Goal: Task Accomplishment & Management: Manage account settings

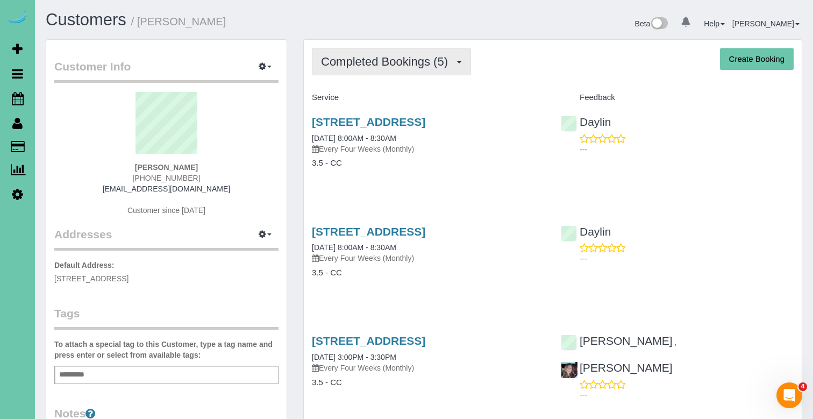
click at [374, 67] on span "Completed Bookings (5)" at bounding box center [387, 61] width 132 height 13
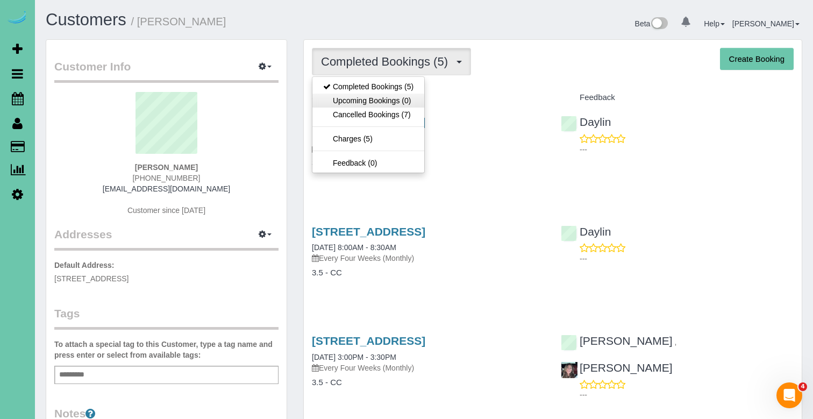
click at [367, 97] on link "Upcoming Bookings (0)" at bounding box center [368, 101] width 112 height 14
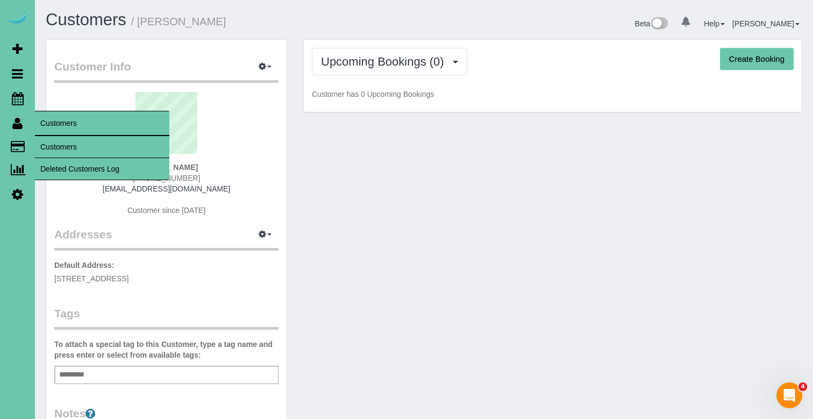
click at [62, 146] on link "Customers" at bounding box center [102, 147] width 134 height 22
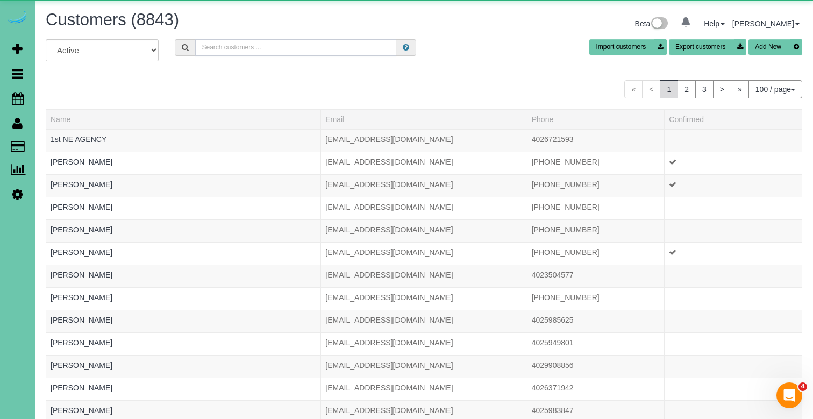
click at [233, 44] on input "text" at bounding box center [295, 47] width 201 height 17
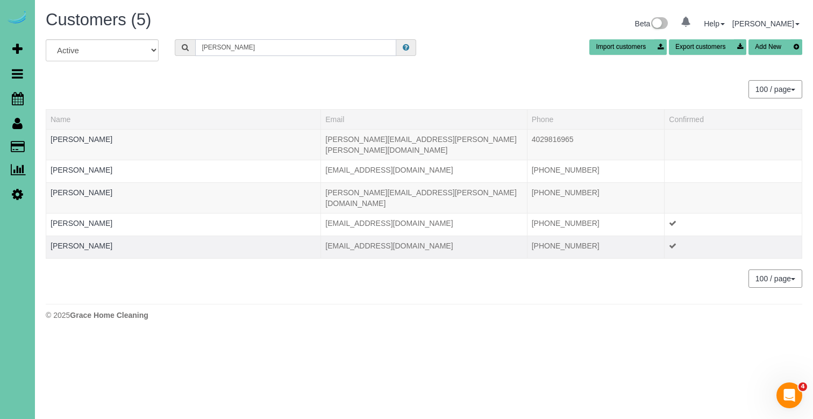
type input "courtney h"
click at [98, 235] on td "Courtney Hueftle" at bounding box center [183, 246] width 275 height 23
click at [94, 241] on link "Courtney Hueftle" at bounding box center [82, 245] width 62 height 9
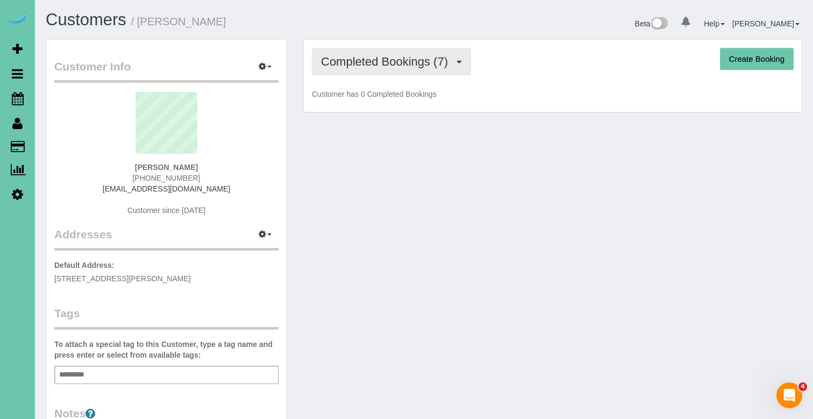
click at [364, 63] on span "Completed Bookings (7)" at bounding box center [387, 61] width 132 height 13
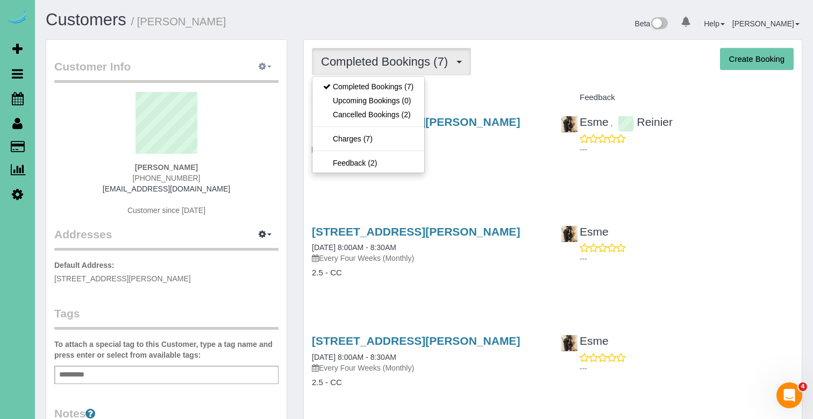
click at [274, 59] on button "button" at bounding box center [265, 67] width 27 height 17
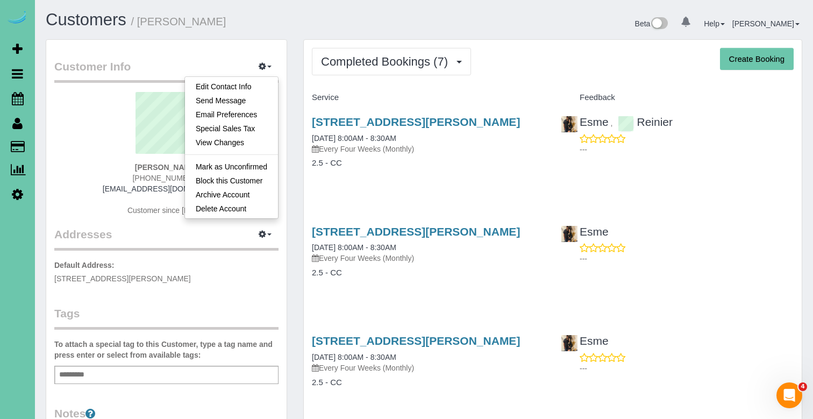
click at [407, 97] on h4 "Service" at bounding box center [428, 97] width 233 height 9
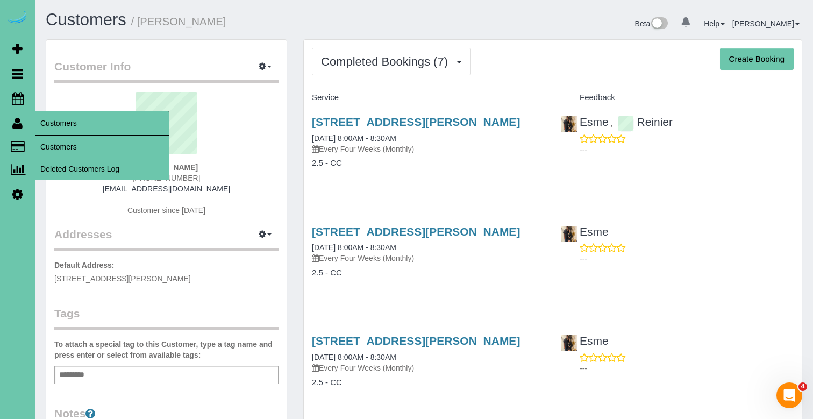
click at [47, 140] on link "Customers" at bounding box center [102, 147] width 134 height 22
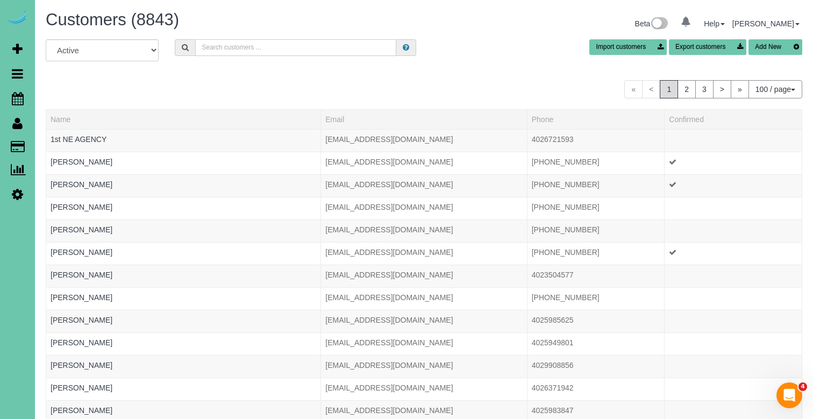
click at [264, 50] on input "text" at bounding box center [295, 47] width 201 height 17
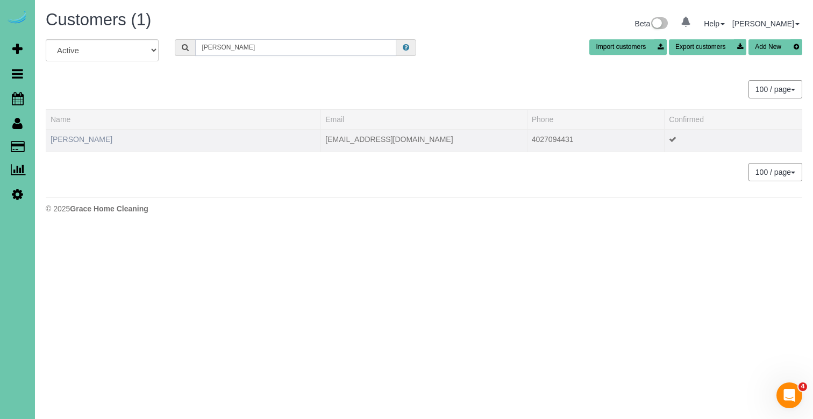
type input "koltis"
click at [81, 142] on link "Hailee Koltis" at bounding box center [82, 139] width 62 height 9
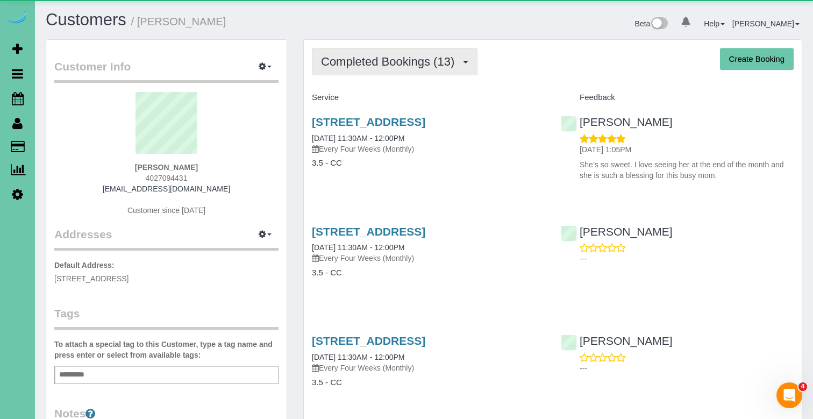
click at [347, 68] on button "Completed Bookings (13)" at bounding box center [395, 61] width 166 height 27
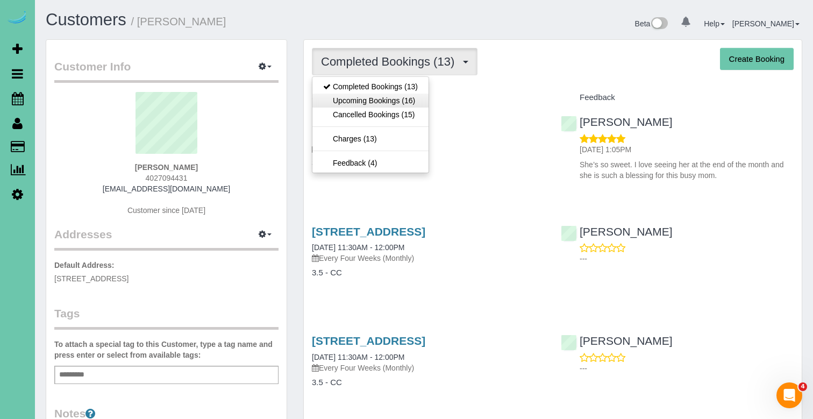
click at [339, 96] on link "Upcoming Bookings (16)" at bounding box center [370, 101] width 116 height 14
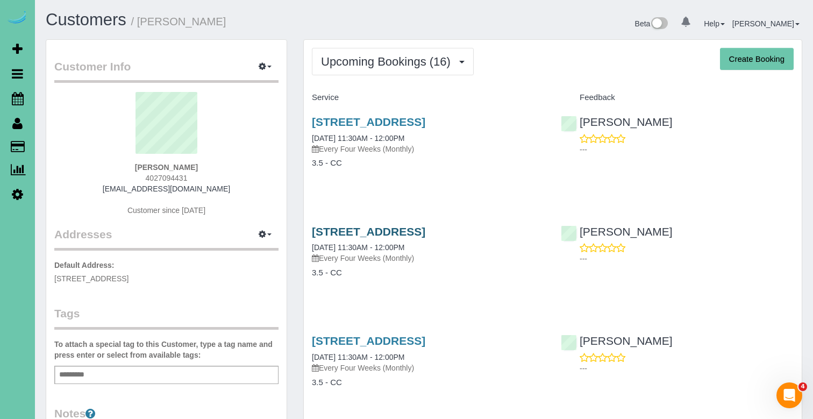
click at [347, 231] on link "8614 N 176th Street, Bennington, NE 68007" at bounding box center [368, 231] width 113 height 12
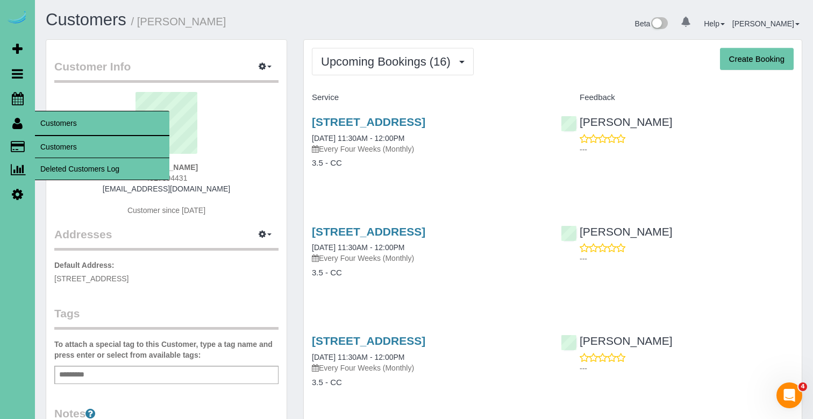
click at [55, 144] on link "Customers" at bounding box center [102, 147] width 134 height 22
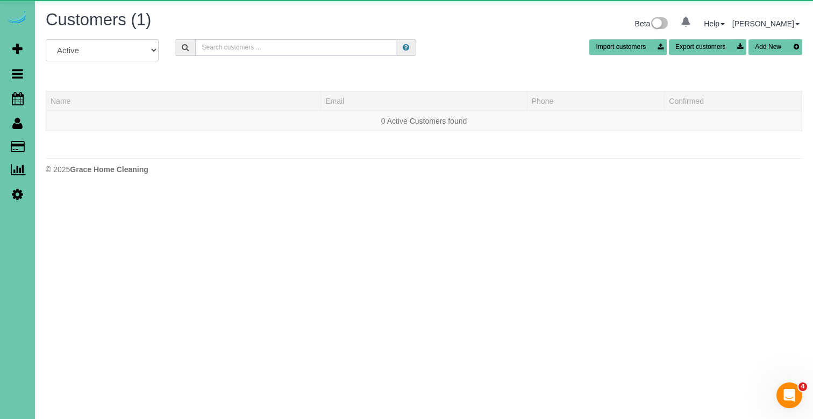
click at [235, 55] on input "text" at bounding box center [295, 47] width 201 height 17
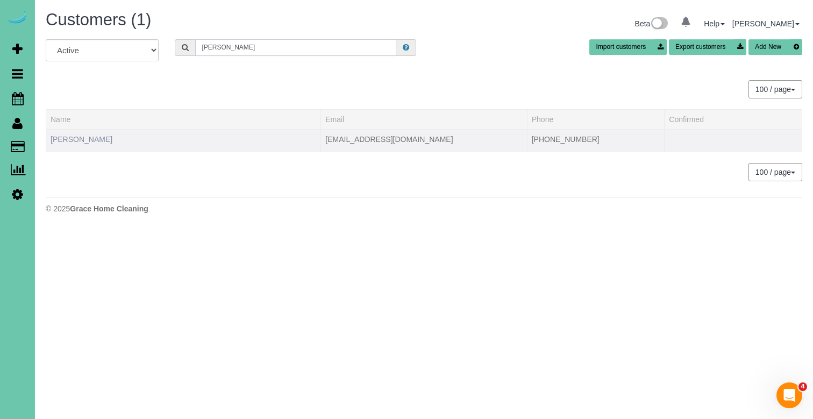
type input "BJ K"
click at [71, 135] on link "BJ Kurle" at bounding box center [82, 139] width 62 height 9
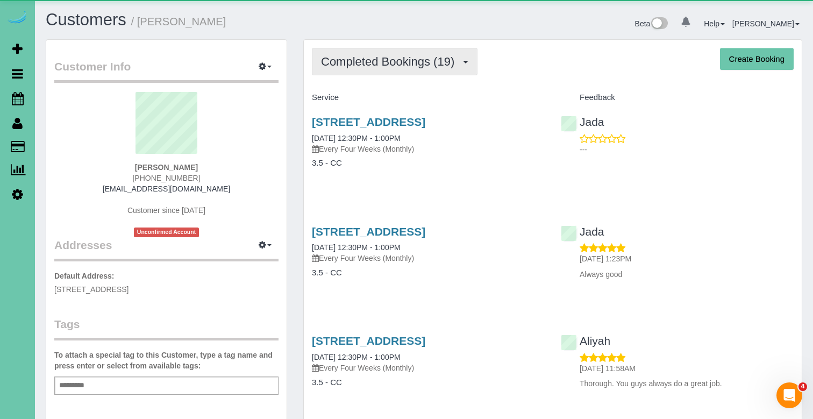
click at [379, 66] on span "Completed Bookings (19)" at bounding box center [390, 61] width 139 height 13
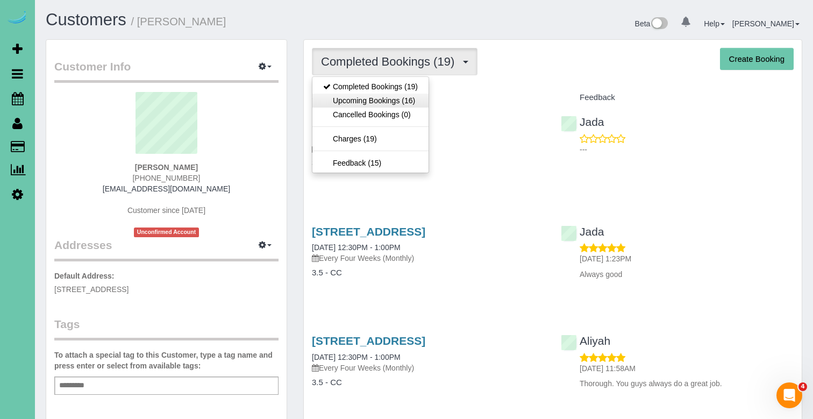
click at [377, 96] on link "Upcoming Bookings (16)" at bounding box center [370, 101] width 116 height 14
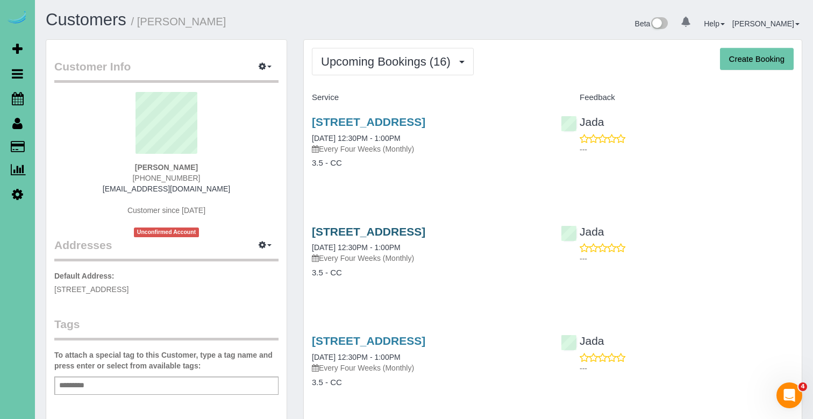
click at [360, 228] on link "324 Bellevue Blvd, Bellevue, NE 68005" at bounding box center [368, 231] width 113 height 12
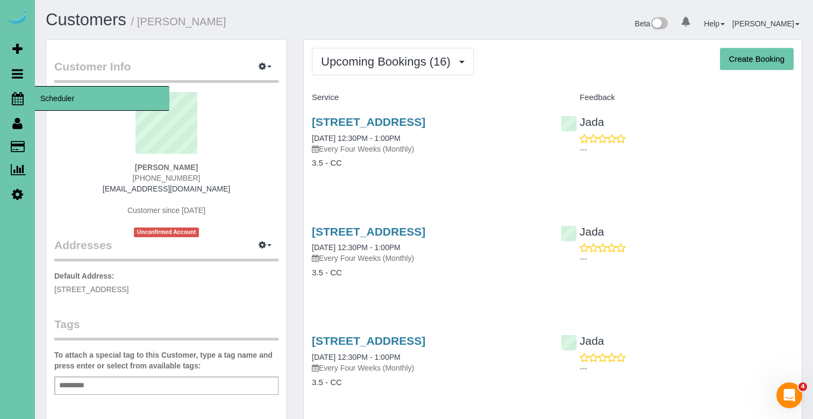
click at [18, 101] on icon at bounding box center [18, 98] width 12 height 13
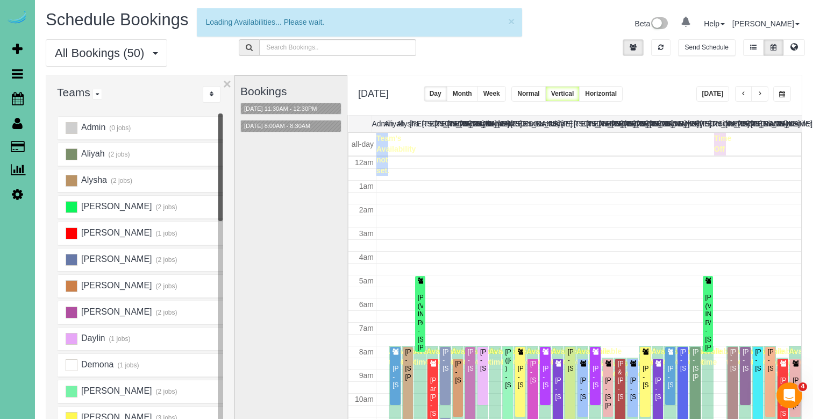
scroll to position [142, 0]
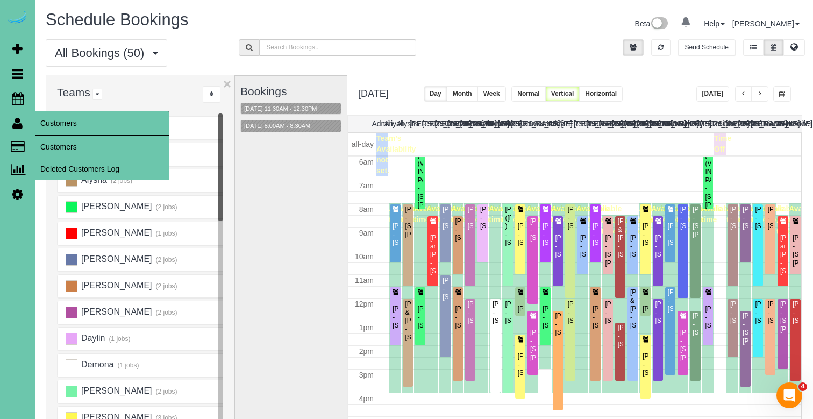
click at [45, 140] on link "Customers" at bounding box center [102, 147] width 134 height 22
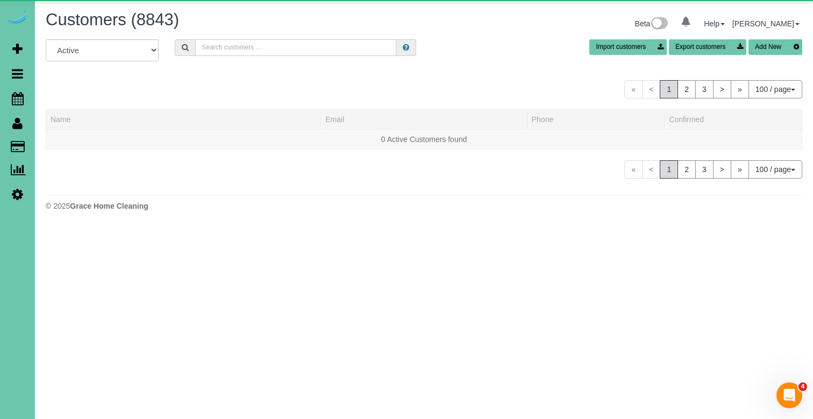
click at [228, 43] on input "text" at bounding box center [295, 47] width 201 height 17
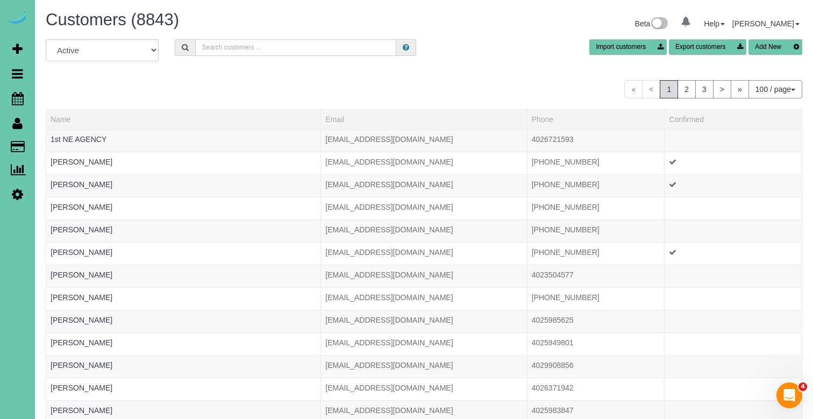
type input "c"
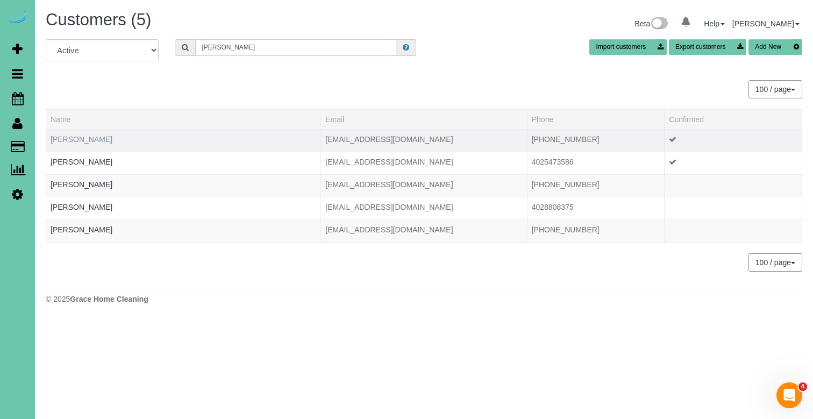
type input "bonnie"
click at [89, 135] on link "Bonnie Lassiter" at bounding box center [82, 139] width 62 height 9
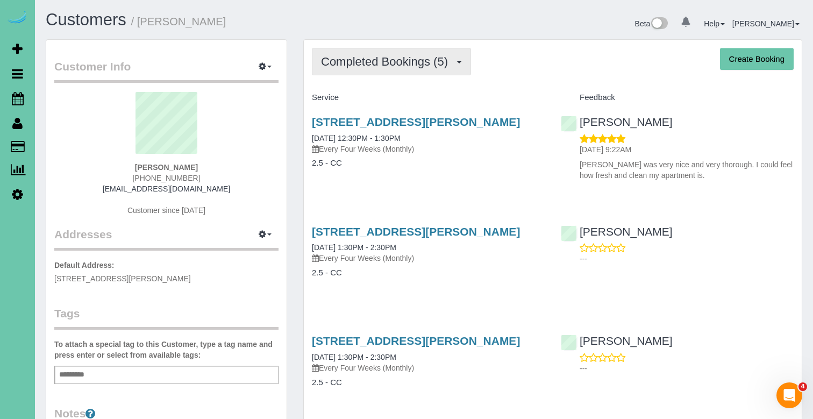
click at [420, 71] on button "Completed Bookings (5)" at bounding box center [391, 61] width 159 height 27
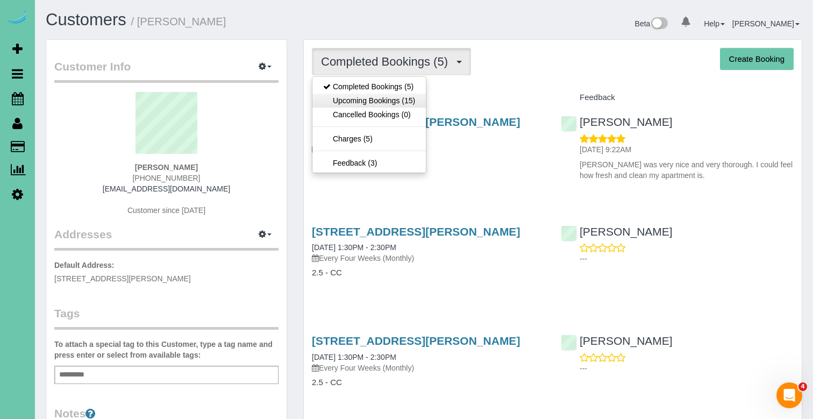
click at [413, 100] on link "Upcoming Bookings (15)" at bounding box center [368, 101] width 113 height 14
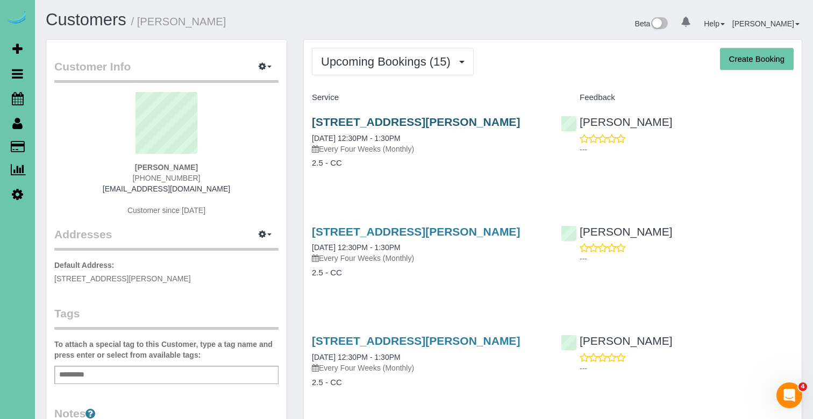
click at [372, 119] on link "7544 Gertrude St #316, La Vista, NE 68128" at bounding box center [416, 122] width 208 height 12
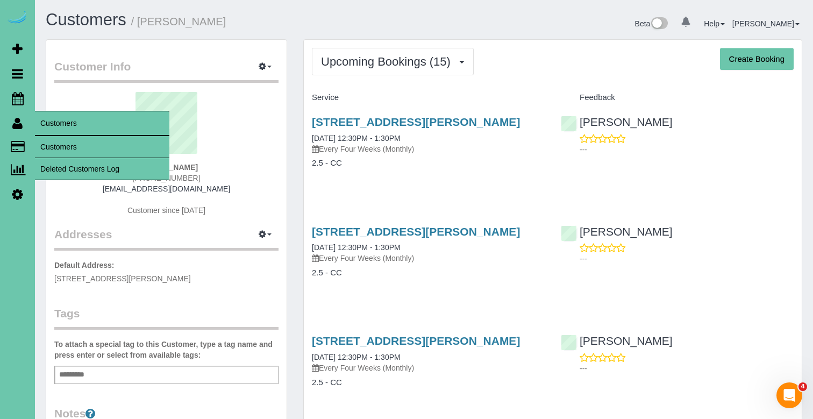
click at [46, 142] on link "Customers" at bounding box center [102, 147] width 134 height 22
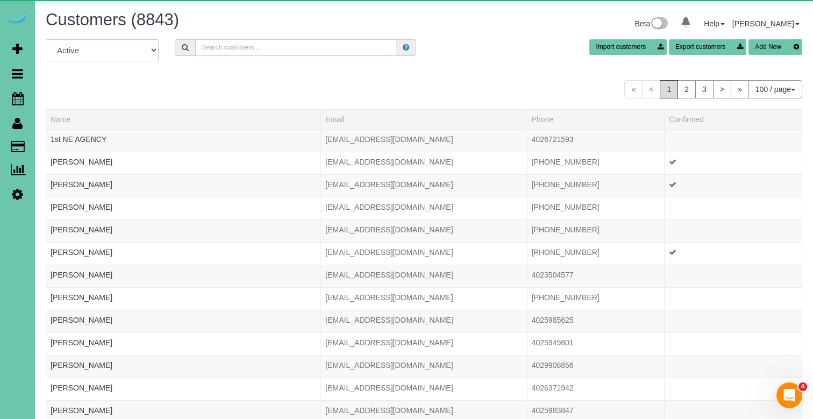
click at [232, 44] on input "text" at bounding box center [295, 47] width 201 height 17
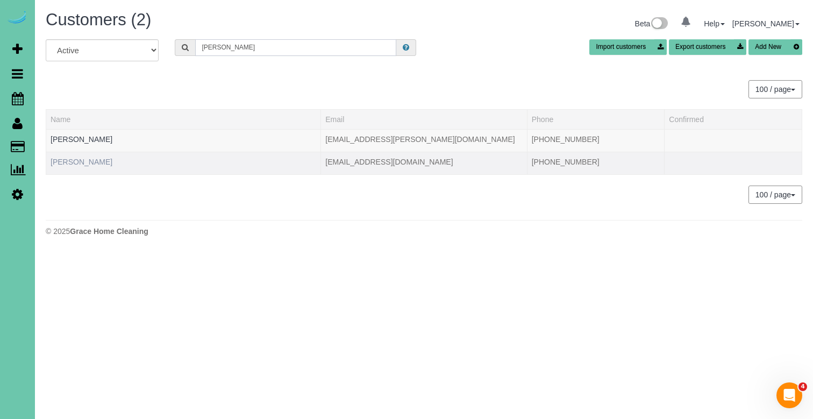
type input "carol l"
click at [91, 160] on link "[PERSON_NAME]" at bounding box center [82, 162] width 62 height 9
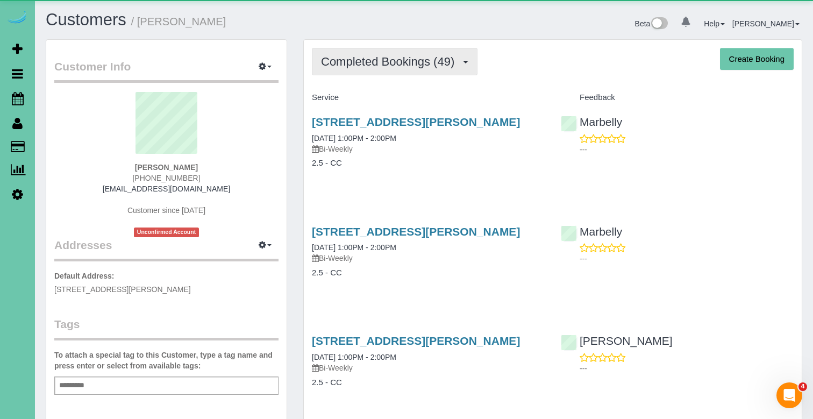
click at [375, 59] on span "Completed Bookings (49)" at bounding box center [390, 61] width 139 height 13
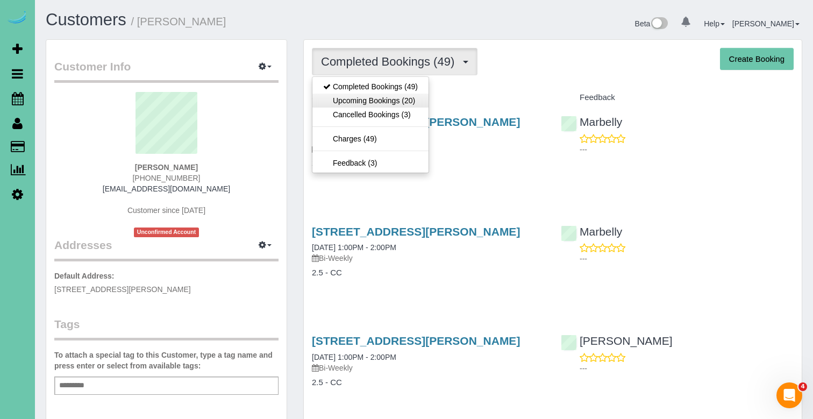
click at [388, 97] on link "Upcoming Bookings (20)" at bounding box center [370, 101] width 116 height 14
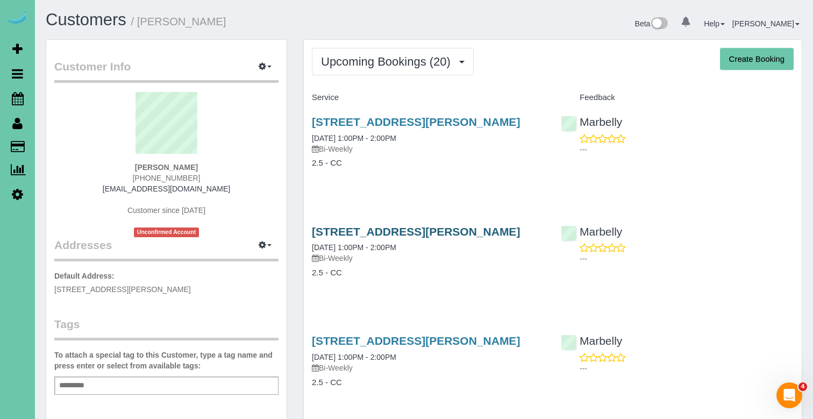
click at [375, 233] on link "[STREET_ADDRESS][PERSON_NAME]" at bounding box center [416, 231] width 208 height 12
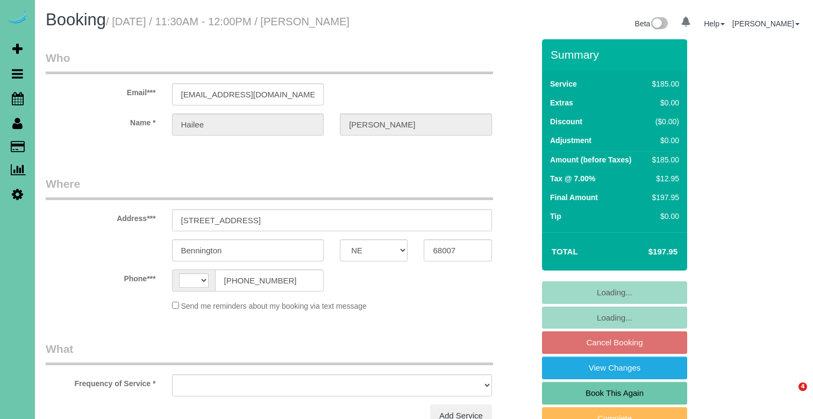
select select "NE"
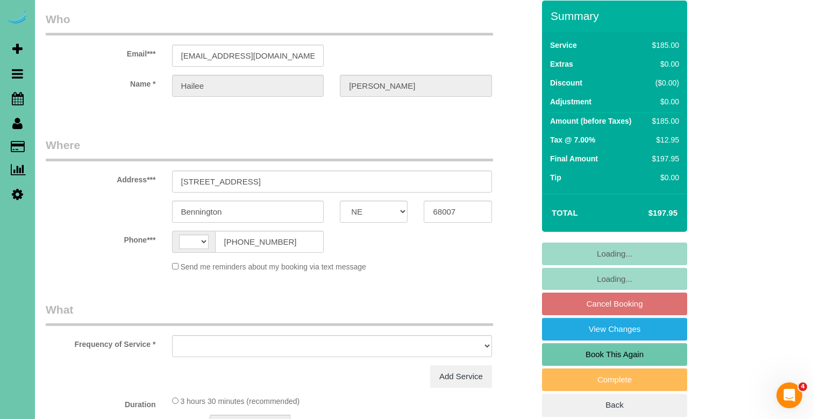
select select "string:[GEOGRAPHIC_DATA]"
select select "object:617"
select select "string:fspay-11d78275-8093-4e86-a64d-935e82976eca"
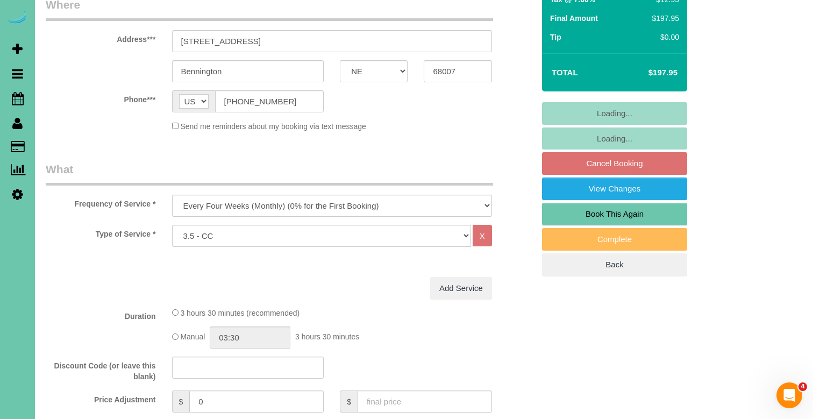
select select "object:640"
select select "number:37"
select select "number:41"
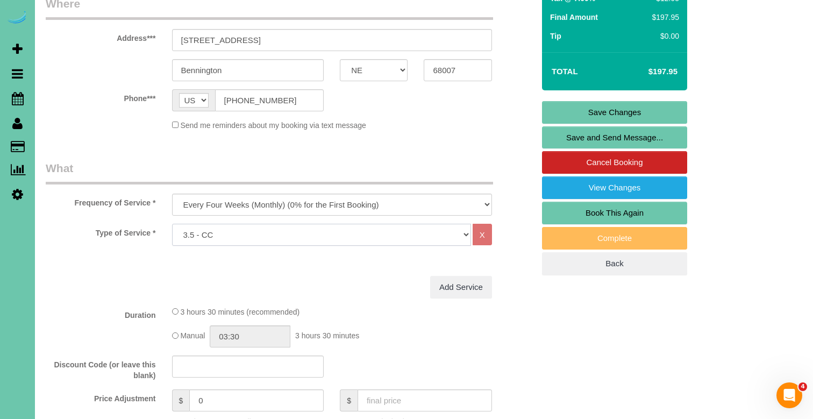
select select "160"
click at [598, 109] on link "Save Changes" at bounding box center [614, 112] width 145 height 23
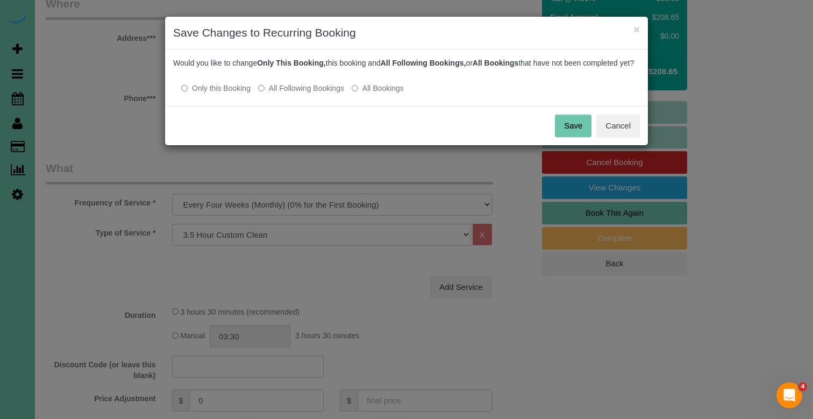
click at [320, 94] on label "All Following Bookings" at bounding box center [301, 88] width 86 height 11
click at [567, 137] on button "Save" at bounding box center [573, 126] width 37 height 23
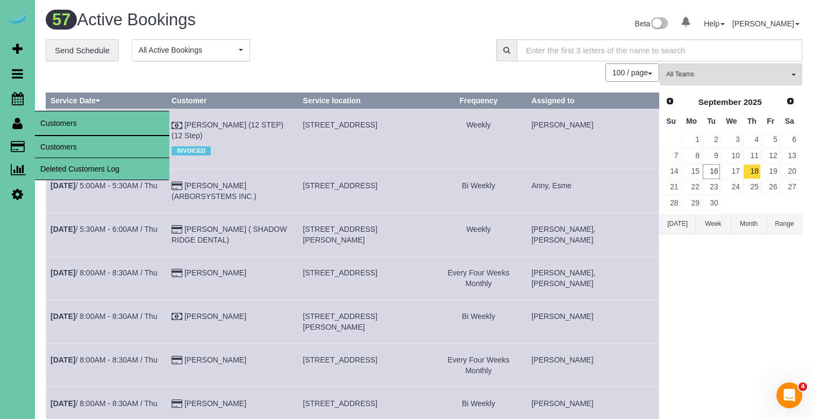
click at [46, 147] on link "Customers" at bounding box center [102, 147] width 134 height 22
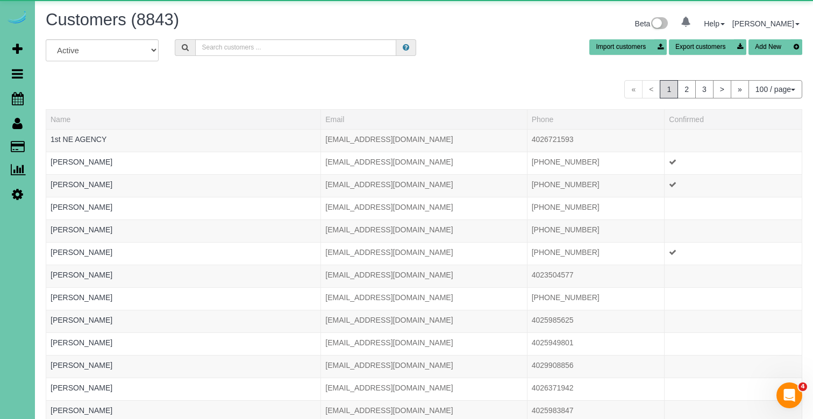
click at [225, 37] on div "Customers (8843) Beta 0 Your Notifications You have 0 alerts Help Help Docs Tak…" at bounding box center [424, 25] width 773 height 28
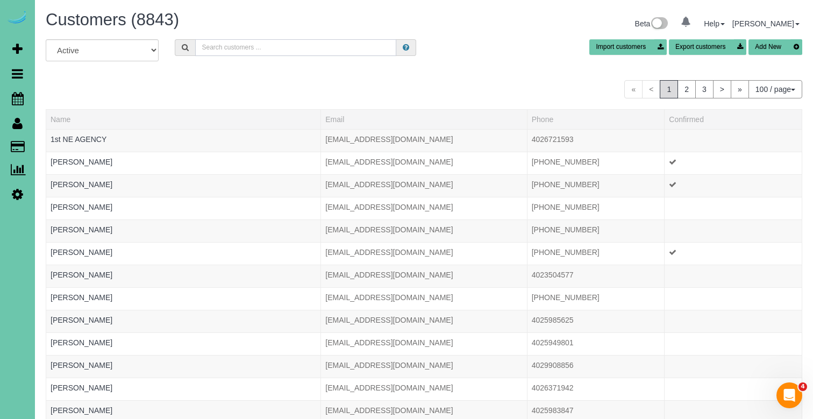
click at [224, 42] on input "text" at bounding box center [295, 47] width 201 height 17
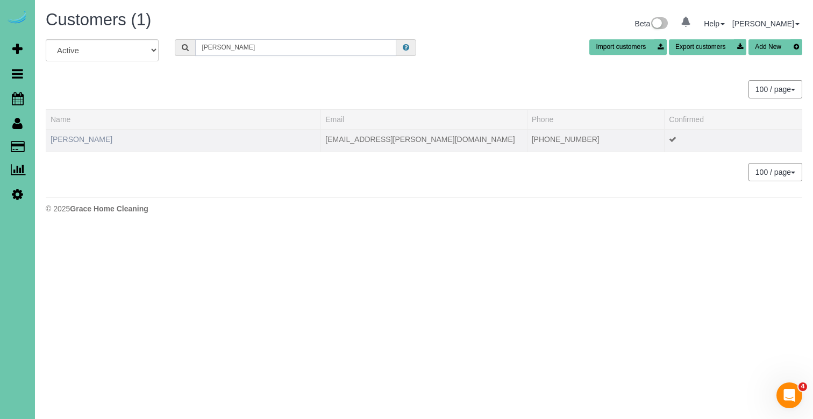
type input "Amanda l"
click at [112, 143] on link "Amanda Landenberger" at bounding box center [82, 139] width 62 height 9
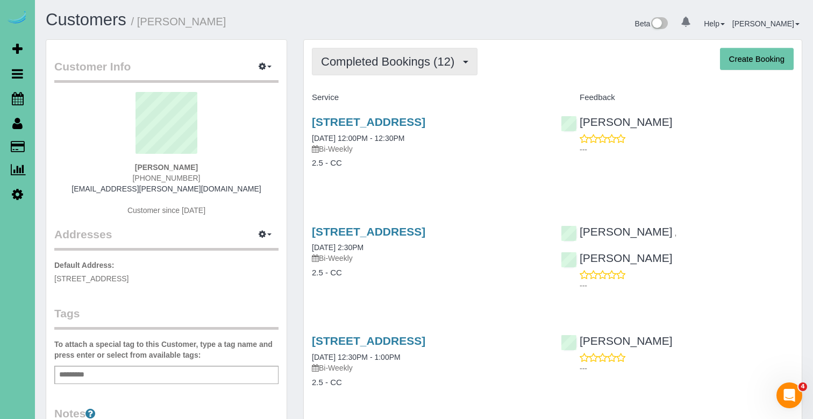
click at [395, 58] on span "Completed Bookings (12)" at bounding box center [390, 61] width 139 height 13
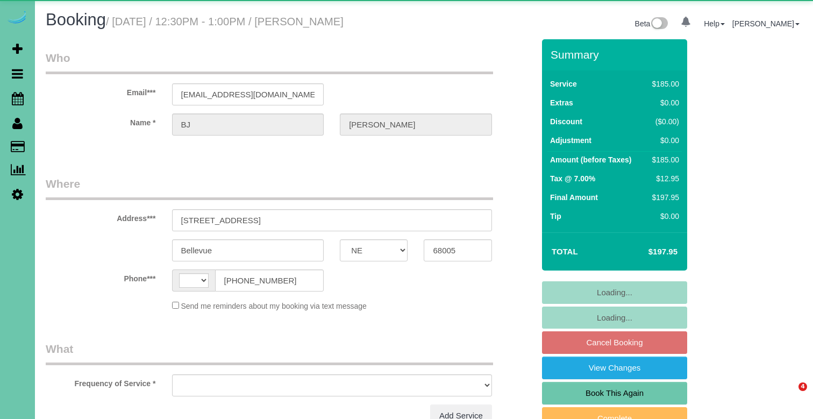
select select "NE"
select select "string:[GEOGRAPHIC_DATA]"
select select "object:617"
select select "string:fspay-d99679c0-a3a6-47b7-adba-2eec0861cc80"
select select "number:36"
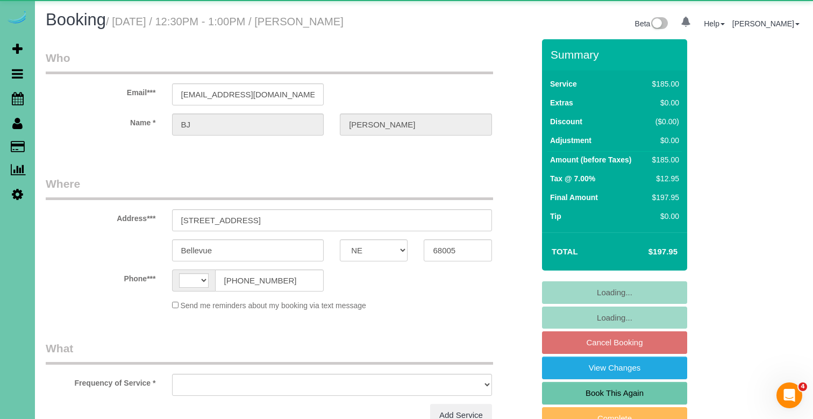
select select "number:40"
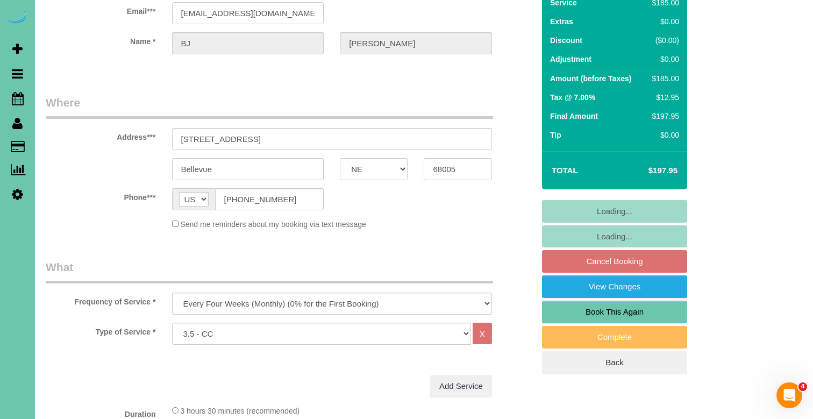
select select "object:694"
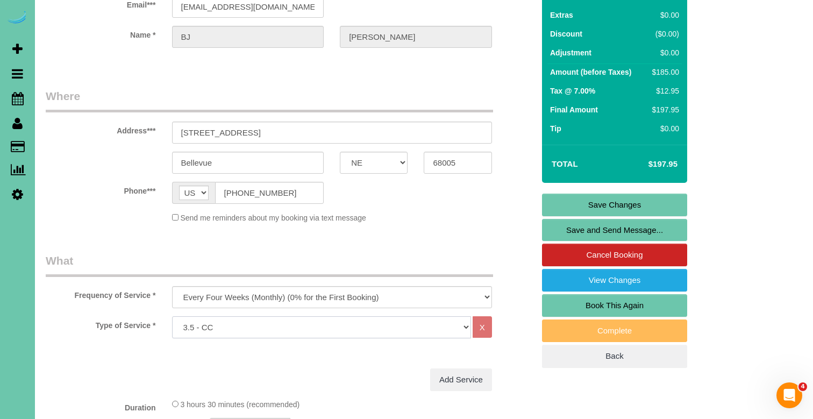
select select "160"
click at [590, 194] on link "Save Changes" at bounding box center [614, 205] width 145 height 23
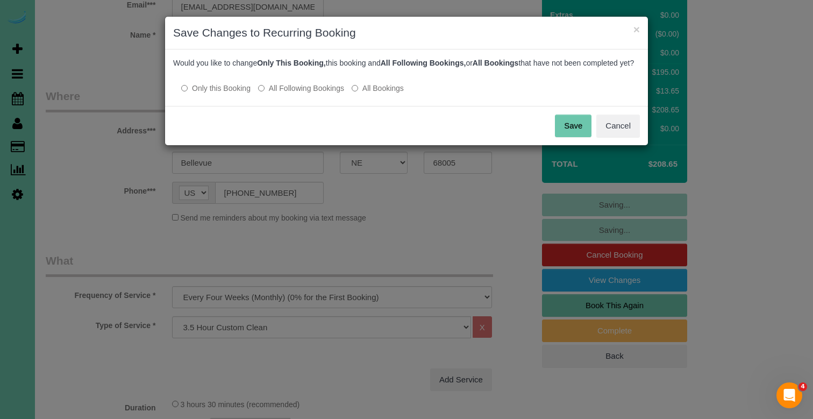
click at [576, 136] on button "Save" at bounding box center [573, 126] width 37 height 23
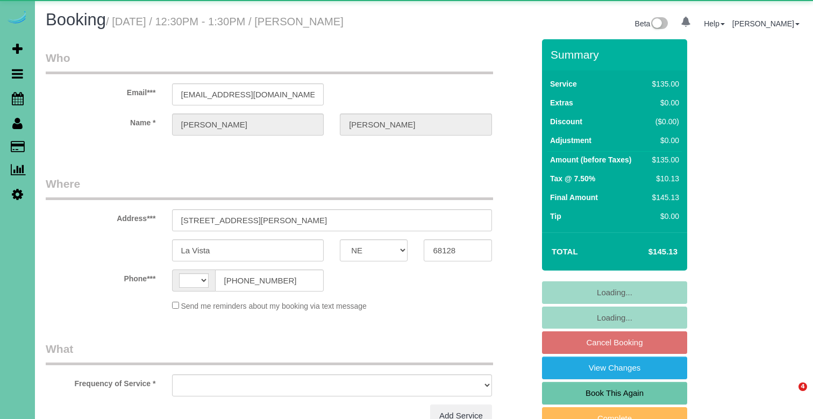
select select "NE"
select select "string:[GEOGRAPHIC_DATA]"
select select "string:fspay-bb7d240f-158e-4977-8e98-61dd1a9efe77"
select select "object:675"
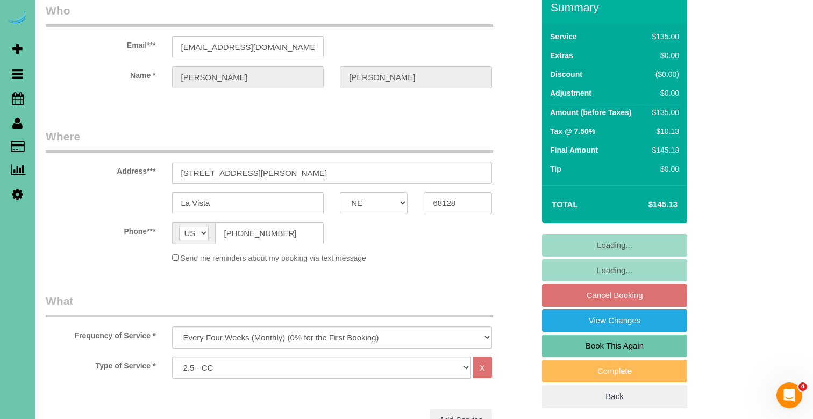
scroll to position [52, 0]
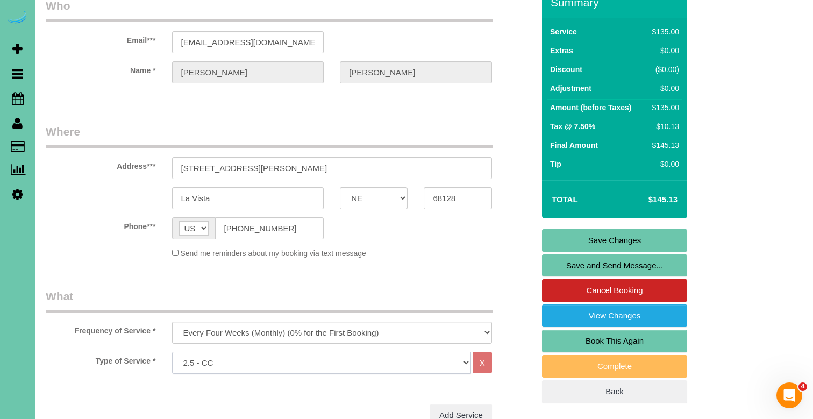
select select "159"
click at [590, 232] on link "Save Changes" at bounding box center [614, 240] width 145 height 23
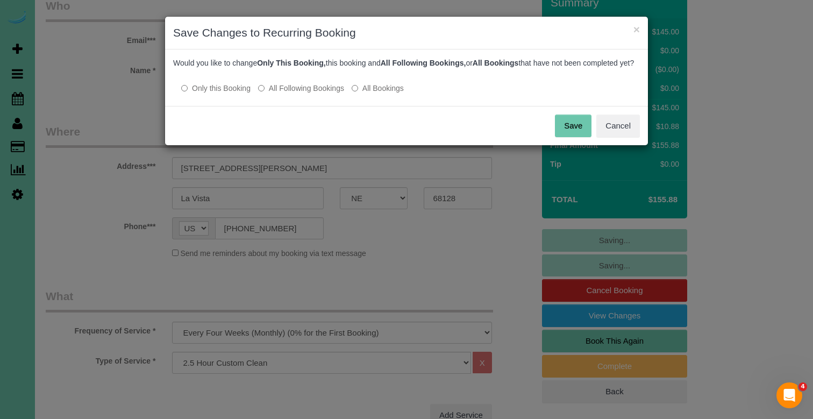
click at [317, 94] on label "All Following Bookings" at bounding box center [301, 88] width 86 height 11
click at [566, 133] on button "Save" at bounding box center [573, 126] width 37 height 23
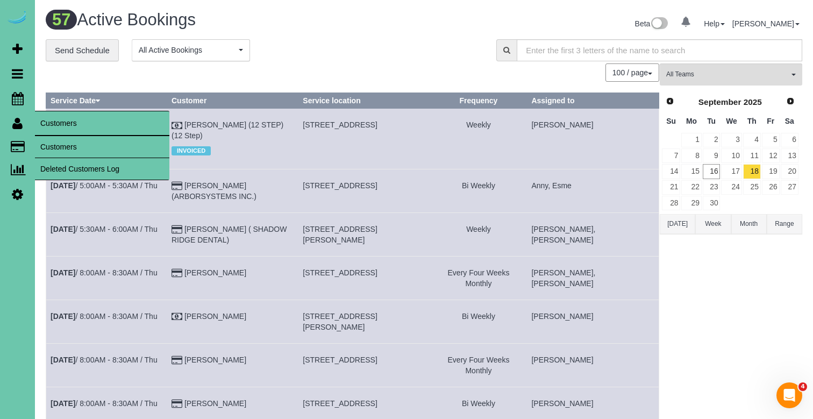
click at [73, 140] on link "Customers" at bounding box center [102, 147] width 134 height 22
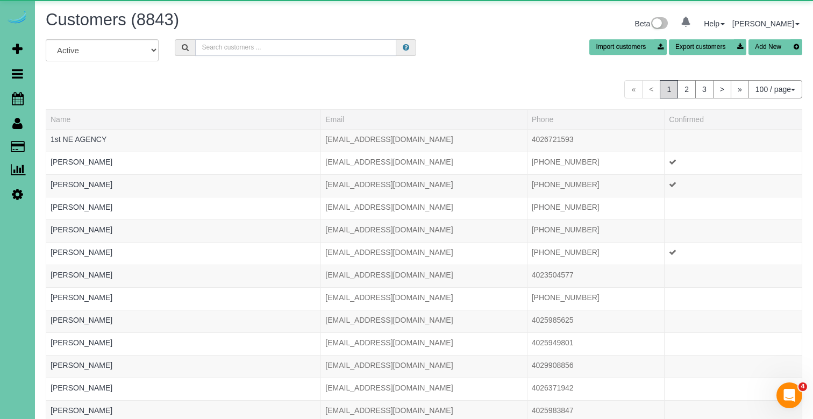
click at [289, 46] on input "text" at bounding box center [295, 47] width 201 height 17
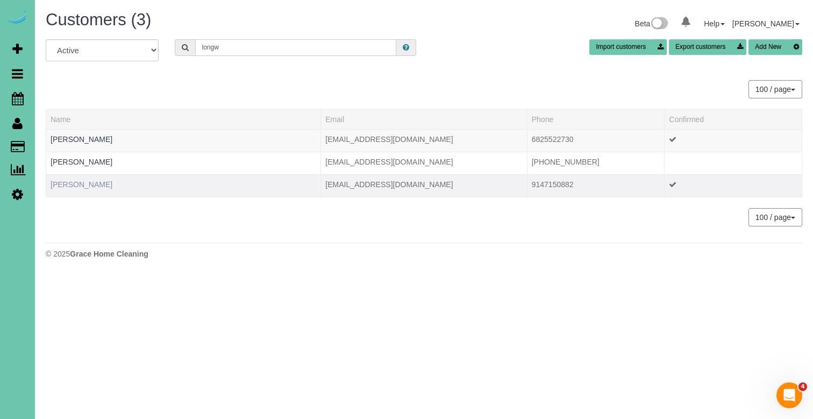
type input "longw"
click at [109, 185] on link "[PERSON_NAME]" at bounding box center [82, 184] width 62 height 9
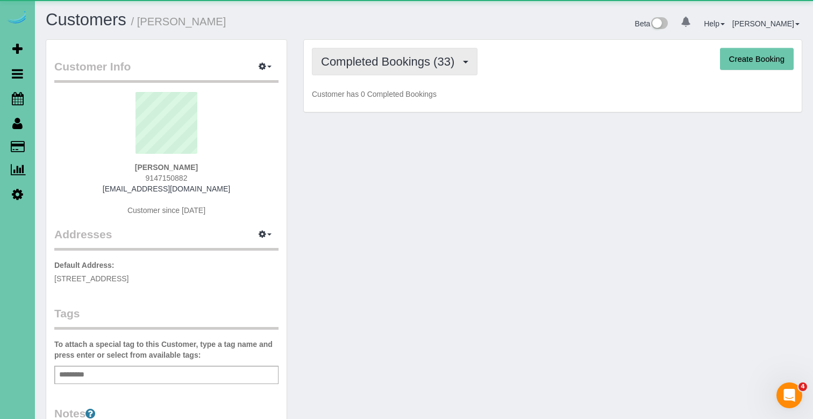
click at [425, 53] on button "Completed Bookings (33)" at bounding box center [395, 61] width 166 height 27
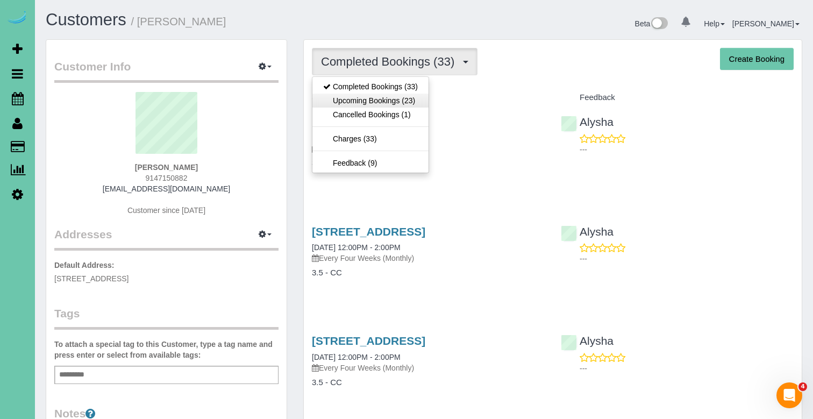
click at [416, 96] on link "Upcoming Bookings (23)" at bounding box center [370, 101] width 116 height 14
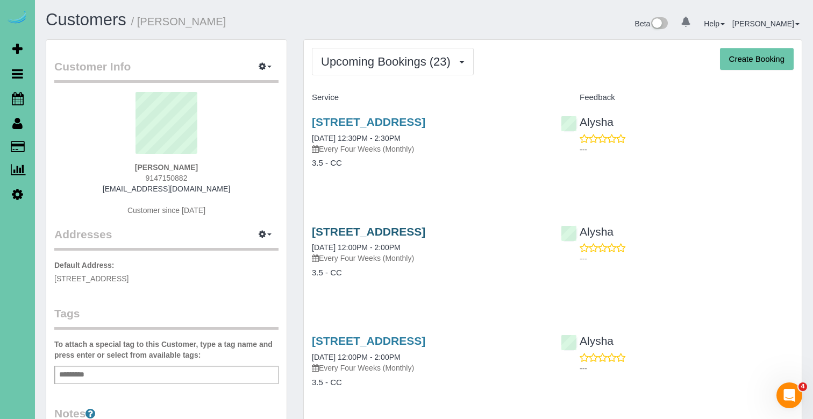
click at [390, 232] on link "[STREET_ADDRESS]" at bounding box center [368, 231] width 113 height 12
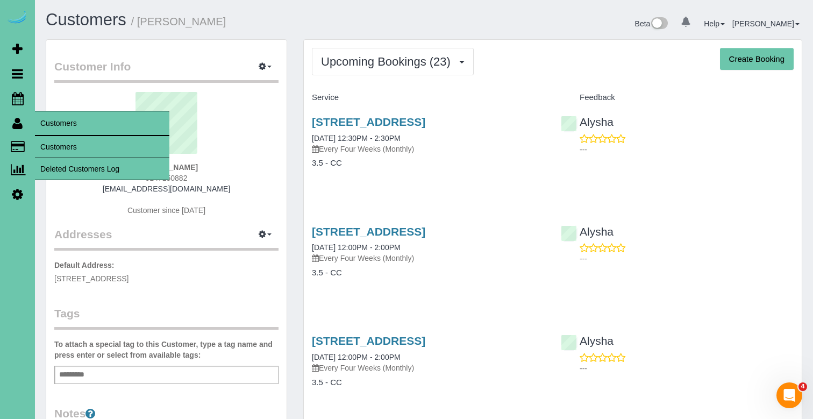
click at [76, 154] on link "Customers" at bounding box center [102, 147] width 134 height 22
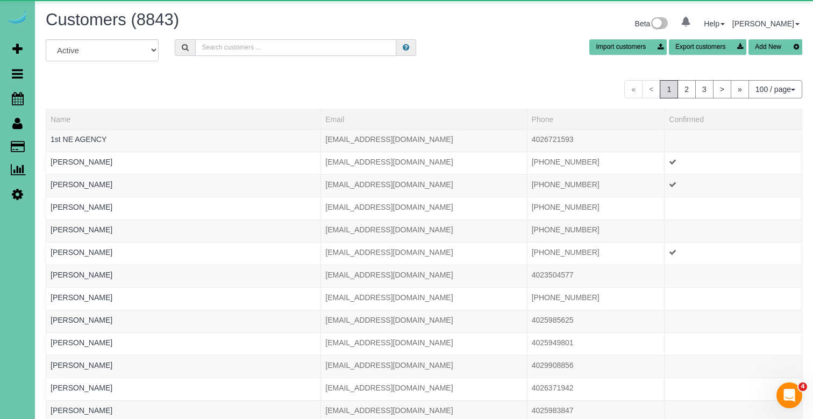
click at [207, 45] on input "text" at bounding box center [295, 47] width 201 height 17
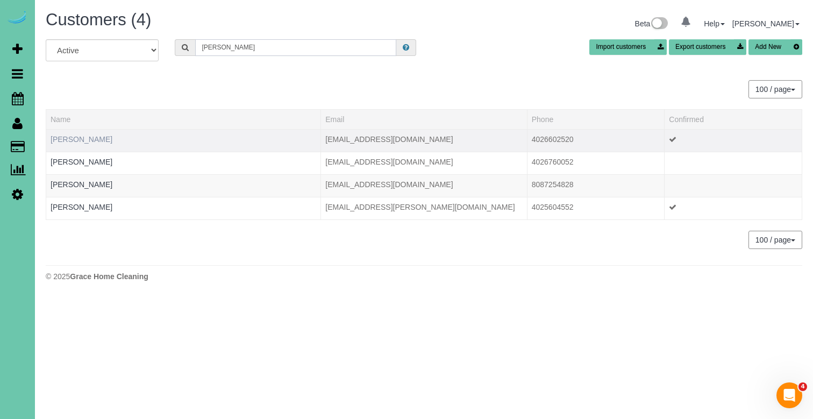
type input "Lauren m"
click at [92, 139] on link "Lauren Martin" at bounding box center [82, 139] width 62 height 9
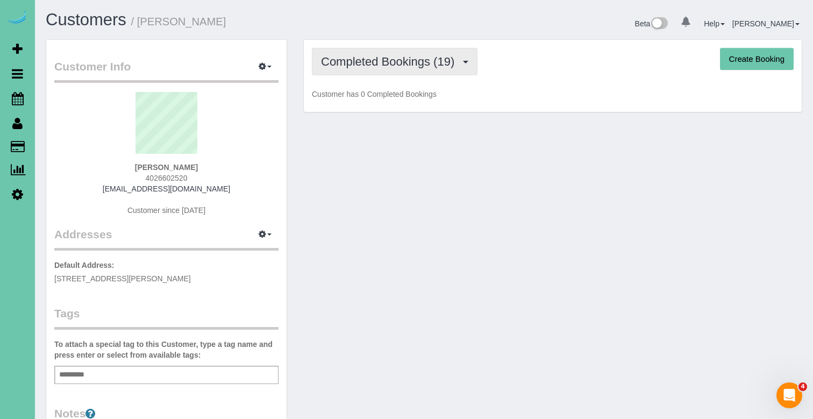
click at [366, 58] on span "Completed Bookings (19)" at bounding box center [390, 61] width 139 height 13
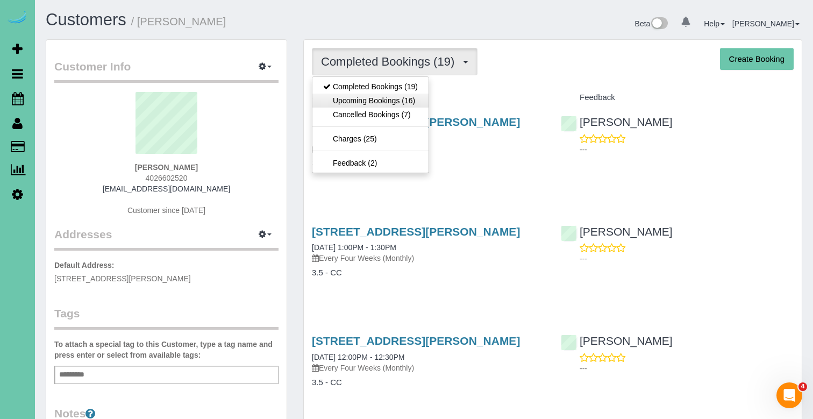
click at [369, 98] on link "Upcoming Bookings (16)" at bounding box center [370, 101] width 116 height 14
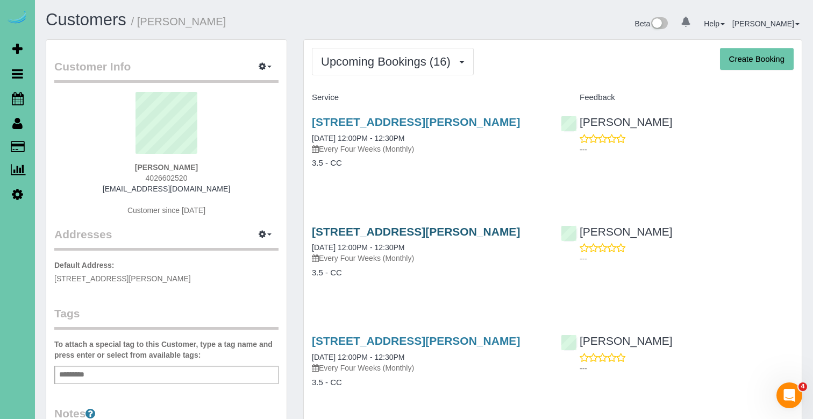
click at [384, 226] on link "405 Martin Drive N, Bellevue, NE 68005" at bounding box center [416, 231] width 208 height 12
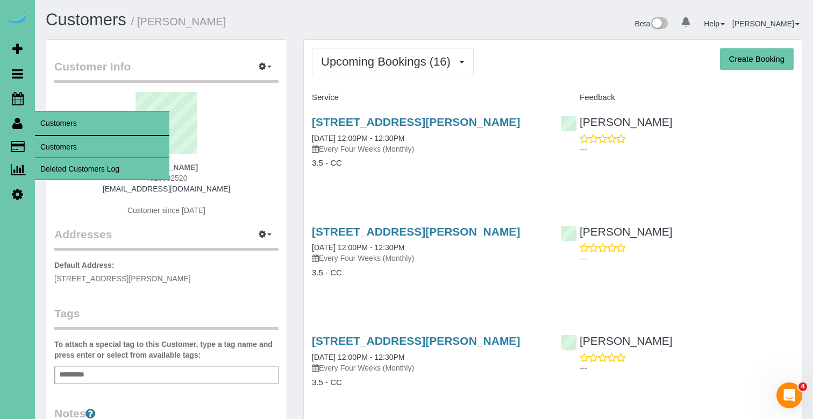
click at [60, 147] on link "Customers" at bounding box center [102, 147] width 134 height 22
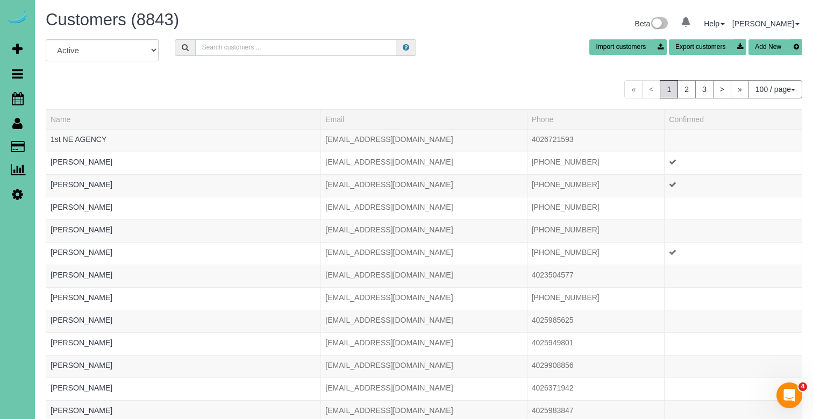
click at [233, 46] on input "text" at bounding box center [295, 47] width 201 height 17
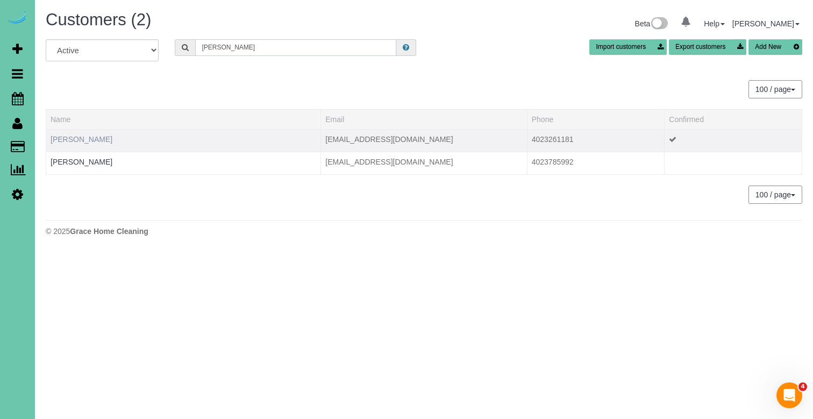
type input "Paige m"
click at [83, 137] on link "Paige McCoy" at bounding box center [82, 139] width 62 height 9
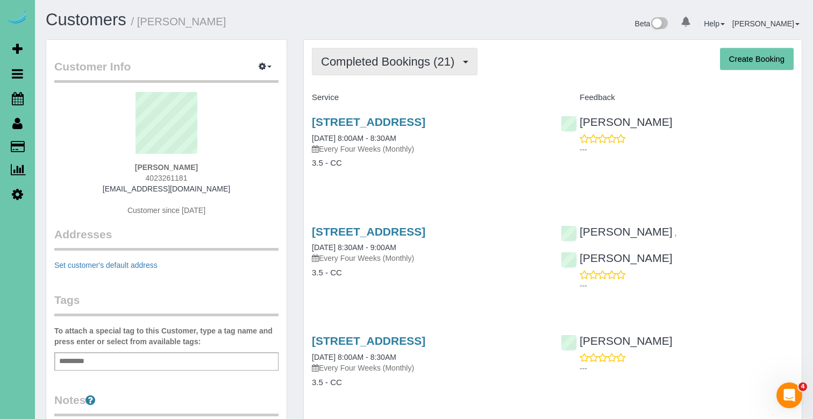
click at [421, 53] on button "Completed Bookings (21)" at bounding box center [395, 61] width 166 height 27
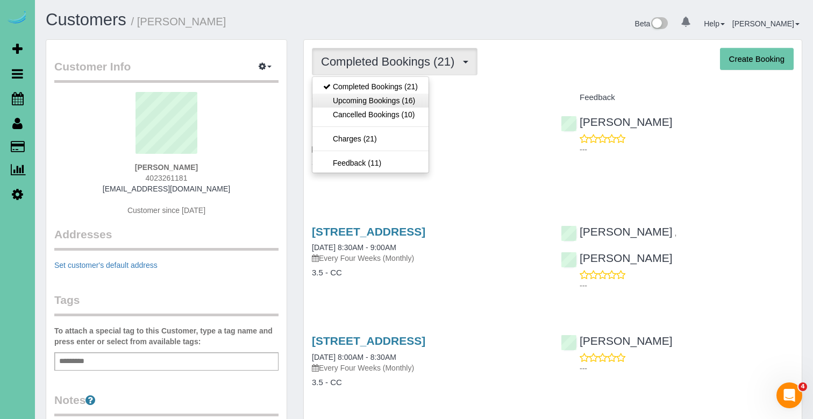
click at [398, 97] on link "Upcoming Bookings (16)" at bounding box center [370, 101] width 116 height 14
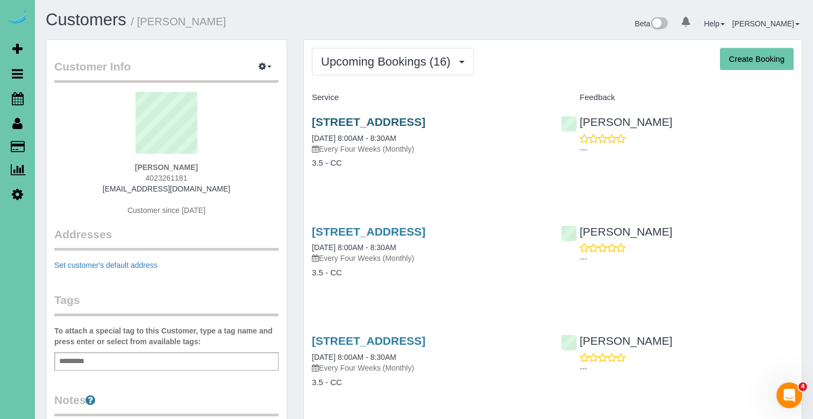
click at [390, 124] on link "11021 Bearcreek Dr, Papillion, NE 68046" at bounding box center [368, 122] width 113 height 12
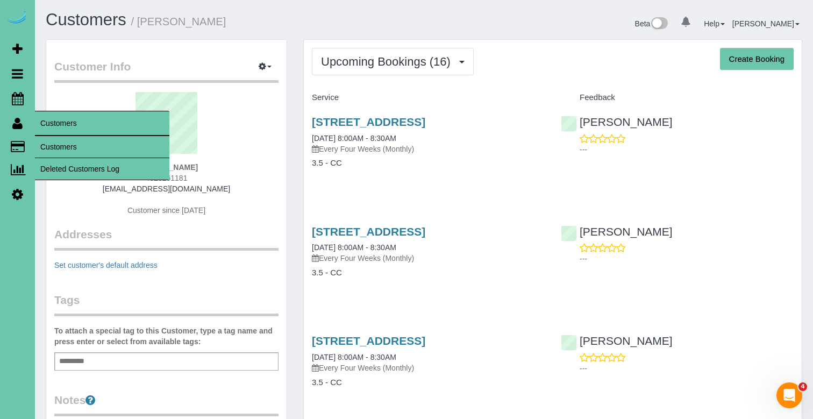
click at [57, 152] on link "Customers" at bounding box center [102, 147] width 134 height 22
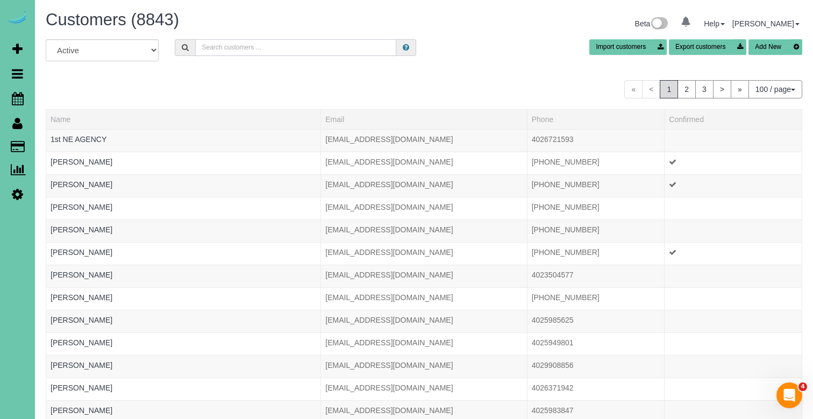
click at [212, 39] on input "text" at bounding box center [295, 47] width 201 height 17
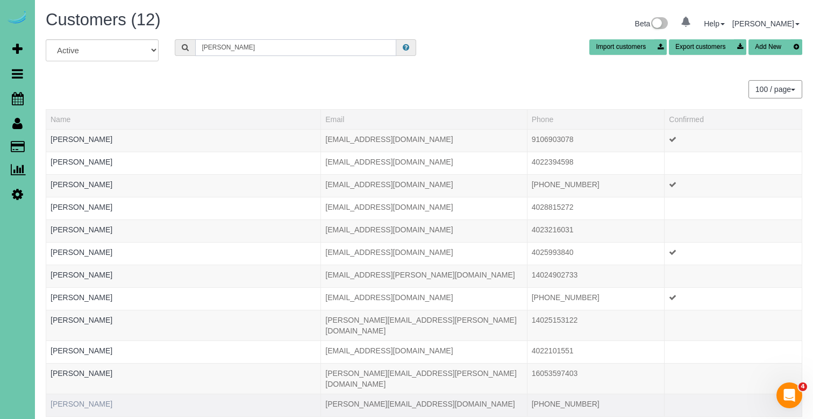
type input "Sarah m"
click at [80, 399] on link "Sarah Murphy" at bounding box center [82, 403] width 62 height 9
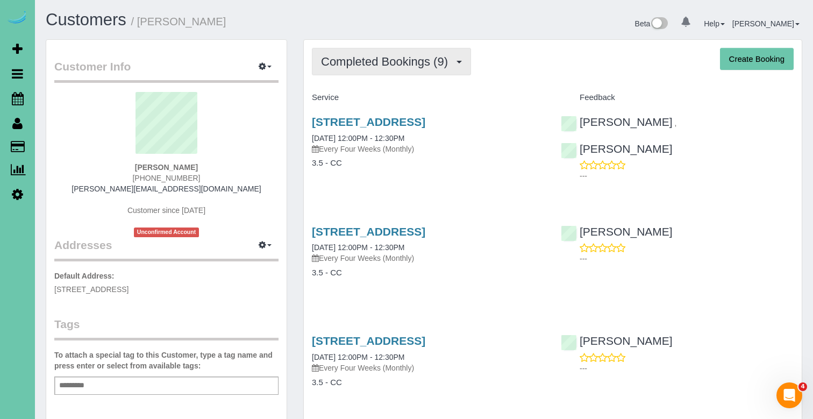
click at [423, 63] on span "Completed Bookings (9)" at bounding box center [387, 61] width 132 height 13
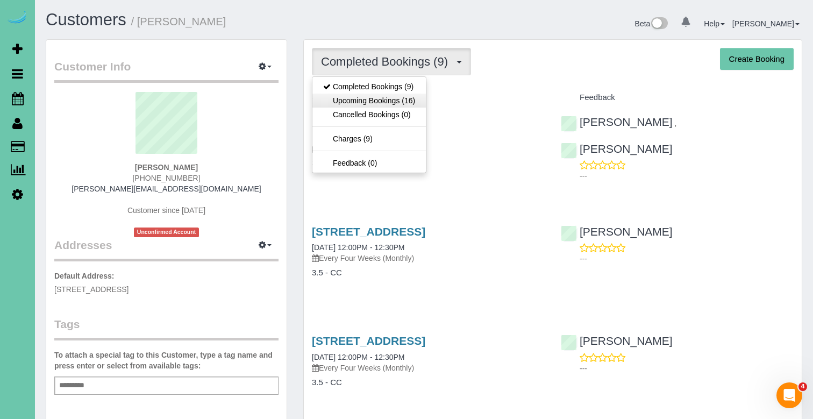
click at [421, 99] on link "Upcoming Bookings (16)" at bounding box center [368, 101] width 113 height 14
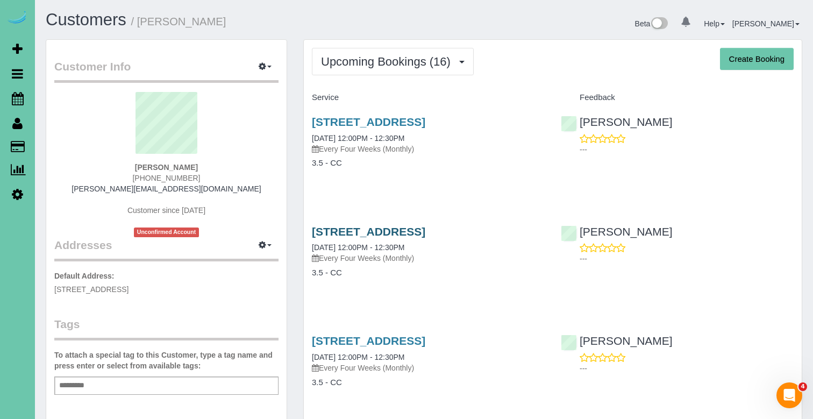
click at [394, 238] on link "3020 Paddock Road Unit 219 D, Omaha, NE 68124" at bounding box center [368, 231] width 113 height 12
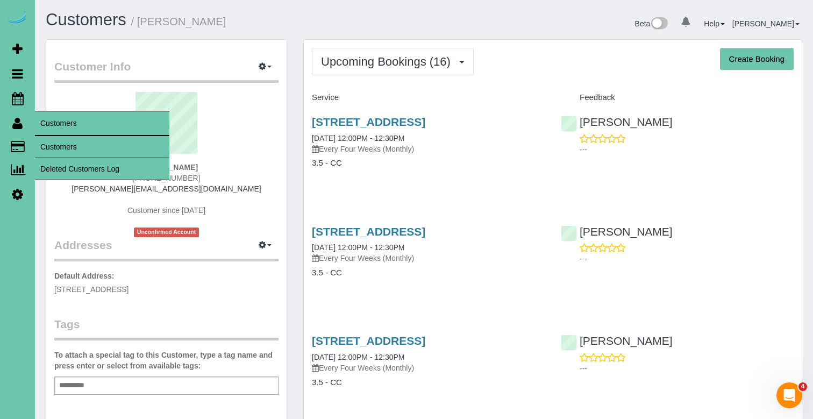
click at [68, 146] on link "Customers" at bounding box center [102, 147] width 134 height 22
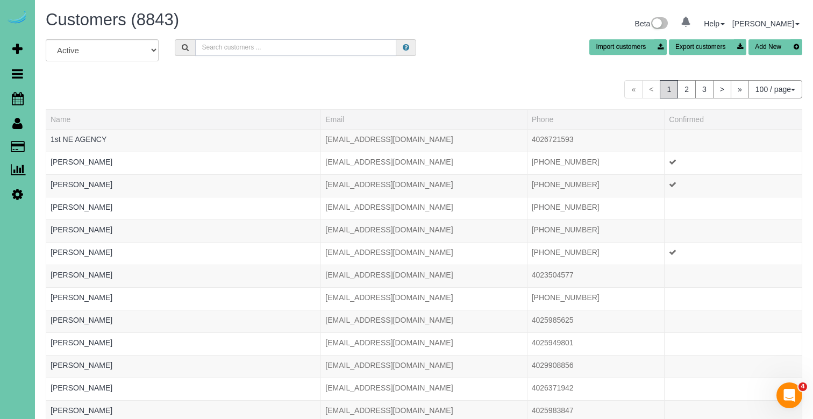
click at [211, 47] on input "text" at bounding box center [295, 47] width 201 height 17
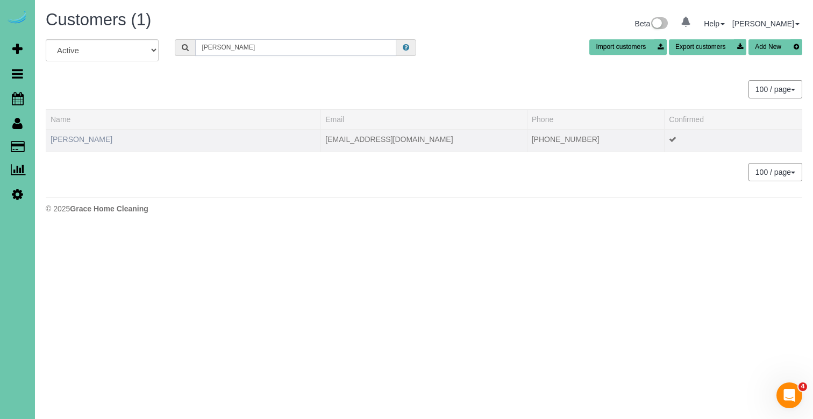
type input "christine n"
click at [91, 140] on link "Christine Newton" at bounding box center [82, 139] width 62 height 9
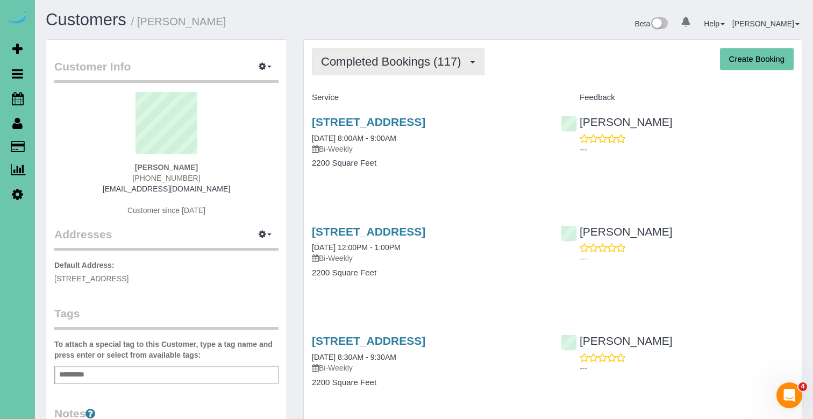
click at [452, 59] on span "Completed Bookings (117)" at bounding box center [393, 61] width 145 height 13
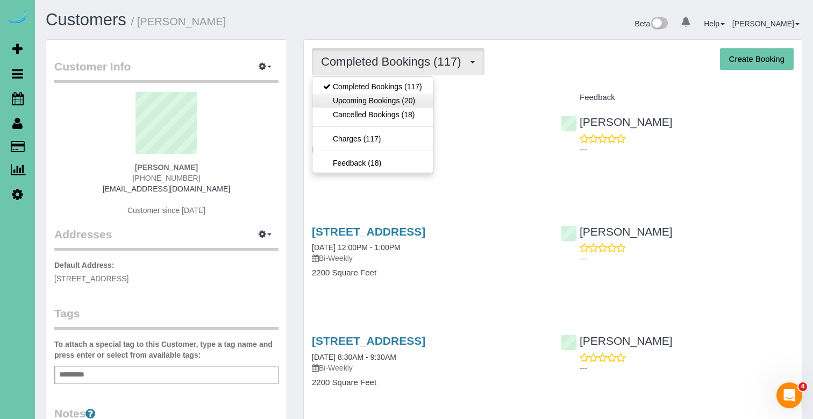
click at [417, 105] on link "Upcoming Bookings (20)" at bounding box center [372, 101] width 120 height 14
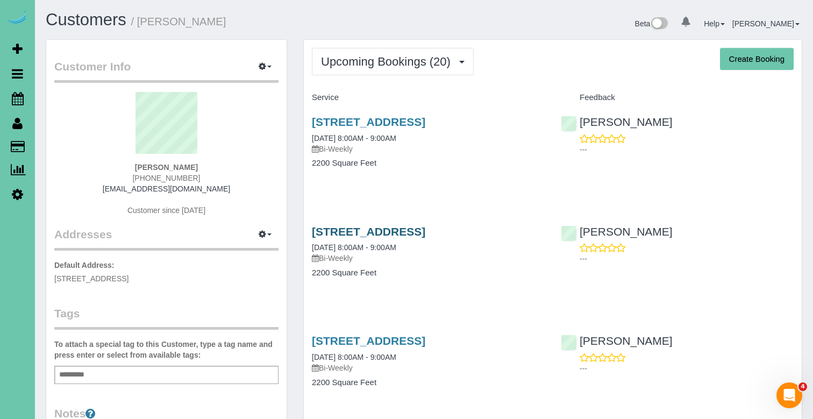
click at [411, 233] on link "7521 Saddle Drive, Papillion, NE 68046" at bounding box center [368, 231] width 113 height 12
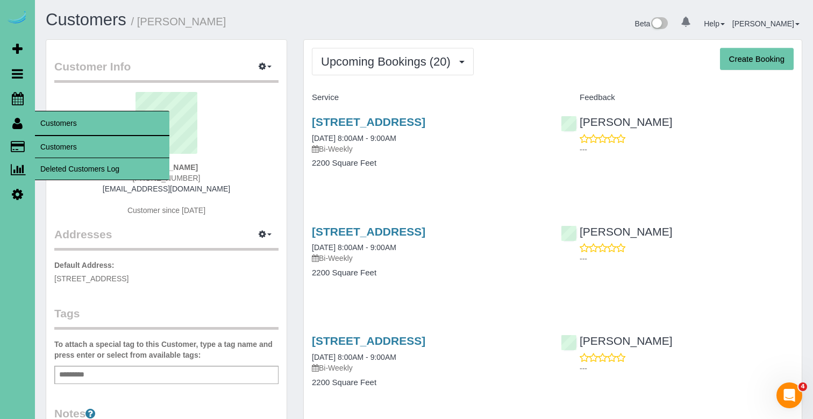
click at [56, 140] on link "Customers" at bounding box center [102, 147] width 134 height 22
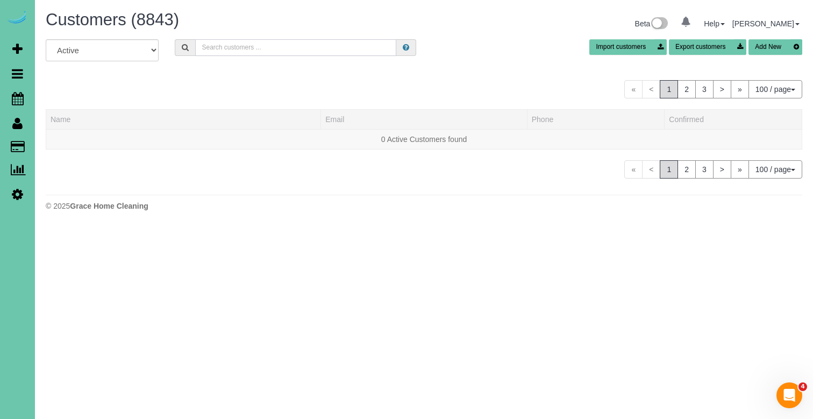
click at [239, 54] on input "text" at bounding box center [295, 47] width 201 height 17
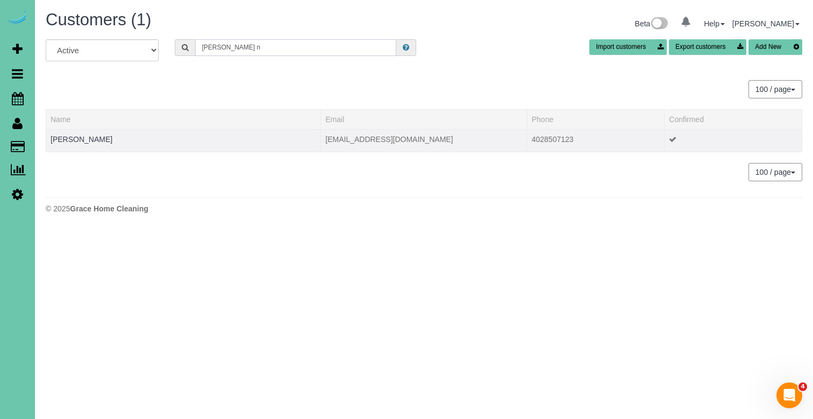
type input "Kate n"
click at [88, 134] on td "Kate Neuhaus" at bounding box center [183, 140] width 275 height 23
click at [85, 135] on link "Kate Neuhaus" at bounding box center [82, 139] width 62 height 9
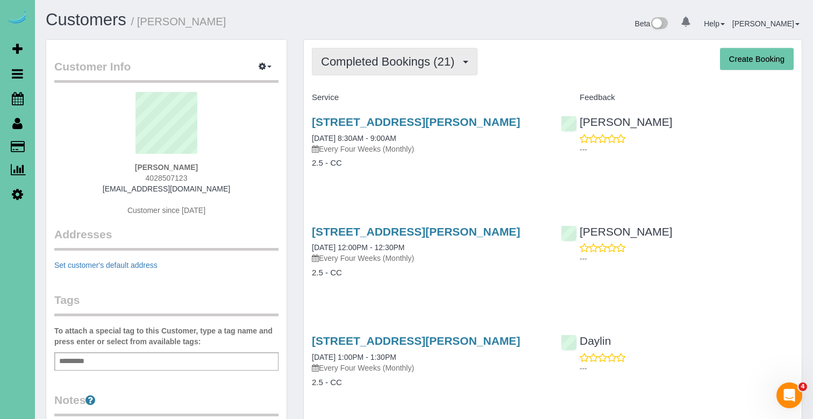
click at [362, 67] on span "Completed Bookings (21)" at bounding box center [390, 61] width 139 height 13
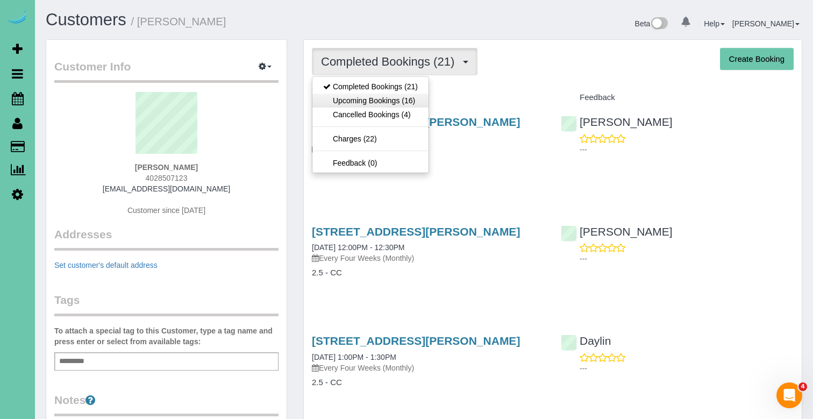
click at [360, 98] on link "Upcoming Bookings (16)" at bounding box center [370, 101] width 116 height 14
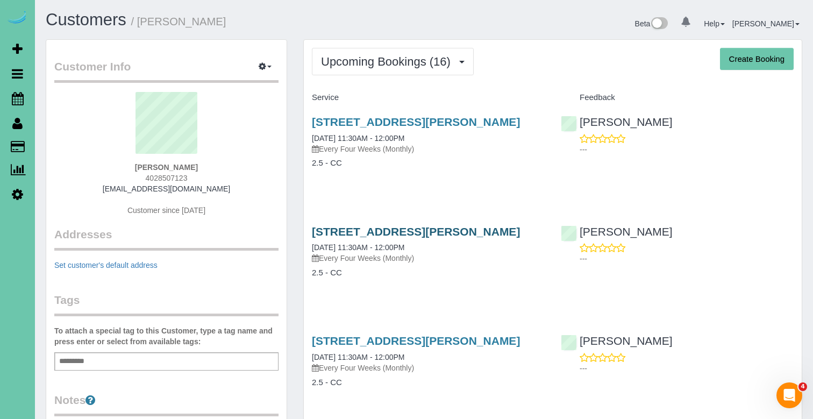
click at [394, 234] on link "4417 William St, Omaha, NE 68105" at bounding box center [416, 231] width 208 height 12
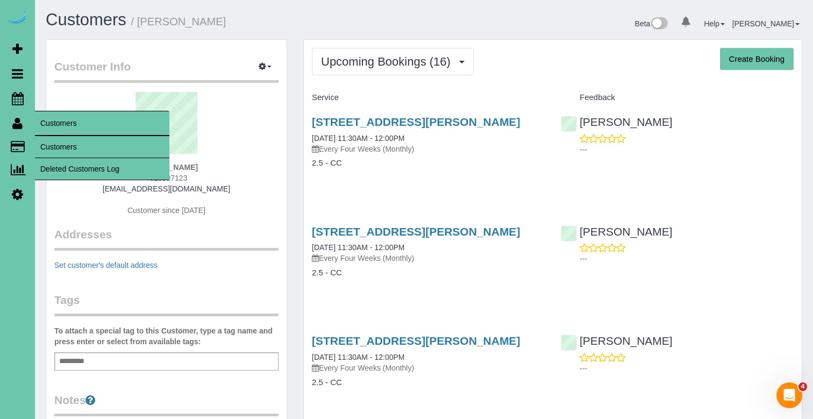
click at [55, 147] on link "Customers" at bounding box center [102, 147] width 134 height 22
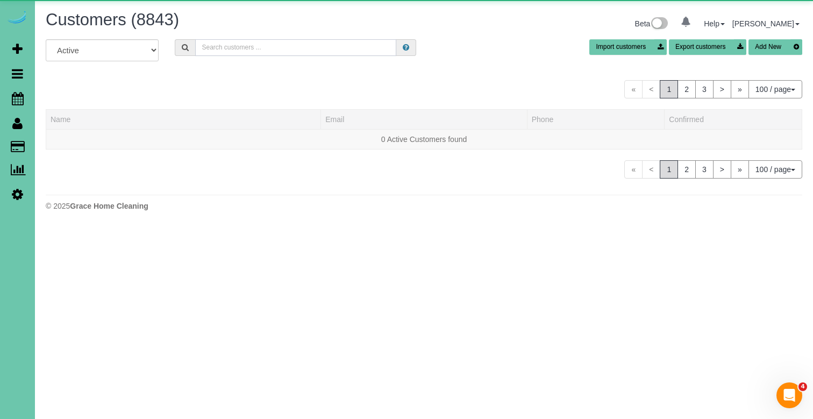
click at [256, 47] on input "text" at bounding box center [295, 47] width 201 height 17
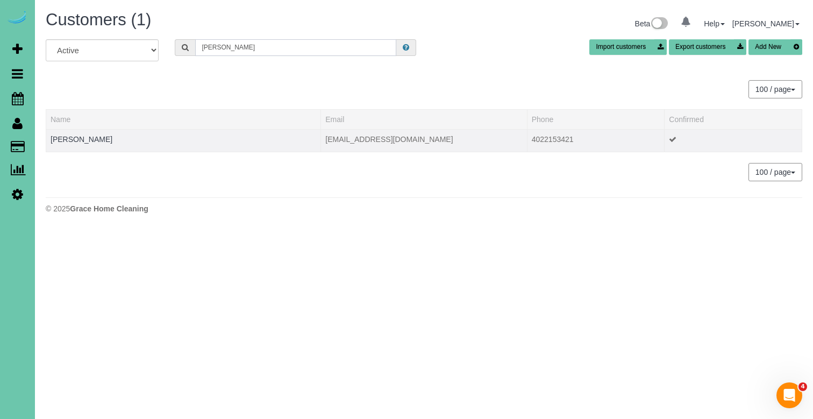
type input "karen n"
click at [84, 132] on td "Karen Newton" at bounding box center [183, 140] width 275 height 23
click at [84, 134] on td "Karen Newton" at bounding box center [183, 140] width 275 height 23
click at [84, 136] on link "Karen Newton" at bounding box center [82, 139] width 62 height 9
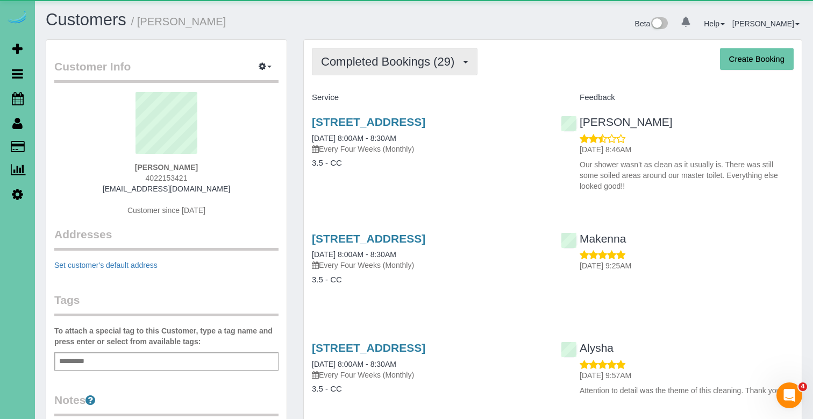
click at [381, 67] on span "Completed Bookings (29)" at bounding box center [390, 61] width 139 height 13
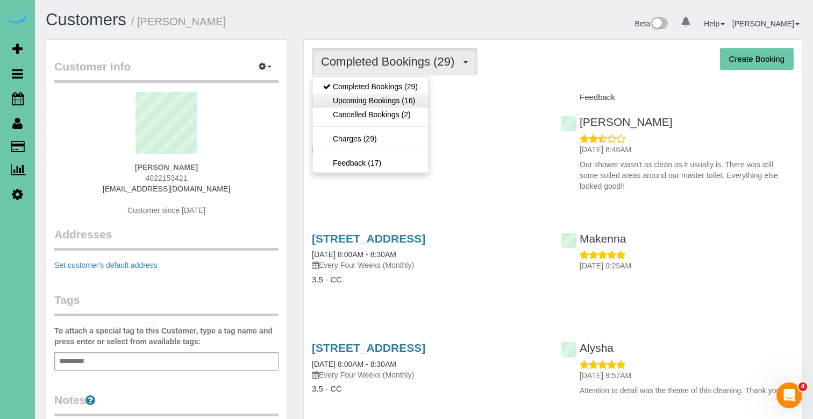
click at [384, 102] on link "Upcoming Bookings (16)" at bounding box center [370, 101] width 116 height 14
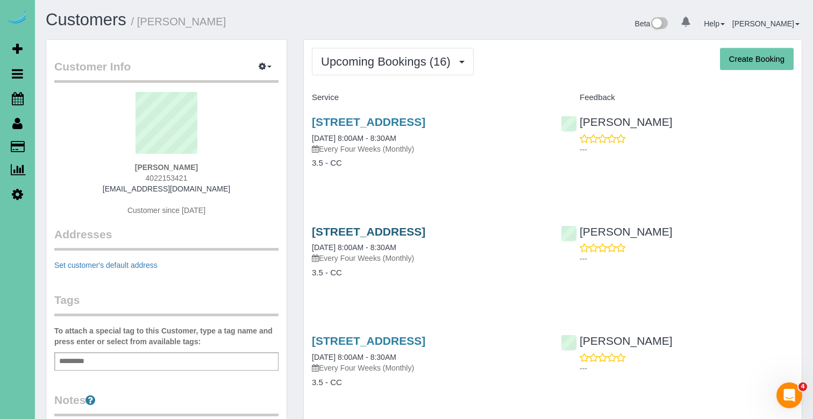
click at [350, 235] on link "11359 S 169th St, Gretna, NE 68028" at bounding box center [368, 231] width 113 height 12
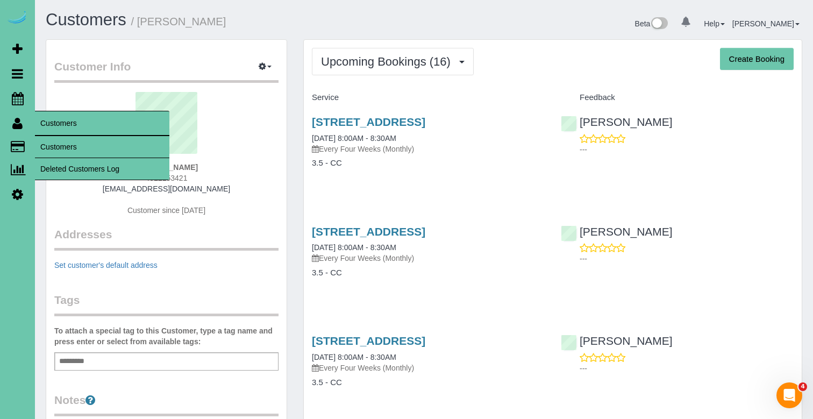
click at [44, 141] on link "Customers" at bounding box center [102, 147] width 134 height 22
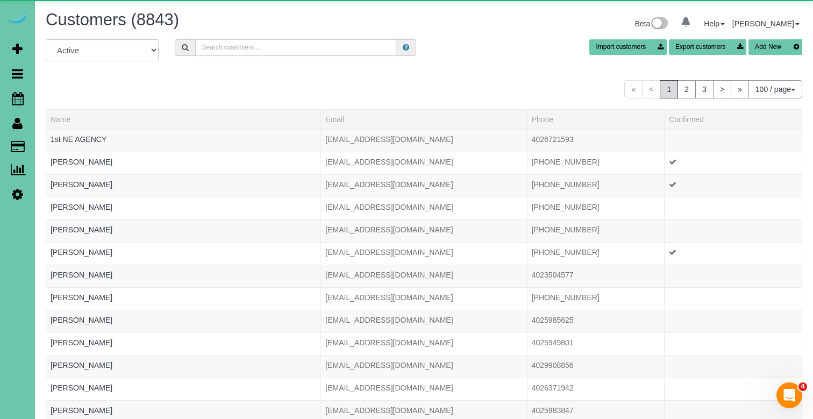
click at [229, 49] on input "text" at bounding box center [295, 47] width 201 height 17
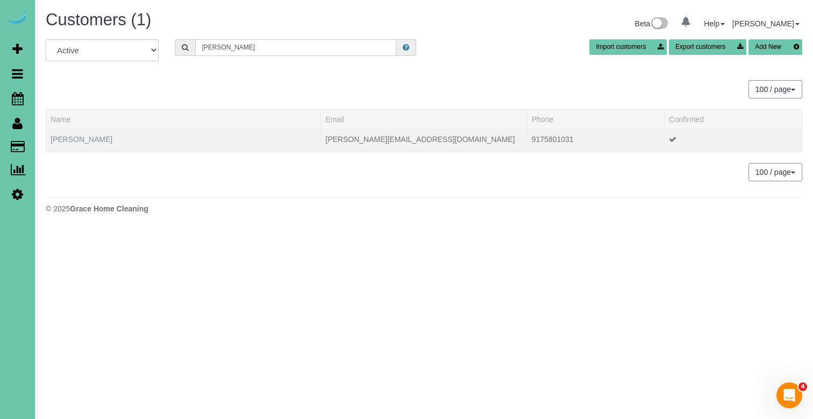
type input "ellen n"
click at [79, 138] on link "Ellen Nordgren" at bounding box center [82, 139] width 62 height 9
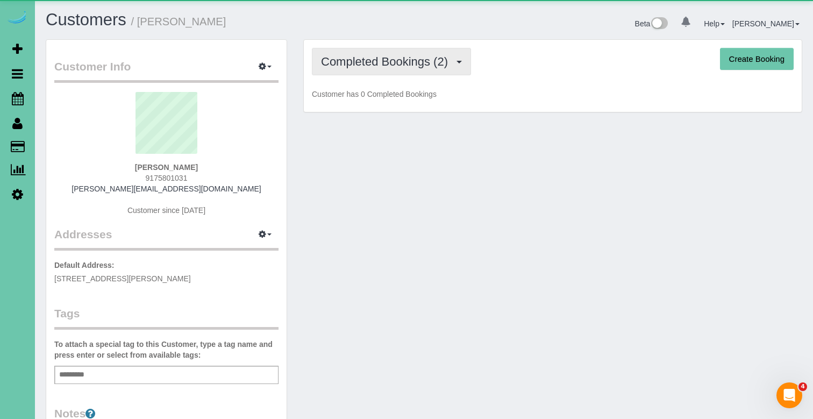
click at [355, 62] on span "Completed Bookings (2)" at bounding box center [387, 61] width 132 height 13
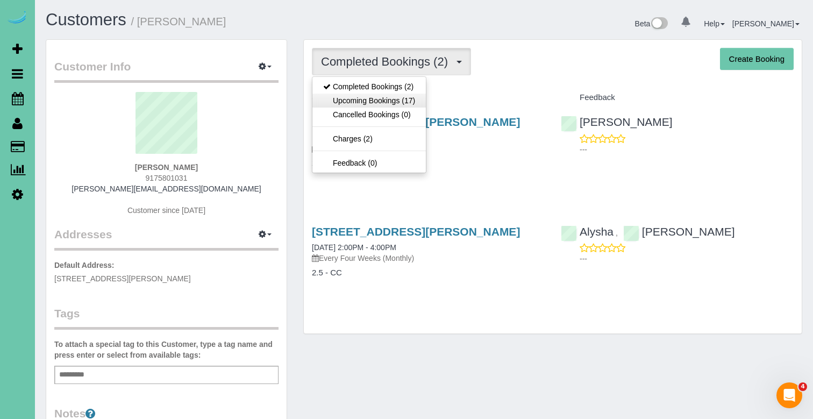
click at [355, 99] on link "Upcoming Bookings (17)" at bounding box center [368, 101] width 113 height 14
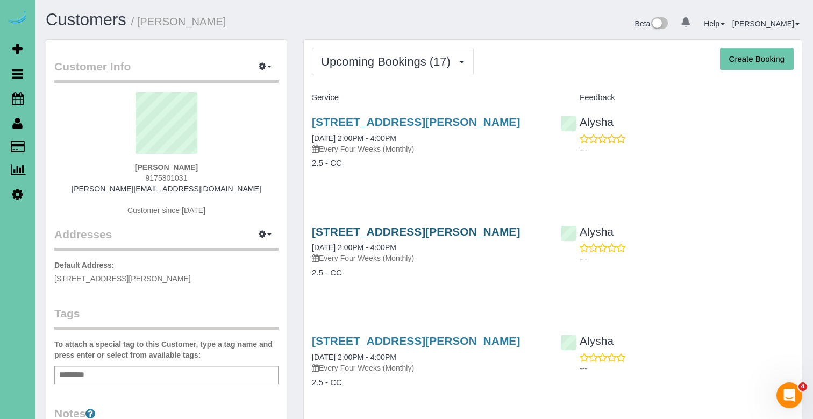
click at [374, 233] on link "19514 Marinda Street, Omaha, NE 68130" at bounding box center [416, 231] width 208 height 12
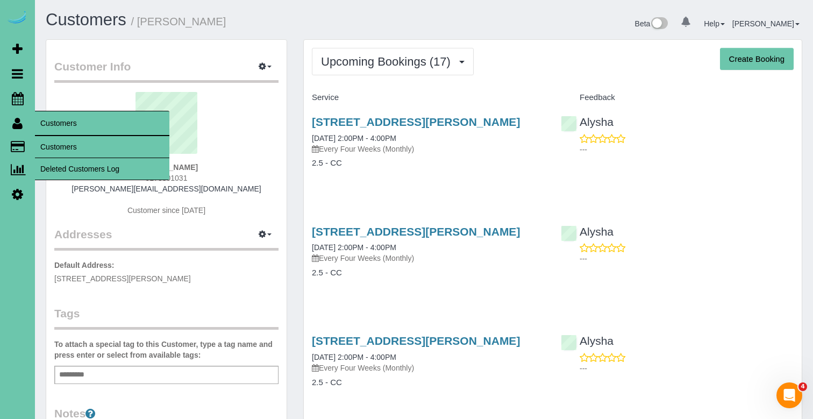
click at [51, 136] on link "Customers" at bounding box center [102, 147] width 134 height 22
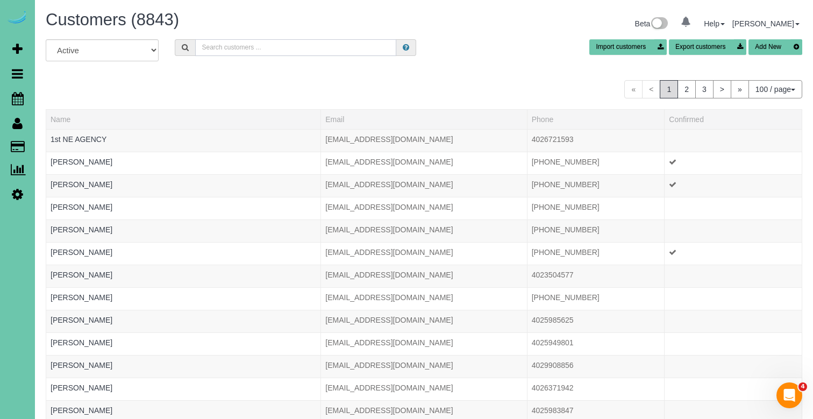
click at [227, 47] on input "text" at bounding box center [295, 47] width 201 height 17
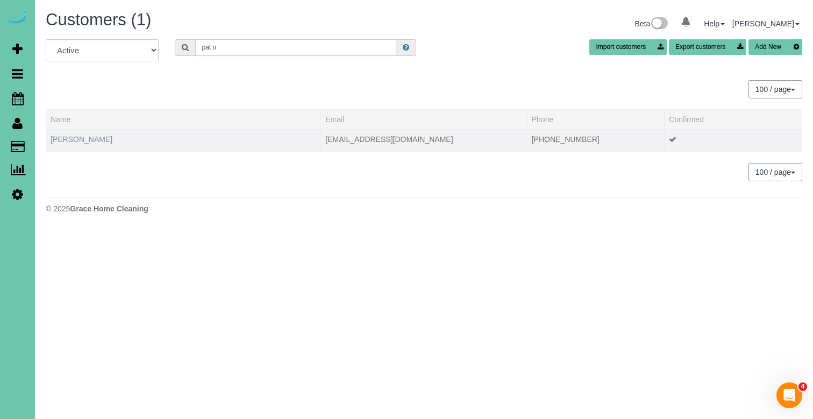
type input "pat o"
click at [69, 138] on link "Pat O'Neil" at bounding box center [82, 139] width 62 height 9
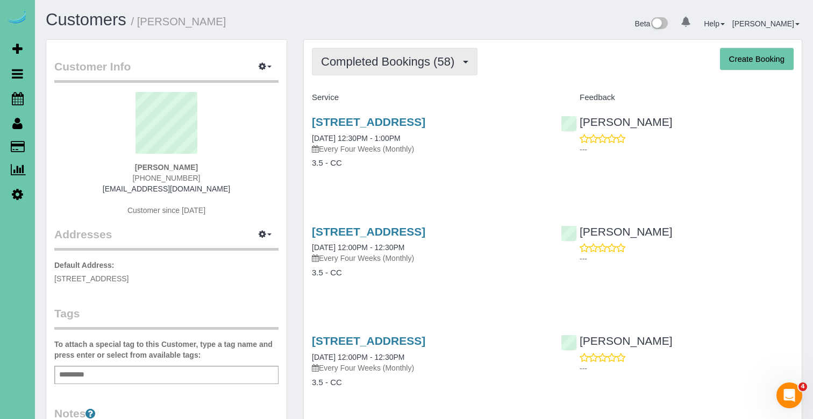
click at [397, 59] on span "Completed Bookings (58)" at bounding box center [390, 61] width 139 height 13
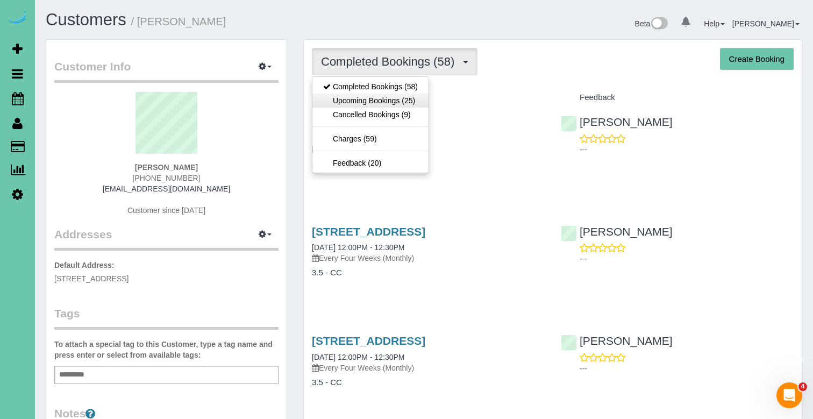
click at [397, 102] on link "Upcoming Bookings (25)" at bounding box center [370, 101] width 116 height 14
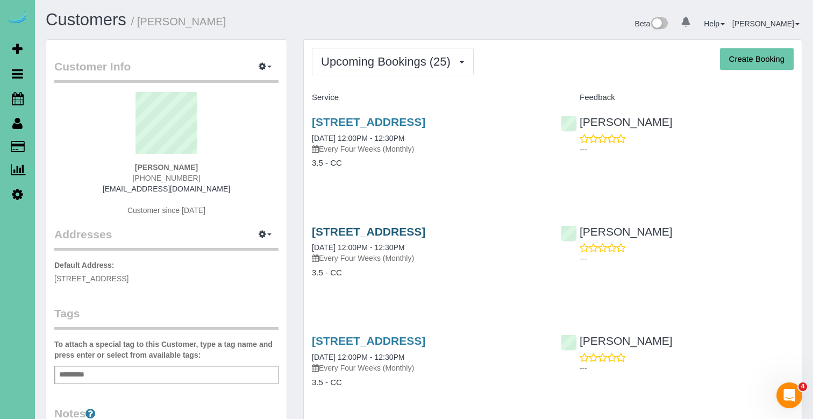
click at [346, 231] on link "6202 N 170th Ave, Omaha, NE 68116" at bounding box center [368, 231] width 113 height 12
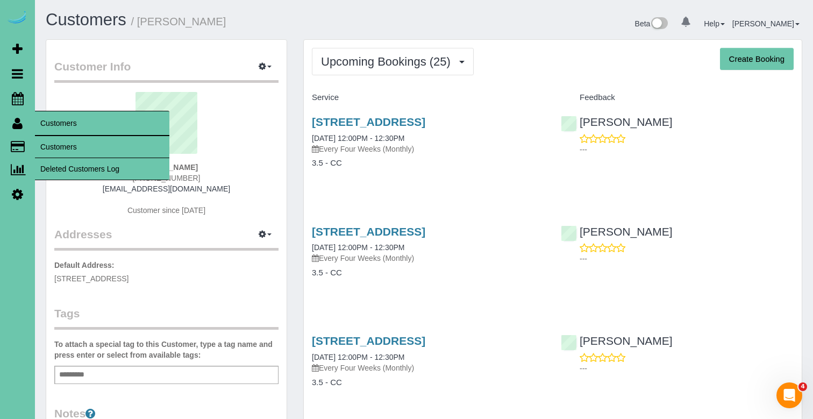
click at [60, 146] on link "Customers" at bounding box center [102, 147] width 134 height 22
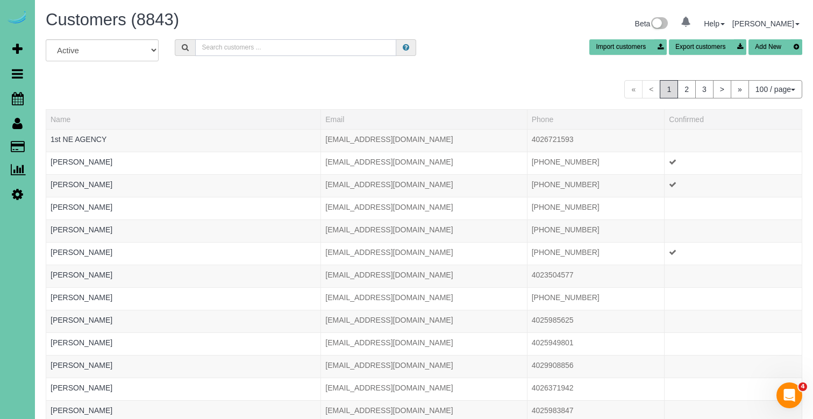
click at [226, 49] on input "text" at bounding box center [295, 47] width 201 height 17
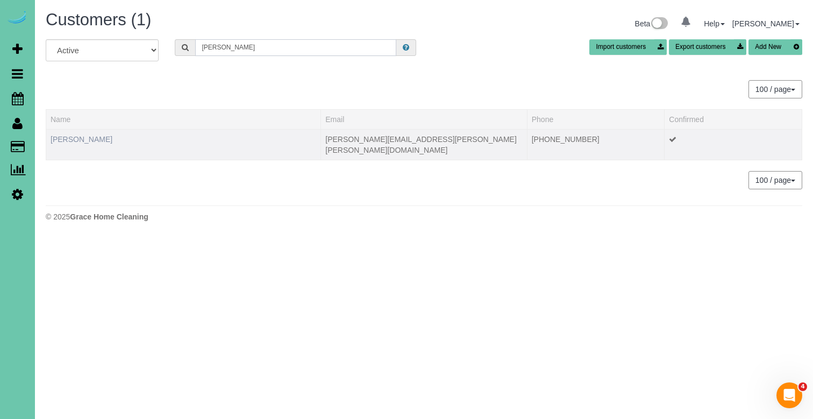
type input "monica o"
click at [90, 141] on link "Monica Olson" at bounding box center [82, 139] width 62 height 9
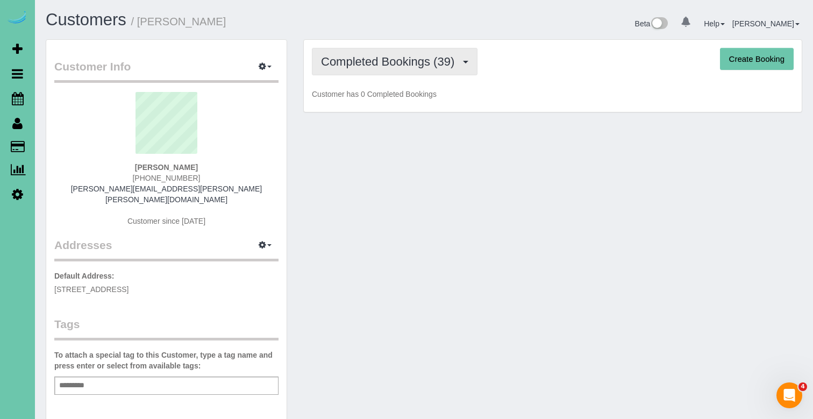
click at [370, 55] on span "Completed Bookings (39)" at bounding box center [390, 61] width 139 height 13
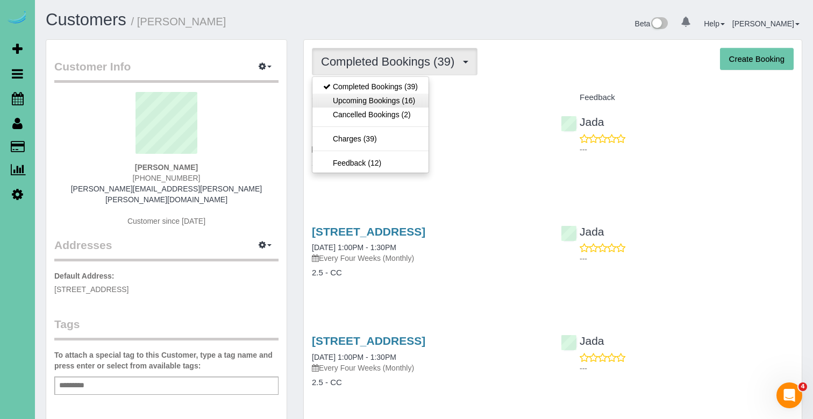
click at [371, 97] on link "Upcoming Bookings (16)" at bounding box center [370, 101] width 116 height 14
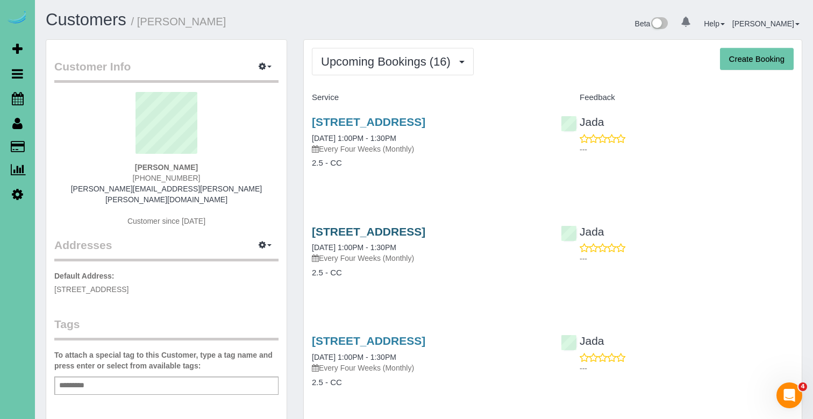
click at [368, 227] on link "6711 S 110th Street, Omaha, NE 68137" at bounding box center [368, 231] width 113 height 12
click at [411, 223] on div "6711 S 110th Street, Omaha, NE 68137 10/20/2025 1:00PM - 1:30PM Every Four Week…" at bounding box center [428, 257] width 249 height 83
click at [397, 230] on link "6711 S 110th Street, Omaha, NE 68137" at bounding box center [368, 231] width 113 height 12
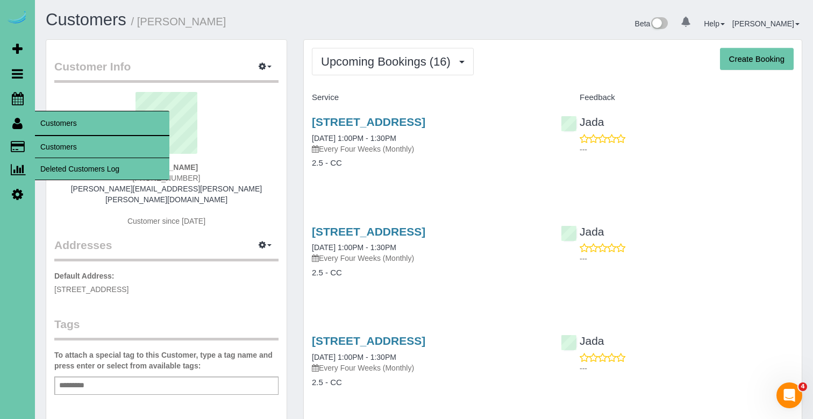
click at [54, 136] on link "Customers" at bounding box center [102, 147] width 134 height 22
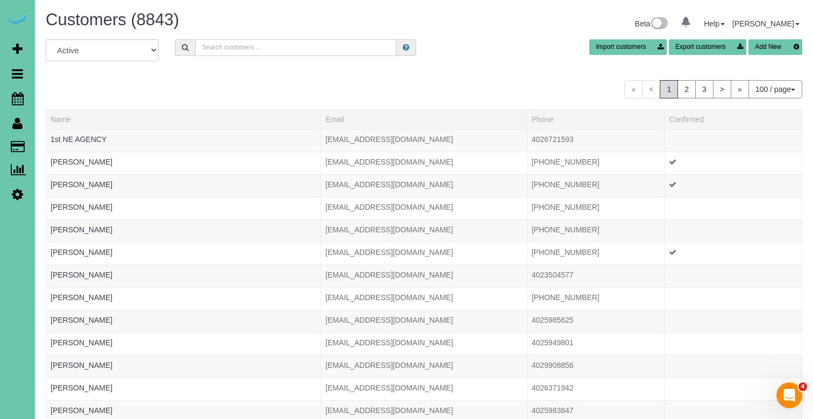
click at [210, 48] on input "text" at bounding box center [295, 47] width 201 height 17
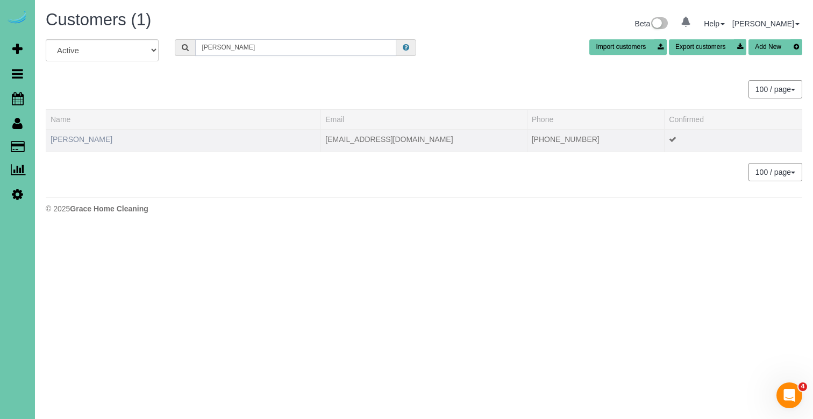
type input "mel p"
click at [81, 140] on link "Mel Palmer" at bounding box center [82, 139] width 62 height 9
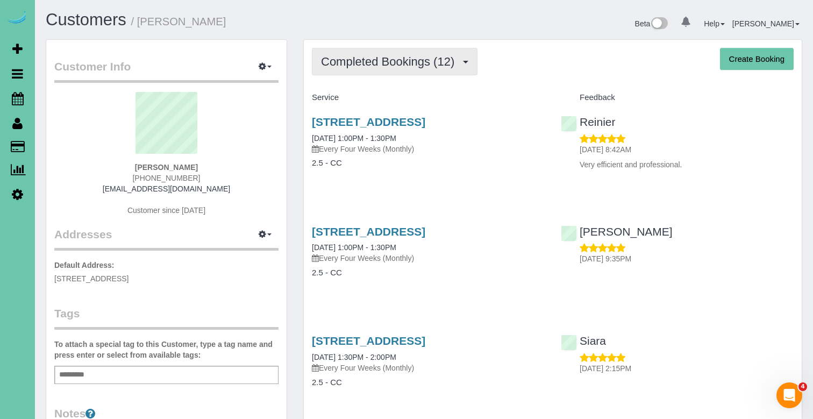
click at [372, 66] on span "Completed Bookings (12)" at bounding box center [390, 61] width 139 height 13
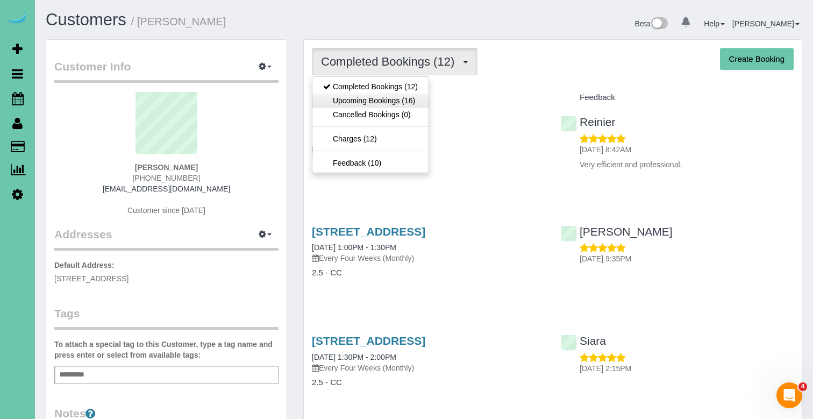
click at [380, 106] on link "Upcoming Bookings (16)" at bounding box center [370, 101] width 116 height 14
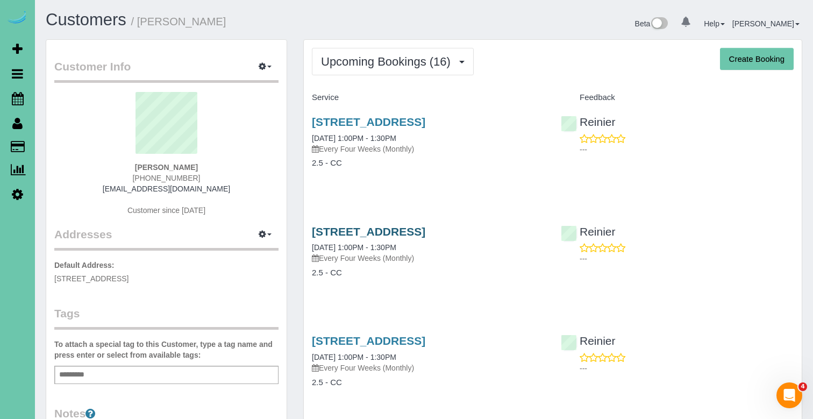
click at [425, 227] on link "4827 S 189th St, Omaha, NE 68135" at bounding box center [368, 231] width 113 height 12
click at [412, 60] on span "Upcoming Bookings (16)" at bounding box center [388, 61] width 135 height 13
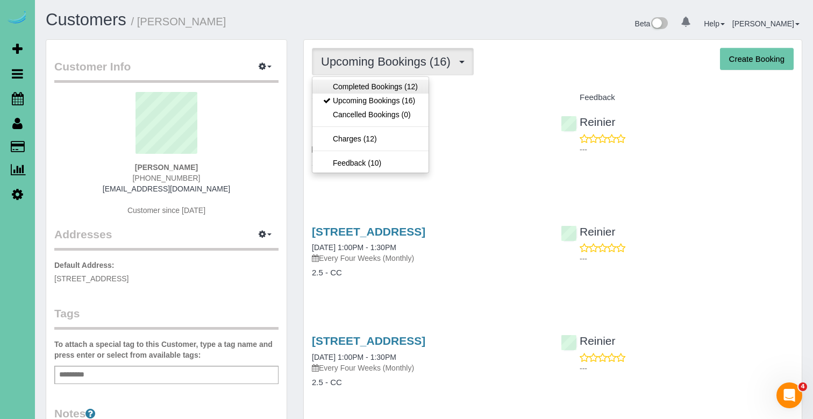
click at [412, 83] on link "Completed Bookings (12)" at bounding box center [370, 87] width 116 height 14
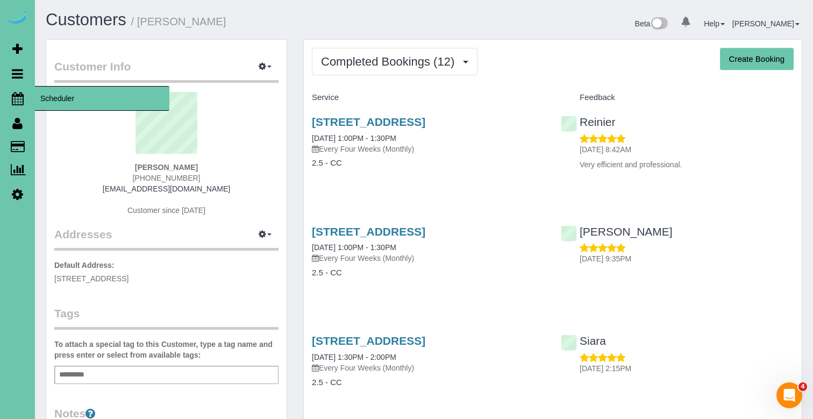
click at [21, 102] on icon at bounding box center [18, 98] width 12 height 13
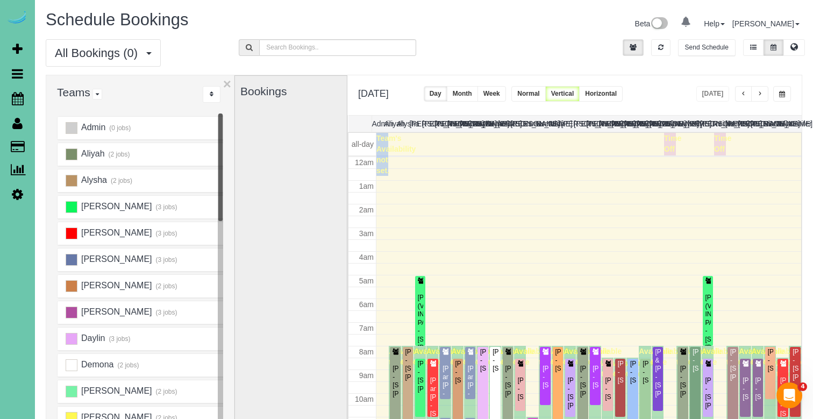
scroll to position [142, 0]
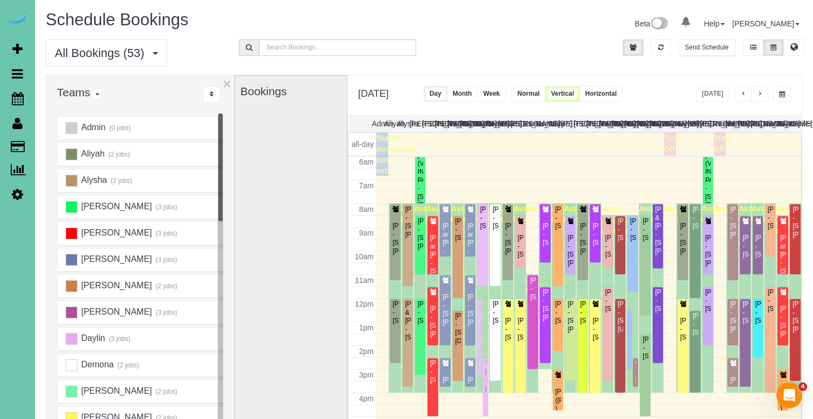
click at [790, 96] on button "button" at bounding box center [782, 94] width 18 height 16
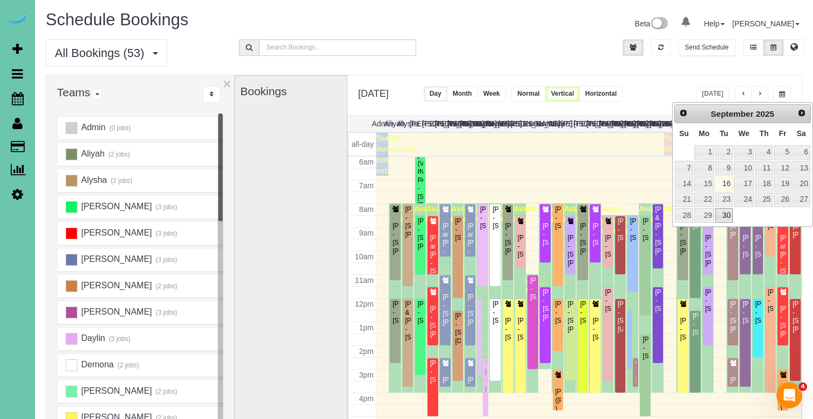
click at [723, 213] on link "30" at bounding box center [723, 215] width 17 height 15
type input "**********"
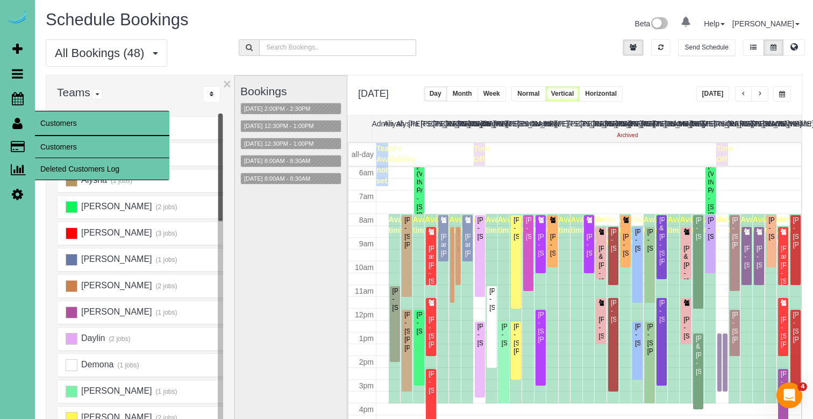
click at [61, 142] on link "Customers" at bounding box center [102, 147] width 134 height 22
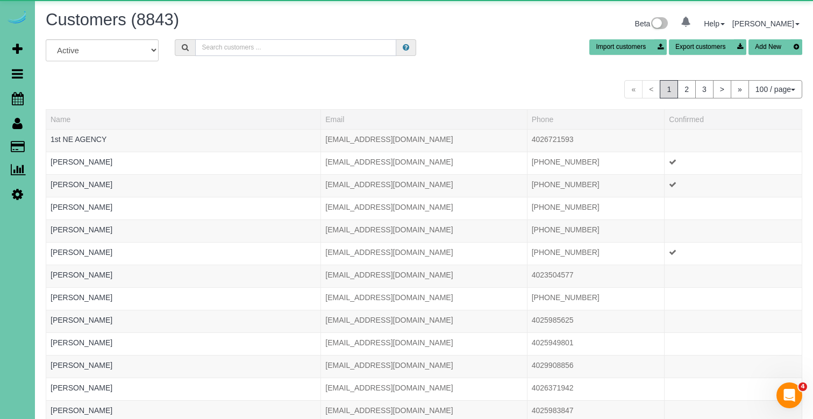
click at [277, 52] on input "text" at bounding box center [295, 47] width 201 height 17
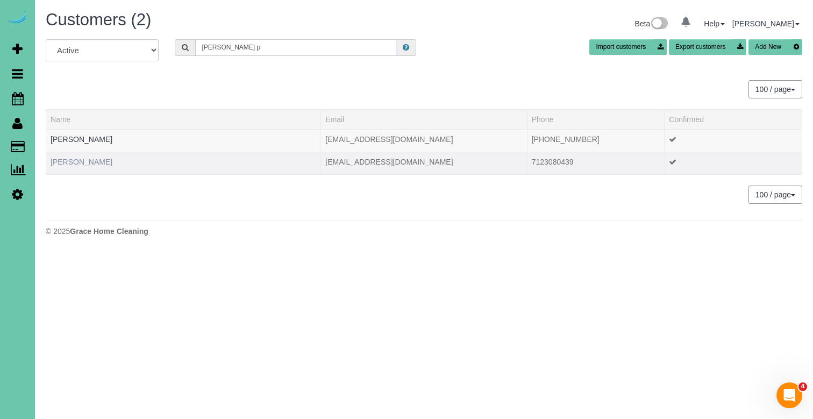
type input "angie p"
click at [82, 161] on link "Angie Preucil" at bounding box center [82, 162] width 62 height 9
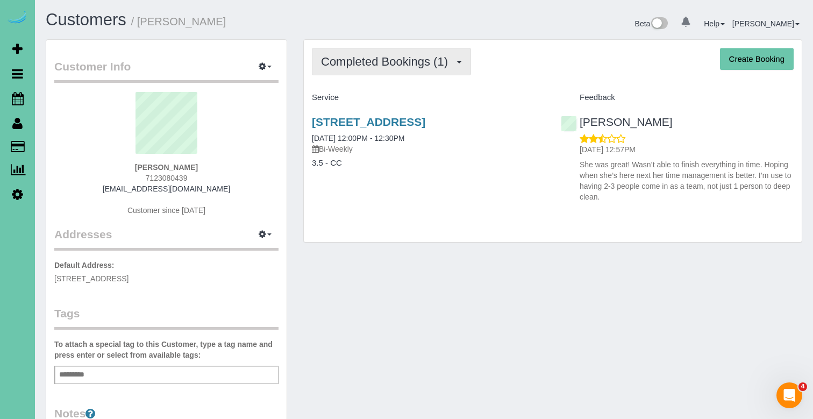
click at [439, 58] on span "Completed Bookings (1)" at bounding box center [387, 61] width 132 height 13
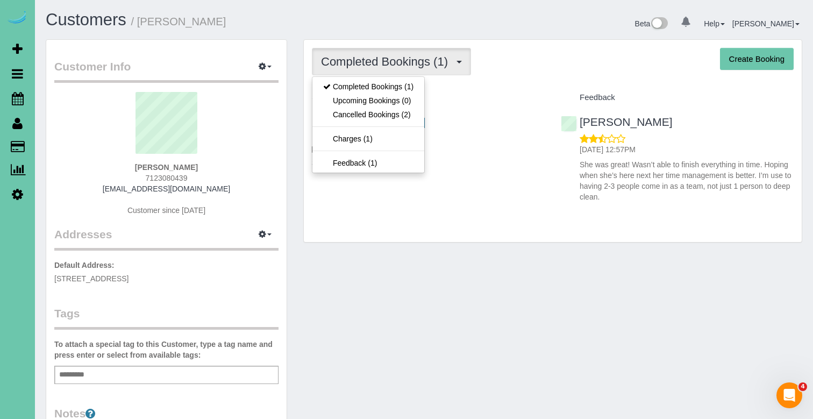
click at [534, 48] on div "Completed Bookings (1) Completed Bookings (1) Upcoming Bookings (0) Cancelled B…" at bounding box center [553, 61] width 482 height 27
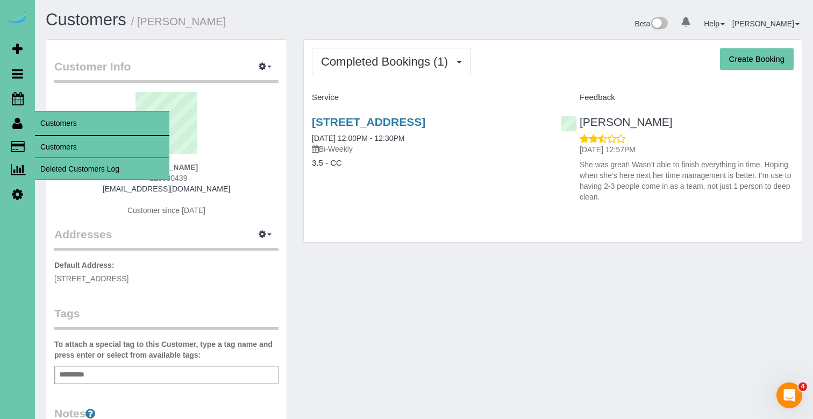
click at [49, 139] on link "Customers" at bounding box center [102, 147] width 134 height 22
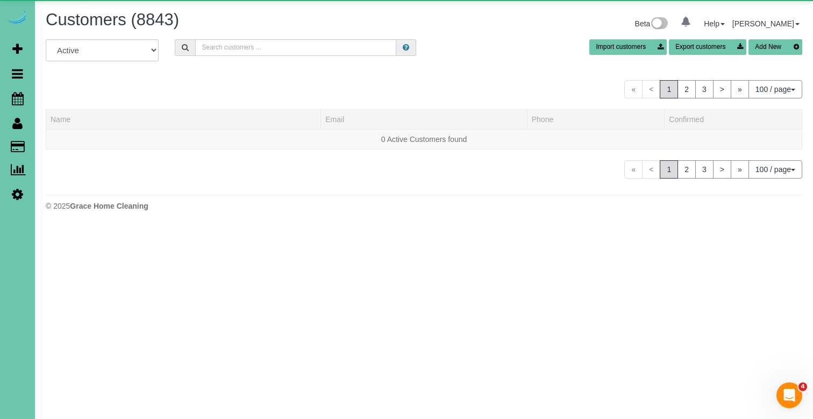
click at [216, 50] on input "text" at bounding box center [295, 47] width 201 height 17
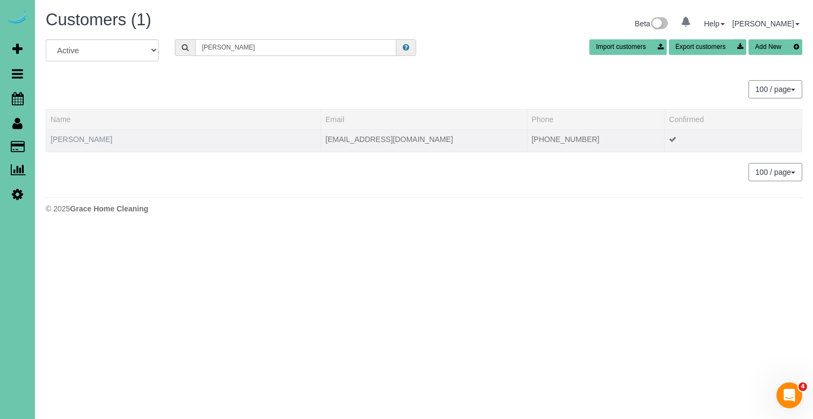
type input "holly r"
click at [87, 140] on link "Holly Reeves" at bounding box center [82, 139] width 62 height 9
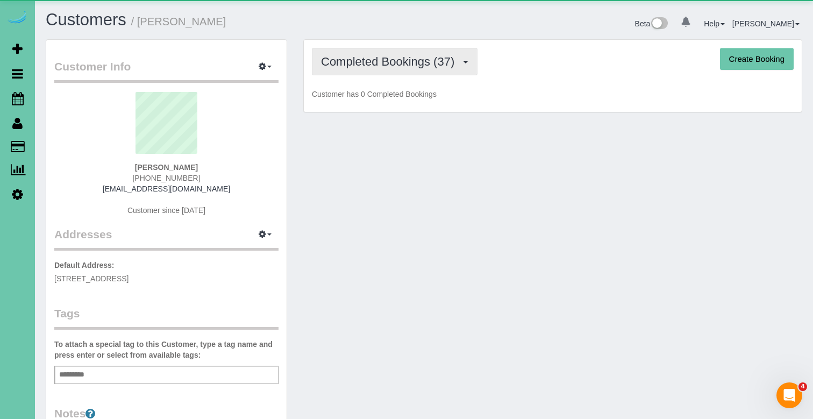
click at [354, 70] on button "Completed Bookings (37)" at bounding box center [395, 61] width 166 height 27
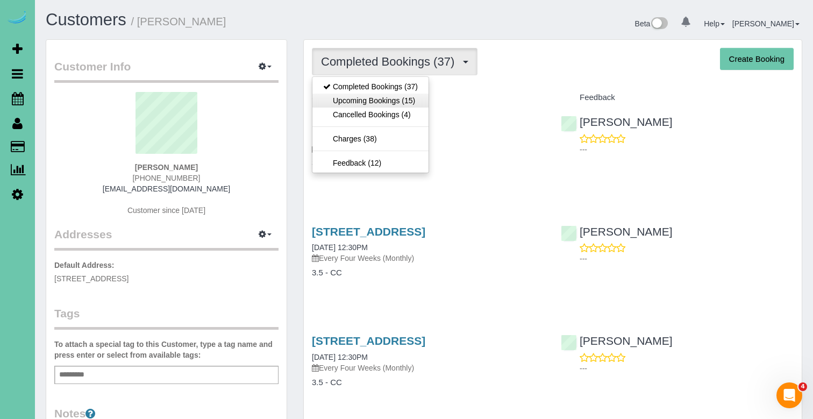
click at [351, 97] on link "Upcoming Bookings (15)" at bounding box center [370, 101] width 116 height 14
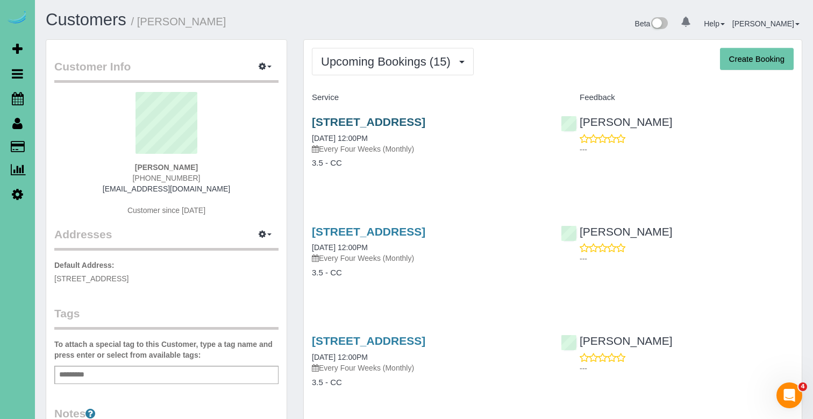
click at [425, 121] on link "17510 Madison Street, Omaha, NE 68135" at bounding box center [368, 122] width 113 height 12
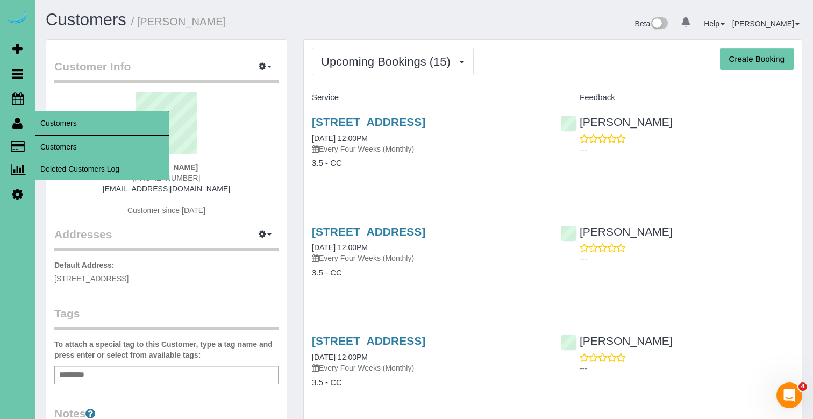
click at [68, 140] on link "Customers" at bounding box center [102, 147] width 134 height 22
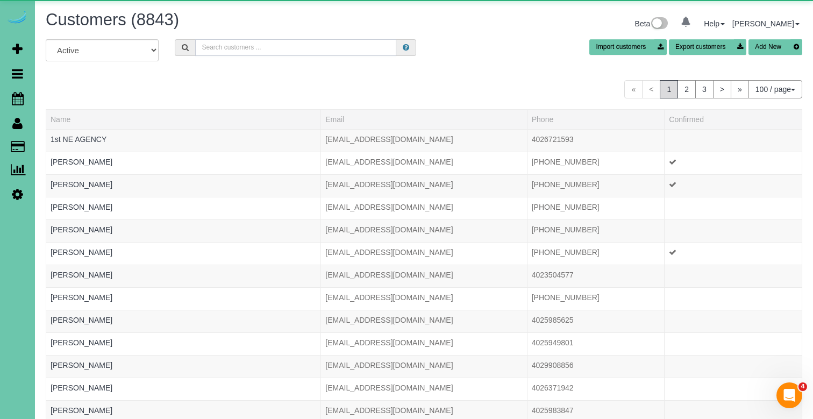
click at [228, 45] on input "text" at bounding box center [295, 47] width 201 height 17
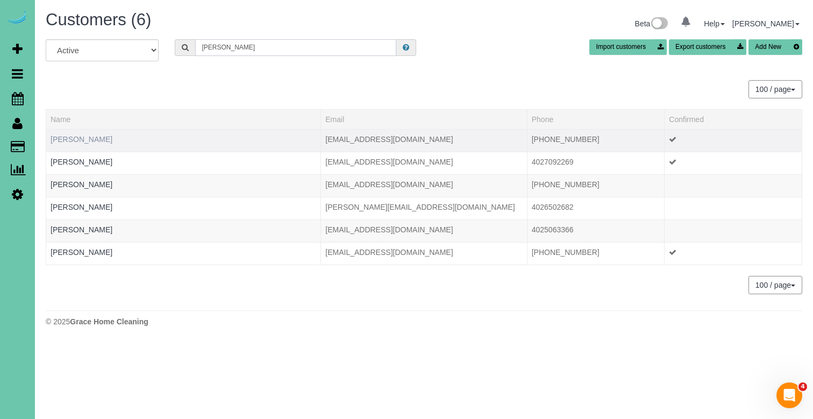
type input "Jessica r"
click at [91, 139] on link "Jessica reeves" at bounding box center [82, 139] width 62 height 9
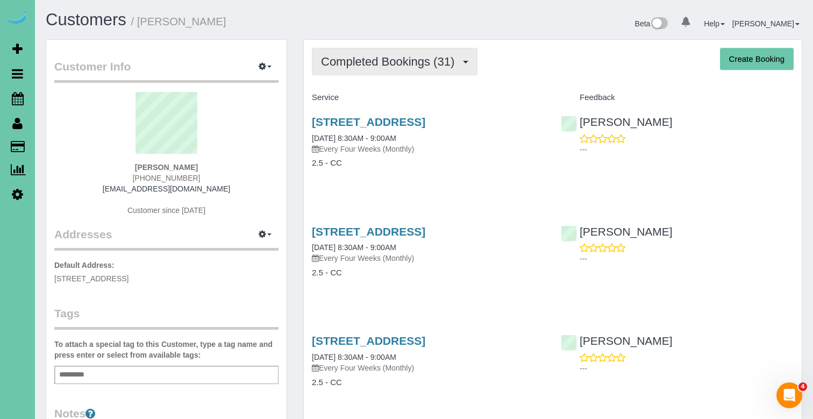
click at [421, 56] on span "Completed Bookings (31)" at bounding box center [390, 61] width 139 height 13
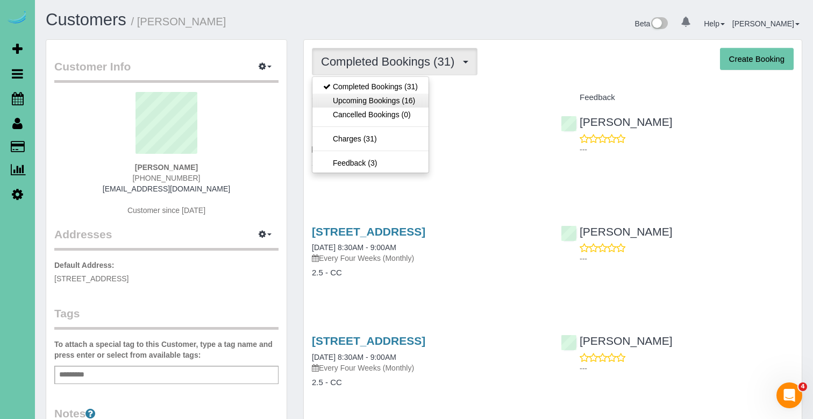
drag, startPoint x: 418, startPoint y: 107, endPoint x: 420, endPoint y: 100, distance: 7.3
click at [420, 100] on ul "Completed Bookings (31) Upcoming Bookings (16) Cancelled Bookings (0) Charges (…" at bounding box center [370, 124] width 117 height 97
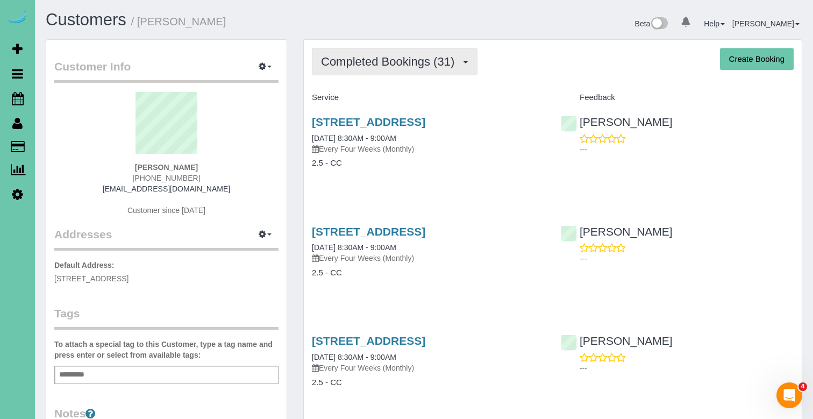
click at [421, 64] on span "Completed Bookings (31)" at bounding box center [390, 61] width 139 height 13
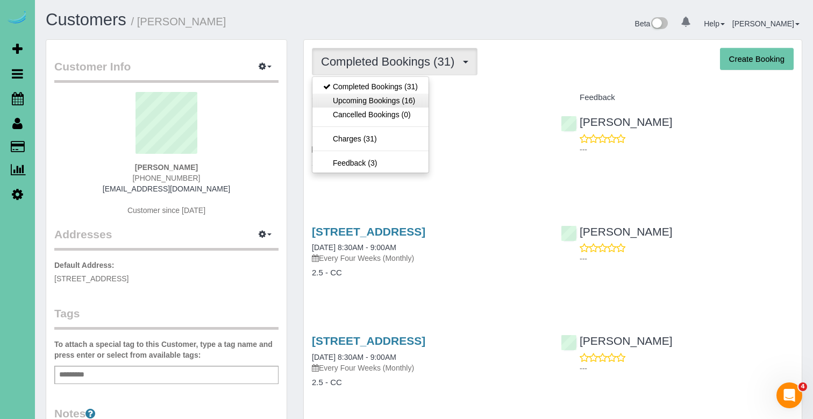
click at [414, 100] on link "Upcoming Bookings (16)" at bounding box center [370, 101] width 116 height 14
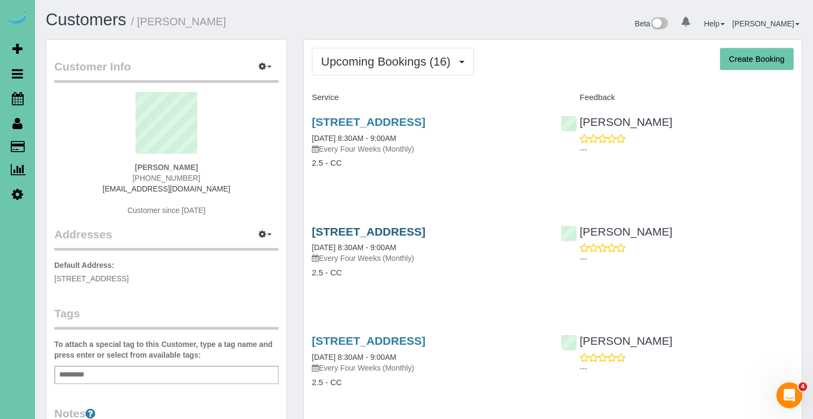
click at [382, 234] on link "16704 Orchard Ave, Omaha, NE 68135" at bounding box center [368, 231] width 113 height 12
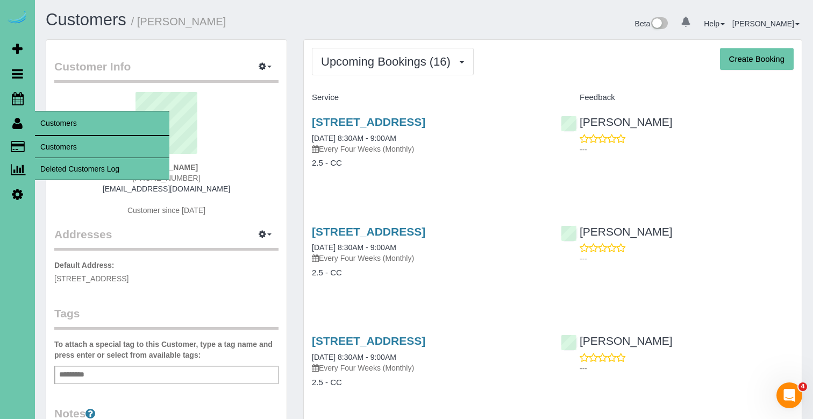
click at [63, 149] on link "Customers" at bounding box center [102, 147] width 134 height 22
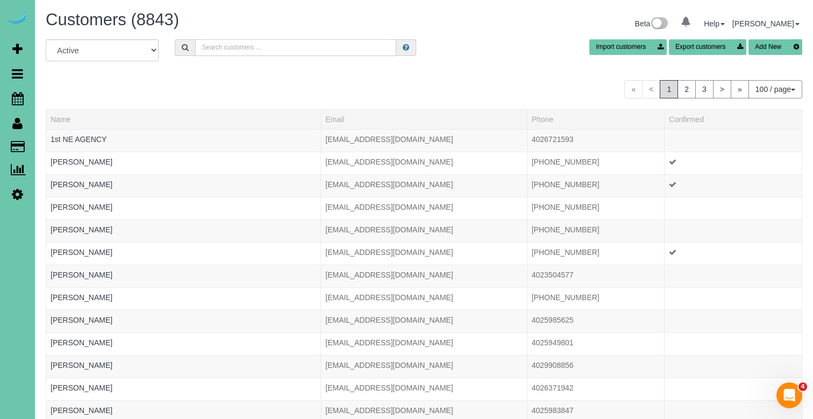
click at [230, 49] on input "text" at bounding box center [295, 47] width 201 height 17
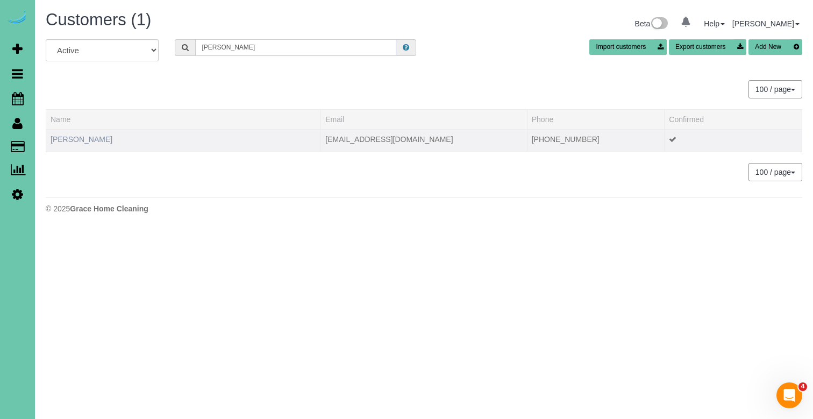
type input "Kaitlyn r"
click at [101, 139] on link "Kaitlyn Reinhart" at bounding box center [82, 139] width 62 height 9
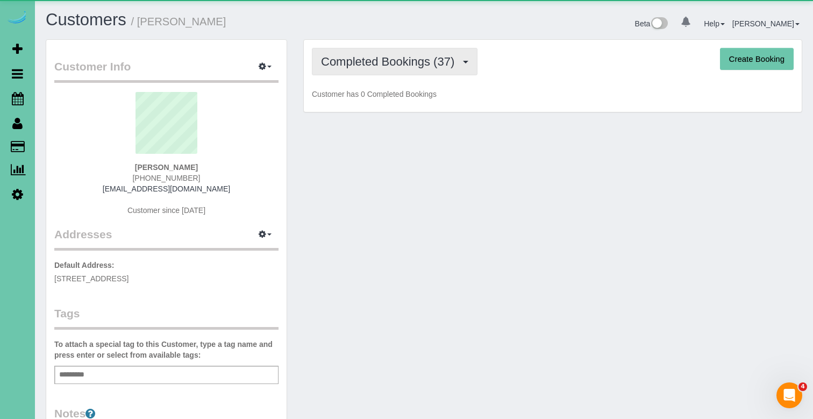
click at [367, 71] on button "Completed Bookings (37)" at bounding box center [395, 61] width 166 height 27
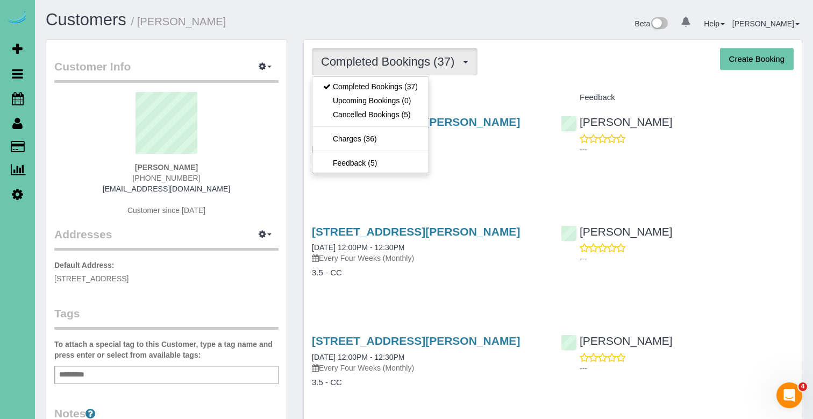
click at [579, 16] on div "Beta 0 Your Notifications You have 0 alerts Help Help Docs Take a Tour Contact …" at bounding box center [617, 25] width 387 height 28
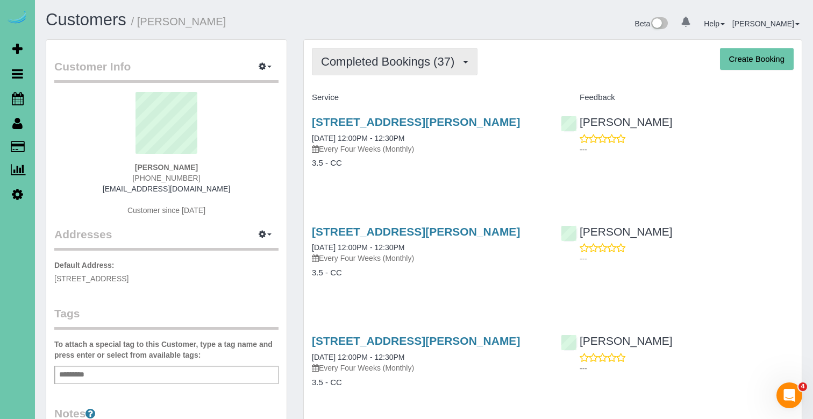
click at [440, 73] on button "Completed Bookings (37)" at bounding box center [395, 61] width 166 height 27
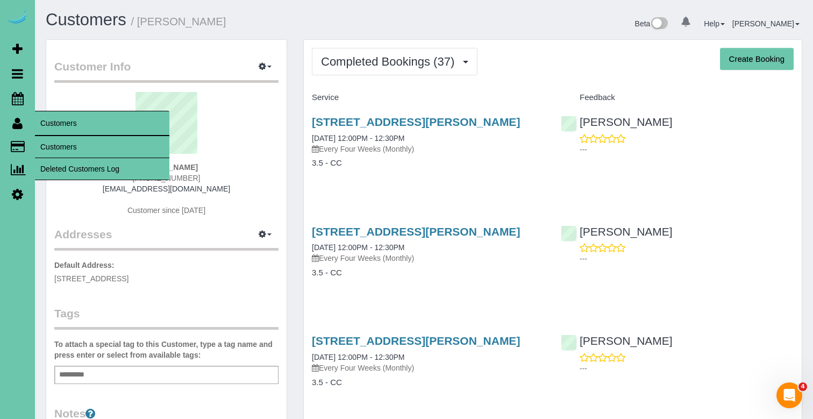
click at [75, 149] on link "Customers" at bounding box center [102, 147] width 134 height 22
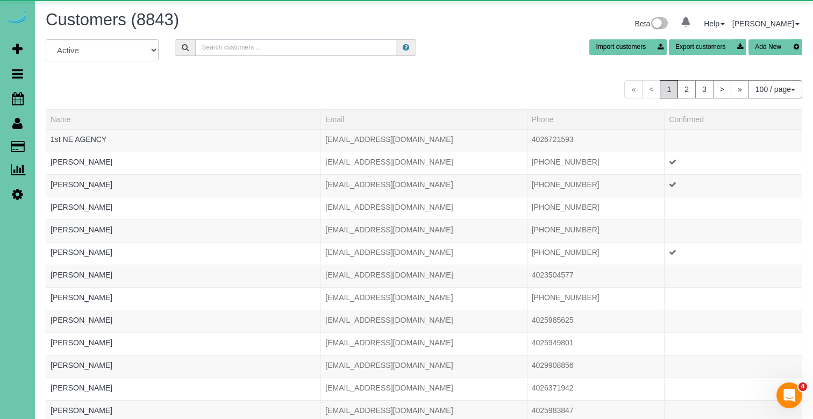
click at [270, 51] on input "text" at bounding box center [295, 47] width 201 height 17
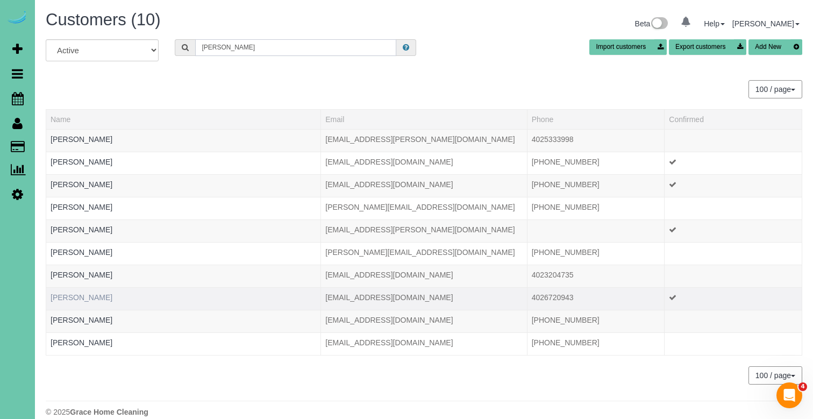
type input "shana"
click at [92, 296] on link "Shana Renfrow" at bounding box center [82, 297] width 62 height 9
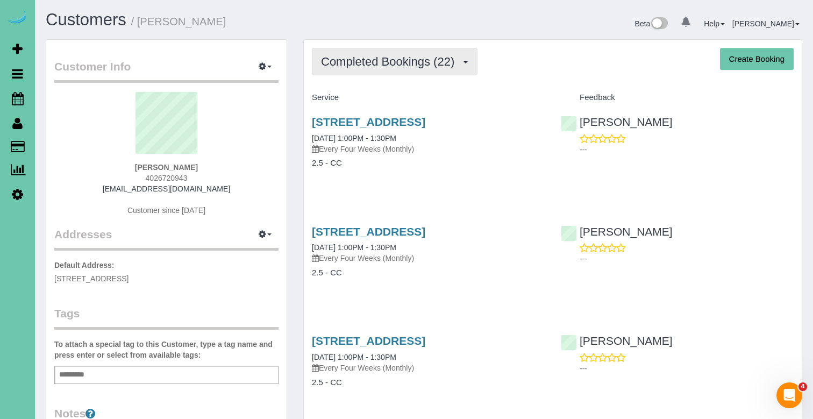
click at [394, 71] on button "Completed Bookings (22)" at bounding box center [395, 61] width 166 height 27
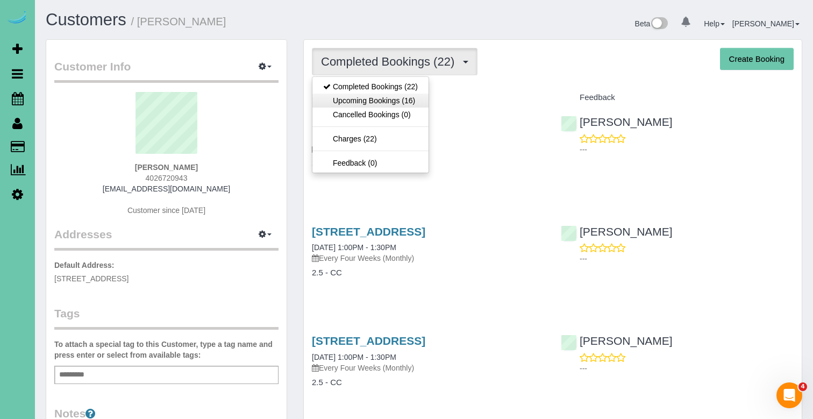
click at [392, 101] on link "Upcoming Bookings (16)" at bounding box center [370, 101] width 116 height 14
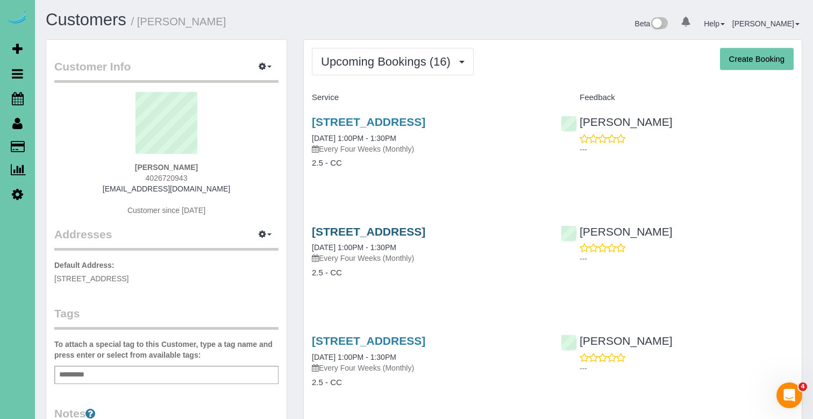
click at [400, 227] on link "5018 N 209th Ave, Elkhorn, NE 68022" at bounding box center [368, 231] width 113 height 12
click at [391, 68] on button "Upcoming Bookings (16)" at bounding box center [393, 61] width 162 height 27
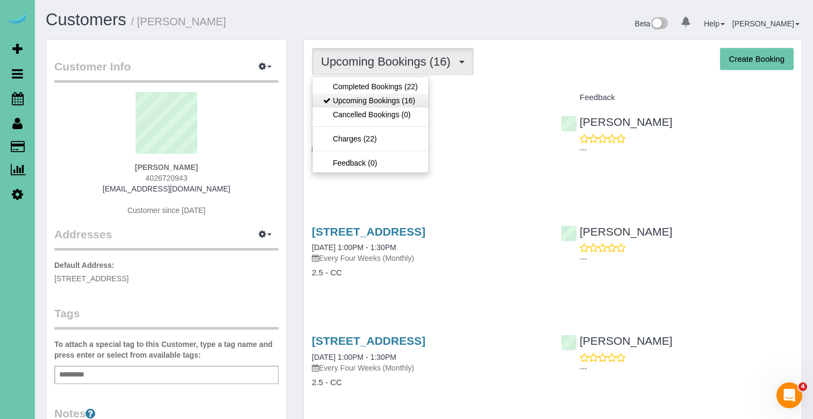
click at [389, 95] on link "Upcoming Bookings (16)" at bounding box center [370, 101] width 116 height 14
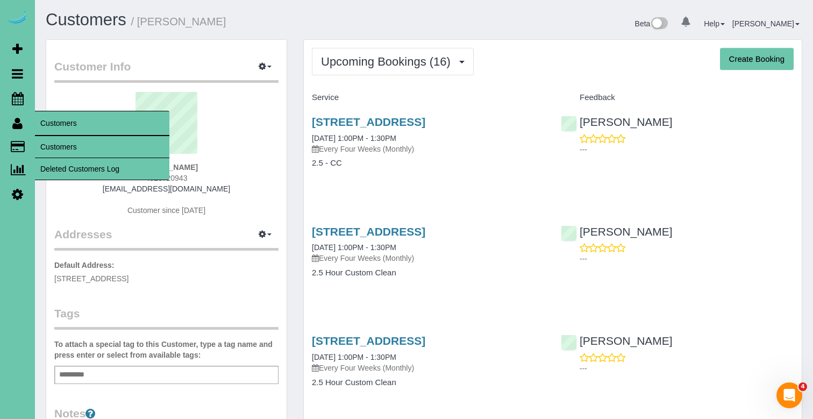
click at [57, 146] on link "Customers" at bounding box center [102, 147] width 134 height 22
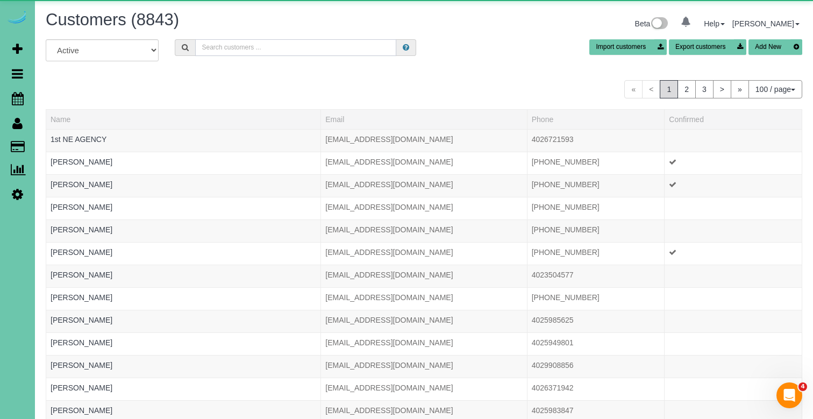
click at [233, 43] on input "text" at bounding box center [295, 47] width 201 height 17
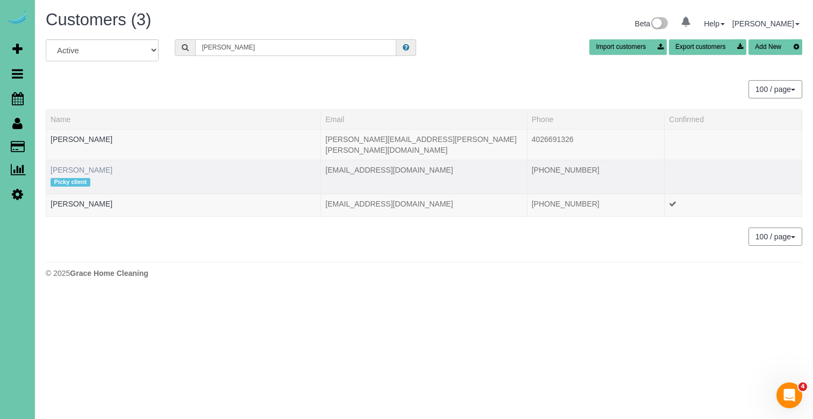
type input "gina w"
click at [99, 166] on link "Gina Wesphalen" at bounding box center [82, 170] width 62 height 9
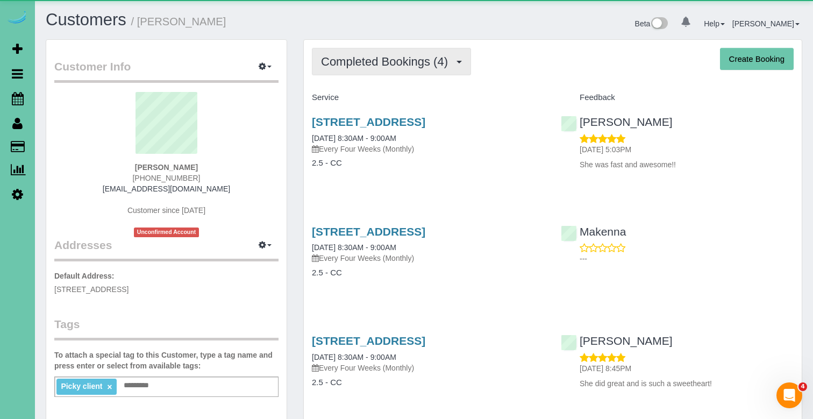
click at [414, 55] on span "Completed Bookings (4)" at bounding box center [387, 61] width 132 height 13
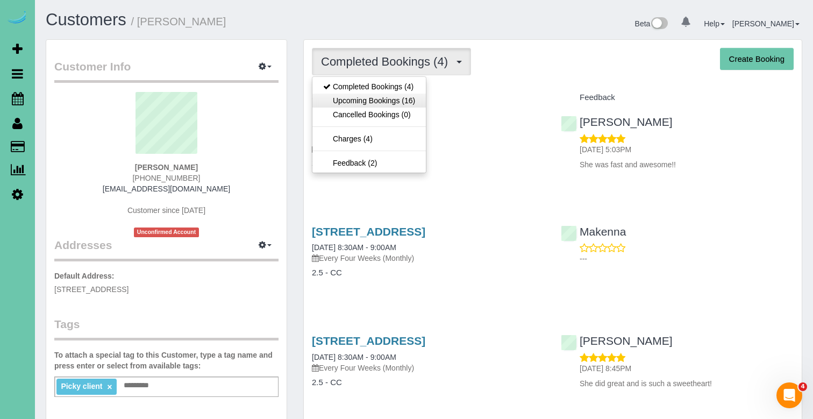
click at [399, 99] on link "Upcoming Bookings (16)" at bounding box center [368, 101] width 113 height 14
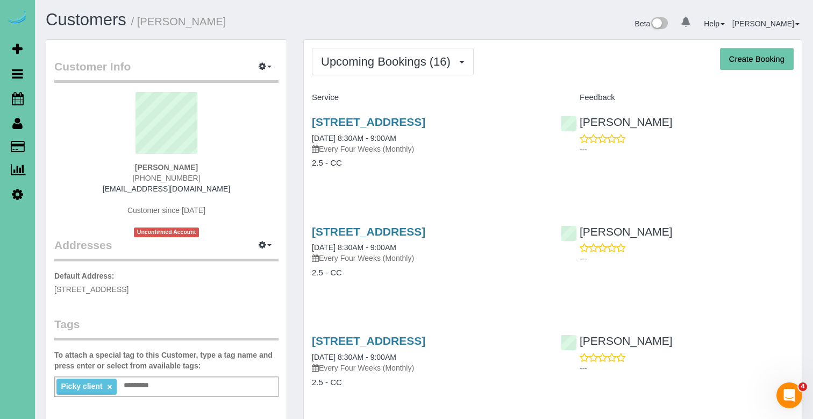
click at [383, 223] on div "2310 Ridgeview Dr, Papillion, NE 68046 10/23/2025 8:30AM - 9:00AM Every Four We…" at bounding box center [428, 257] width 249 height 83
click at [383, 228] on link "2310 Ridgeview Dr, Papillion, NE 68046" at bounding box center [368, 231] width 113 height 12
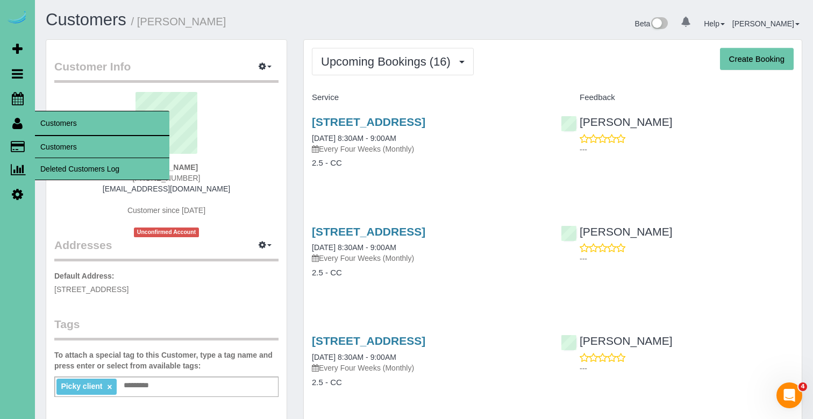
click at [65, 141] on link "Customers" at bounding box center [102, 147] width 134 height 22
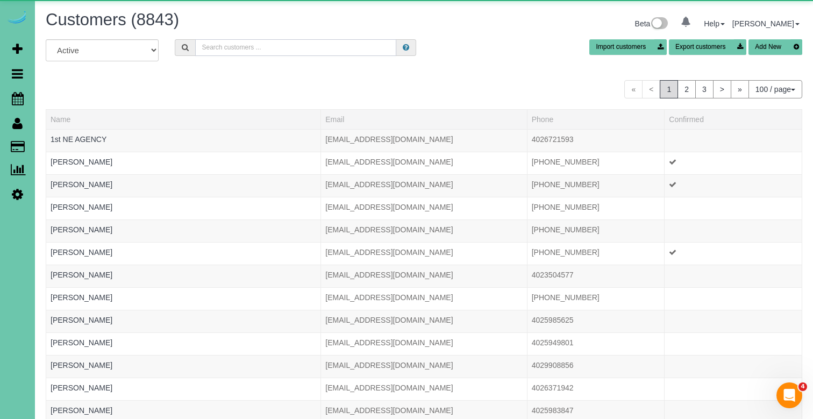
click at [228, 53] on input "text" at bounding box center [295, 47] width 201 height 17
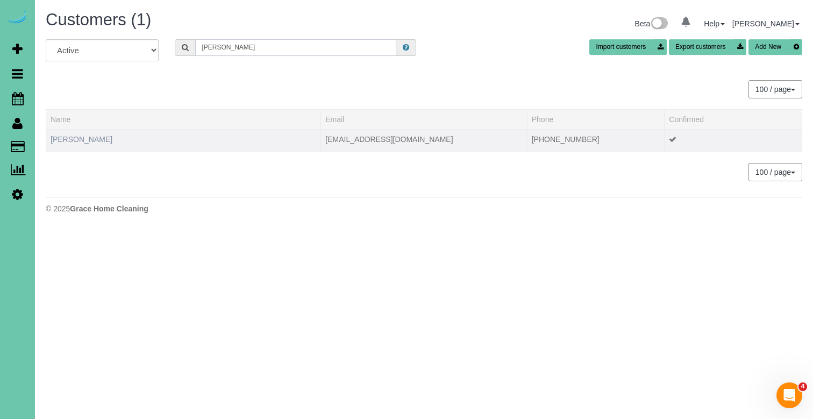
type input "tara w"
click at [74, 135] on link "Tara Ward" at bounding box center [82, 139] width 62 height 9
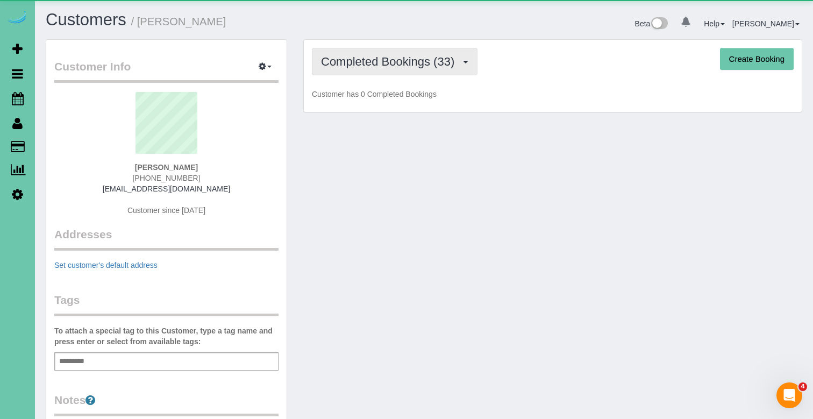
click at [363, 57] on span "Completed Bookings (33)" at bounding box center [390, 61] width 139 height 13
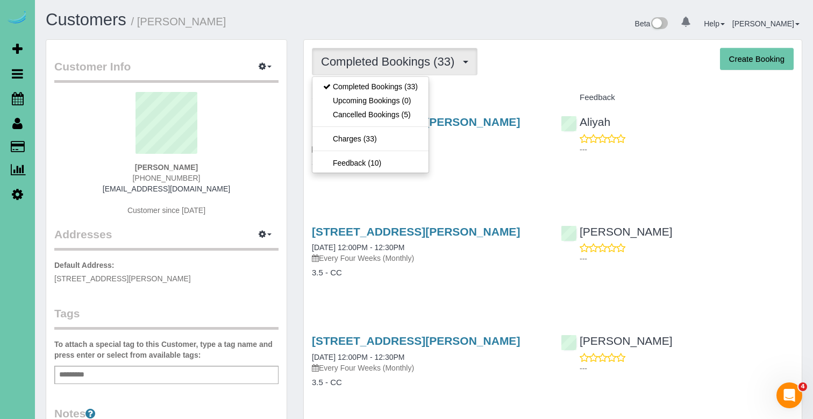
click at [307, 13] on h1 "Customers / Tara Ward" at bounding box center [231, 20] width 370 height 18
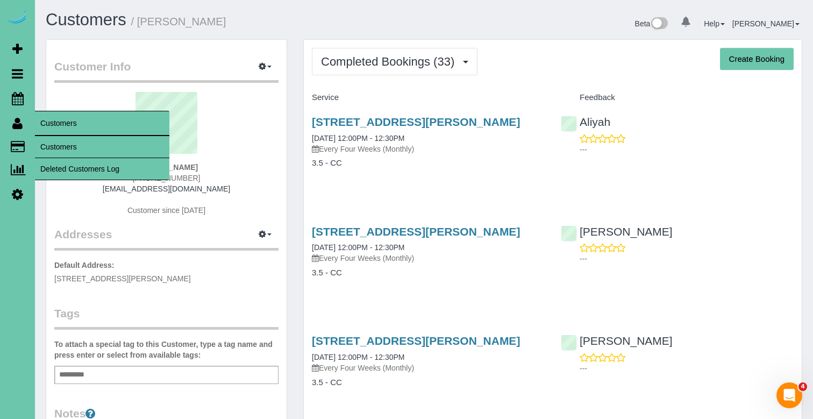
click at [49, 149] on link "Customers" at bounding box center [102, 147] width 134 height 22
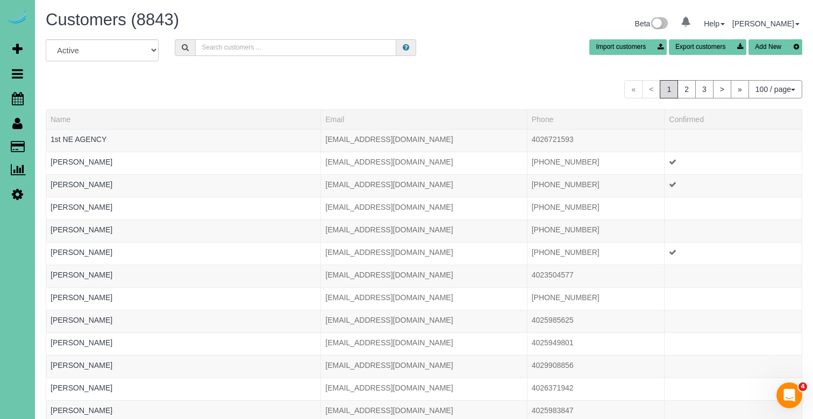
click at [217, 46] on input "text" at bounding box center [295, 47] width 201 height 17
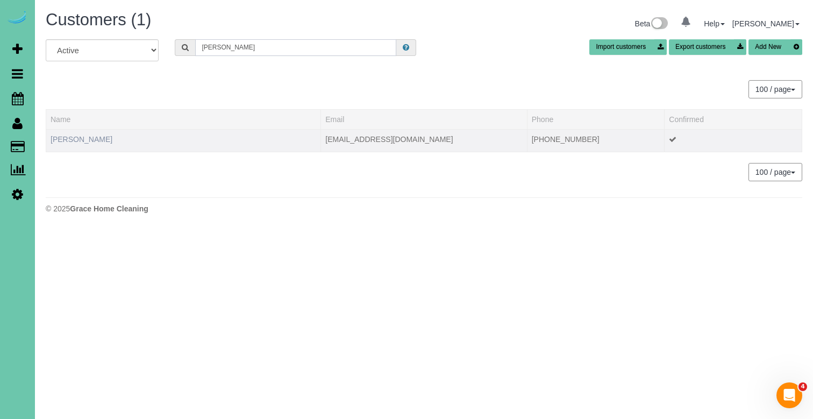
type input "Thomas ward"
click at [78, 143] on link "Thomas Ward" at bounding box center [82, 139] width 62 height 9
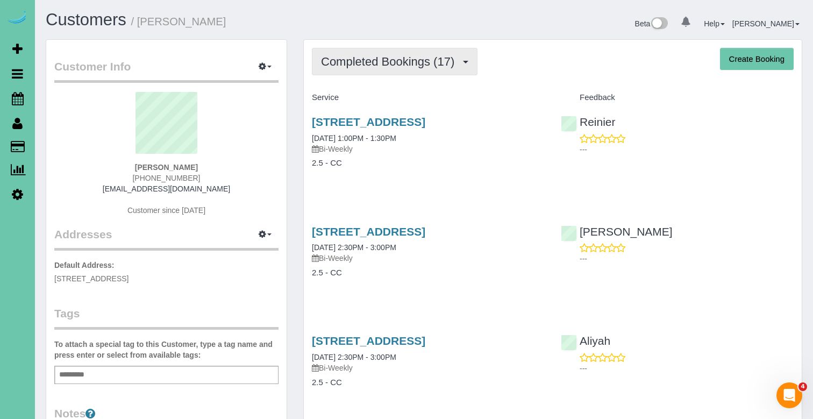
click at [399, 63] on span "Completed Bookings (17)" at bounding box center [390, 61] width 139 height 13
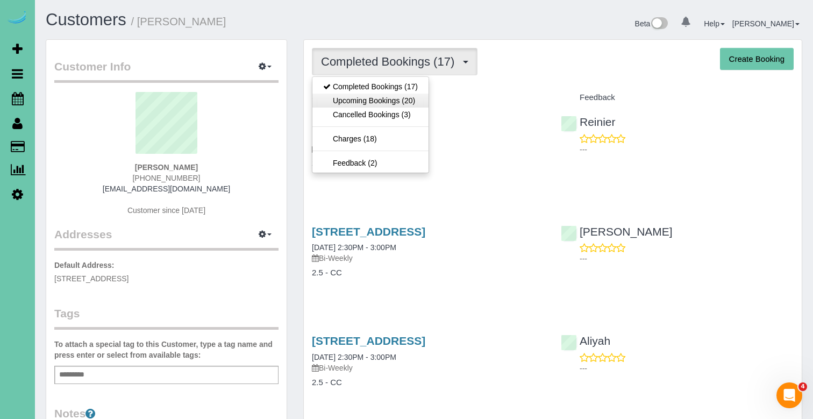
click at [400, 94] on link "Upcoming Bookings (20)" at bounding box center [370, 101] width 116 height 14
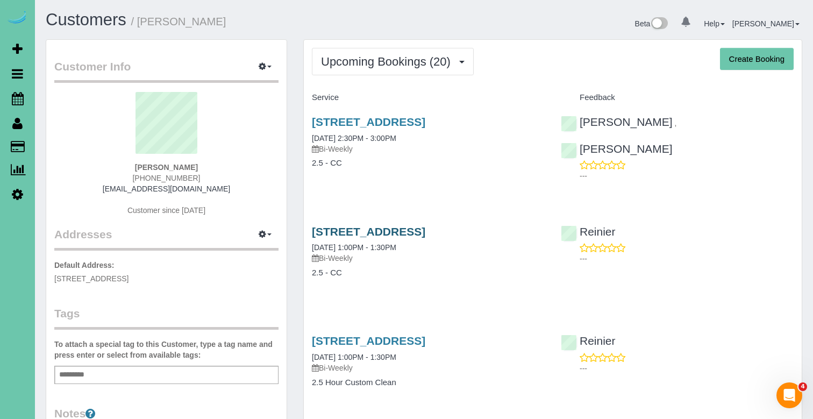
click at [394, 232] on link "2304 N 65th St, Omaha, NE 68104" at bounding box center [368, 231] width 113 height 12
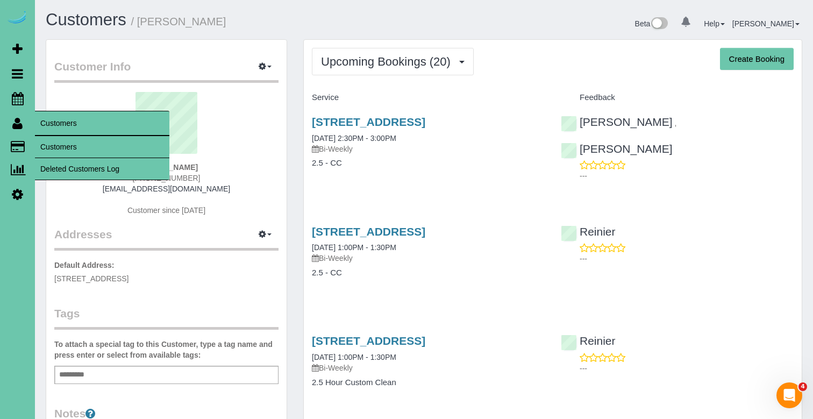
click at [69, 151] on link "Customers" at bounding box center [102, 147] width 134 height 22
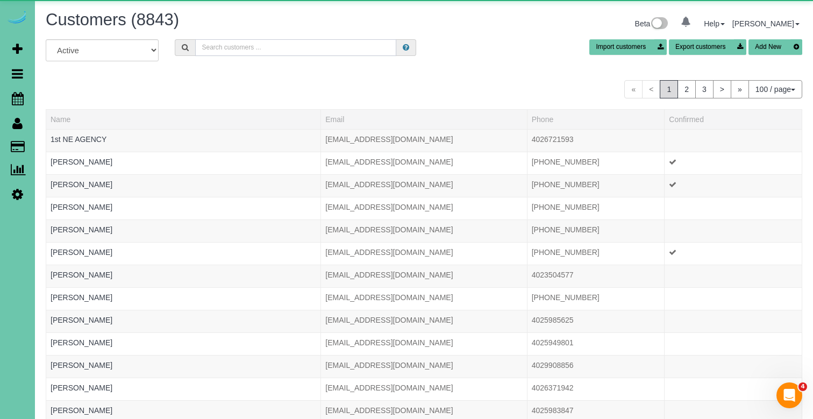
click at [232, 47] on input "text" at bounding box center [295, 47] width 201 height 17
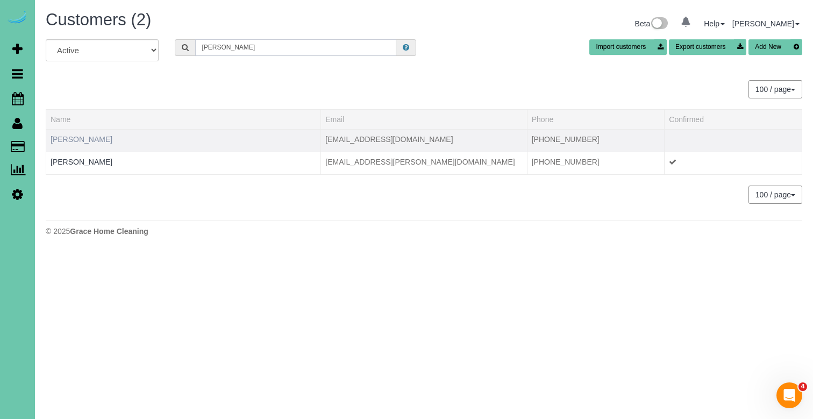
type input "Kate w"
click at [75, 135] on link "Kate Wagner" at bounding box center [82, 139] width 62 height 9
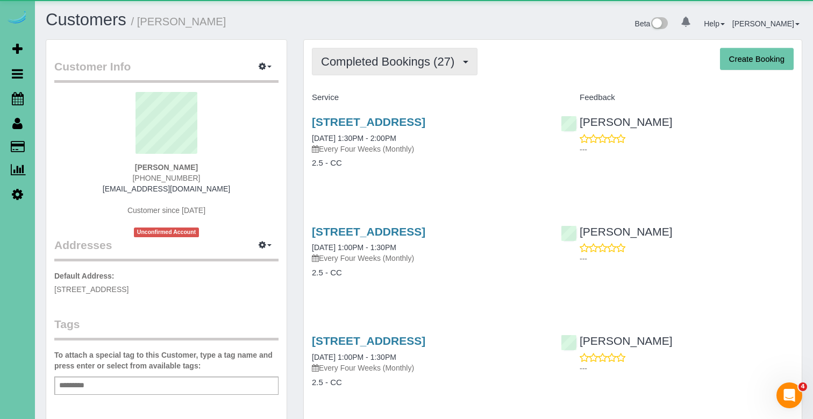
click at [369, 62] on span "Completed Bookings (27)" at bounding box center [390, 61] width 139 height 13
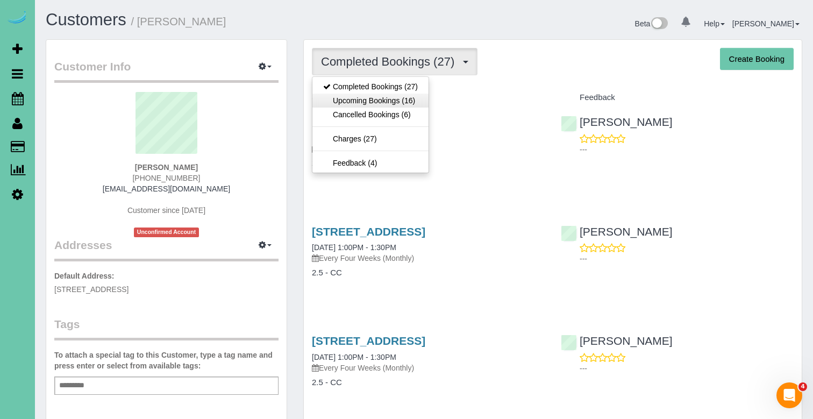
click at [374, 95] on link "Upcoming Bookings (16)" at bounding box center [370, 101] width 116 height 14
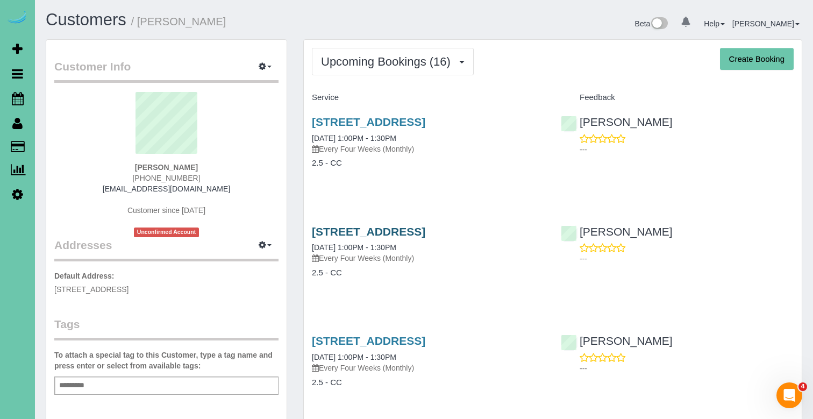
click at [385, 233] on link "901 Farnam St #342, Omaha, NE 68102" at bounding box center [368, 231] width 113 height 12
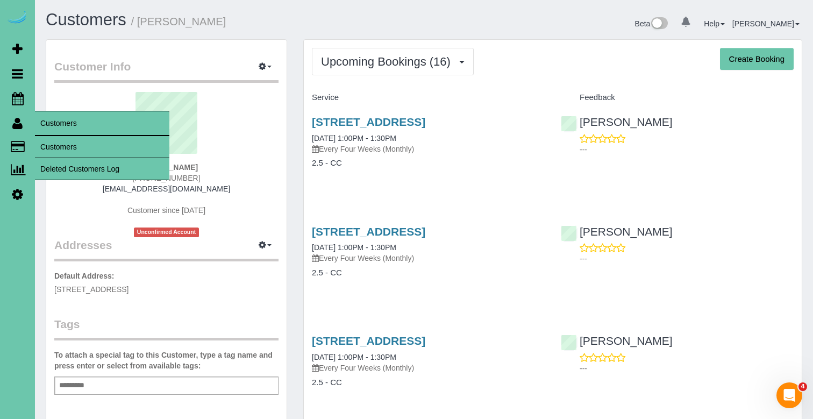
click at [72, 149] on link "Customers" at bounding box center [102, 147] width 134 height 22
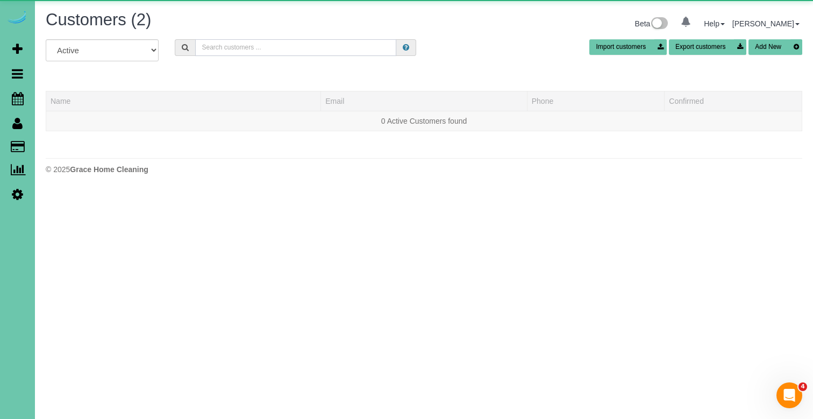
click at [228, 51] on input "text" at bounding box center [295, 47] width 201 height 17
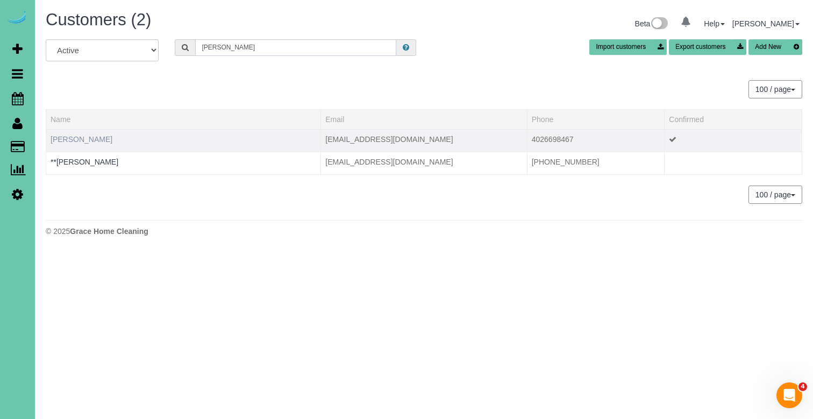
type input "Emily v"
click at [98, 137] on link "Emily Van Haute" at bounding box center [82, 139] width 62 height 9
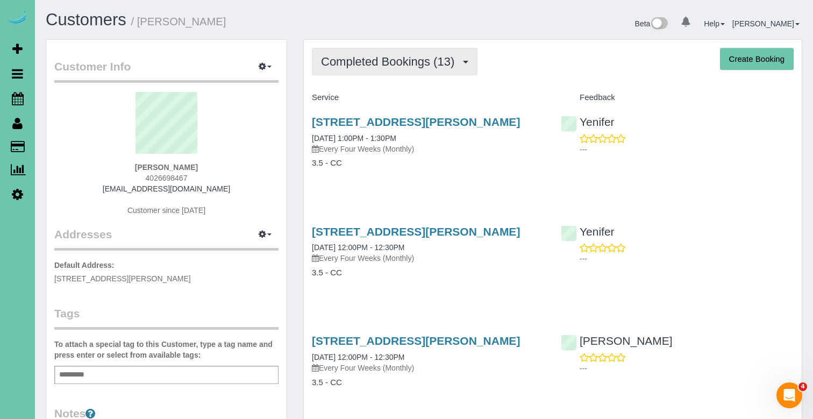
click at [368, 65] on span "Completed Bookings (13)" at bounding box center [390, 61] width 139 height 13
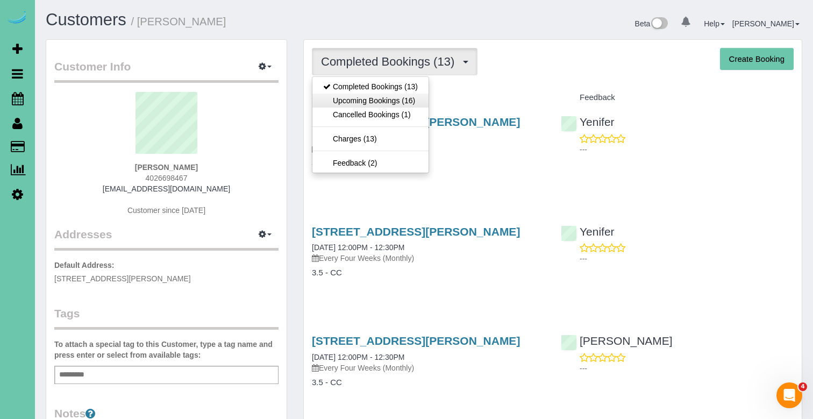
click at [380, 103] on link "Upcoming Bookings (16)" at bounding box center [370, 101] width 116 height 14
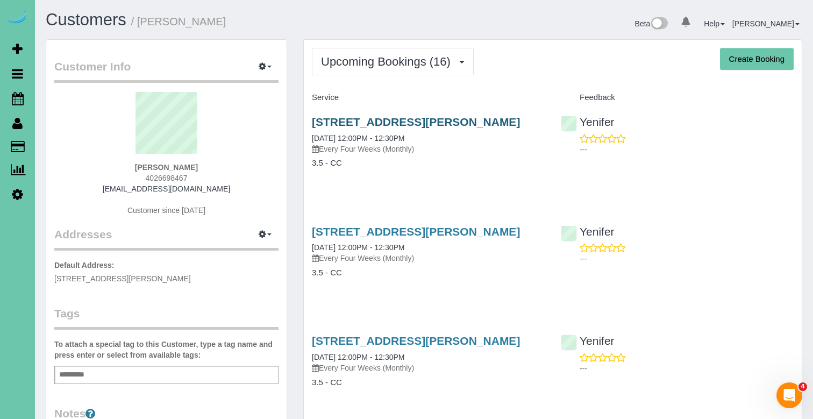
click at [374, 126] on link "13525 Larimore Ave, Omaha, NE 68164" at bounding box center [416, 122] width 208 height 12
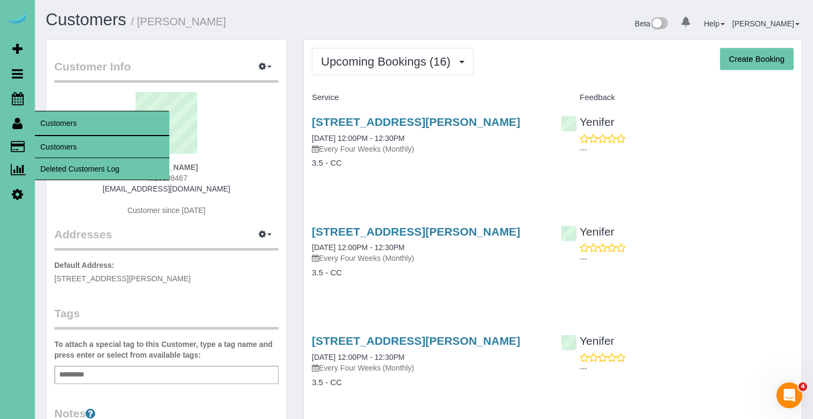
click at [69, 147] on link "Customers" at bounding box center [102, 147] width 134 height 22
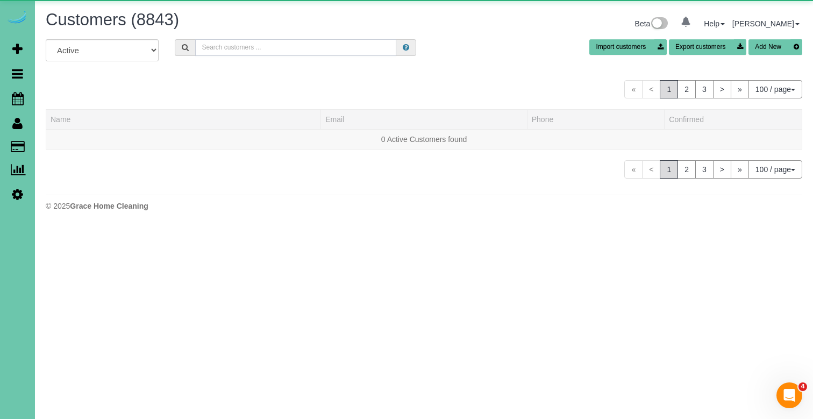
click at [215, 48] on input "text" at bounding box center [295, 47] width 201 height 17
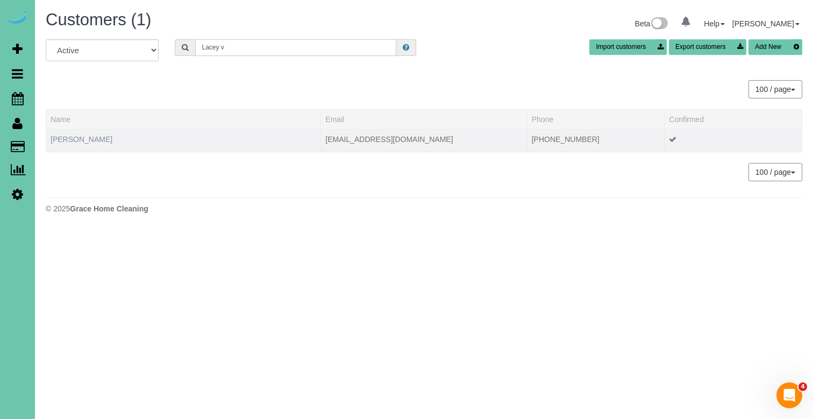
type input "Lacey v"
click at [112, 139] on link "Lacey Vanderplaats" at bounding box center [82, 139] width 62 height 9
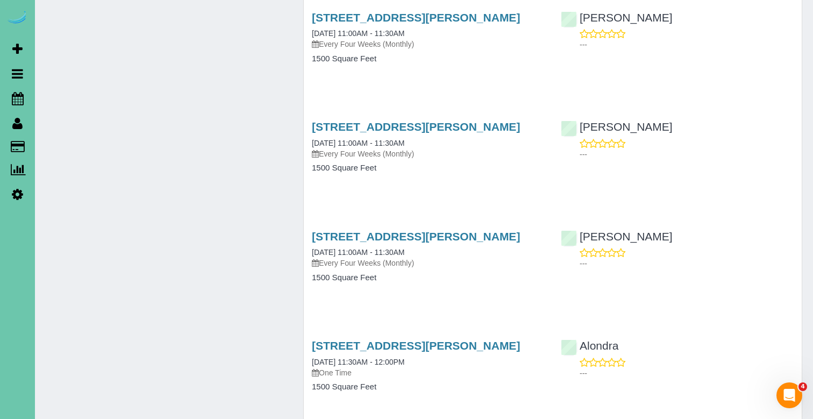
scroll to position [4539, 0]
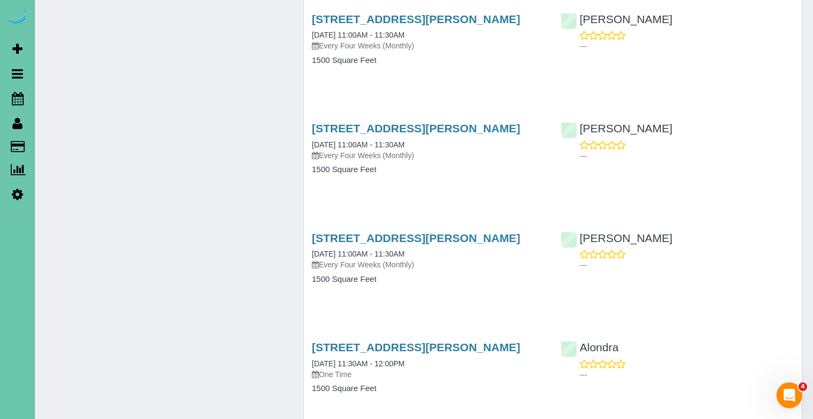
click at [391, 223] on div "15305 Bemis Street, Omaha, NE 68154 05/16/2022 11:00AM - 11:30AM Every Four Wee…" at bounding box center [428, 264] width 249 height 83
click at [390, 232] on link "15305 Bemis Street, Omaha, NE 68154" at bounding box center [416, 238] width 208 height 12
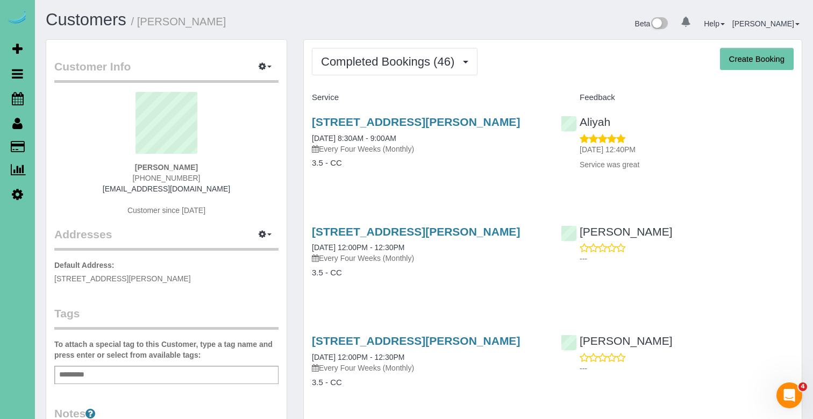
scroll to position [0, 0]
click at [410, 67] on span "Completed Bookings (46)" at bounding box center [390, 61] width 139 height 13
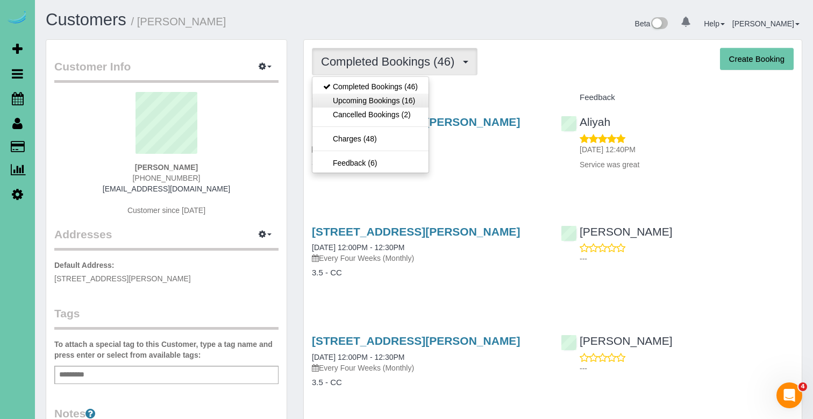
click at [409, 99] on link "Upcoming Bookings (16)" at bounding box center [370, 101] width 116 height 14
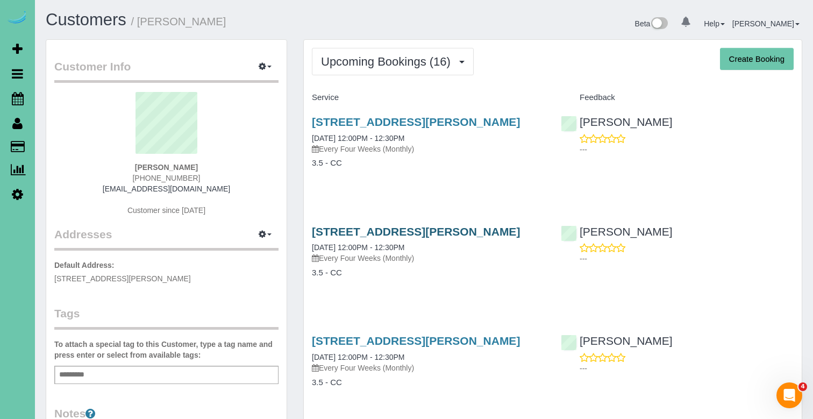
click at [338, 231] on link "18707 Patrick Ave, Elkhorn, NE 68022" at bounding box center [416, 231] width 208 height 12
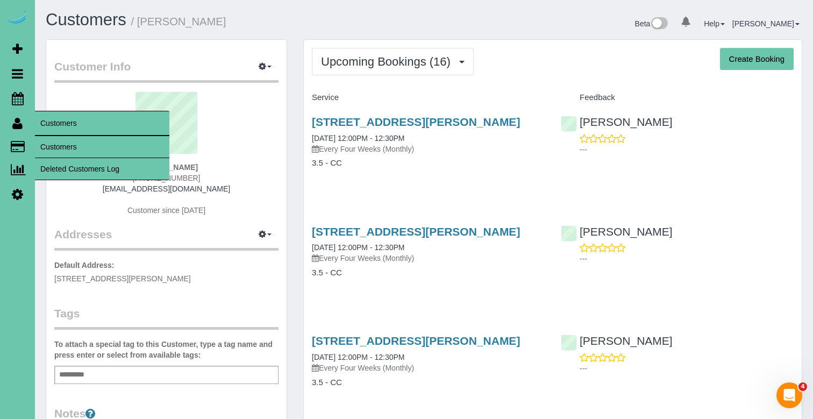
click at [54, 152] on link "Customers" at bounding box center [102, 147] width 134 height 22
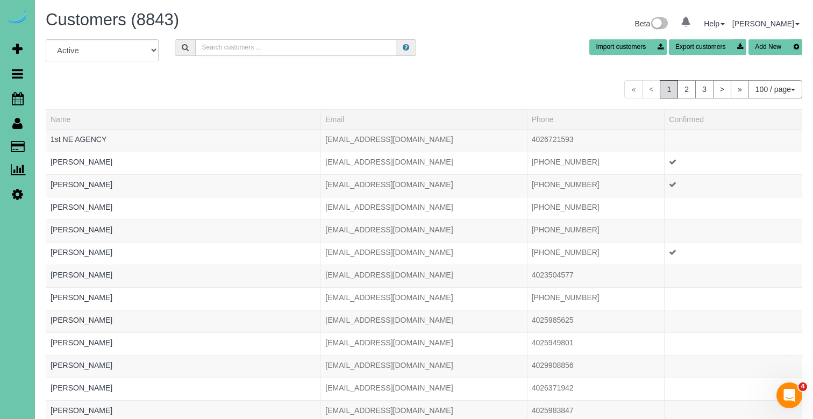
click at [255, 49] on input "text" at bounding box center [295, 47] width 201 height 17
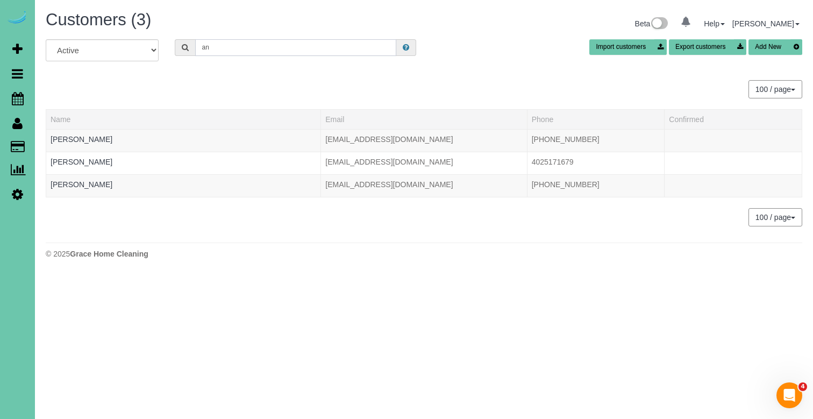
type input "a"
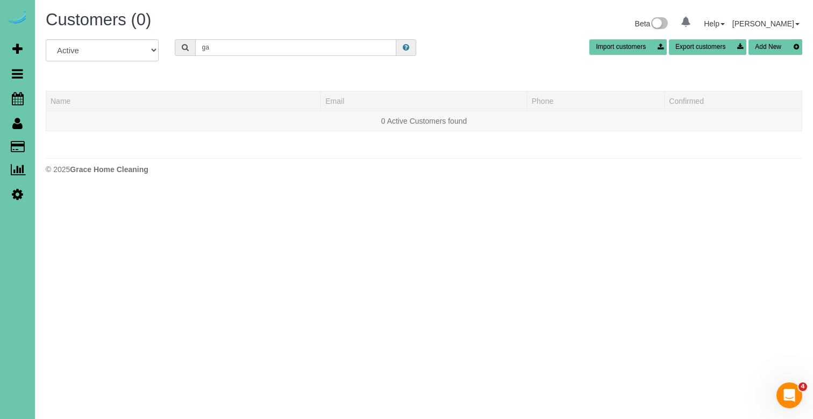
type input "g"
type input "a"
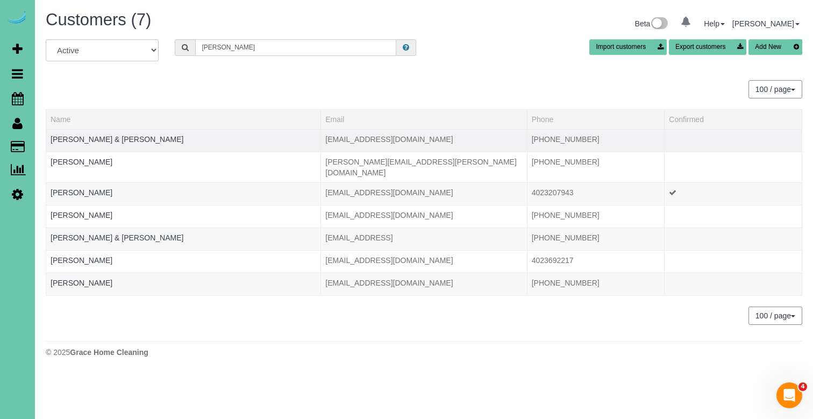
type input "thomsen"
click at [109, 144] on td "Ann & Gary Thomsen" at bounding box center [183, 140] width 275 height 23
click at [109, 141] on link "Ann & Gary Thomsen" at bounding box center [117, 139] width 133 height 9
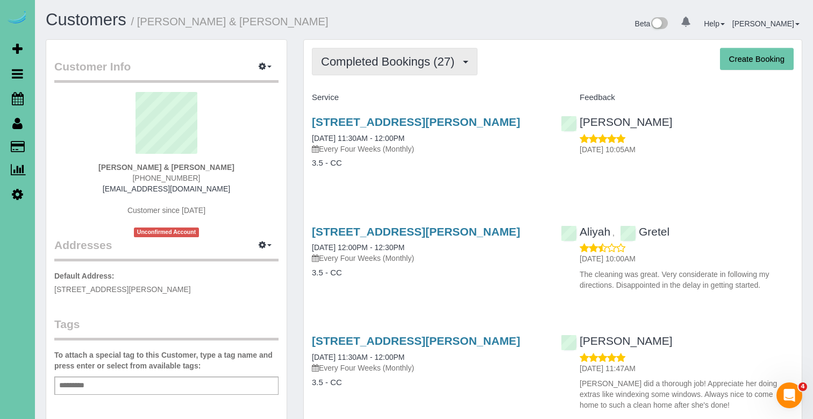
click at [381, 58] on span "Completed Bookings (27)" at bounding box center [390, 61] width 139 height 13
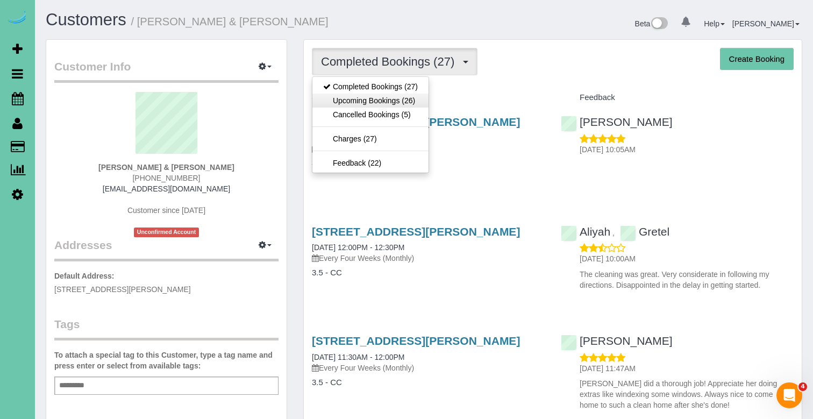
click at [366, 99] on link "Upcoming Bookings (26)" at bounding box center [370, 101] width 116 height 14
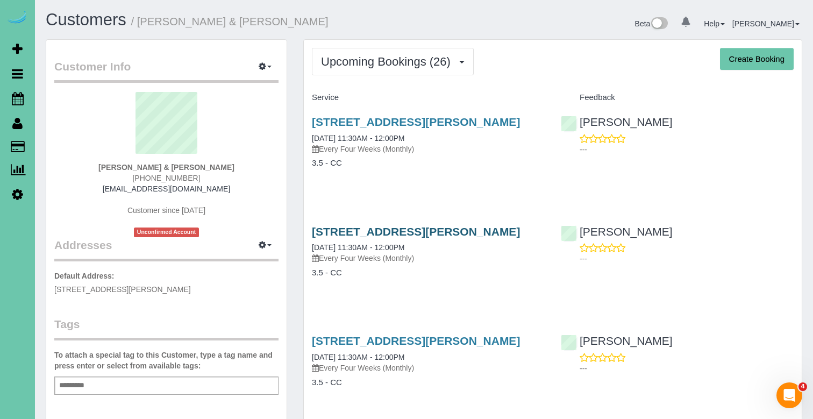
click at [338, 232] on link "15527 Lloyd St, Omaha, NE 68144" at bounding box center [416, 231] width 208 height 12
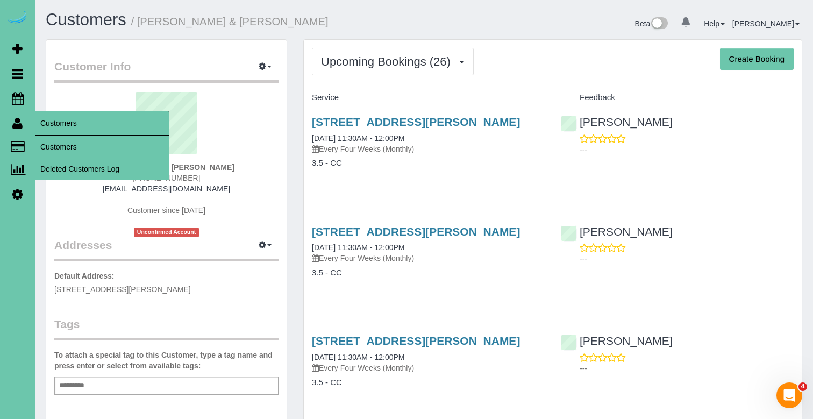
drag, startPoint x: 0, startPoint y: 217, endPoint x: 23, endPoint y: 127, distance: 92.7
click at [23, 127] on link "Customers" at bounding box center [17, 123] width 35 height 25
drag, startPoint x: 23, startPoint y: 127, endPoint x: 53, endPoint y: 148, distance: 36.4
click at [53, 148] on link "Customers" at bounding box center [102, 147] width 134 height 22
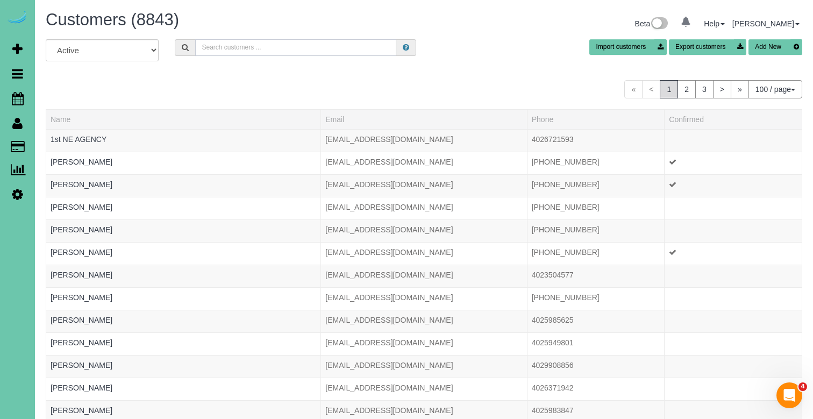
click at [234, 44] on input "text" at bounding box center [295, 47] width 201 height 17
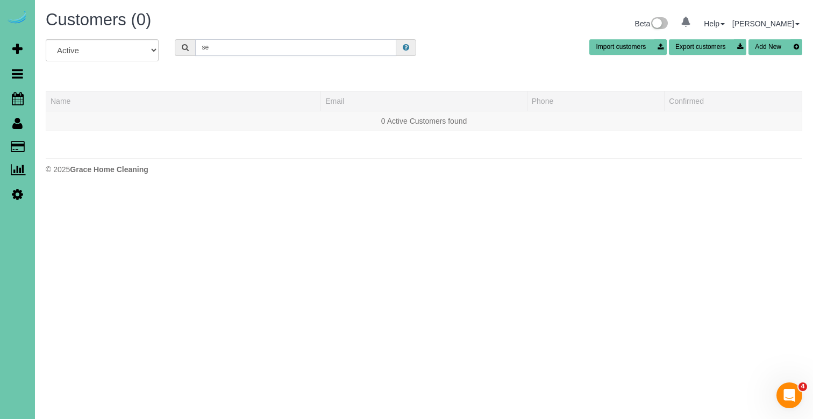
type input "s"
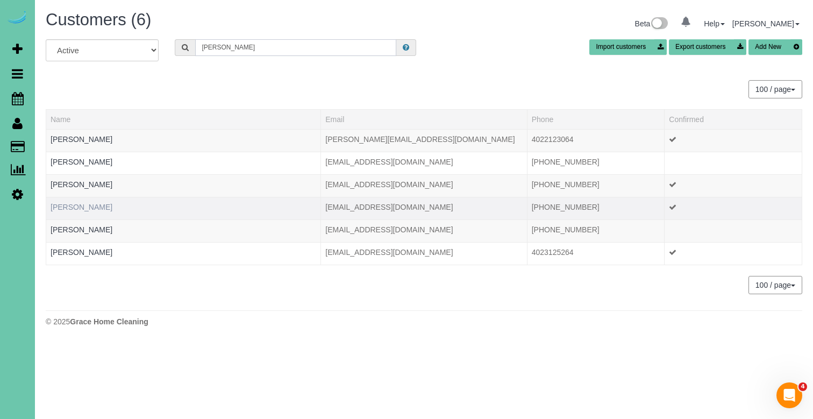
type input "elizabeth s"
click at [84, 207] on link "Elizabeth Seger" at bounding box center [82, 207] width 62 height 9
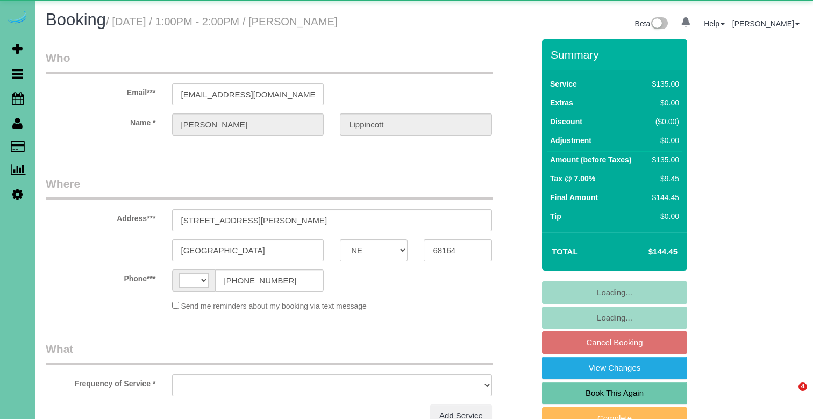
select select "NE"
select select "string:[GEOGRAPHIC_DATA]"
select select "object:370"
select select "string:fspay-e1056f5d-a63a-437a-8f41-02b9317a88f4"
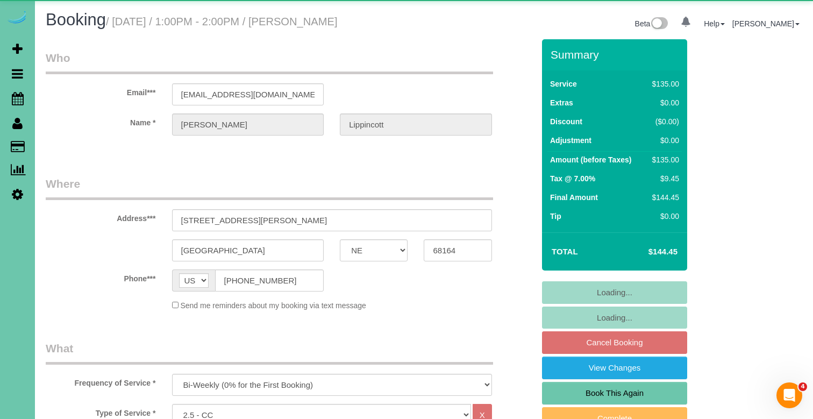
select select "object:650"
select select "number:36"
select select "number:42"
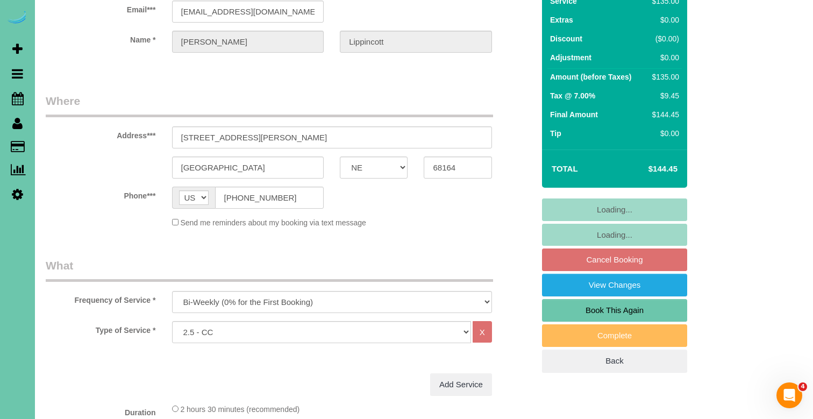
scroll to position [106, 0]
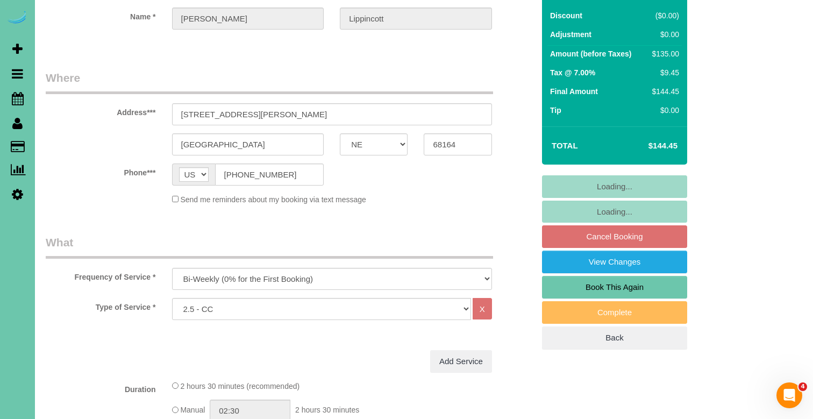
click at [200, 320] on div "Type of Service * Hourly 2.5 Hour Custom Clean 3.5 Hour Custom Clean commercial…" at bounding box center [290, 324] width 488 height 52
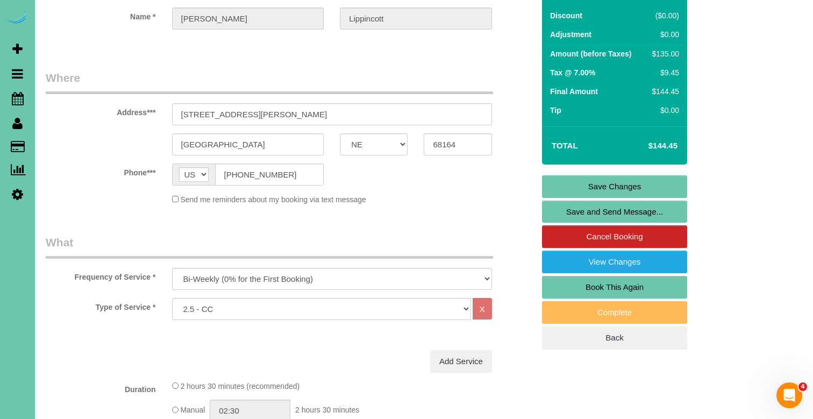
select select "159"
click at [584, 178] on link "Save Changes" at bounding box center [614, 186] width 145 height 23
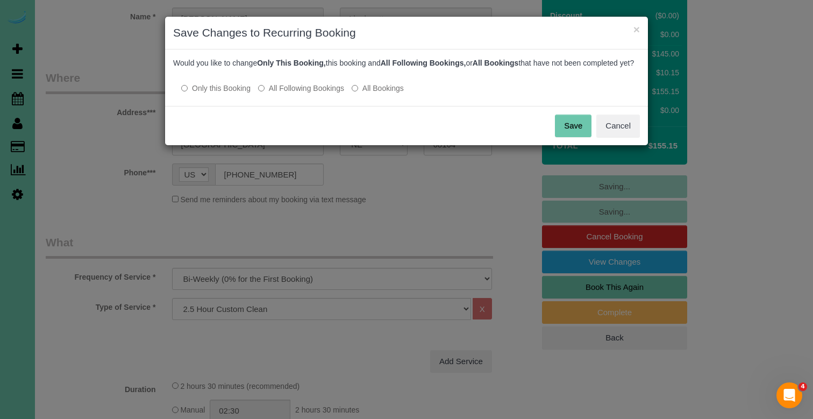
click at [310, 94] on label "All Following Bookings" at bounding box center [301, 88] width 86 height 11
click at [571, 132] on button "Save" at bounding box center [573, 126] width 37 height 23
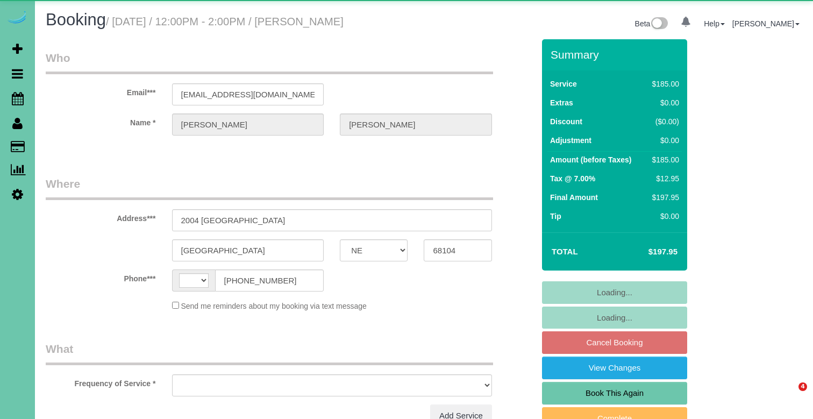
select select "NE"
select select "string:[GEOGRAPHIC_DATA]"
select select "object:636"
select select "string:fspay-60775c6d-040d-4f34-8148-ef52cfedf01c"
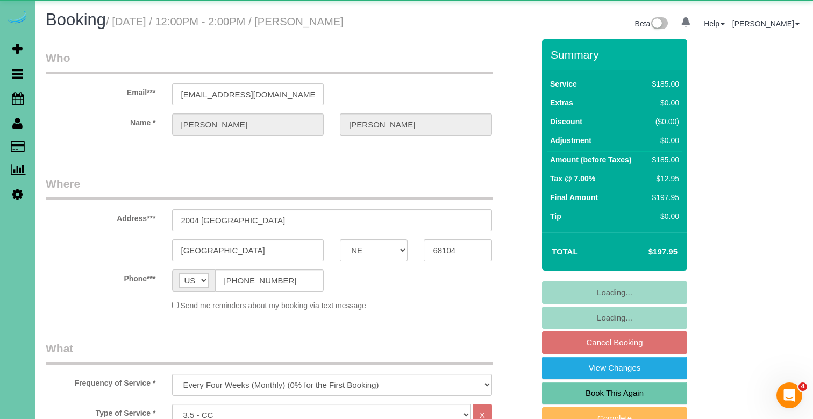
select select "number:36"
select select "number:41"
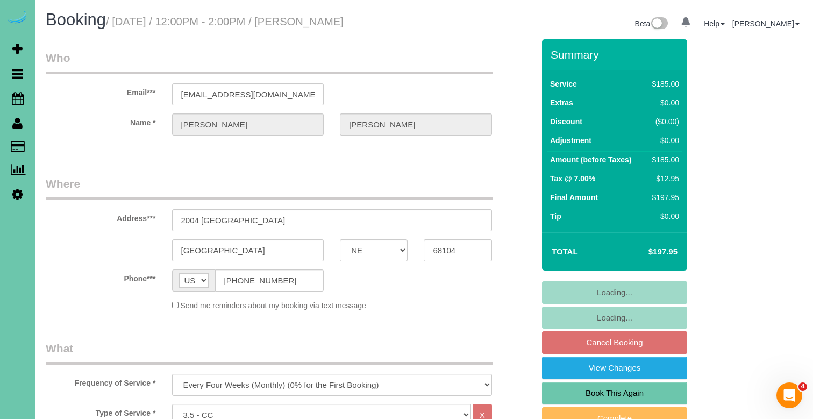
select select "spot1"
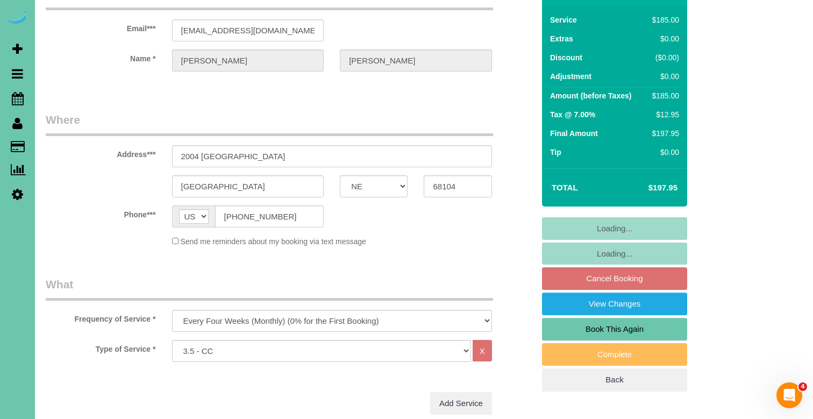
scroll to position [66, 0]
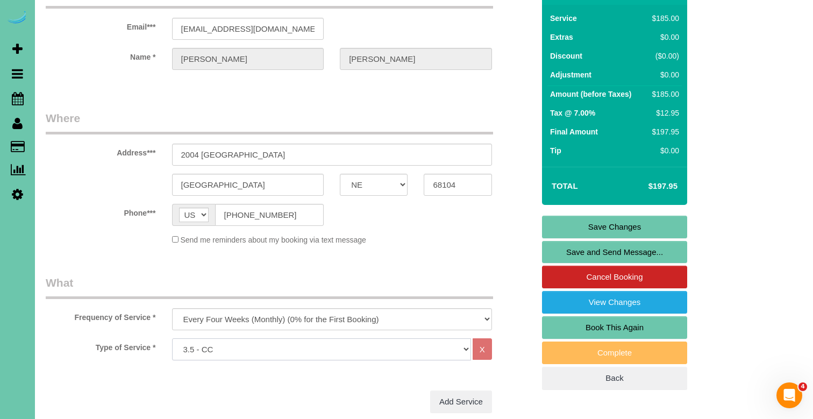
select select "160"
click at [569, 226] on link "Save Changes" at bounding box center [614, 227] width 145 height 23
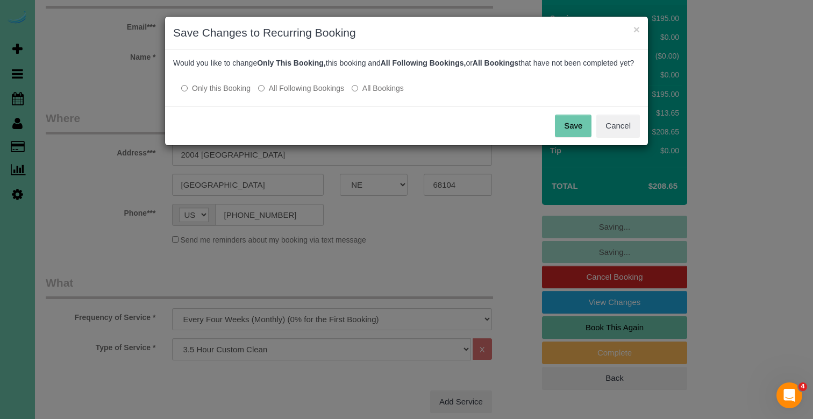
click at [313, 94] on label "All Following Bookings" at bounding box center [301, 88] width 86 height 11
click at [573, 145] on div "Save Cancel" at bounding box center [406, 125] width 483 height 39
click at [578, 137] on button "Save" at bounding box center [573, 126] width 37 height 23
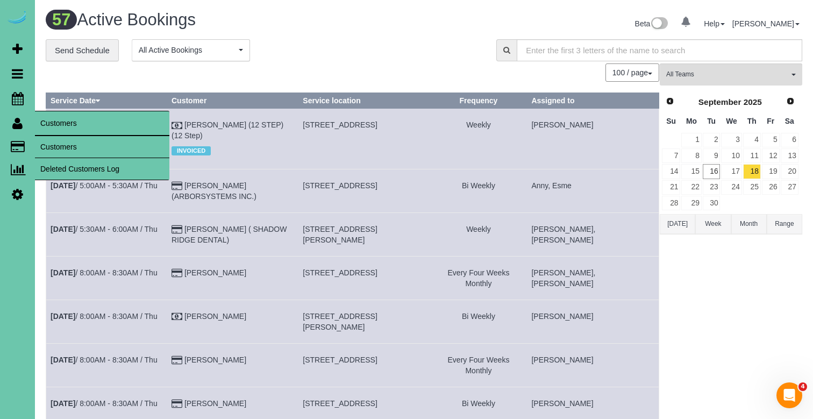
click at [40, 132] on span "Customers" at bounding box center [102, 123] width 134 height 25
click at [42, 143] on link "Customers" at bounding box center [102, 147] width 134 height 22
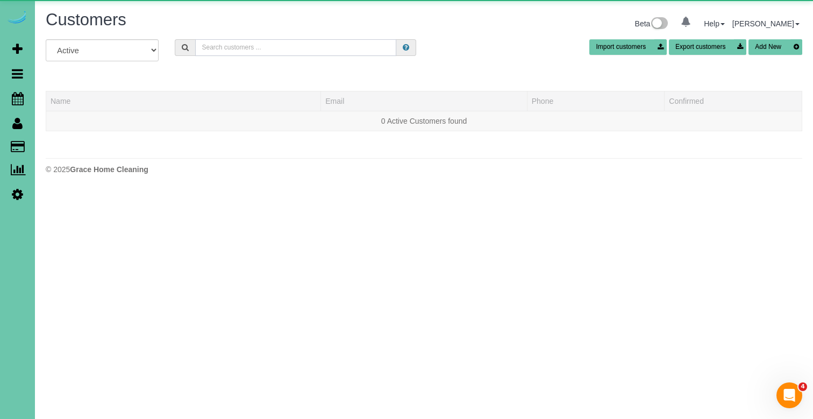
click at [289, 51] on input "text" at bounding box center [295, 47] width 201 height 17
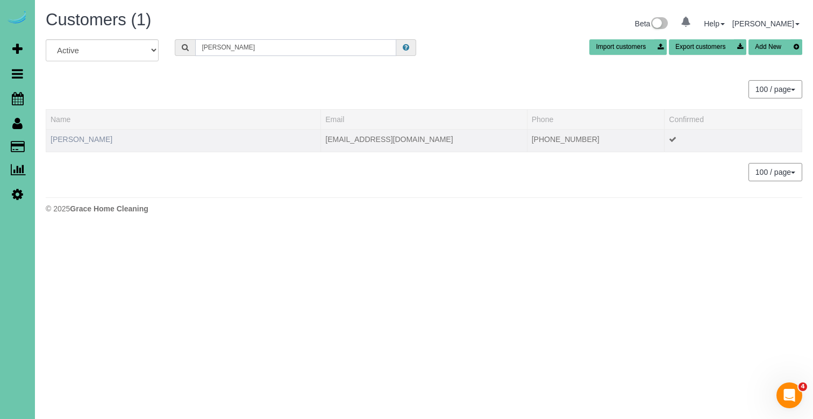
type input "Mary lu"
click at [73, 141] on link "Mary Lu" at bounding box center [82, 139] width 62 height 9
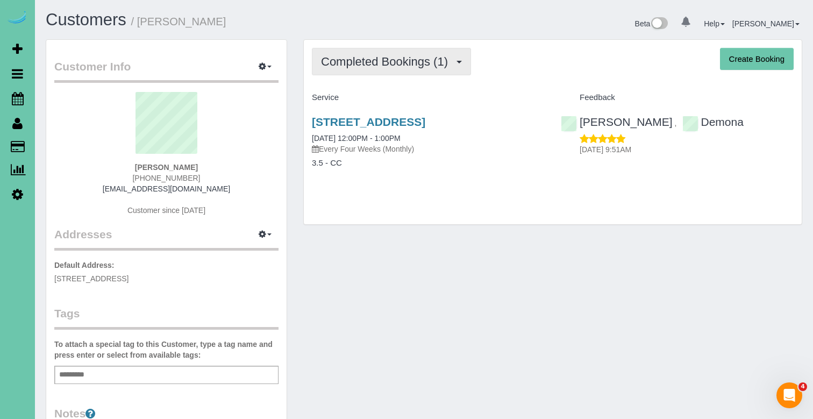
click at [363, 51] on button "Completed Bookings (1)" at bounding box center [391, 61] width 159 height 27
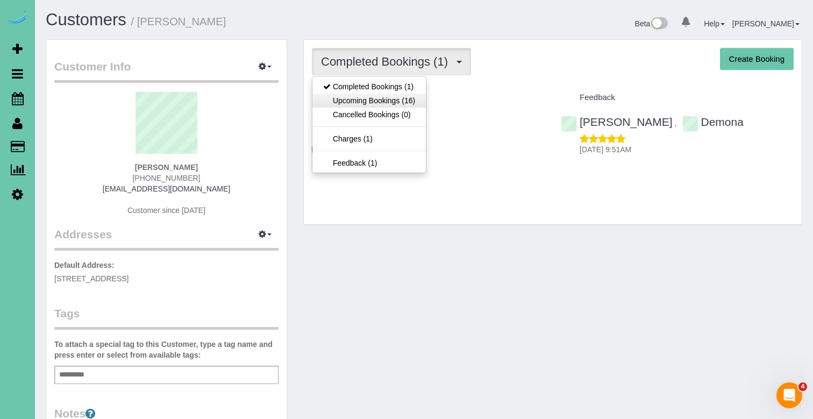
click at [367, 105] on link "Upcoming Bookings (16)" at bounding box center [368, 101] width 113 height 14
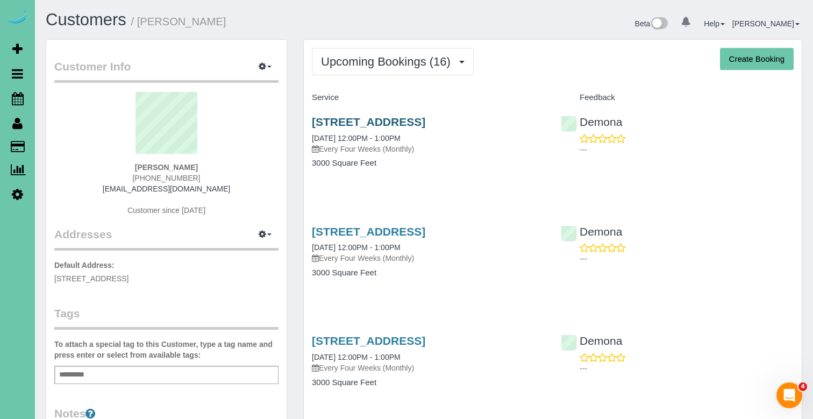
click at [366, 119] on link "6204 Oak Hill Plz, Omaha, NE 68137" at bounding box center [368, 122] width 113 height 12
click at [383, 123] on link "6204 Oak Hill Plz, Omaha, NE 68137" at bounding box center [368, 122] width 113 height 12
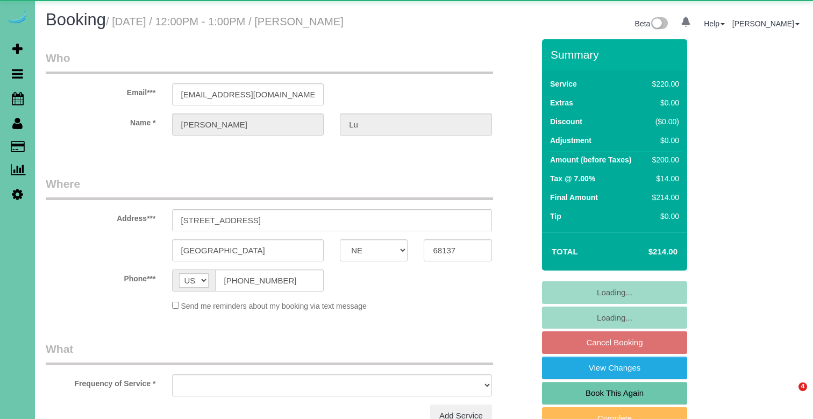
select select "NE"
select select "object:607"
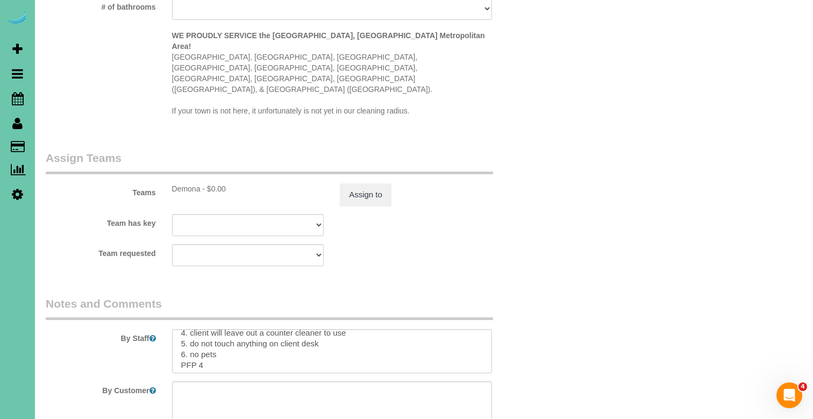
scroll to position [39, 0]
click at [228, 329] on textarea at bounding box center [332, 351] width 320 height 44
type textarea "1. CHECK 2. client home 3. monthly recurring - main floor and upstairs only 4. …"
click at [345, 183] on button "Assign to" at bounding box center [366, 194] width 52 height 23
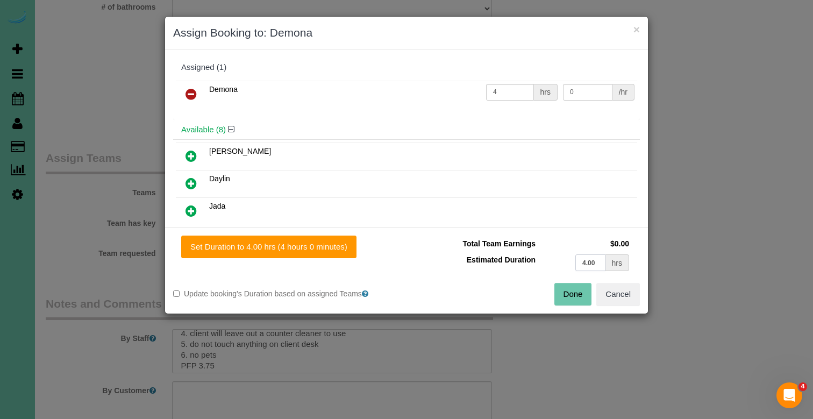
drag, startPoint x: 597, startPoint y: 265, endPoint x: 432, endPoint y: 230, distance: 168.2
click at [432, 230] on div "Set Duration to 4.00 hrs (4 hours 0 minutes) Total Team Earnings $0.00 Estimate…" at bounding box center [406, 270] width 483 height 87
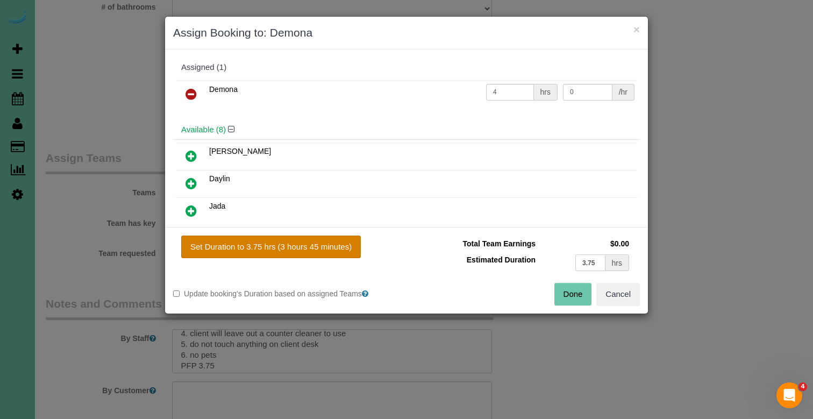
type input "3.75"
click at [298, 253] on button "Set Duration to 3.75 hrs (3 hours 45 minutes)" at bounding box center [271, 246] width 180 height 23
type input "3.75"
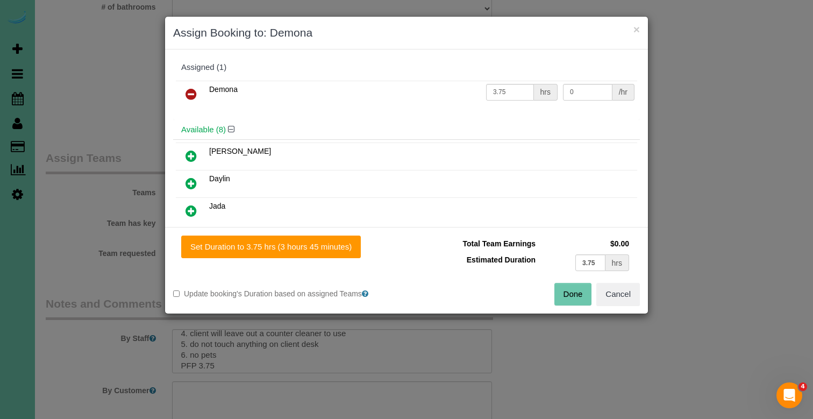
click at [575, 297] on button "Done" at bounding box center [573, 294] width 38 height 23
type input "03:45"
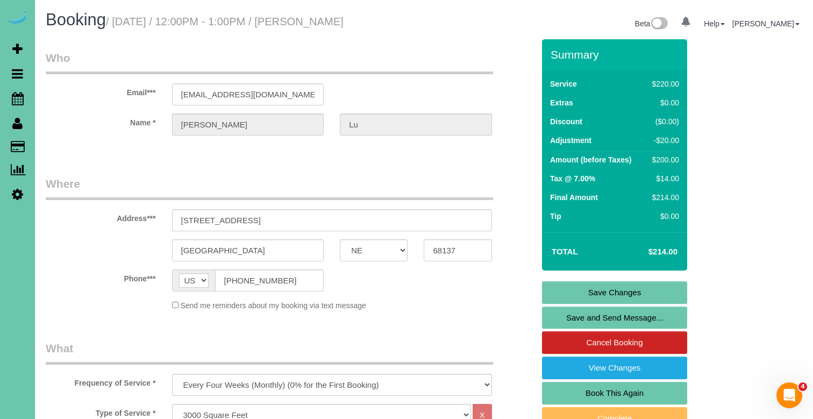
scroll to position [0, 0]
click at [557, 289] on link "Save Changes" at bounding box center [614, 292] width 145 height 23
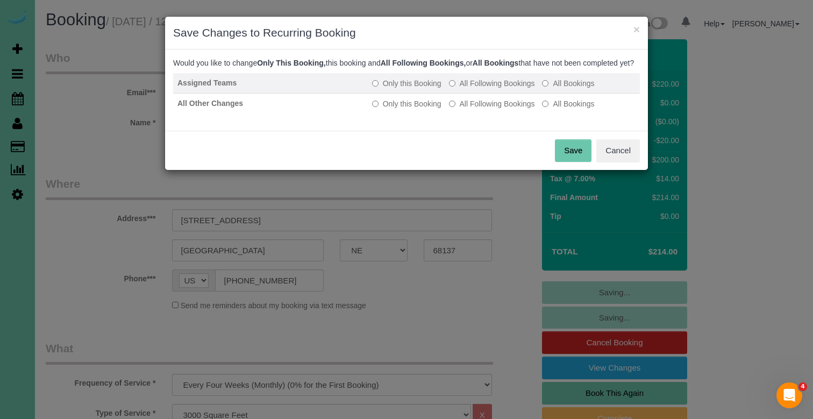
click at [484, 89] on label "All Following Bookings" at bounding box center [492, 83] width 86 height 11
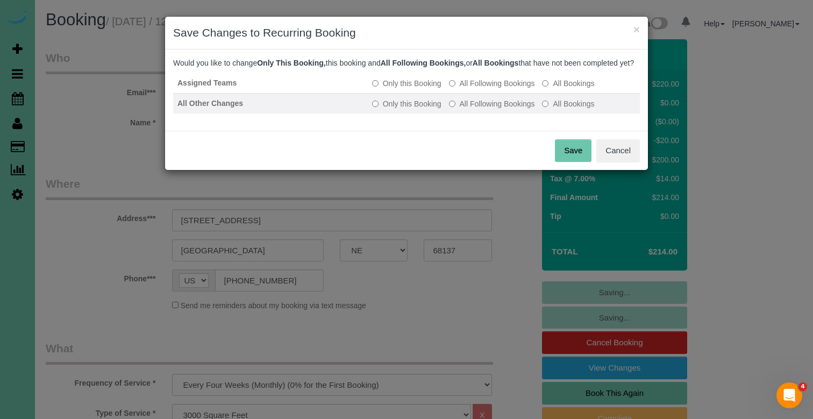
click at [484, 105] on td "Only this Booking All Following Bookings All Bookings" at bounding box center [504, 103] width 272 height 20
click at [480, 109] on label "All Following Bookings" at bounding box center [492, 103] width 86 height 11
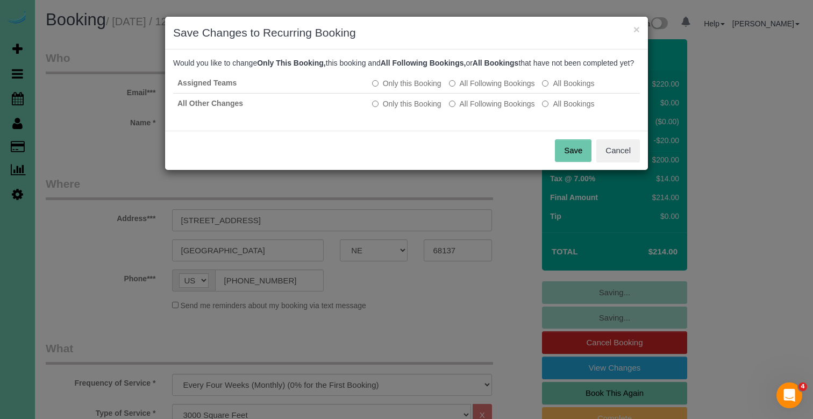
click at [589, 170] on div "Save Cancel" at bounding box center [406, 150] width 483 height 39
click at [585, 162] on button "Save" at bounding box center [573, 150] width 37 height 23
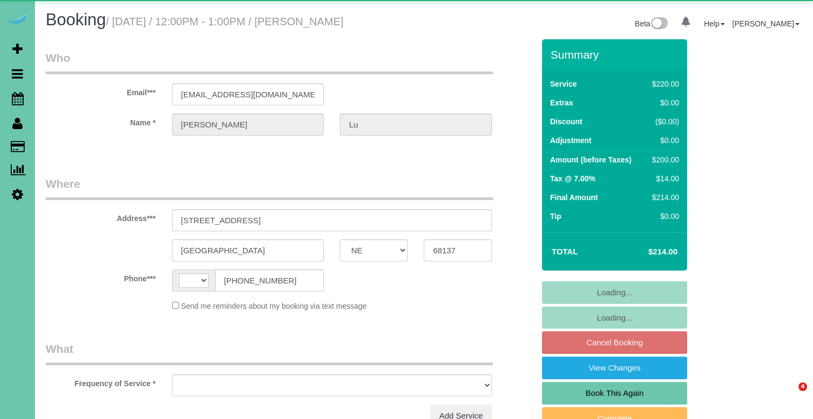
select select "NE"
select select "string:[GEOGRAPHIC_DATA]"
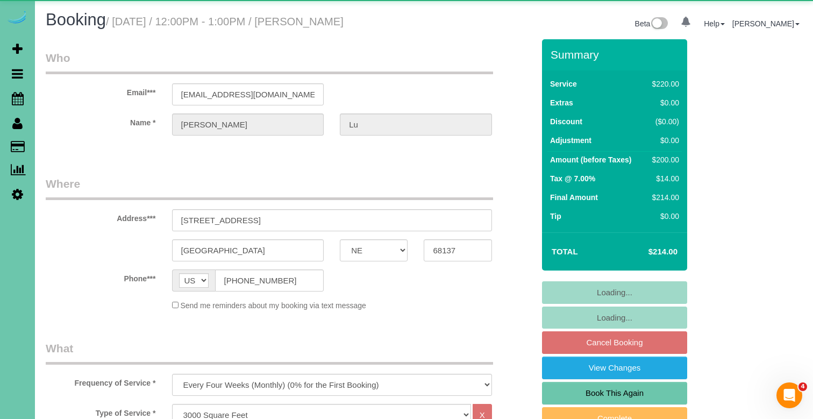
select select "object:885"
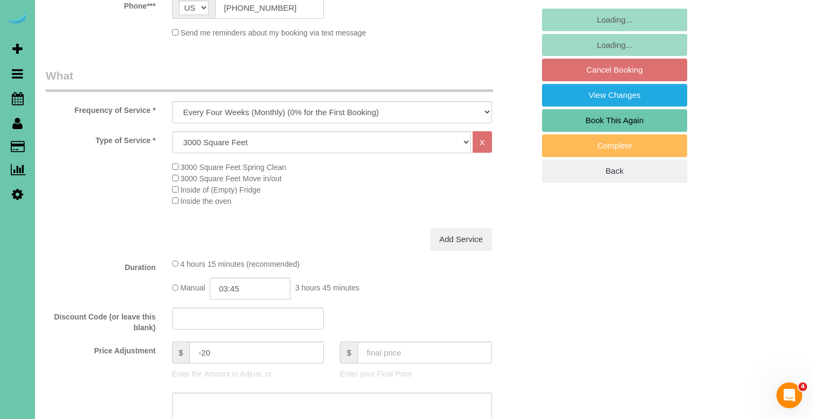
scroll to position [273, 0]
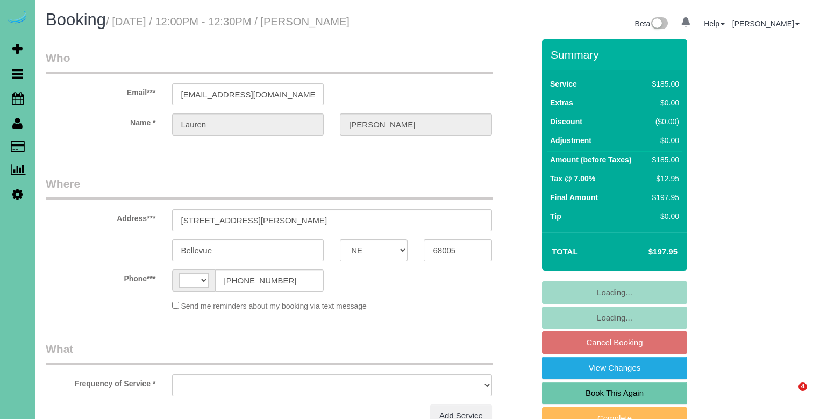
select select "NE"
select select "string:[GEOGRAPHIC_DATA]"
select select "string:fspay-c3ab4d95-56ac-4835-8c0e-c33ef01f2f0f"
select select "object:690"
select select "number:36"
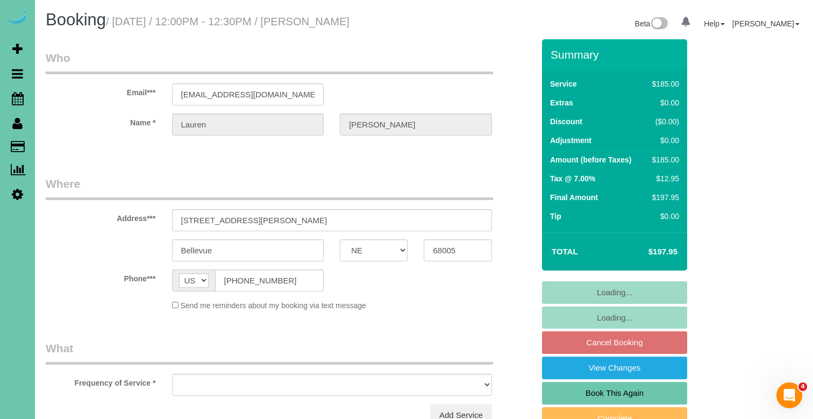
select select "number:43"
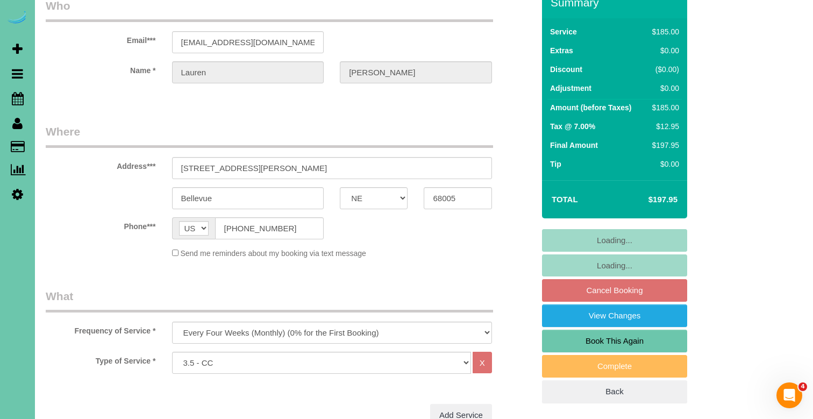
scroll to position [67, 0]
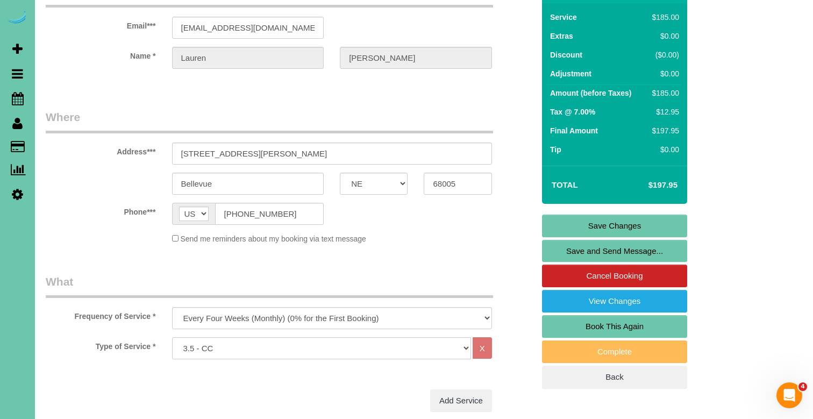
select select "160"
click at [617, 225] on link "Save Changes" at bounding box center [614, 225] width 145 height 23
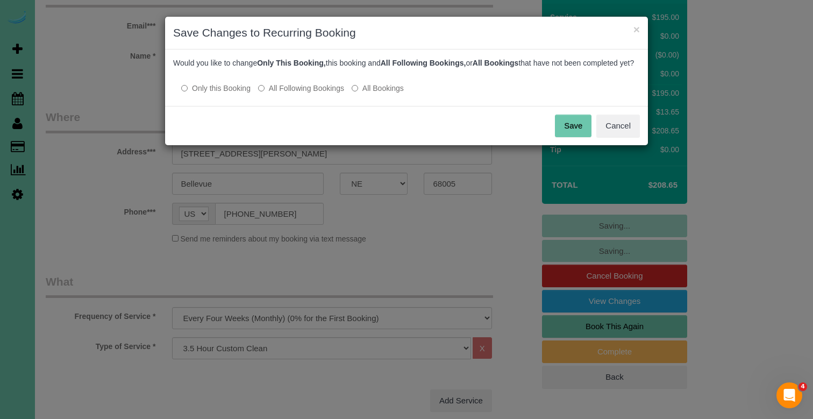
click at [328, 94] on label "All Following Bookings" at bounding box center [301, 88] width 86 height 11
click at [568, 134] on button "Save" at bounding box center [573, 126] width 37 height 23
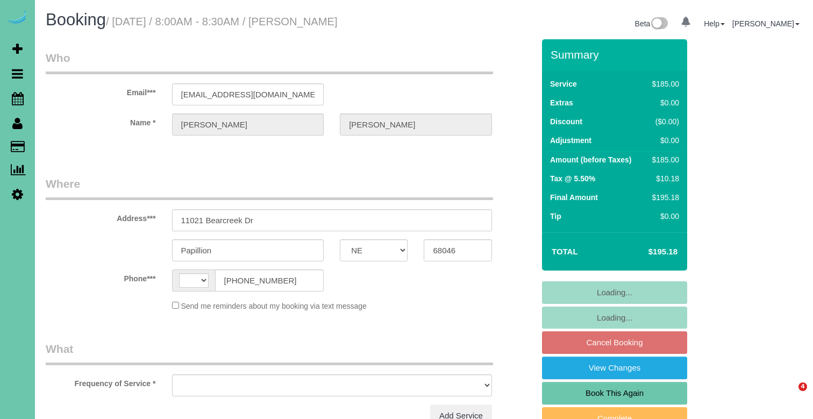
select select "NE"
select select "string:[GEOGRAPHIC_DATA]"
select select "object:370"
select select "string:fspay-959c94c1-a4f1-41ff-a0a4-915c383fbbd1"
select select "number:37"
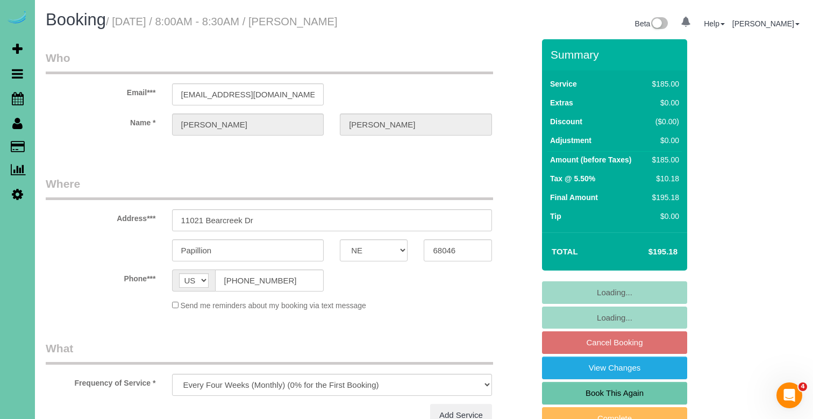
select select "number:42"
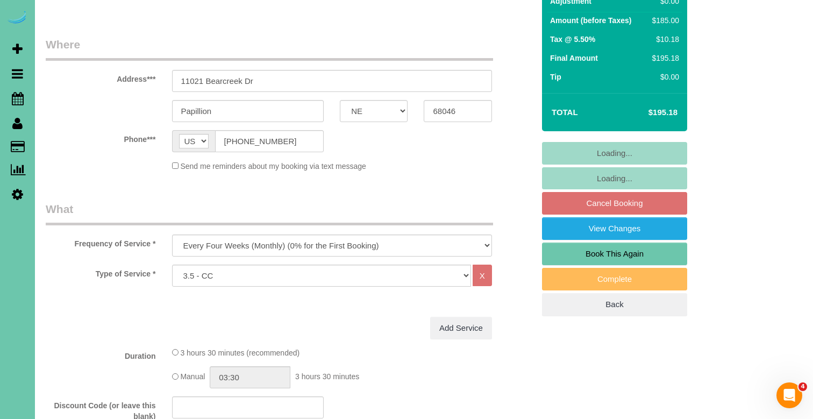
scroll to position [149, 0]
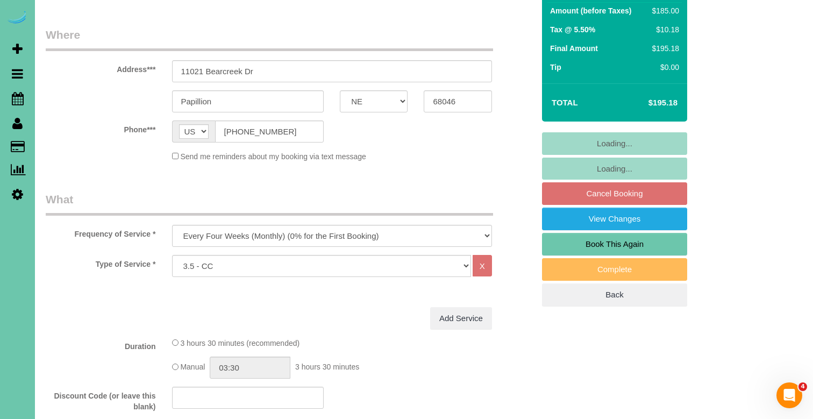
select select "object:882"
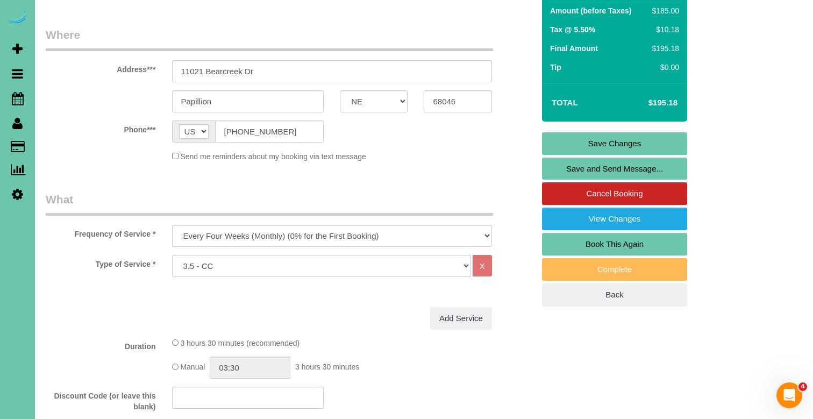
select select "160"
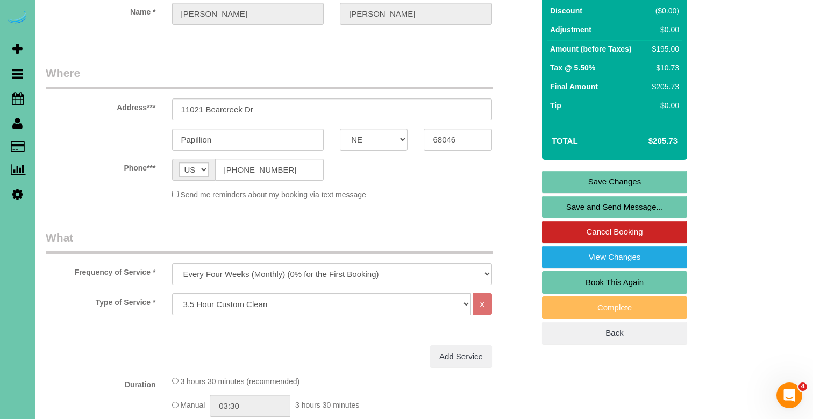
click at [570, 177] on link "Save Changes" at bounding box center [614, 181] width 145 height 23
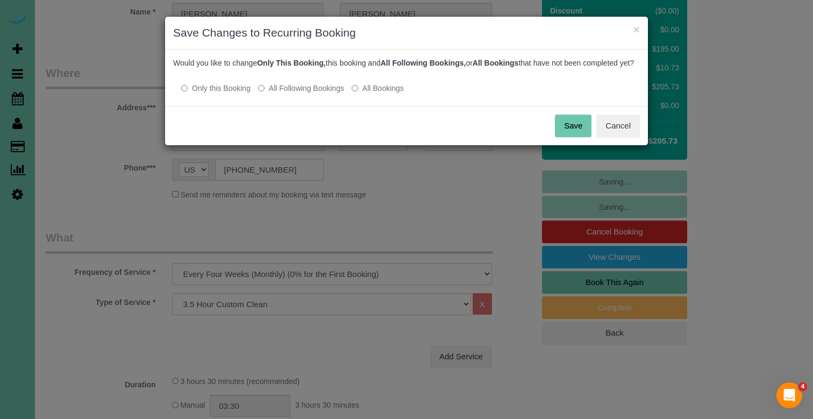
click at [292, 94] on label "All Following Bookings" at bounding box center [301, 88] width 86 height 11
click at [573, 129] on button "Save" at bounding box center [573, 126] width 37 height 23
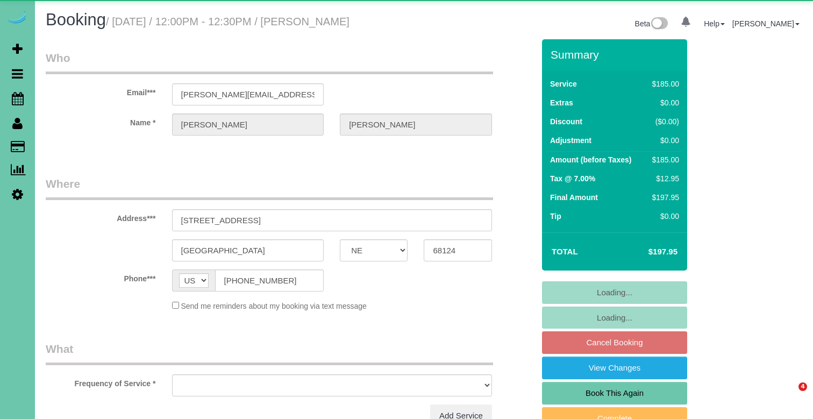
select select "NE"
select select "object:617"
select select "string:fspay-f6964a20-6f82-4ce6-9ad6-553e71dd9210"
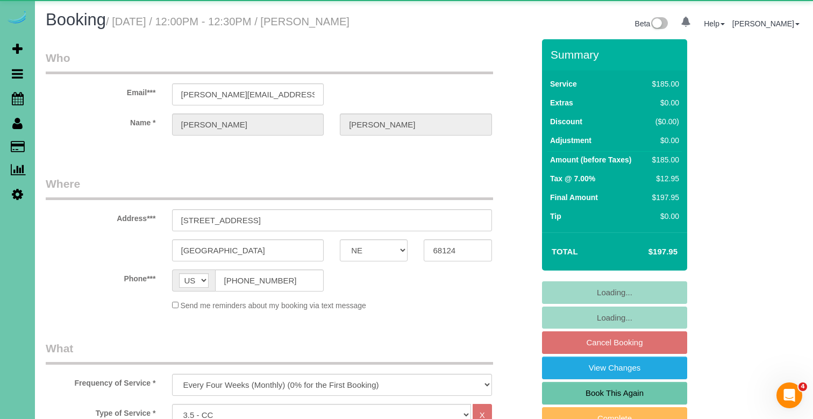
select select "object:885"
select select "number:35"
select select "number:41"
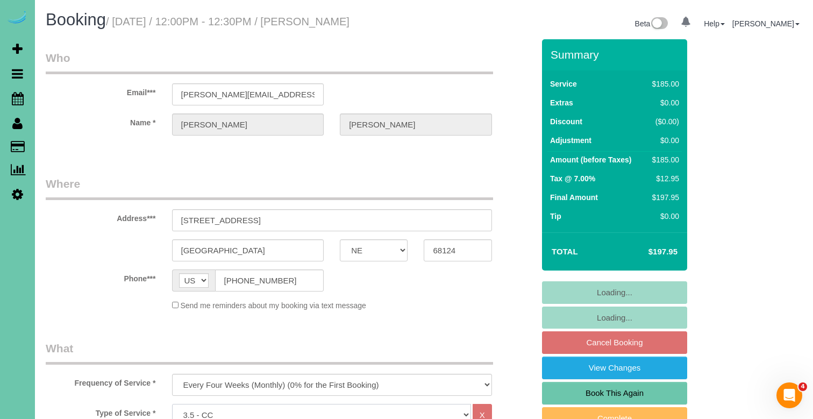
scroll to position [6, 0]
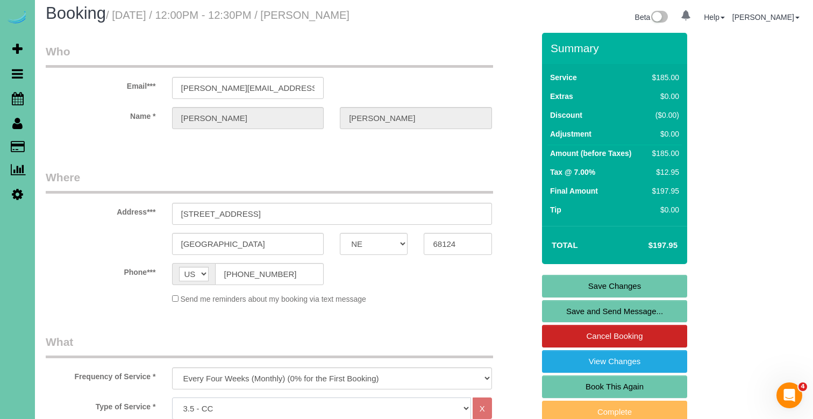
select select "160"
click at [649, 289] on link "Save Changes" at bounding box center [614, 286] width 145 height 23
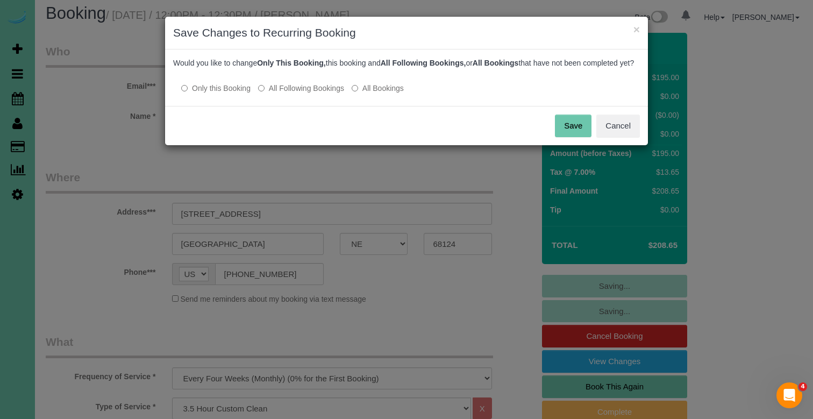
click at [311, 106] on div "Would you like to change Only This Booking, this booking and All Following Book…" at bounding box center [406, 77] width 483 height 56
click at [311, 94] on label "All Following Bookings" at bounding box center [301, 88] width 86 height 11
click at [577, 134] on button "Save" at bounding box center [573, 126] width 37 height 23
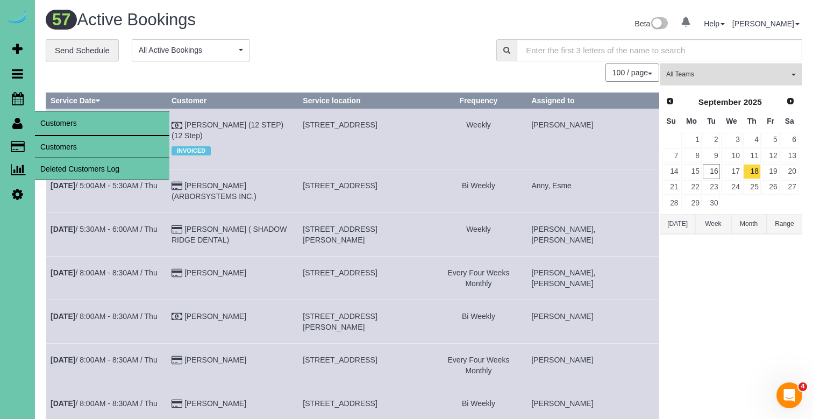
click at [58, 151] on link "Customers" at bounding box center [102, 147] width 134 height 22
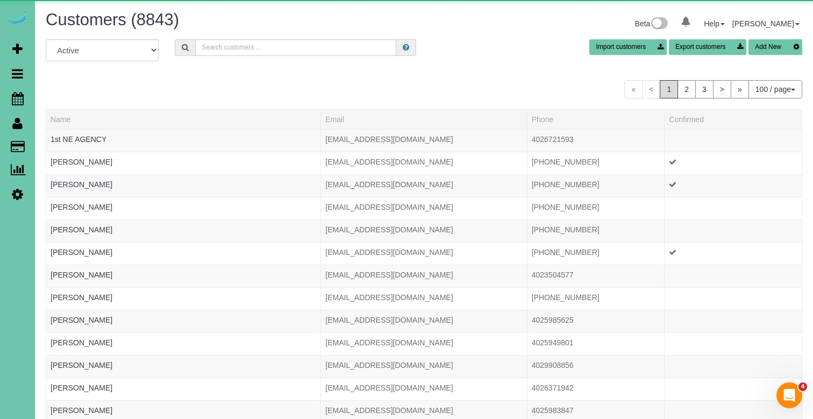
click at [298, 35] on div "Customers (8843) Beta 0 Your Notifications You have 0 alerts Help Help Docs Tak…" at bounding box center [424, 25] width 773 height 28
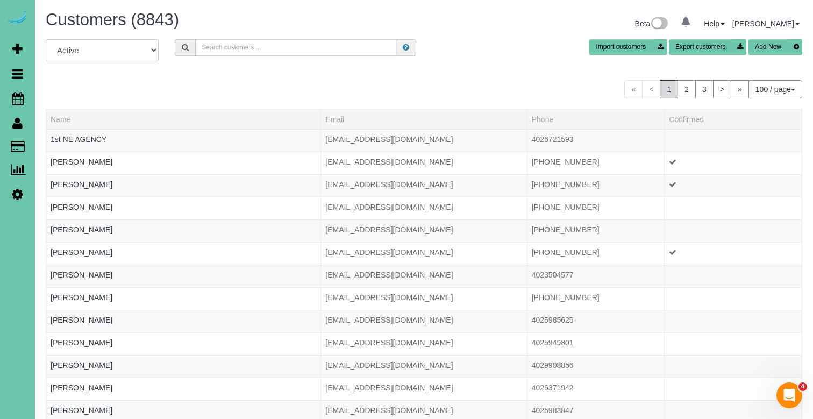
click at [294, 47] on input "text" at bounding box center [295, 47] width 201 height 17
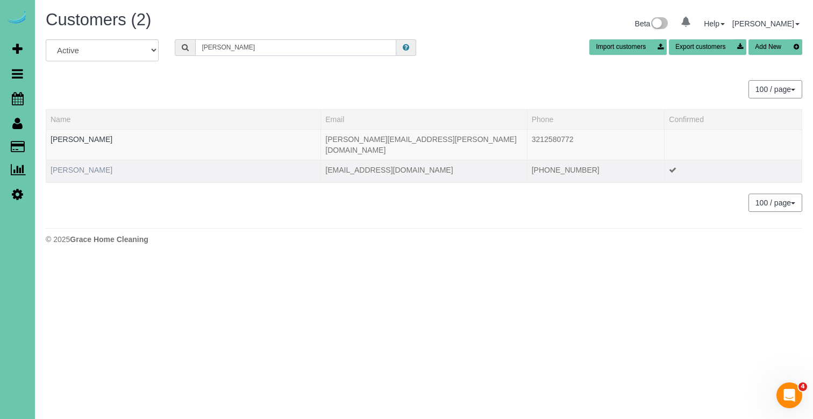
type input "Matthew n"
click at [95, 166] on link "Matthew Neisius" at bounding box center [82, 170] width 62 height 9
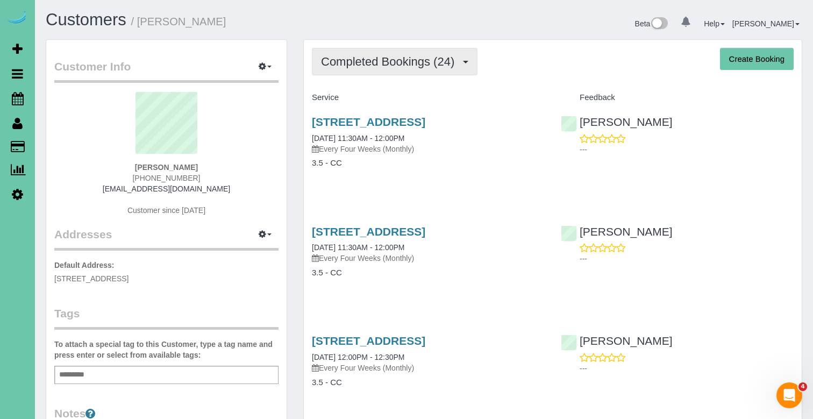
click at [348, 70] on button "Completed Bookings (24)" at bounding box center [395, 61] width 166 height 27
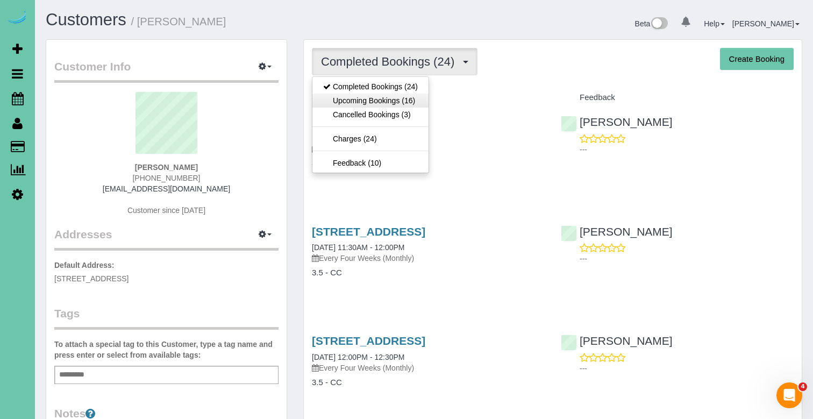
drag, startPoint x: 349, startPoint y: 109, endPoint x: 356, endPoint y: 95, distance: 15.9
click at [356, 95] on ul "Completed Bookings (24) Upcoming Bookings (16) Cancelled Bookings (3) Charges (…" at bounding box center [370, 124] width 117 height 97
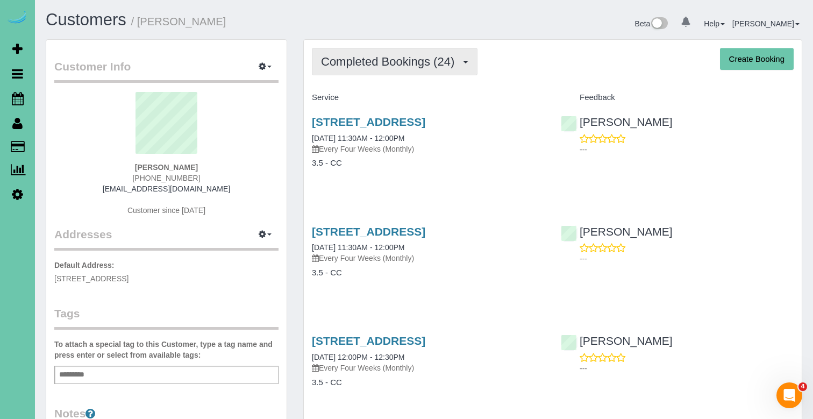
click at [360, 64] on span "Completed Bookings (24)" at bounding box center [390, 61] width 139 height 13
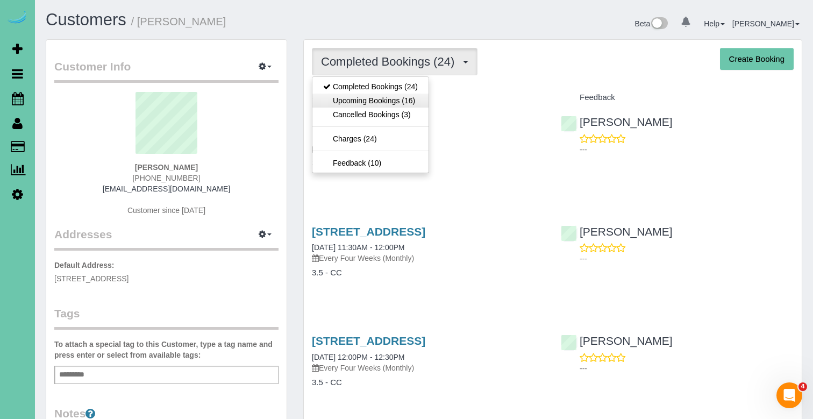
click at [361, 96] on link "Upcoming Bookings (16)" at bounding box center [370, 101] width 116 height 14
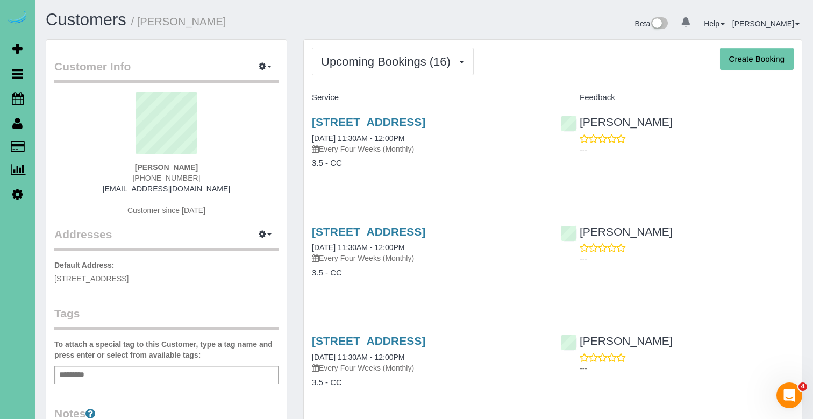
click at [382, 239] on div "902 Elk Ridge Dr, Elkhorn, NE 68022 10/20/2025 11:30AM - 12:00PM Every Four Wee…" at bounding box center [428, 244] width 233 height 39
click at [384, 233] on link "902 Elk Ridge Dr, Elkhorn, NE 68022" at bounding box center [368, 231] width 113 height 12
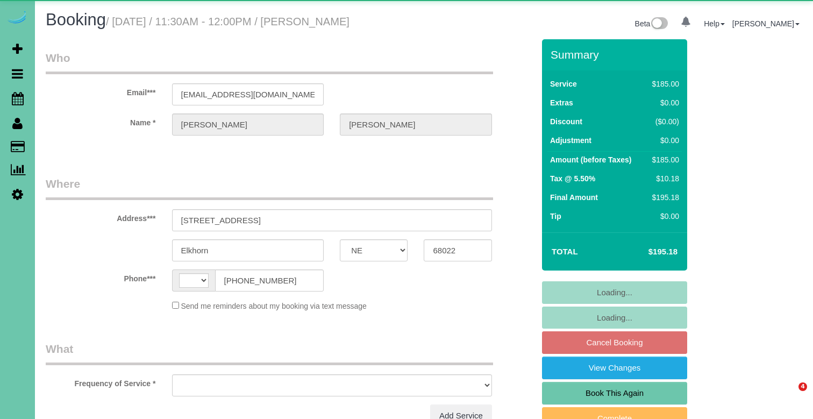
select select "NE"
select select "string:US"
select select "string:fspay-77f39ade-2103-43aa-bf88-cb5e2ceec01d"
select select "object:690"
select select "number:38"
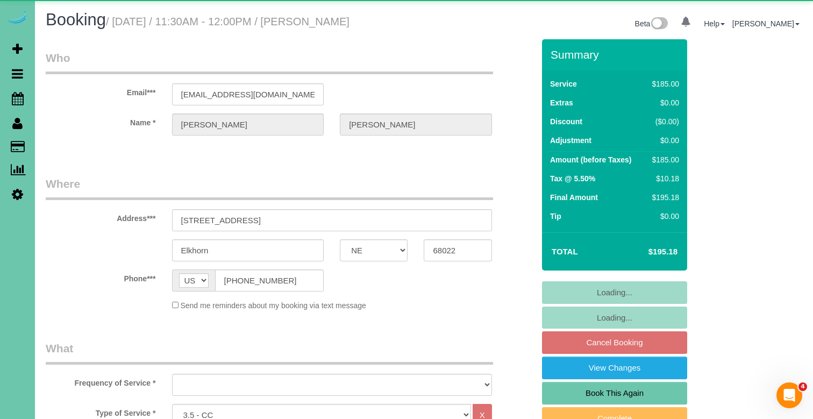
select select "number:42"
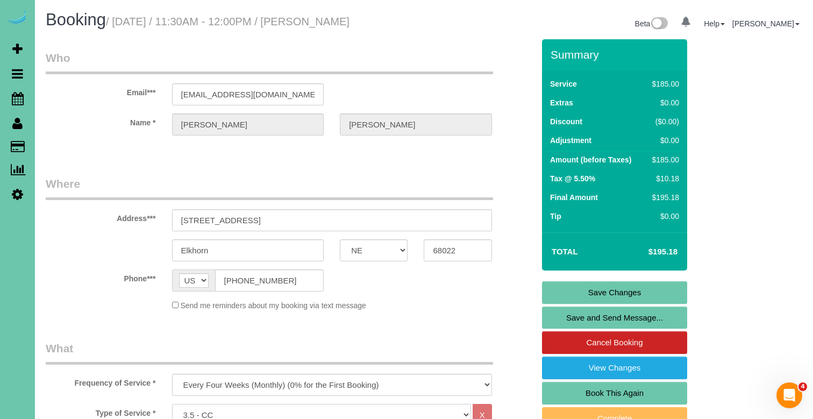
scroll to position [6, 0]
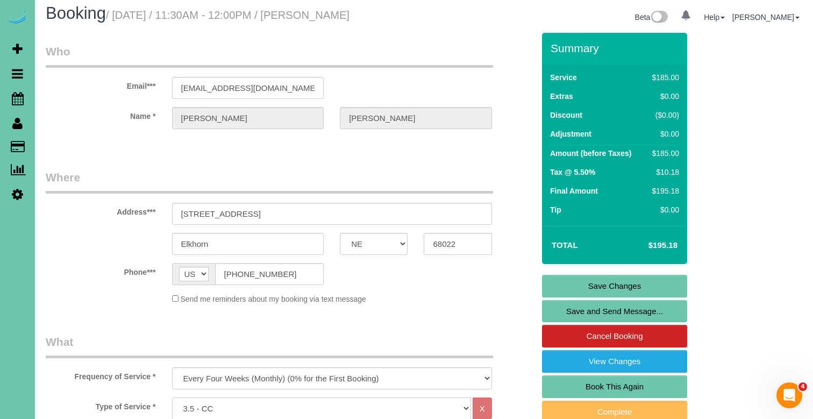
select select "160"
click at [615, 285] on link "Save Changes" at bounding box center [614, 286] width 145 height 23
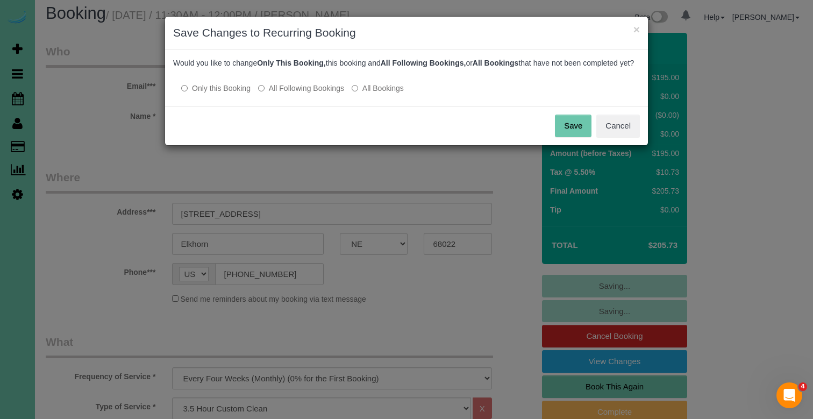
click at [311, 94] on label "All Following Bookings" at bounding box center [301, 88] width 86 height 11
click at [560, 137] on button "Save" at bounding box center [573, 126] width 37 height 23
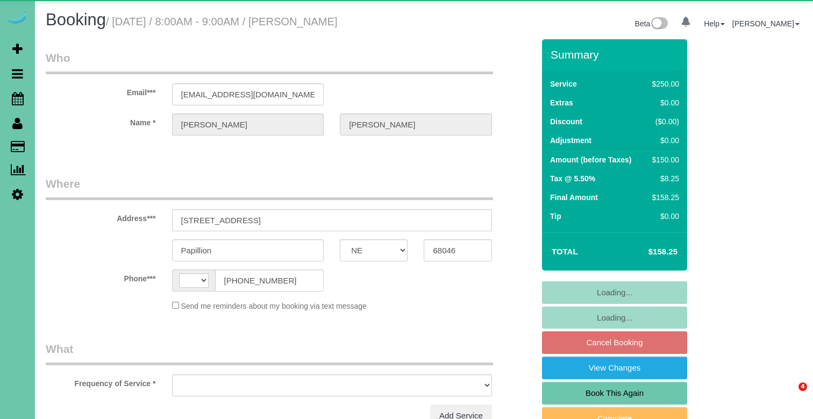
select select "NE"
select select "string:[GEOGRAPHIC_DATA]"
select select "object:650"
select select "string:fspay-e4990212-5fa4-46fa-81d2-3c3b49efc774"
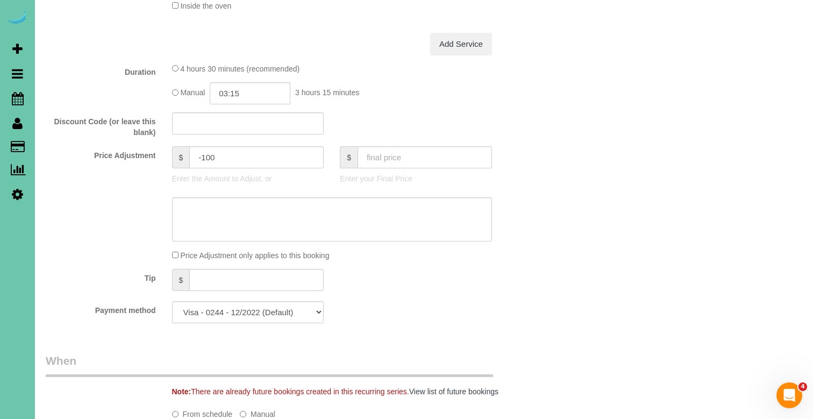
scroll to position [468, 0]
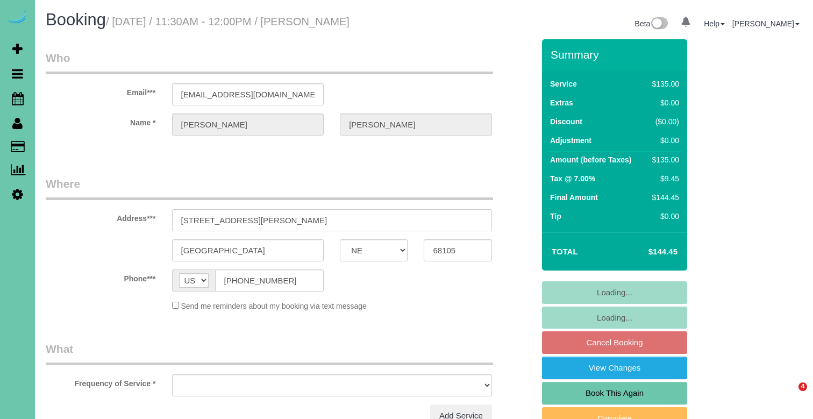
select select "NE"
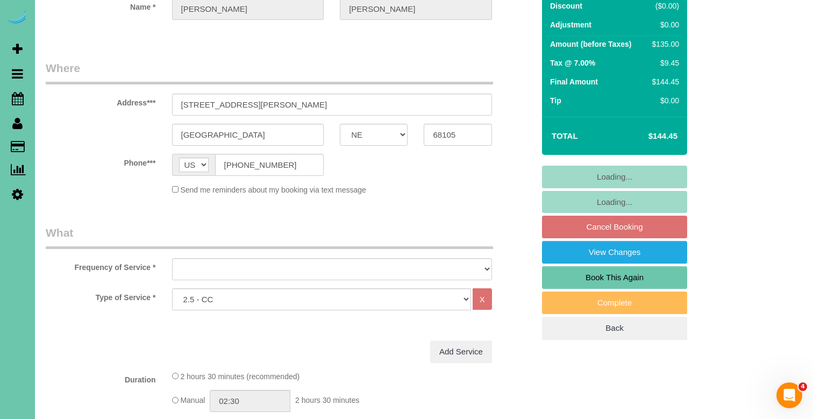
select select "object:632"
select select "string:fspay-bb7a133d-dc36-4d0c-9940-d337d1e5a60f"
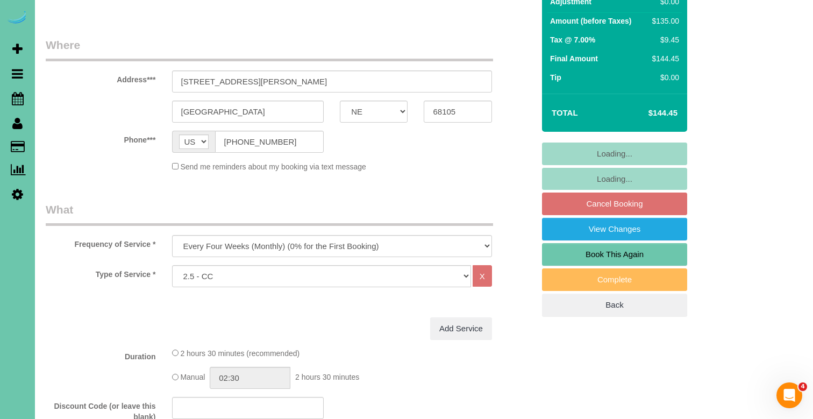
scroll to position [143, 0]
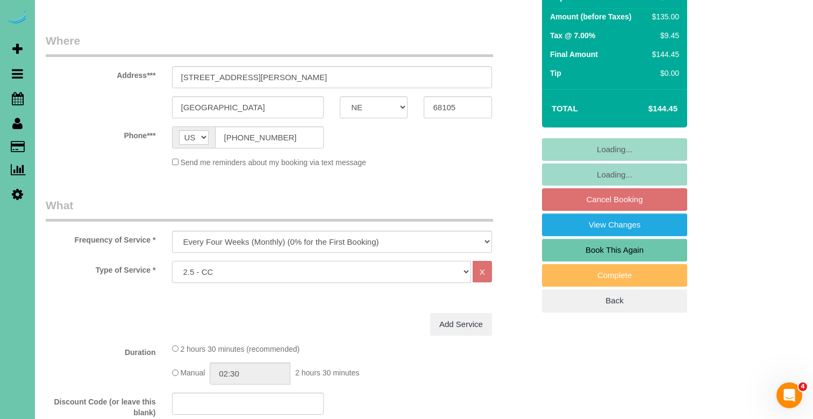
select select "object:707"
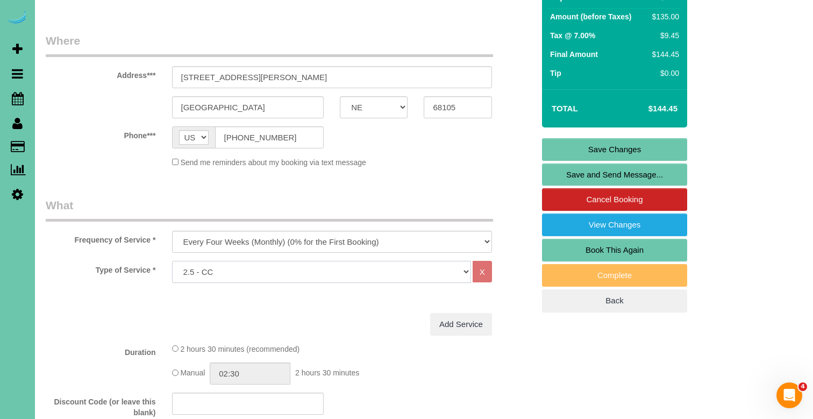
select select "159"
click at [597, 152] on link "Save Changes" at bounding box center [614, 149] width 145 height 23
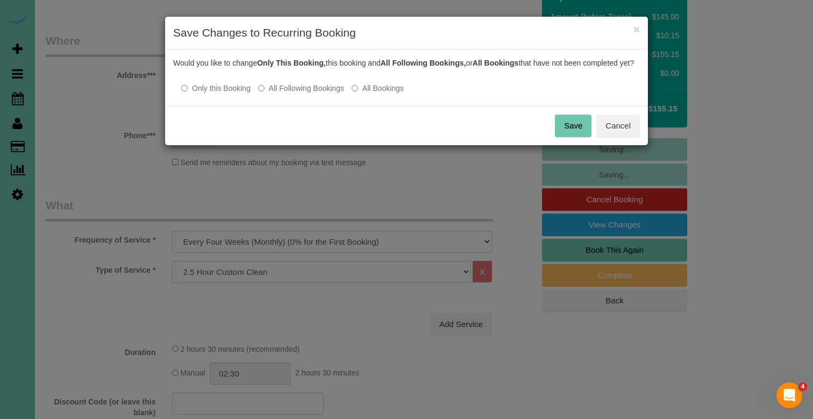
click at [308, 93] on label "All Following Bookings" at bounding box center [301, 88] width 86 height 11
click at [562, 137] on button "Save" at bounding box center [573, 126] width 37 height 23
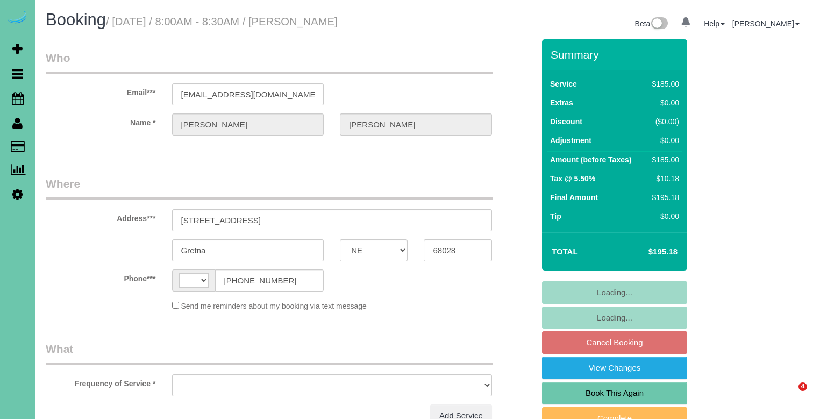
select select "NE"
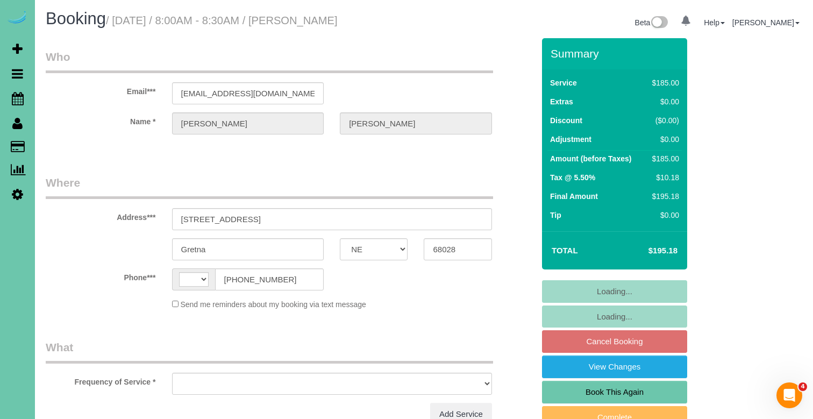
select select "string:[GEOGRAPHIC_DATA]"
select select "string:fspay-fce9b262-4b33-4f53-aa6d-8bb3ba3eab75"
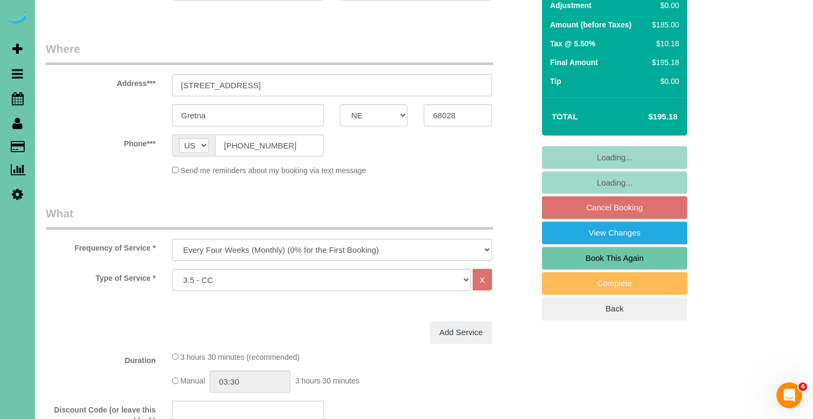
scroll to position [156, 0]
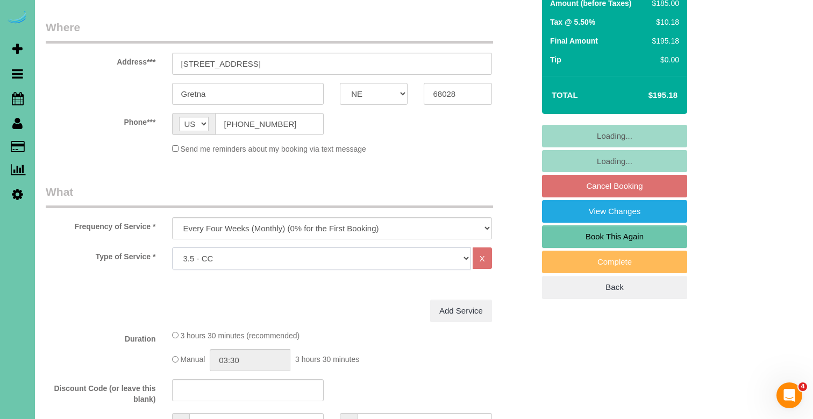
select select "object:885"
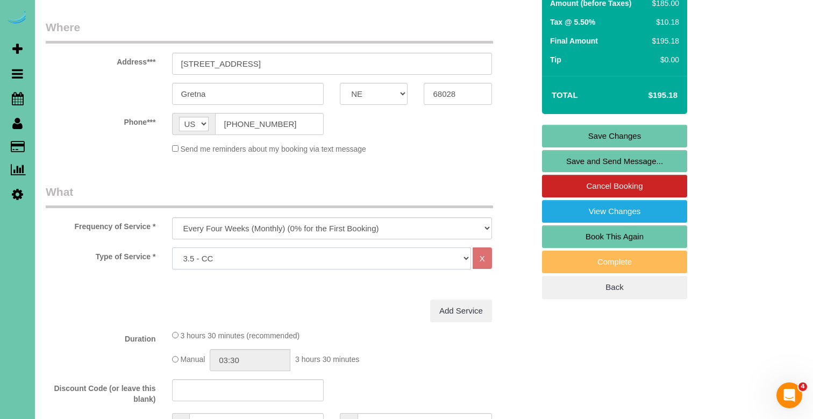
select select "160"
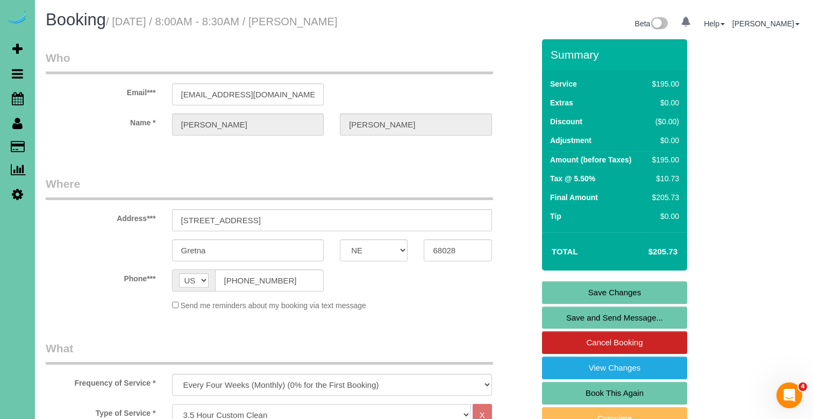
scroll to position [0, 0]
click at [606, 284] on link "Save Changes" at bounding box center [614, 292] width 145 height 23
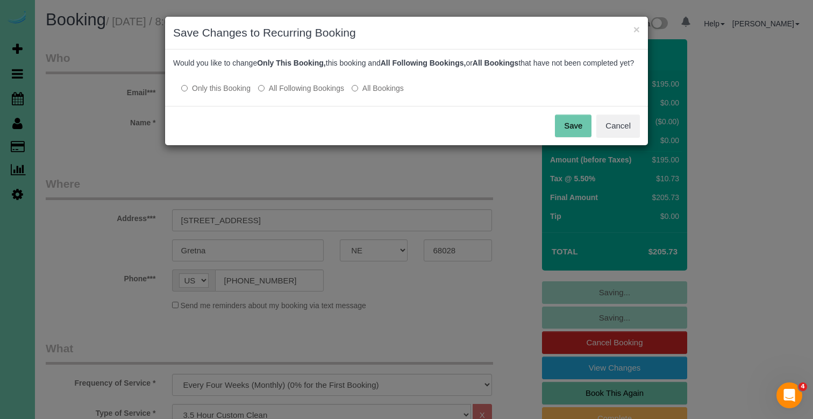
click at [321, 94] on label "All Following Bookings" at bounding box center [301, 88] width 86 height 11
click at [575, 137] on button "Save" at bounding box center [573, 126] width 37 height 23
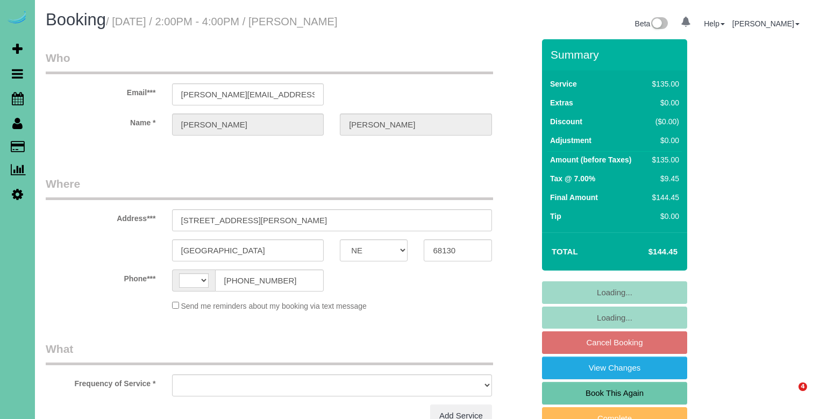
select select "NE"
select select "string:[GEOGRAPHIC_DATA]"
select select "object:632"
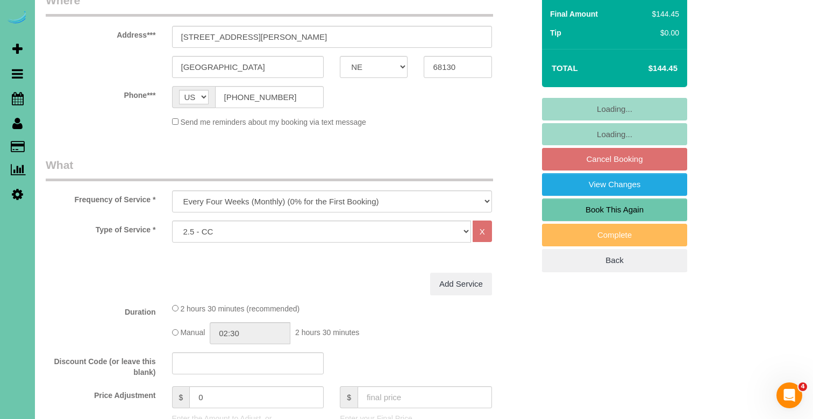
scroll to position [192, 0]
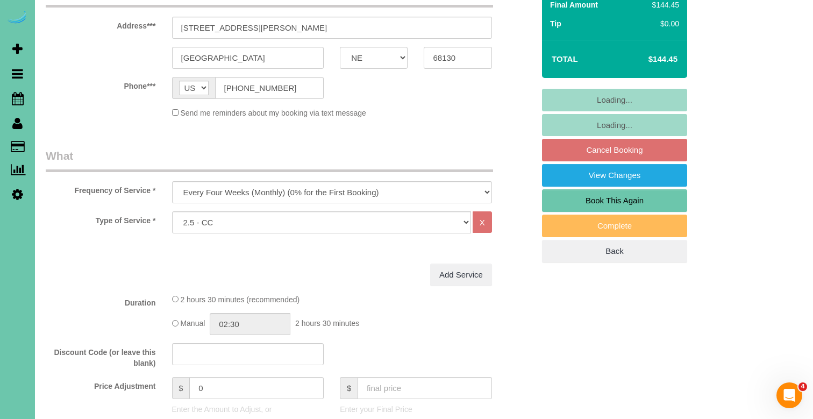
select select "string:fspay-b971b59c-21ec-4eaa-ad6c-c1557828e845"
select select "number:37"
select select "number:42"
select select "object:885"
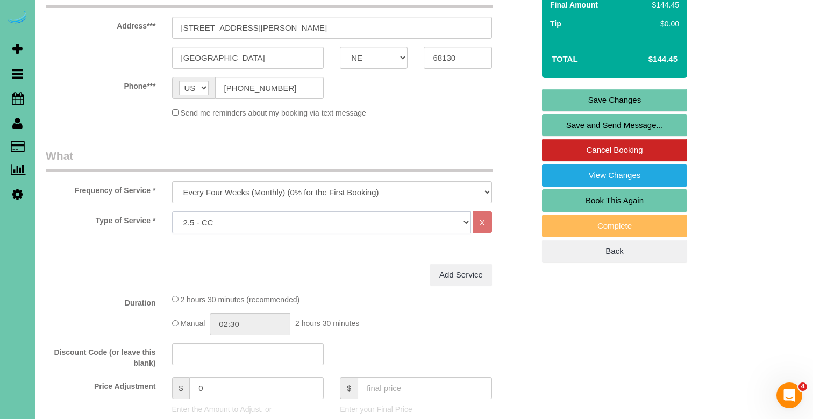
select select "159"
click at [554, 102] on link "Save Changes" at bounding box center [614, 100] width 145 height 23
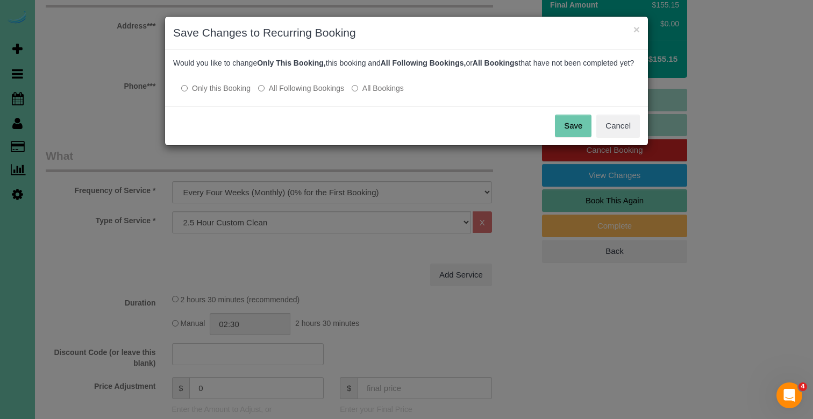
click at [338, 94] on label "All Following Bookings" at bounding box center [301, 88] width 86 height 11
click at [562, 137] on button "Save" at bounding box center [573, 126] width 37 height 23
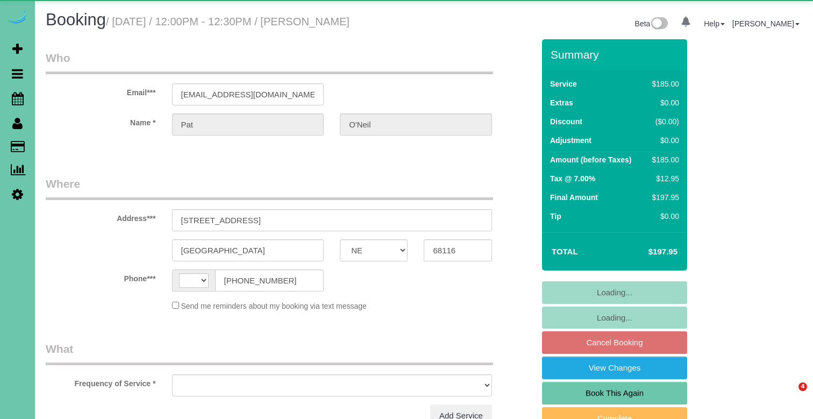
select select "NE"
select select "string:[GEOGRAPHIC_DATA]"
select select "string:fspay-e14819e5-37bd-465e-b673-420d09cbf5b1"
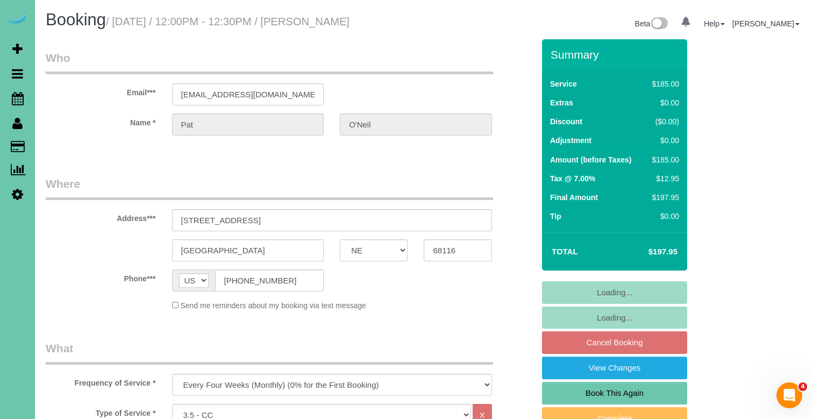
select select "object:885"
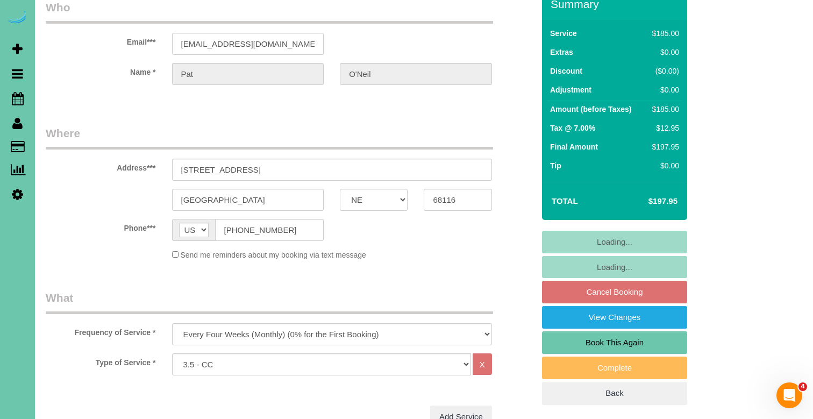
scroll to position [53, 0]
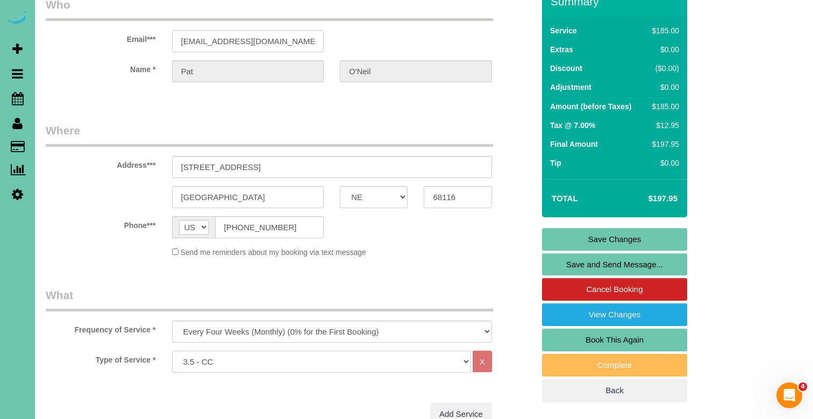
select select "160"
click at [592, 238] on link "Save Changes" at bounding box center [614, 239] width 145 height 23
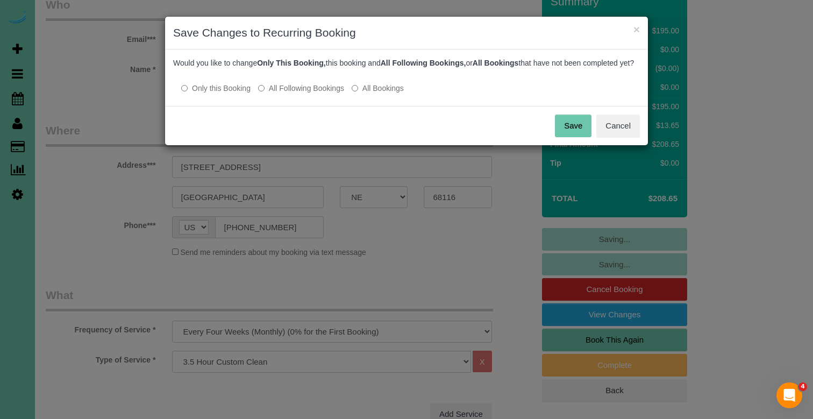
click at [305, 94] on label "All Following Bookings" at bounding box center [301, 88] width 86 height 11
click at [560, 134] on button "Save" at bounding box center [573, 126] width 37 height 23
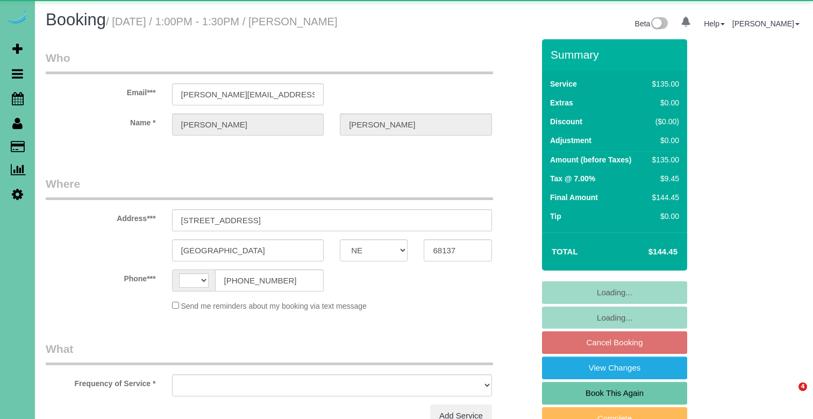
select select "NE"
select select "string:[GEOGRAPHIC_DATA]"
select select "object:621"
select select "string:fspay-3da2c893-aa93-4b74-b5b2-ab36c8d365b2"
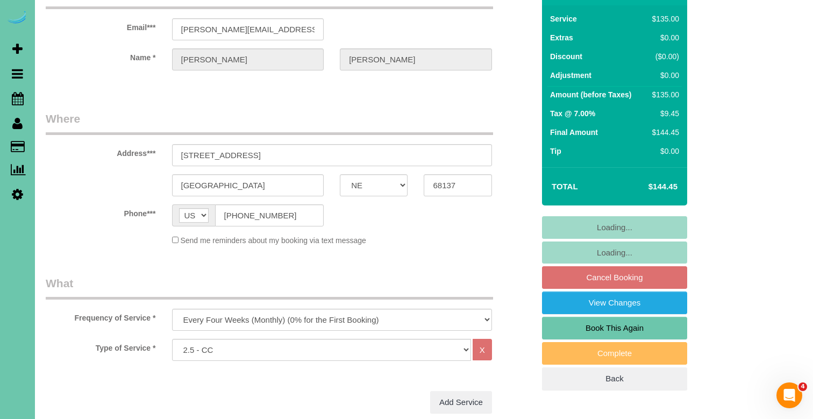
scroll to position [171, 0]
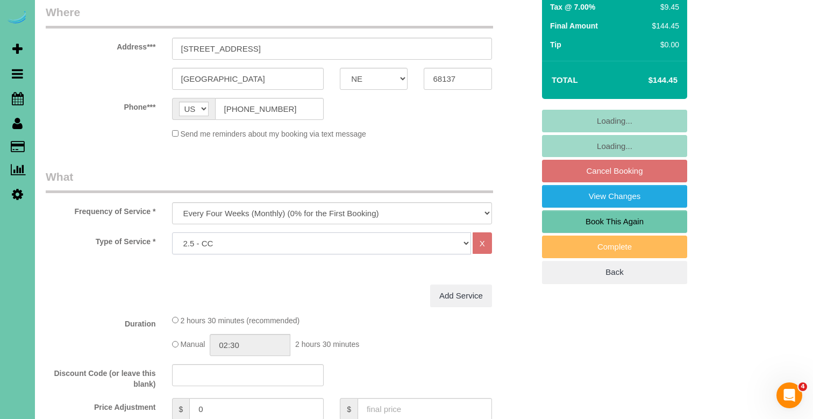
select select "159"
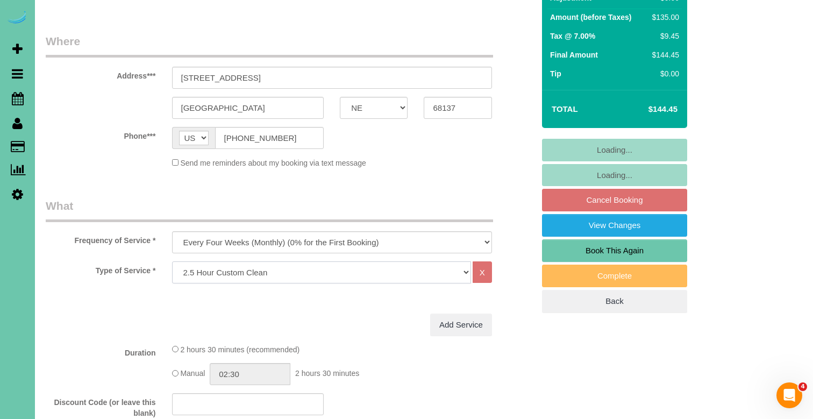
scroll to position [144, 0]
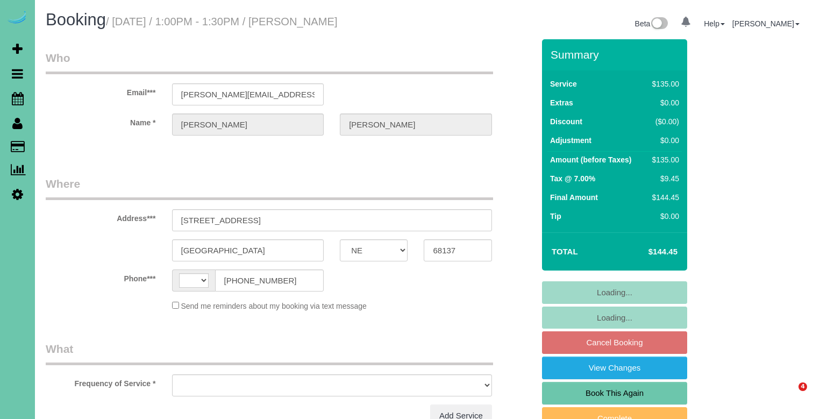
select select "NE"
select select "string:fspay-3da2c893-aa93-4b74-b5b2-ab36c8d365b2"
select select "string:[GEOGRAPHIC_DATA]"
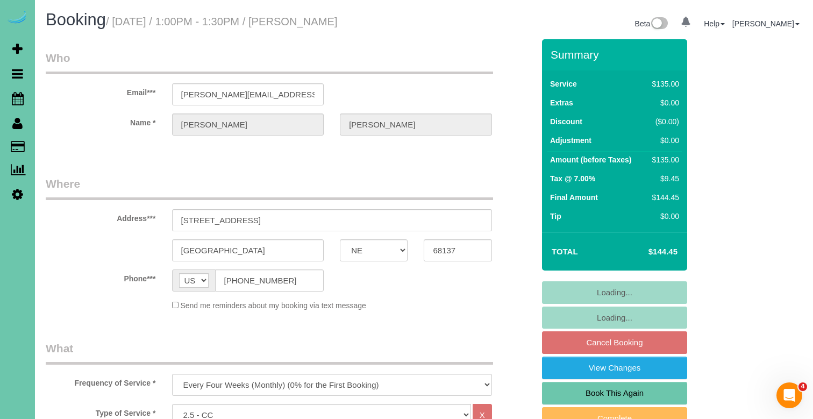
select select "object:640"
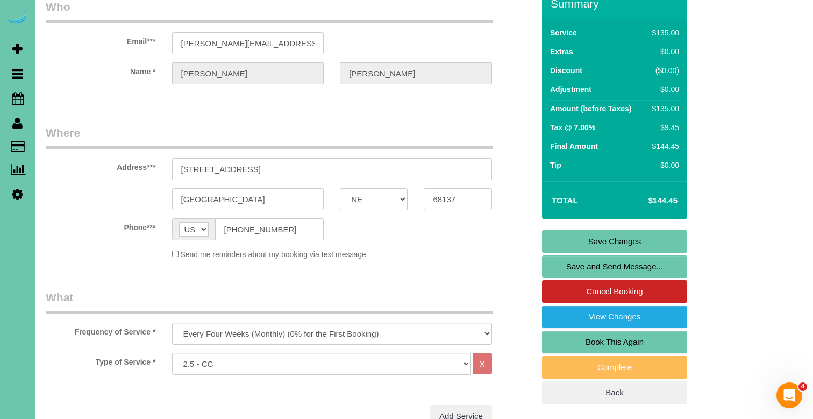
scroll to position [52, 0]
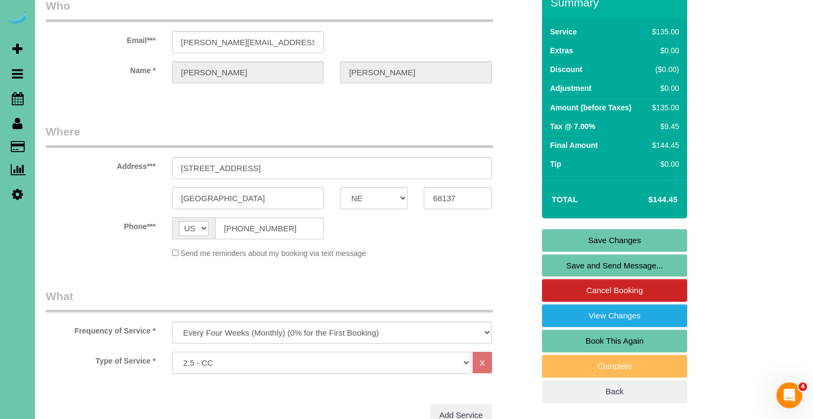
select select "159"
click at [575, 230] on link "Save Changes" at bounding box center [614, 240] width 145 height 23
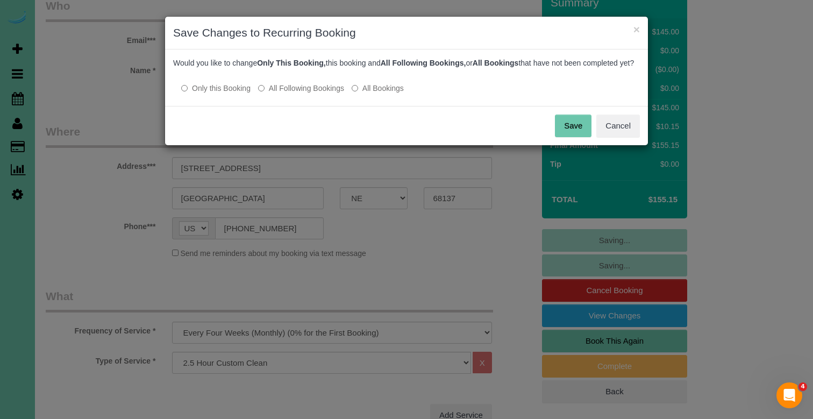
click at [276, 94] on label "All Following Bookings" at bounding box center [301, 88] width 86 height 11
click at [568, 137] on button "Save" at bounding box center [573, 126] width 37 height 23
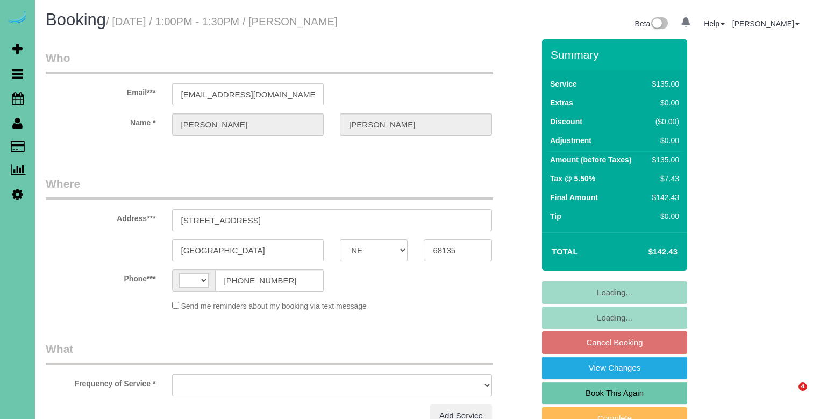
select select "NE"
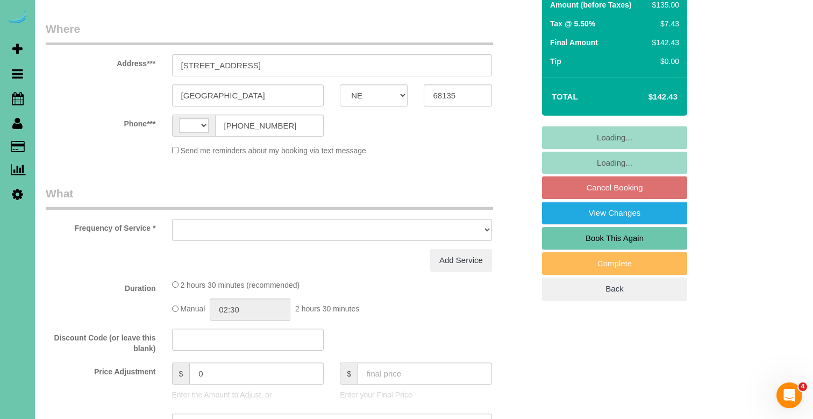
select select "string:[GEOGRAPHIC_DATA]"
select select "object:617"
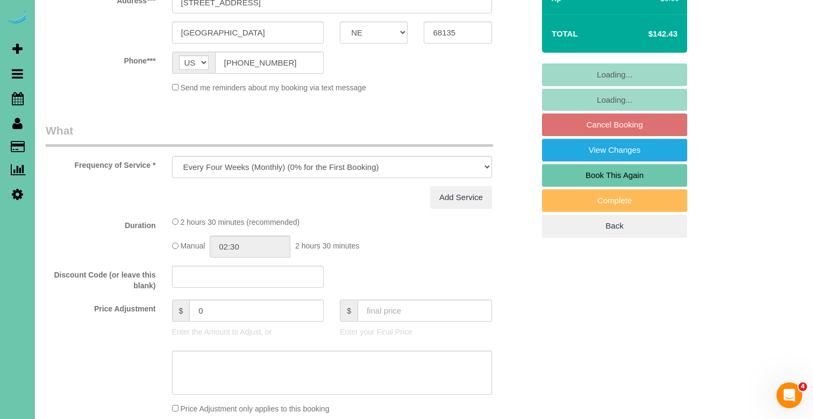
select select "string:fspay-436d4c1d-a697-4d3d-869d-e4fc4d49d88e"
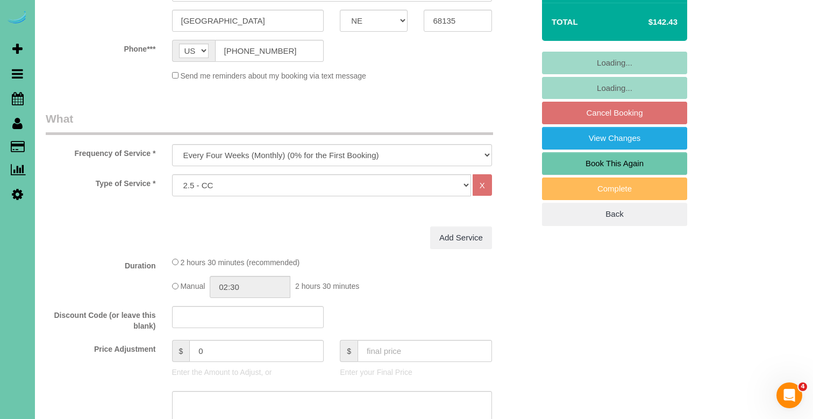
scroll to position [234, 0]
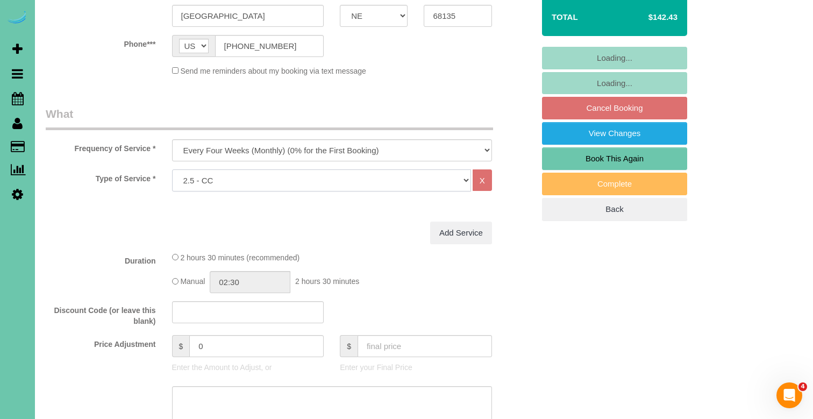
select select "object:885"
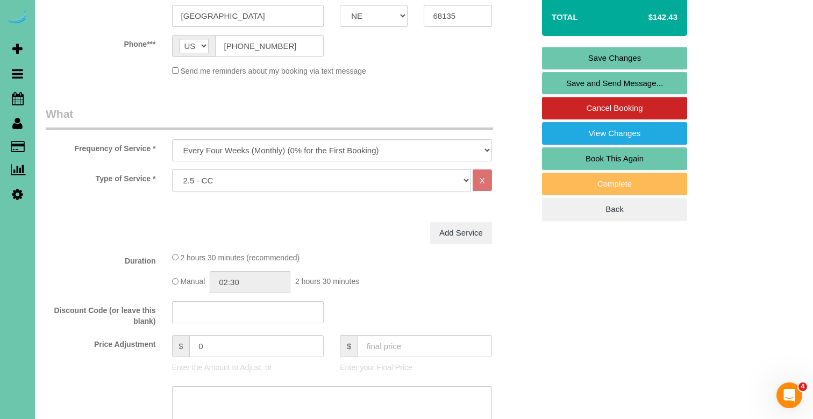
select select "159"
click at [563, 59] on link "Save Changes" at bounding box center [614, 58] width 145 height 23
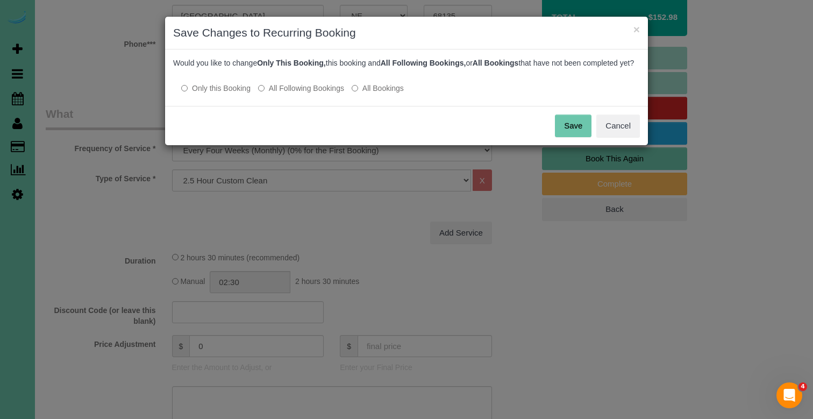
click at [316, 94] on label "All Following Bookings" at bounding box center [301, 88] width 86 height 11
click at [571, 134] on button "Save" at bounding box center [573, 126] width 37 height 23
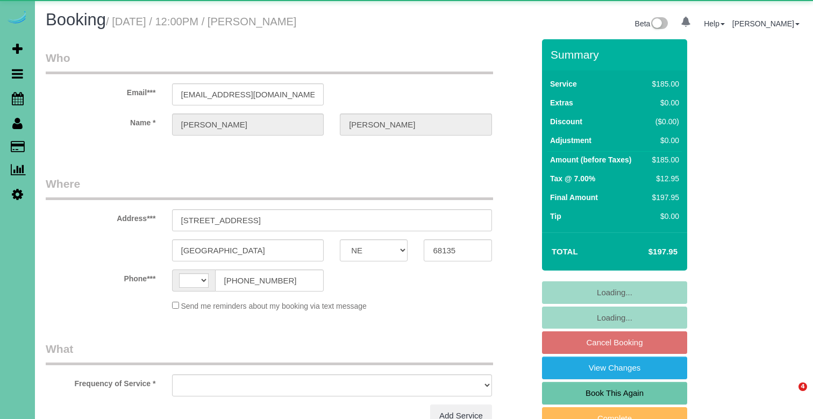
select select "NE"
select select "string:[GEOGRAPHIC_DATA]"
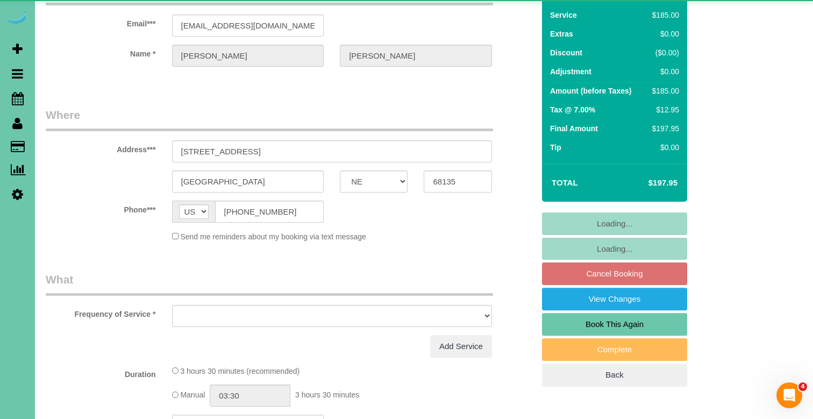
select select "object:617"
select select "string:fspay-7c81b38e-3db2-439b-991e-2f90888582fa"
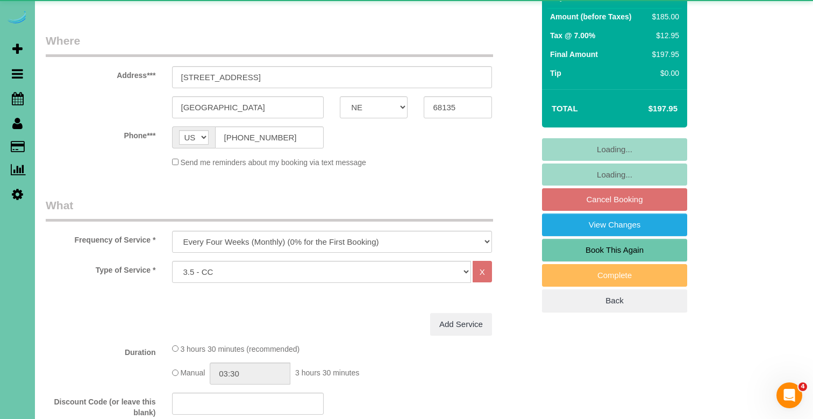
select select "object:885"
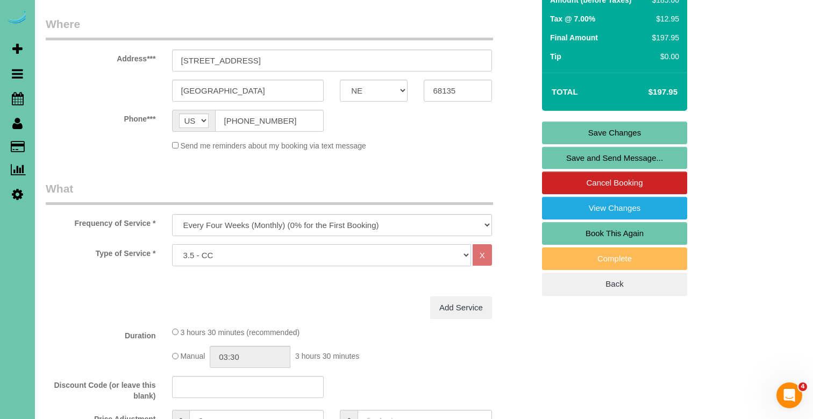
select select "160"
click at [555, 125] on link "Save Changes" at bounding box center [614, 132] width 145 height 23
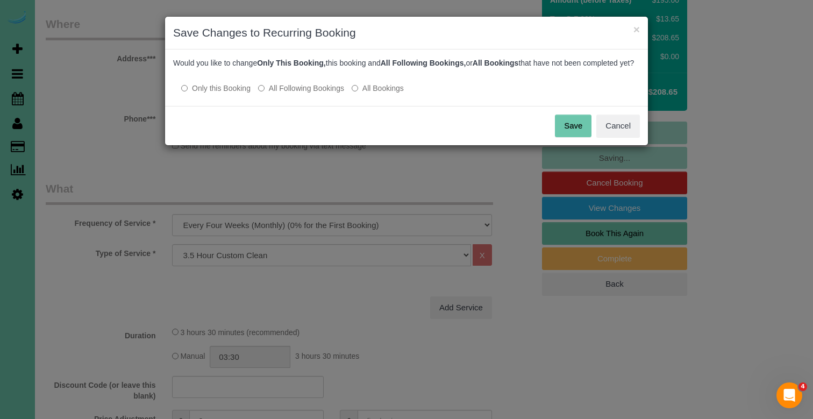
click at [322, 94] on label "All Following Bookings" at bounding box center [301, 88] width 86 height 11
click at [562, 137] on button "Save" at bounding box center [573, 126] width 37 height 23
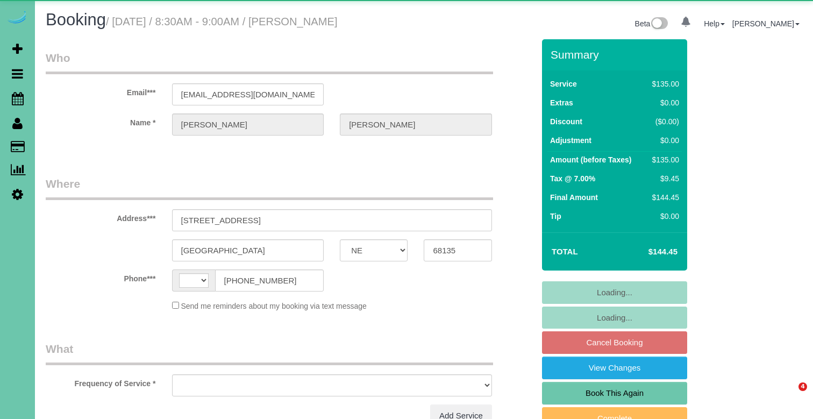
select select "NE"
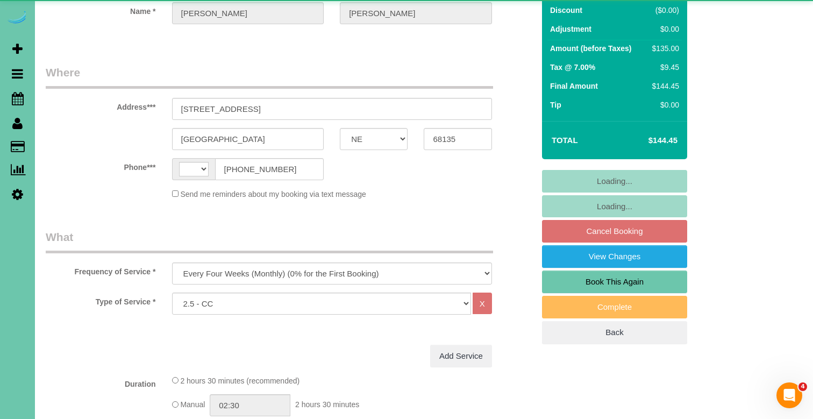
scroll to position [139, 0]
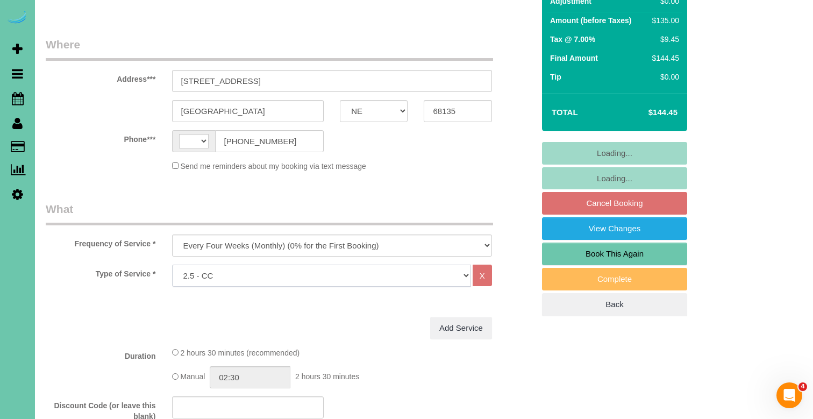
select select "object:447"
select select "string:[GEOGRAPHIC_DATA]"
select select "string:fspay-2c6fbe82-26b5-4ba8-9ed5-5f0a02aef618"
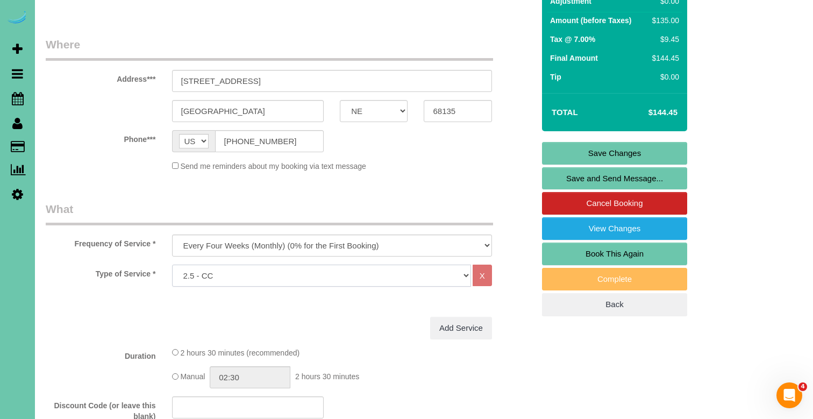
select select "159"
click at [595, 152] on link "Save Changes" at bounding box center [614, 153] width 145 height 23
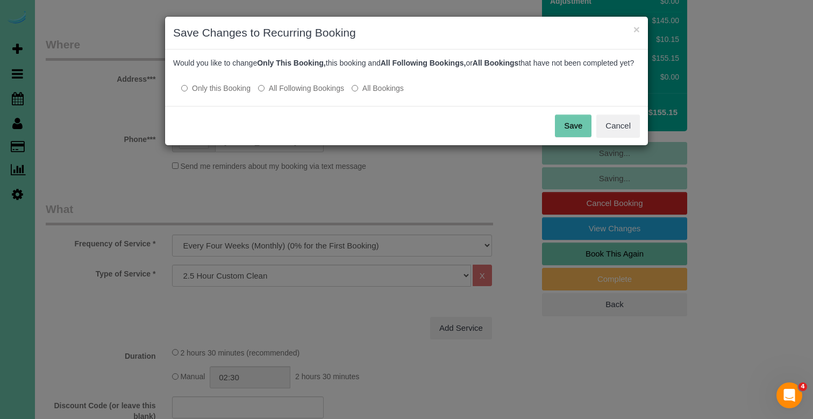
click at [302, 106] on div "Would you like to change Only This Booking, this booking and All Following Book…" at bounding box center [406, 77] width 483 height 56
click at [302, 94] on label "All Following Bookings" at bounding box center [301, 88] width 86 height 11
click at [568, 135] on button "Save" at bounding box center [573, 126] width 37 height 23
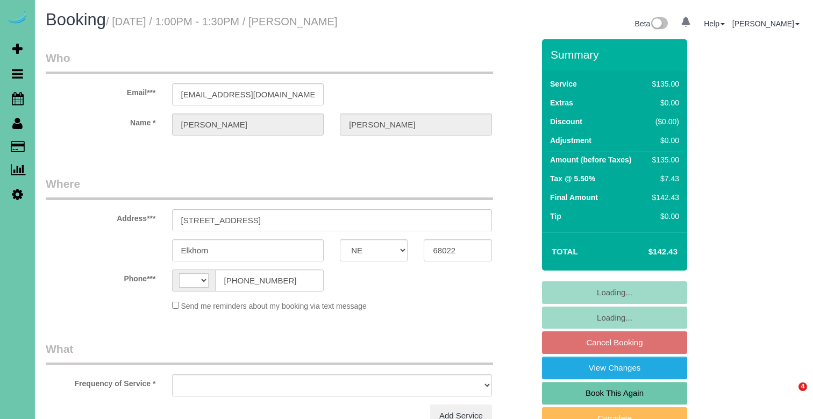
select select "NE"
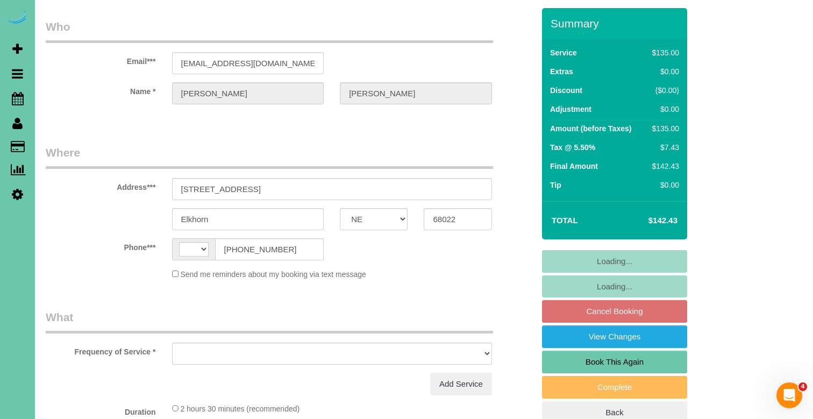
select select "string:[GEOGRAPHIC_DATA]"
select select "object:632"
select select "string:fspay-95c21a09-199c-4bcf-a4ec-8516992466f2"
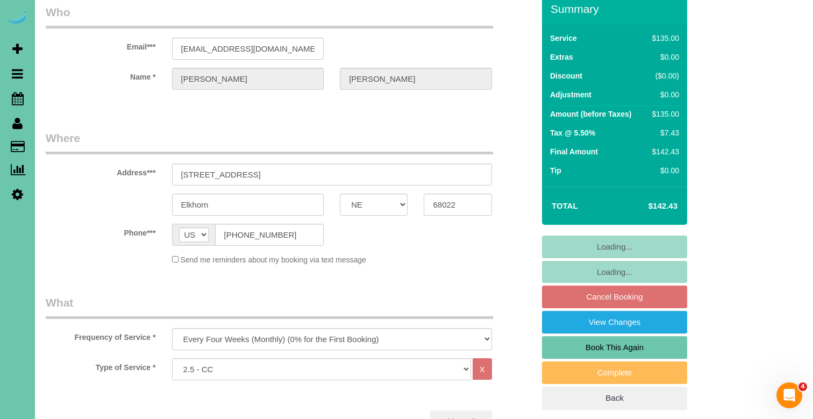
select select "object:828"
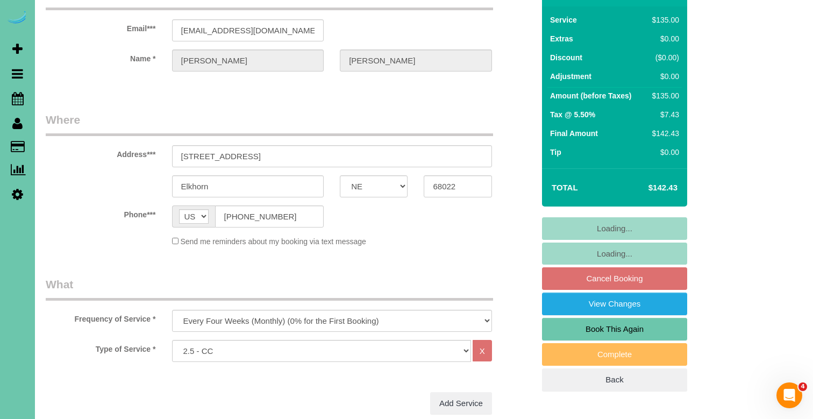
select select "number:36"
select select "number:41"
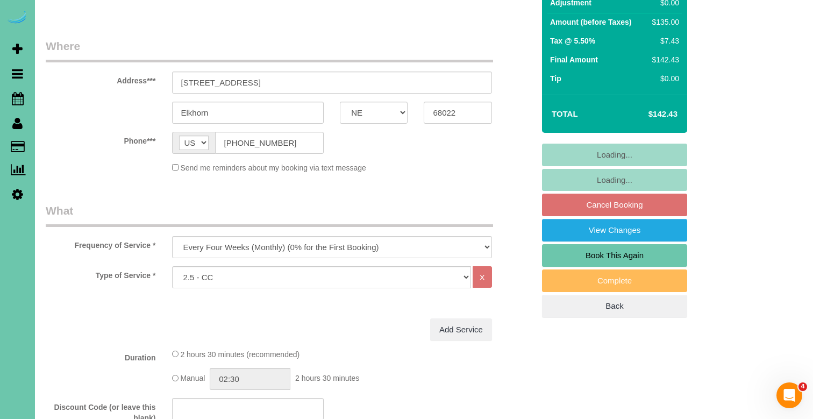
scroll to position [148, 0]
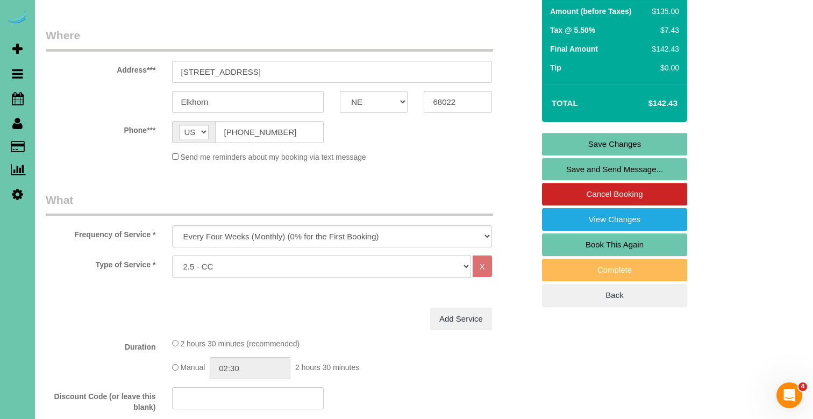
select select "159"
click at [590, 140] on link "Save Changes" at bounding box center [614, 144] width 145 height 23
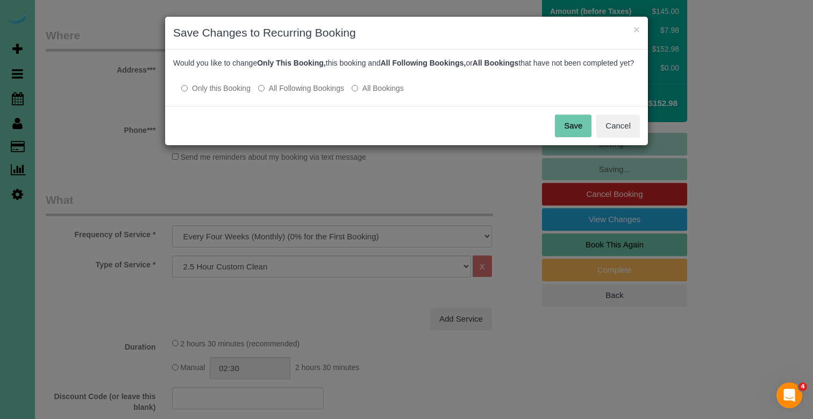
click at [324, 94] on label "All Following Bookings" at bounding box center [301, 88] width 86 height 11
click at [567, 137] on button "Save" at bounding box center [573, 126] width 37 height 23
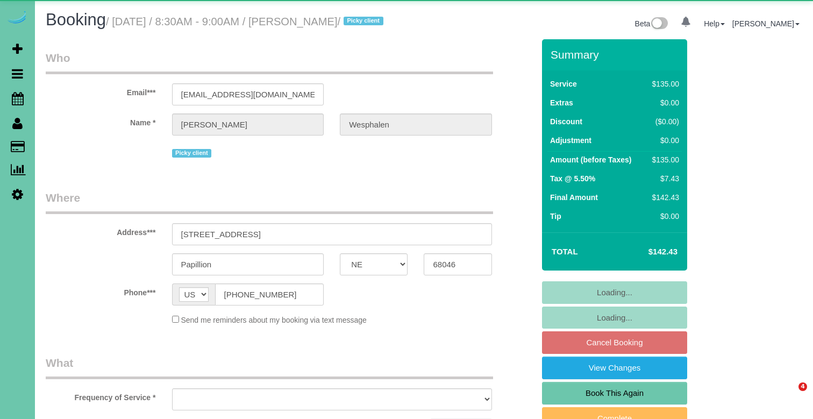
select select "NE"
select select "object:626"
select select "string:fspay-61d289a6-e66c-4f68-8eb6-4e3fd32b7029"
select select "object:894"
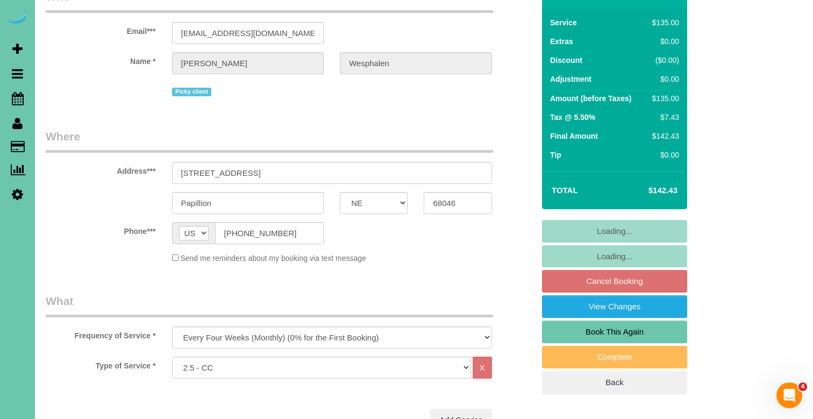
scroll to position [66, 0]
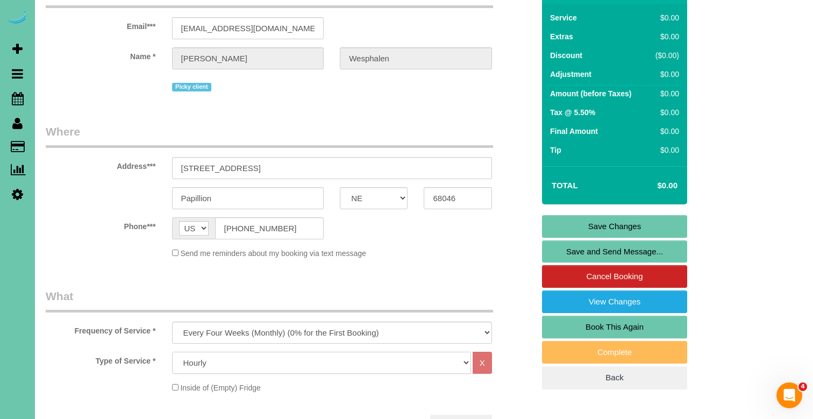
select select "159"
click at [440, 239] on div "Phone*** AF AL DZ AD AO AI AQ AG AR AM AW AU AT AZ BS BH BD BB BY BE BZ BJ BM B…" at bounding box center [290, 228] width 504 height 22
click at [578, 235] on link "Save Changes" at bounding box center [614, 226] width 145 height 23
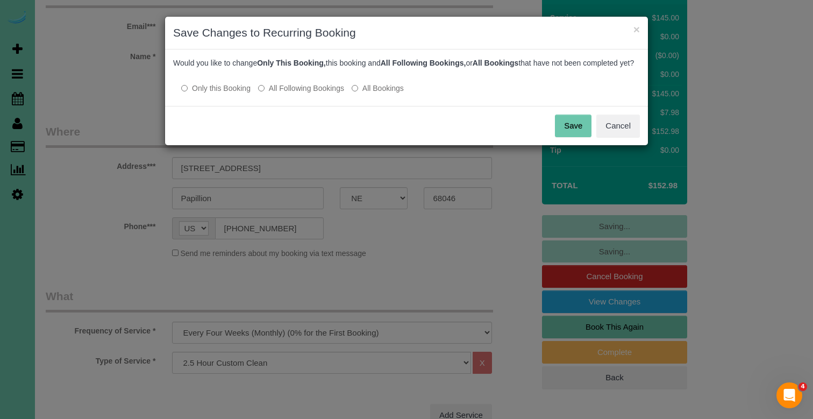
click at [301, 82] on div at bounding box center [406, 77] width 467 height 9
click at [301, 94] on label "All Following Bookings" at bounding box center [301, 88] width 86 height 11
click at [573, 137] on button "Save" at bounding box center [573, 126] width 37 height 23
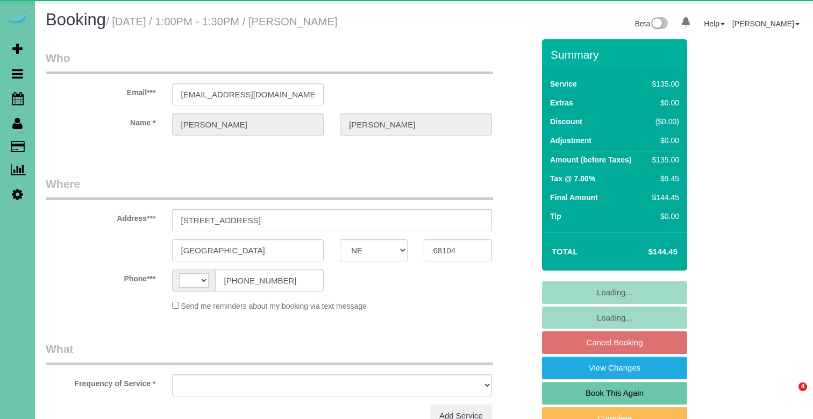
select select "NE"
select select "string:[GEOGRAPHIC_DATA]"
select select "object:617"
select select "string:fspay-014b73bb-05ef-4072-af85-18c8c7de9a0e"
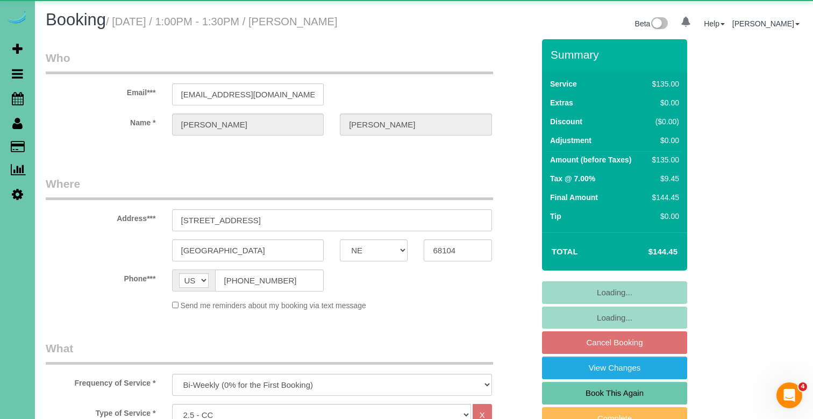
select select "object:636"
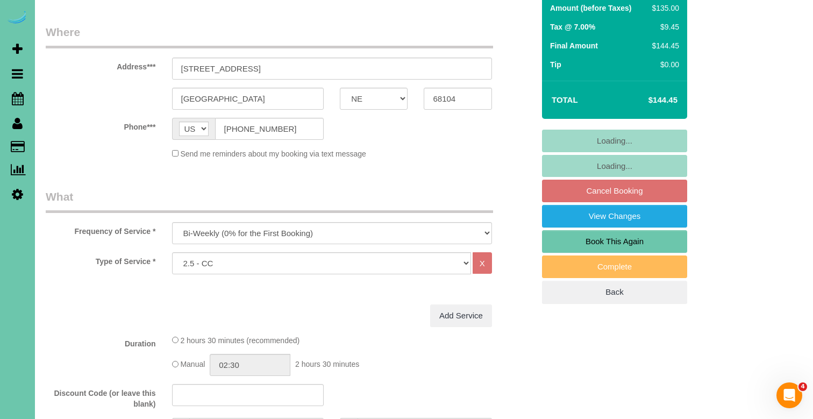
scroll to position [158, 0]
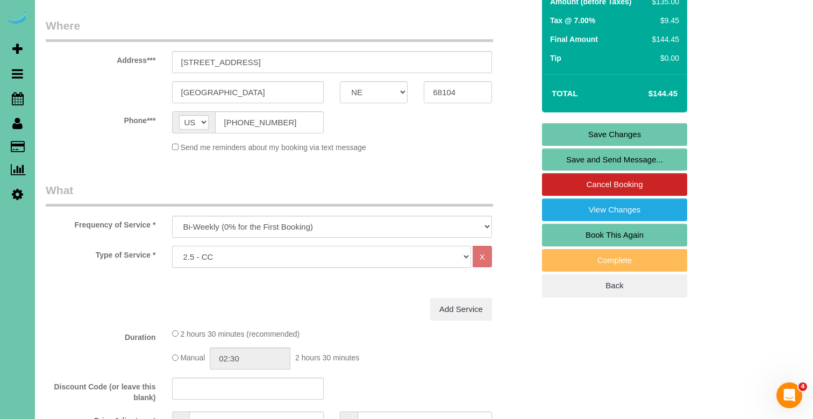
select select "159"
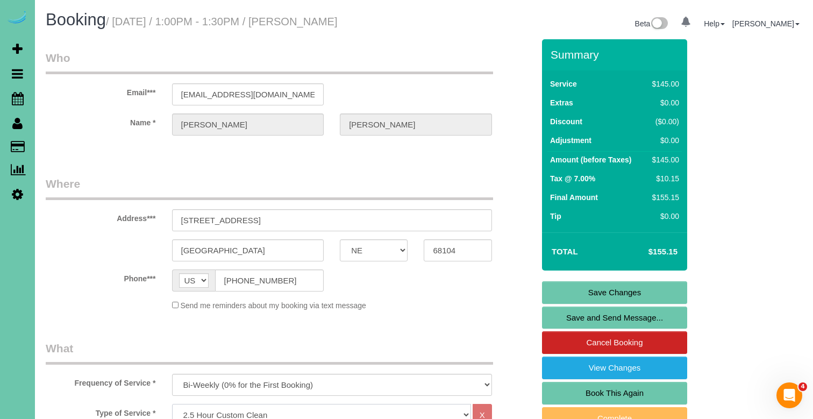
scroll to position [0, 0]
click at [576, 292] on link "Save Changes" at bounding box center [614, 292] width 145 height 23
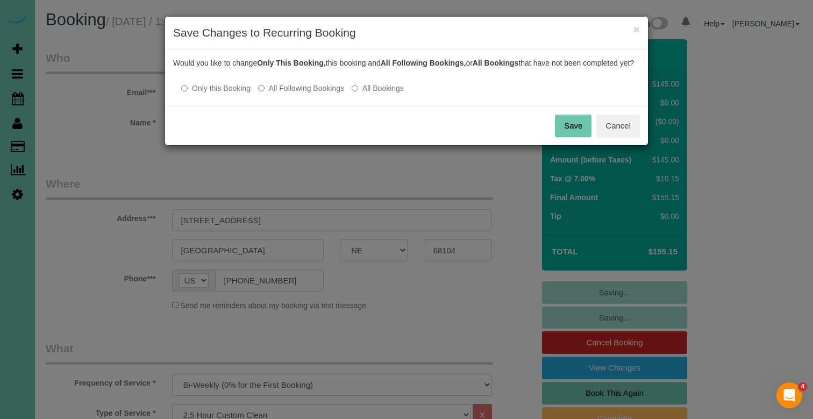
click at [335, 94] on label "All Following Bookings" at bounding box center [301, 88] width 86 height 11
click at [562, 137] on button "Save" at bounding box center [573, 126] width 37 height 23
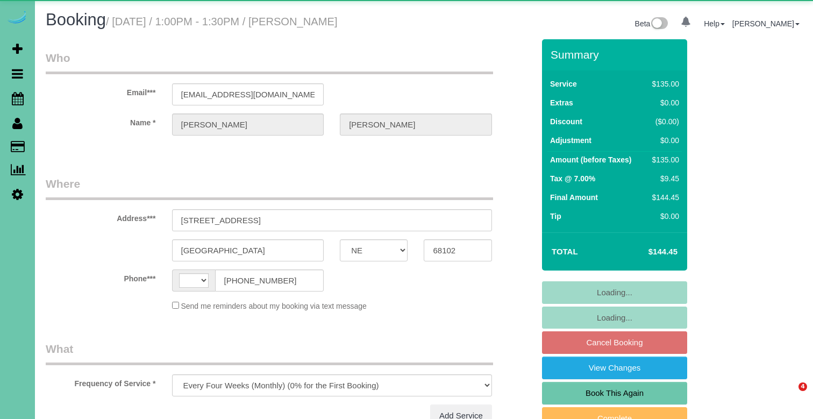
select select "NE"
select select "string:[GEOGRAPHIC_DATA]"
select select "object:885"
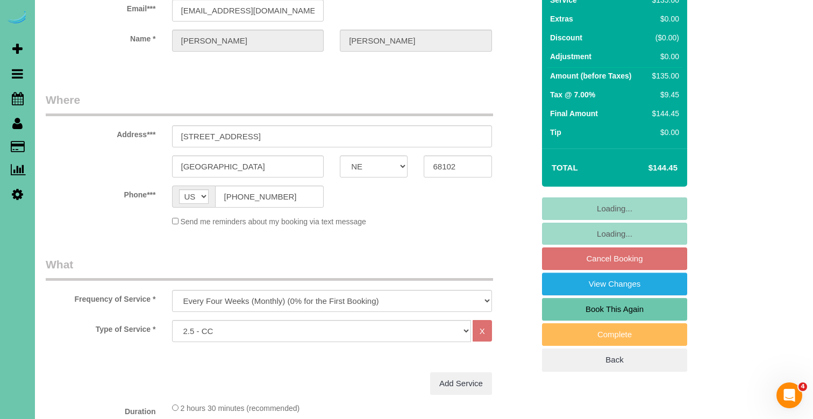
scroll to position [87, 0]
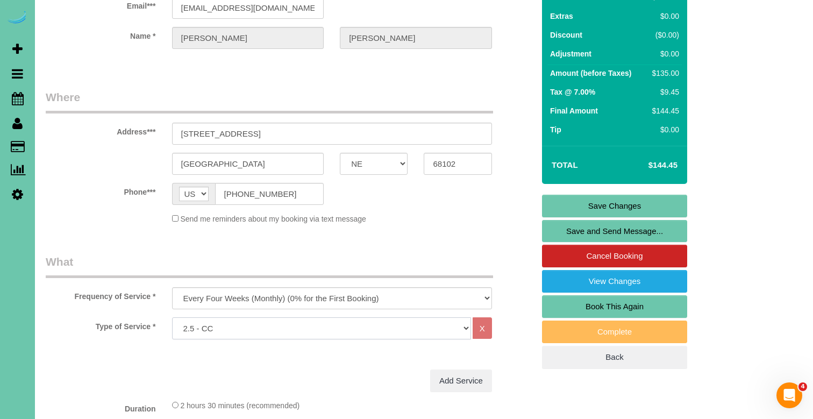
select select "159"
click at [597, 208] on link "Save Changes" at bounding box center [614, 206] width 145 height 23
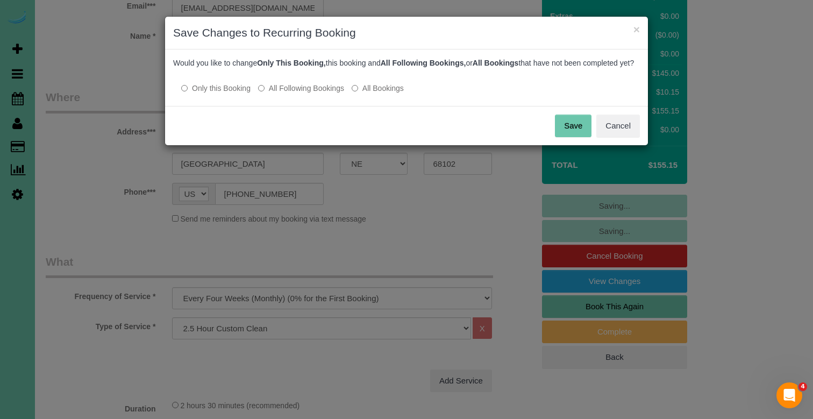
click at [301, 94] on label "All Following Bookings" at bounding box center [301, 88] width 86 height 11
click at [562, 137] on button "Save" at bounding box center [573, 126] width 37 height 23
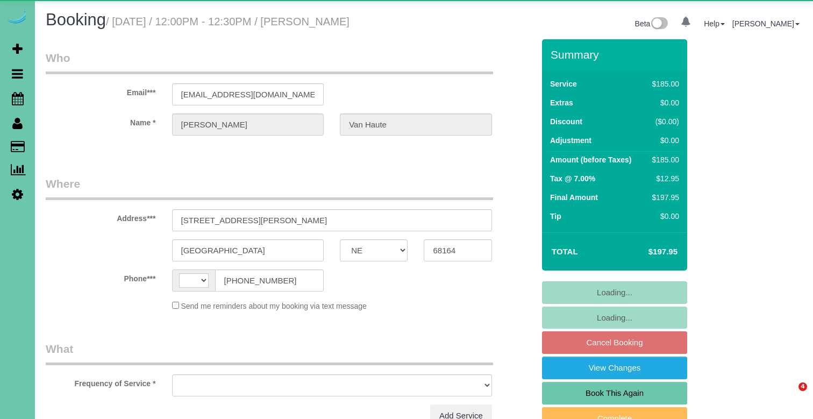
select select "NE"
select select "number:36"
select select "number:42"
select select "string:[GEOGRAPHIC_DATA]"
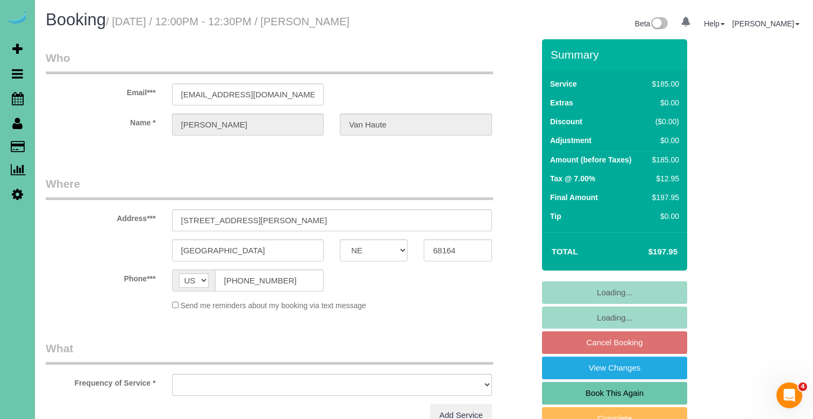
select select "object:689"
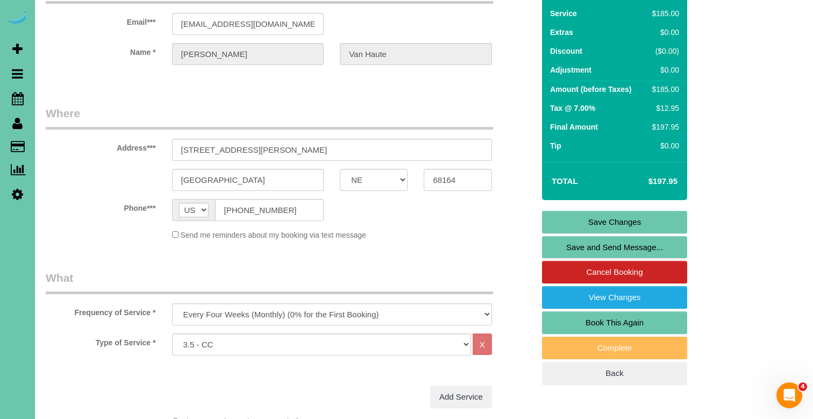
scroll to position [71, 0]
select select "160"
click at [568, 219] on link "Save Changes" at bounding box center [614, 221] width 145 height 23
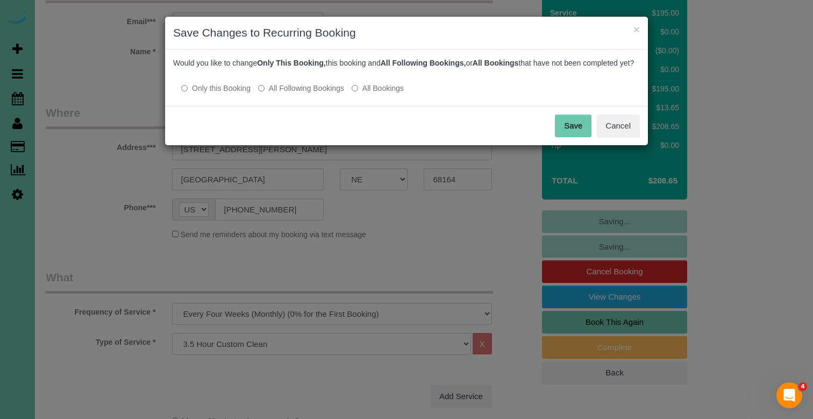
click at [325, 94] on label "All Following Bookings" at bounding box center [301, 88] width 86 height 11
click at [577, 137] on button "Save" at bounding box center [573, 126] width 37 height 23
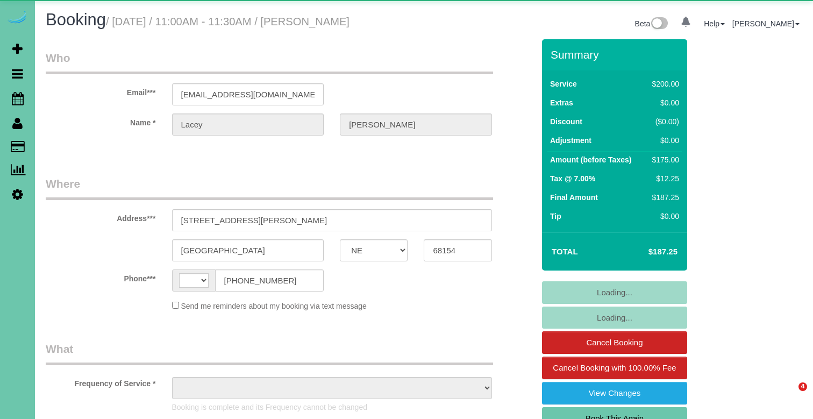
select select "NE"
select select "string:[GEOGRAPHIC_DATA]"
select select "object:655"
select select "string:fspay-3275083d-21c8-401a-a48c-00e5ba937d84"
select select "object:675"
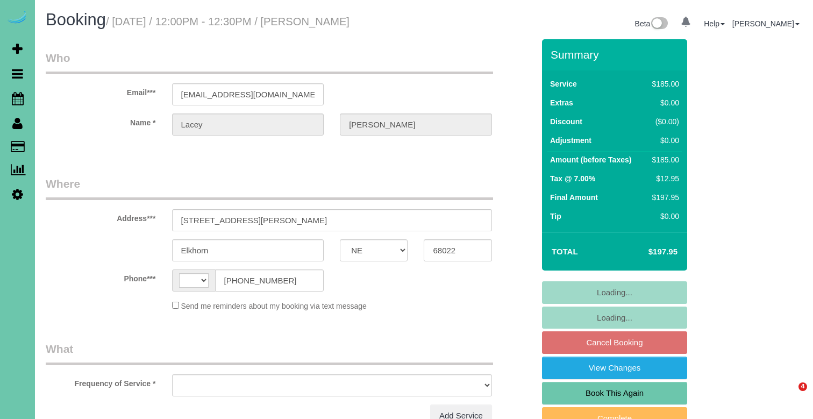
select select "NE"
select select "string:[GEOGRAPHIC_DATA]"
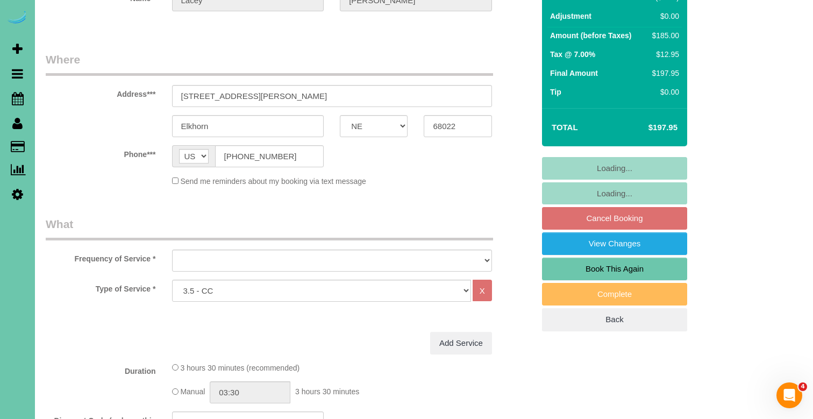
scroll to position [132, 0]
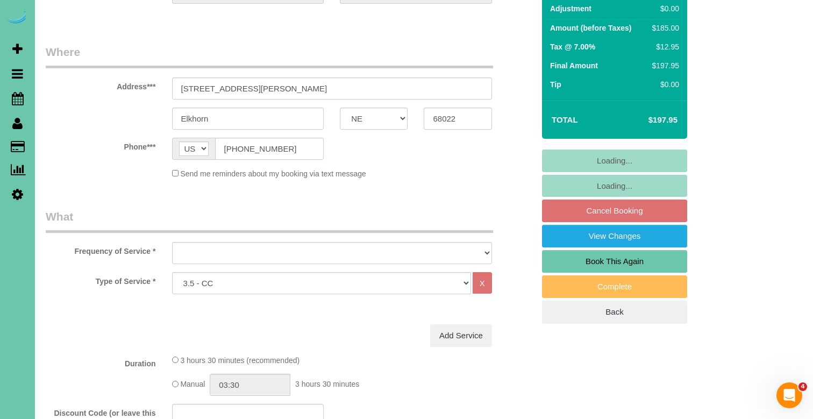
select select "object:632"
select select "string:fspay-3275083d-21c8-401a-a48c-00e5ba937d84"
select select "object:885"
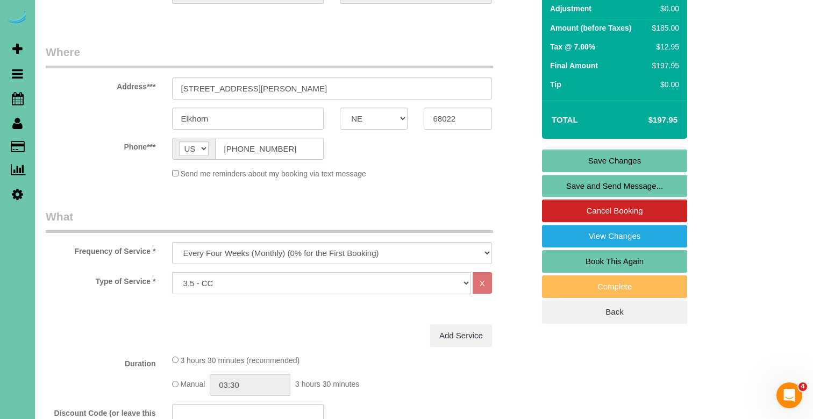
select select "160"
click at [569, 168] on link "Save Changes" at bounding box center [614, 160] width 145 height 23
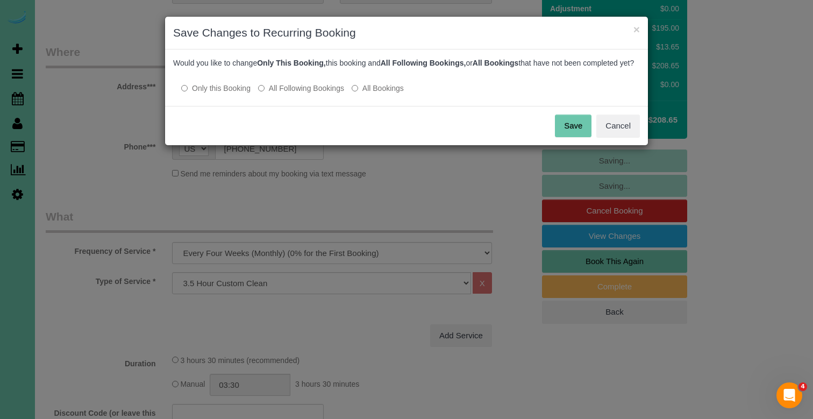
click at [309, 94] on label "All Following Bookings" at bounding box center [301, 88] width 86 height 11
click at [558, 137] on button "Save" at bounding box center [573, 126] width 37 height 23
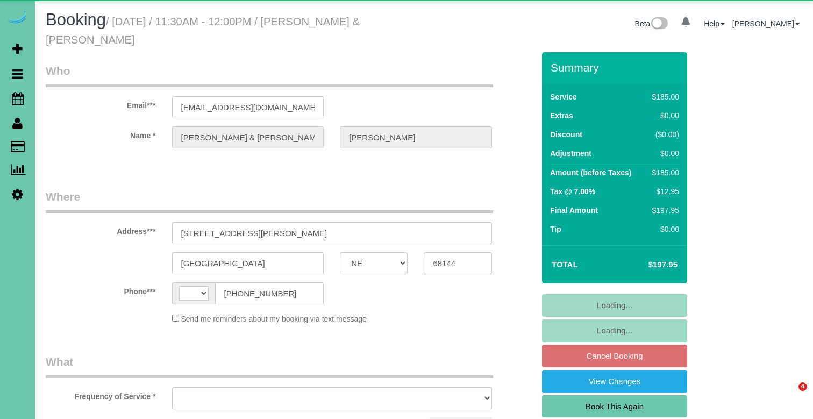
select select "NE"
select select "object:370"
select select "string:[GEOGRAPHIC_DATA]"
select select "string:fspay-d5f777c0-4053-41e0-bd8c-1ff8e60d63f6"
select select "object:704"
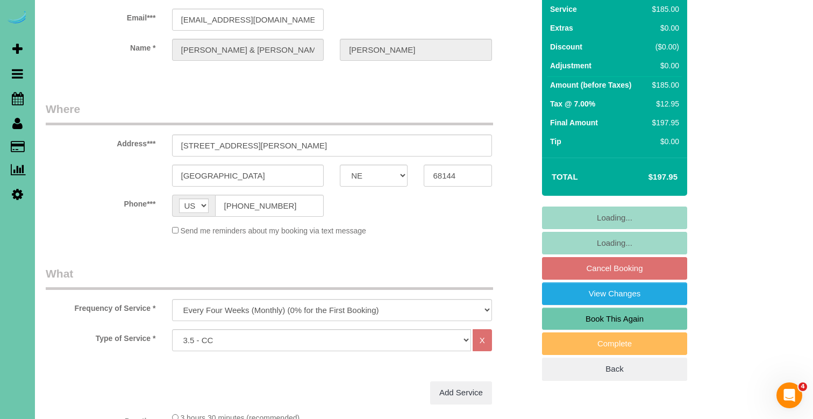
scroll to position [97, 0]
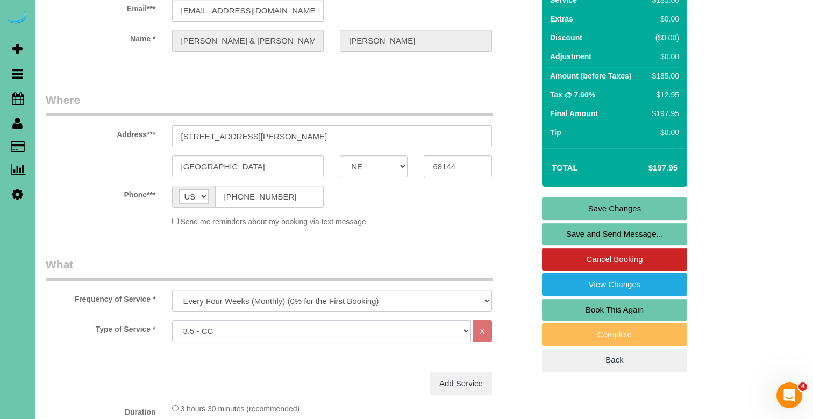
select select "160"
click at [604, 206] on link "Save Changes" at bounding box center [614, 208] width 145 height 23
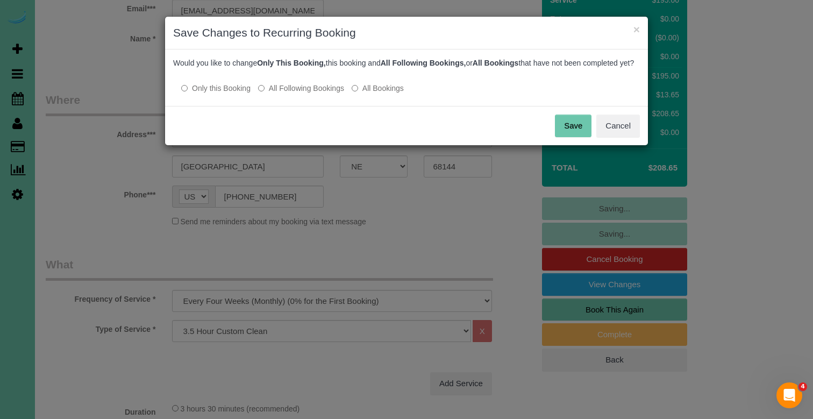
click at [321, 94] on label "All Following Bookings" at bounding box center [301, 88] width 86 height 11
click at [562, 137] on button "Save" at bounding box center [573, 126] width 37 height 23
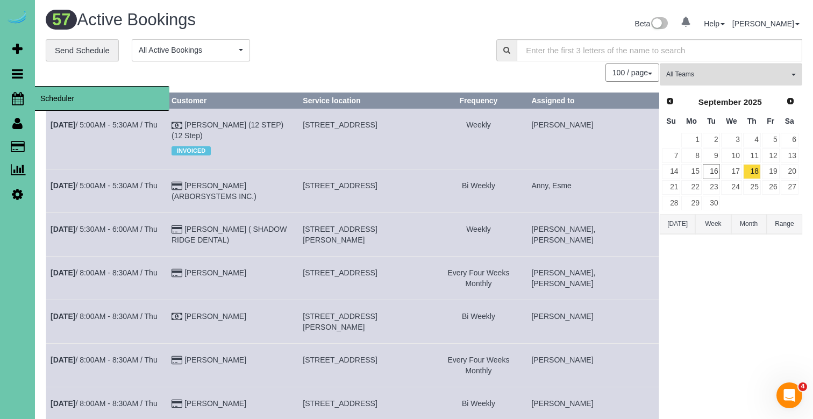
click at [19, 96] on icon at bounding box center [18, 98] width 12 height 13
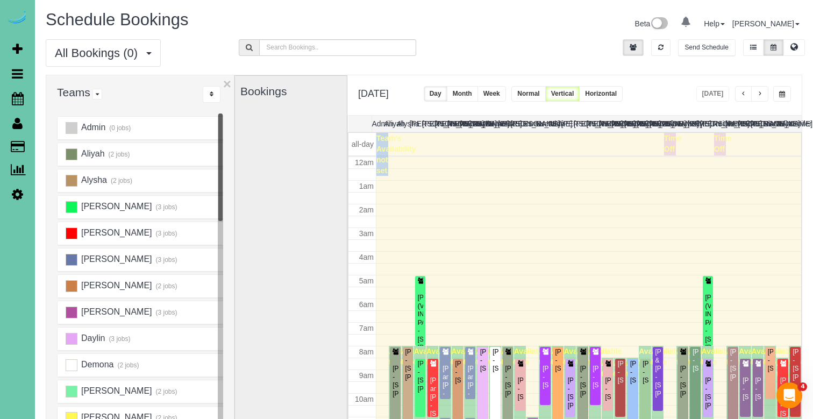
scroll to position [142, 0]
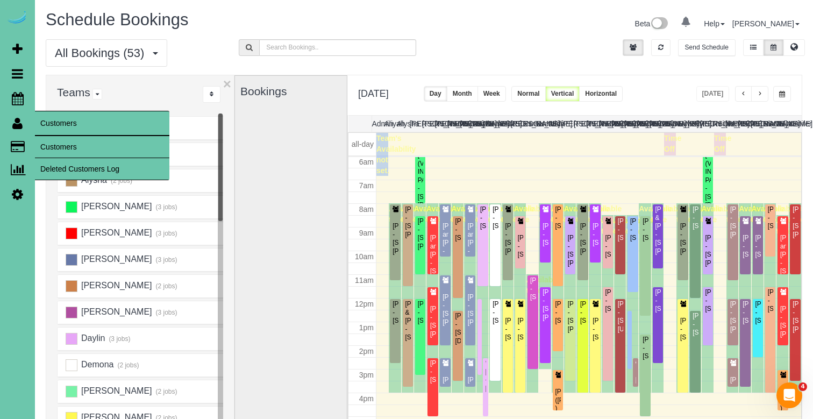
click at [67, 144] on link "Customers" at bounding box center [102, 147] width 134 height 22
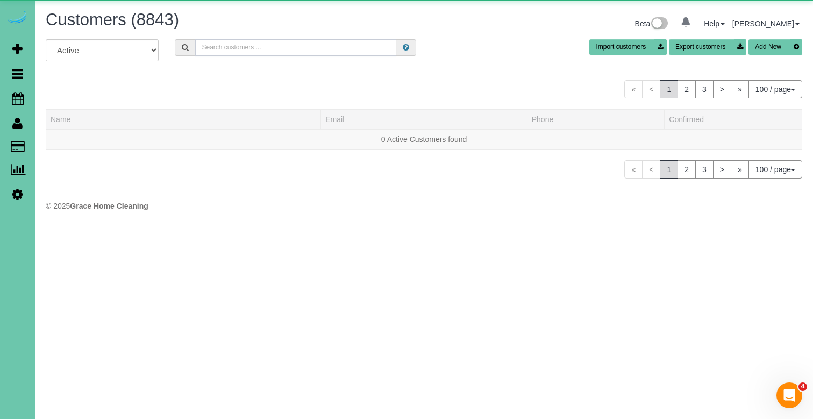
click at [223, 45] on input "text" at bounding box center [295, 47] width 201 height 17
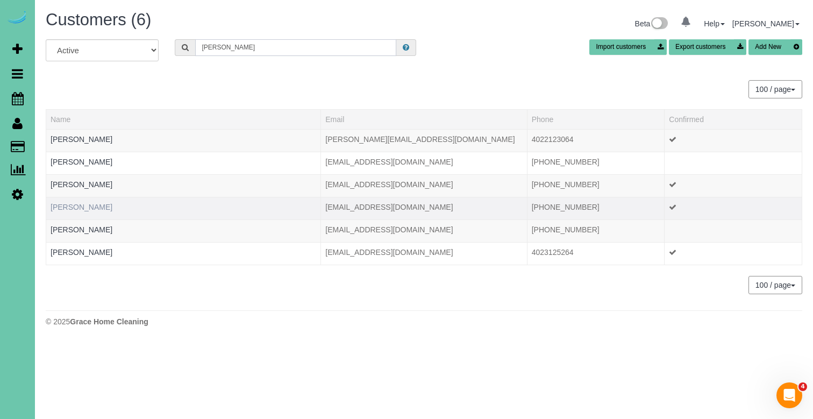
type input "Elizabeth s"
click at [92, 209] on link "Elizabeth Seger" at bounding box center [82, 207] width 62 height 9
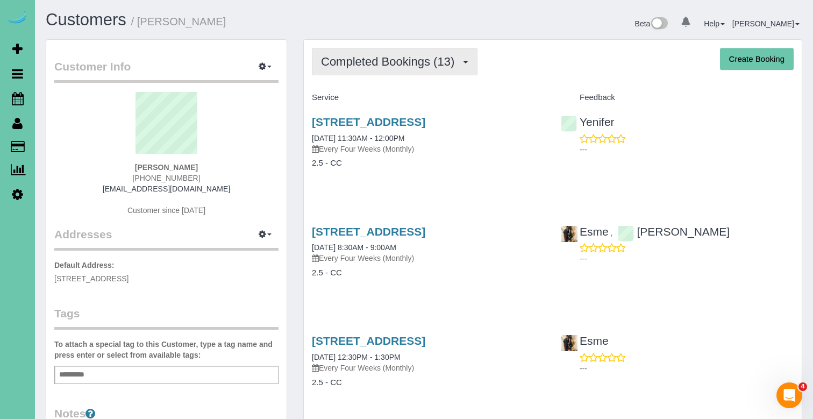
click at [349, 59] on span "Completed Bookings (13)" at bounding box center [390, 61] width 139 height 13
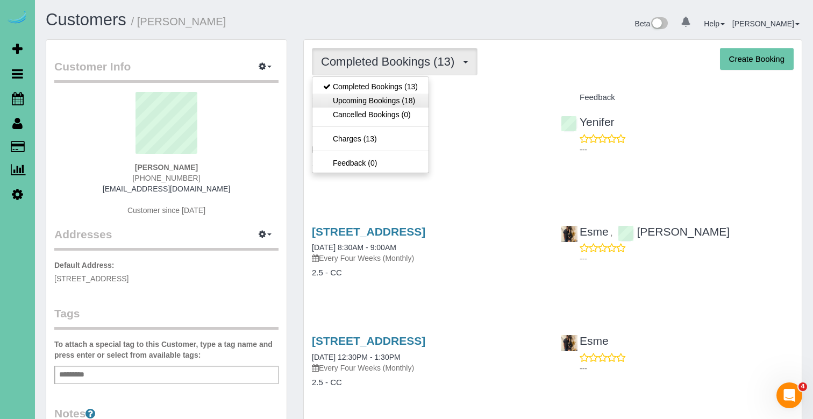
click at [354, 99] on link "Upcoming Bookings (18)" at bounding box center [370, 101] width 116 height 14
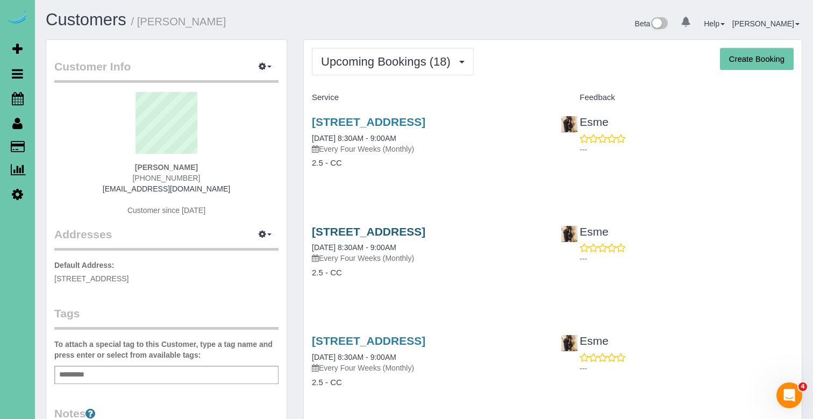
click at [357, 228] on link "21732 G St, Elkhorn, NE 68022" at bounding box center [368, 231] width 113 height 12
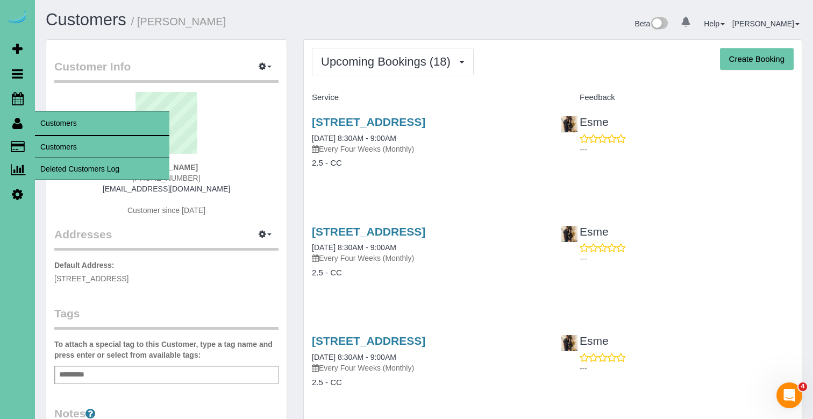
click at [59, 145] on link "Customers" at bounding box center [102, 147] width 134 height 22
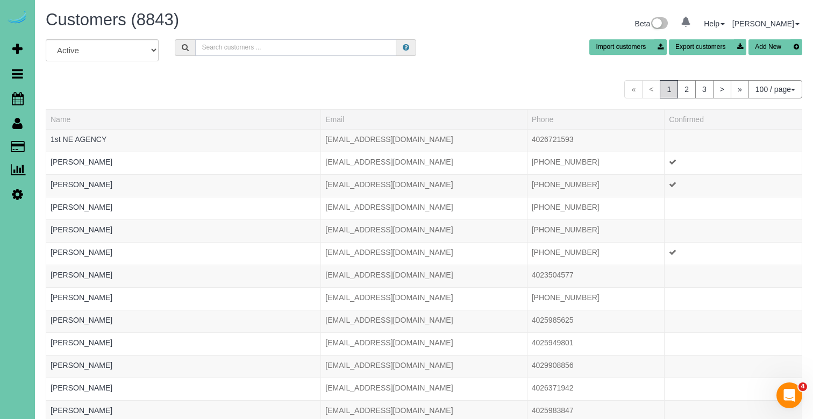
click at [210, 41] on input "text" at bounding box center [295, 47] width 201 height 17
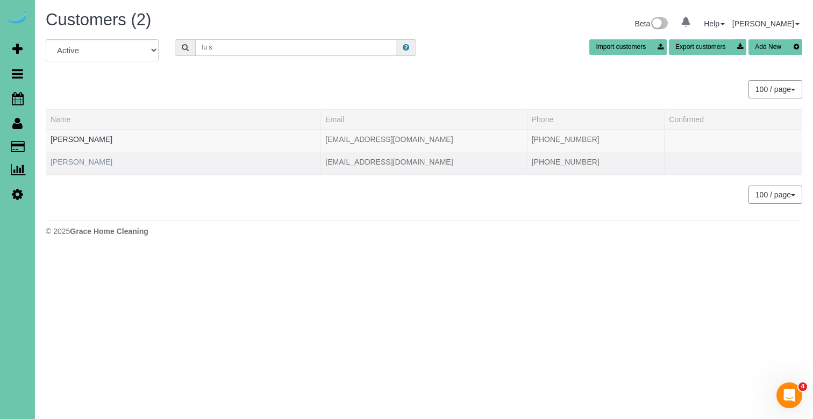
type input "lu s"
click at [82, 162] on link "Lu Schrorle" at bounding box center [82, 162] width 62 height 9
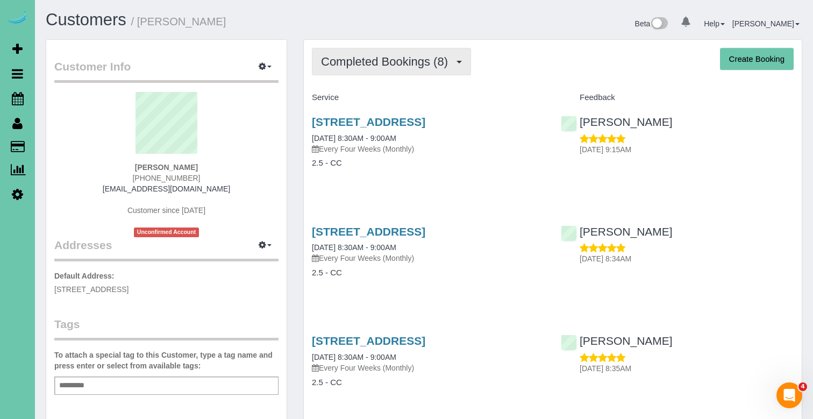
click at [364, 69] on button "Completed Bookings (8)" at bounding box center [391, 61] width 159 height 27
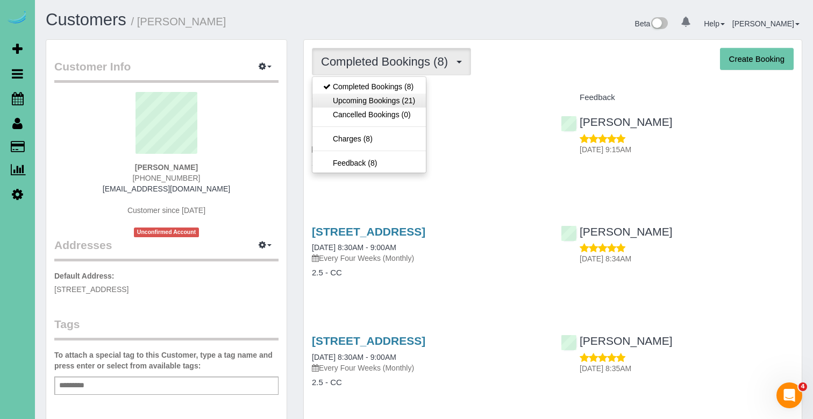
click at [366, 102] on link "Upcoming Bookings (21)" at bounding box center [368, 101] width 113 height 14
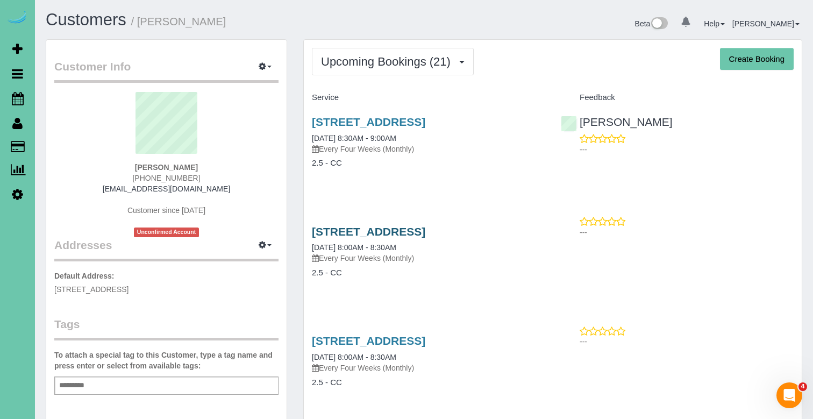
click at [356, 237] on link "5129 N 103 St, Omaha, NE 68134" at bounding box center [368, 231] width 113 height 12
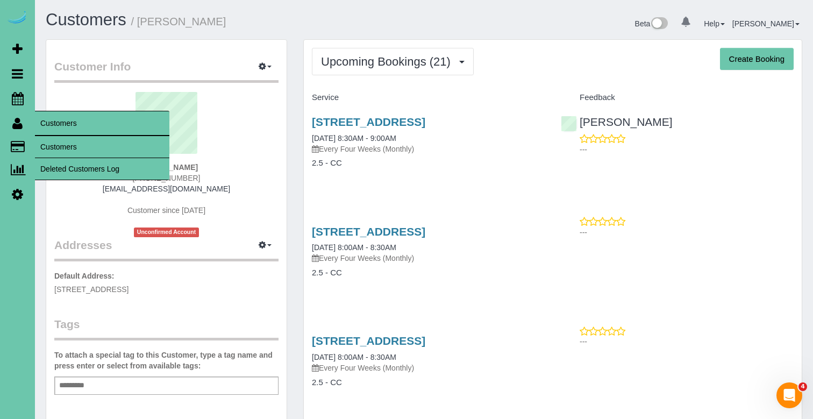
click at [59, 138] on link "Customers" at bounding box center [102, 147] width 134 height 22
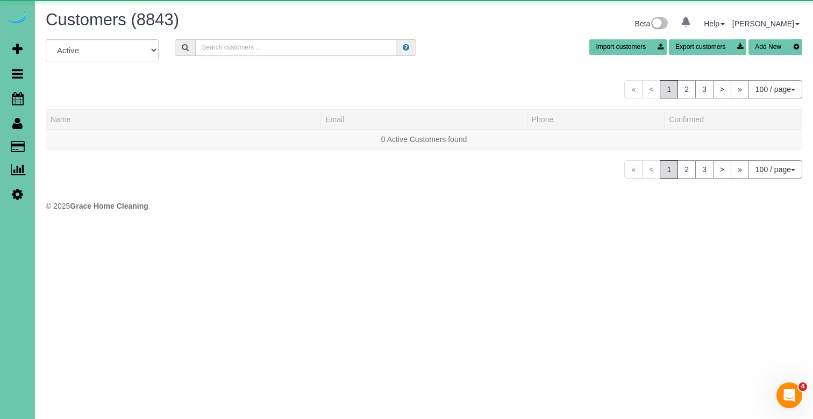
click at [228, 44] on input "text" at bounding box center [295, 47] width 201 height 17
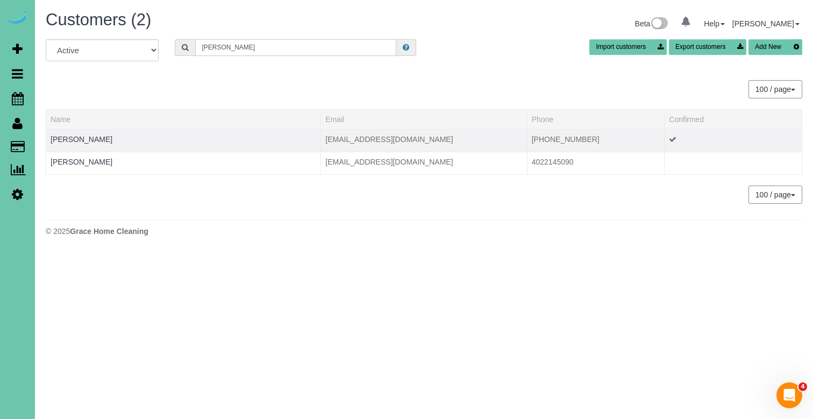
type input "Dave s"
click at [94, 145] on div at bounding box center [184, 146] width 266 height 3
click at [94, 141] on link "Dave Sampson" at bounding box center [82, 139] width 62 height 9
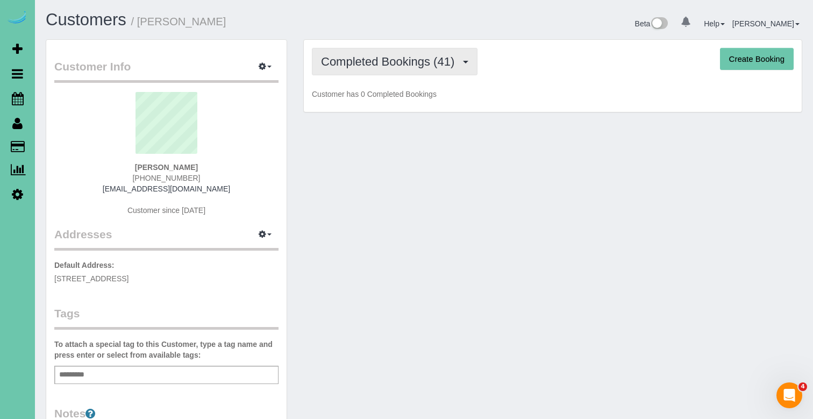
click at [352, 60] on span "Completed Bookings (41)" at bounding box center [390, 61] width 139 height 13
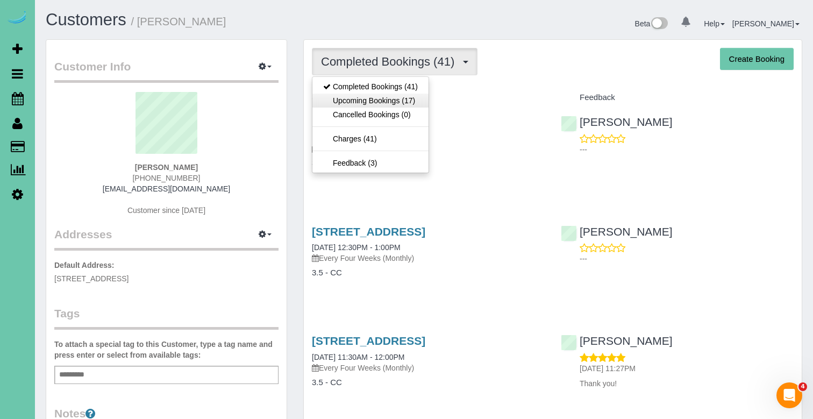
click at [358, 98] on link "Upcoming Bookings (17)" at bounding box center [370, 101] width 116 height 14
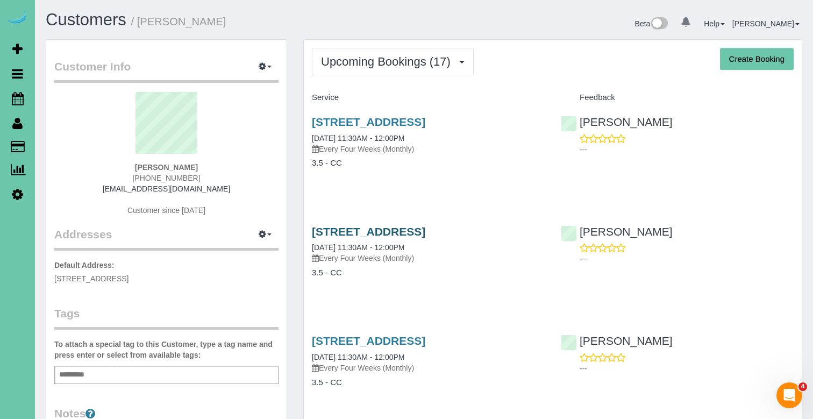
click at [340, 230] on link "1506 S 139th Street, Omaha, NE 68144" at bounding box center [368, 231] width 113 height 12
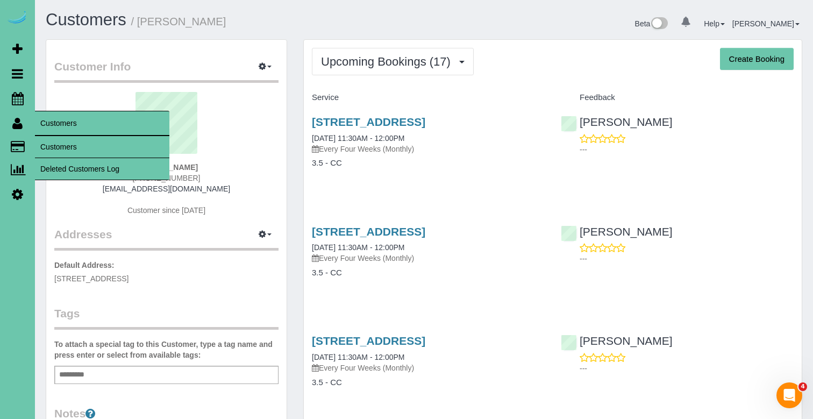
click at [71, 152] on link "Customers" at bounding box center [102, 147] width 134 height 22
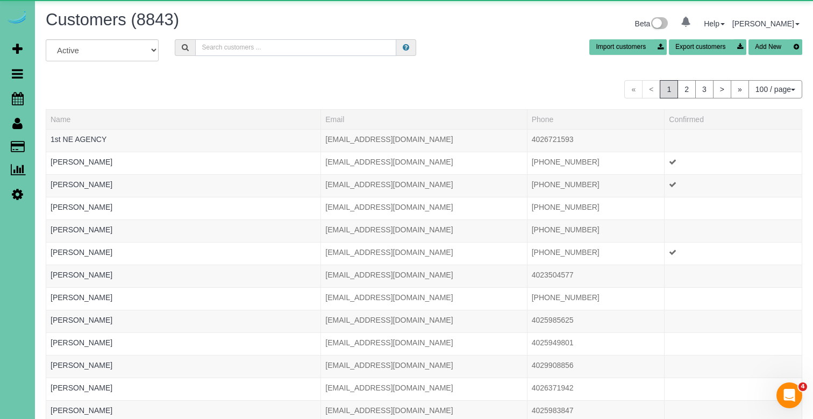
click at [231, 44] on input "text" at bounding box center [295, 47] width 201 height 17
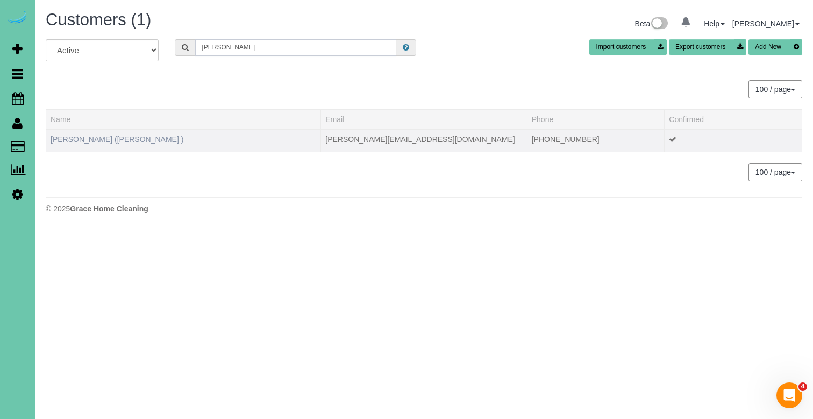
type input "Adam r"
click at [128, 137] on link "ADAM ROXBURGH (CARLJARL LOCKSMITH )" at bounding box center [117, 139] width 133 height 9
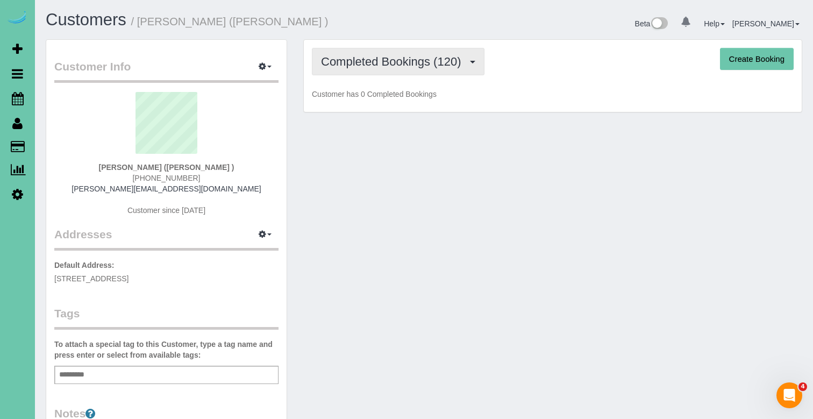
click at [360, 71] on button "Completed Bookings (120)" at bounding box center [398, 61] width 173 height 27
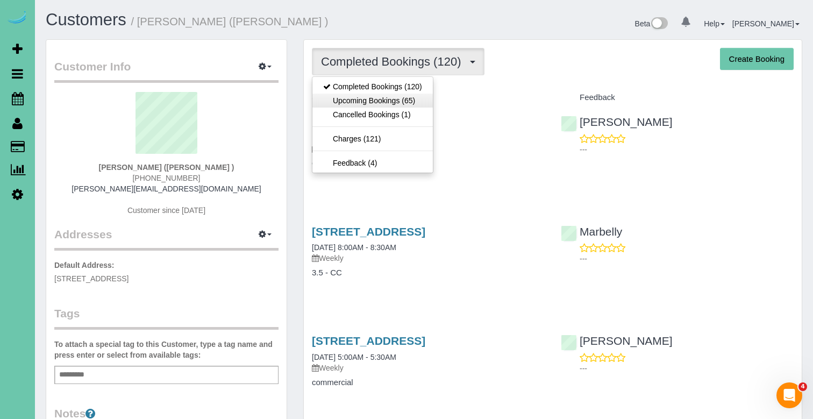
click at [360, 101] on link "Upcoming Bookings (65)" at bounding box center [372, 101] width 120 height 14
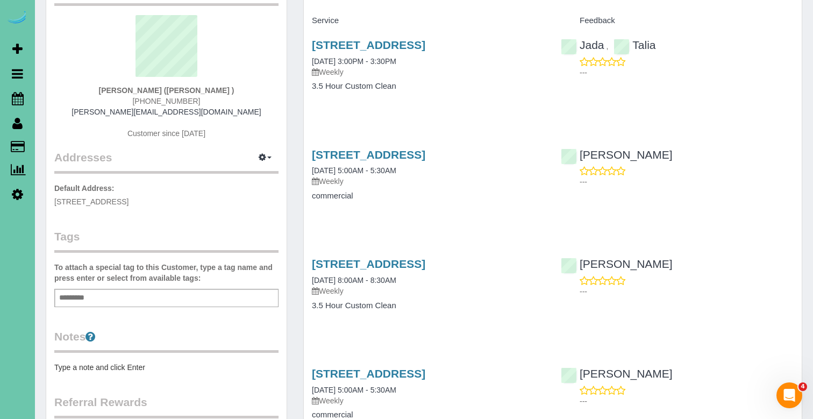
scroll to position [77, 0]
click at [329, 154] on link "3708 S 132nd St, Omaha, NE 68144" at bounding box center [368, 154] width 113 height 12
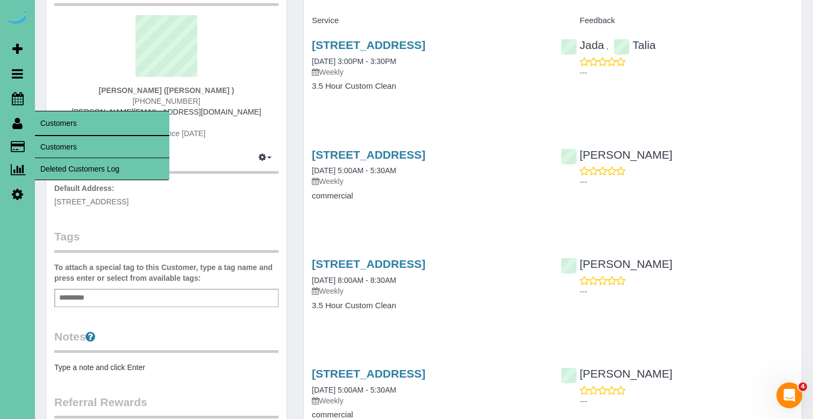
click at [76, 147] on link "Customers" at bounding box center [102, 147] width 134 height 22
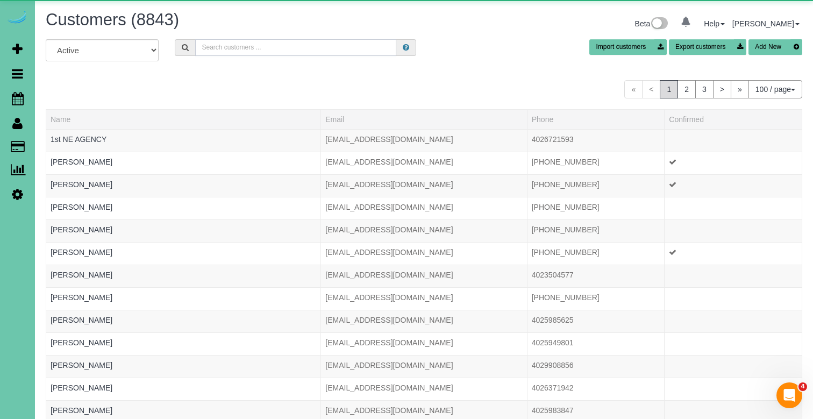
click at [224, 47] on input "text" at bounding box center [295, 47] width 201 height 17
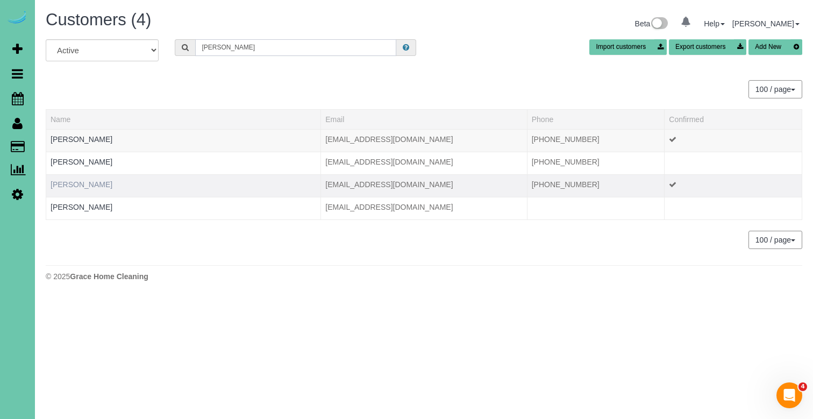
type input "shannon r"
click at [105, 184] on link "Shannon Rodgerson" at bounding box center [82, 184] width 62 height 9
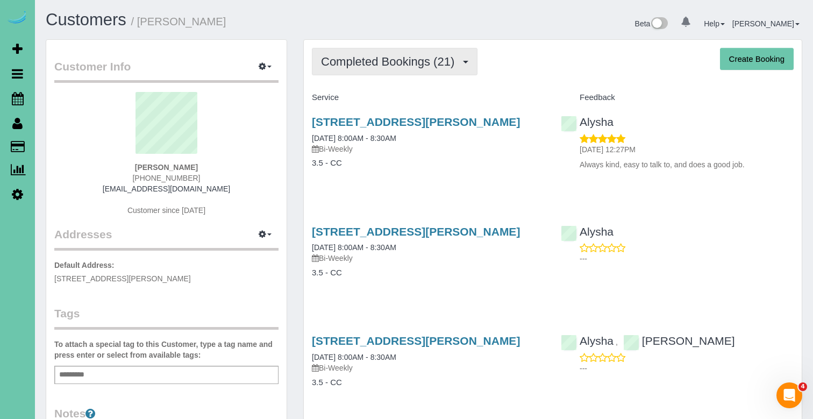
click at [360, 58] on span "Completed Bookings (21)" at bounding box center [390, 61] width 139 height 13
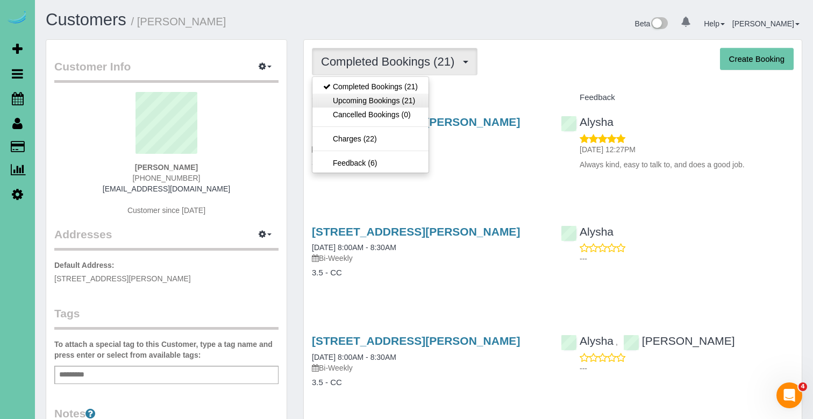
click at [367, 96] on link "Upcoming Bookings (21)" at bounding box center [370, 101] width 116 height 14
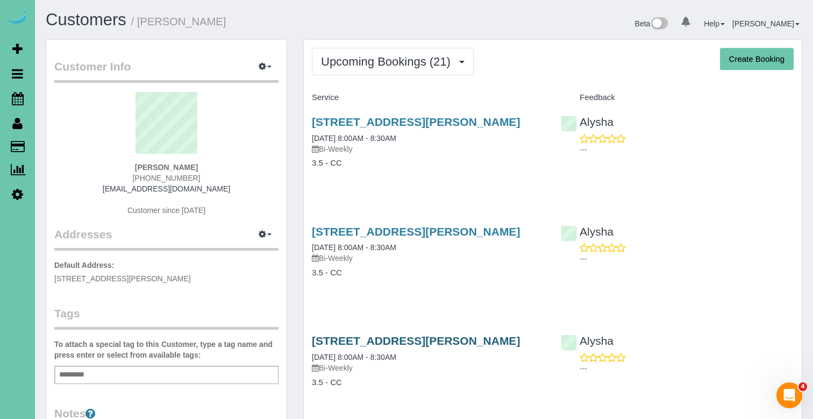
click at [357, 336] on link "7512 S 204th Ave, Gretna, NE 68136" at bounding box center [416, 340] width 208 height 12
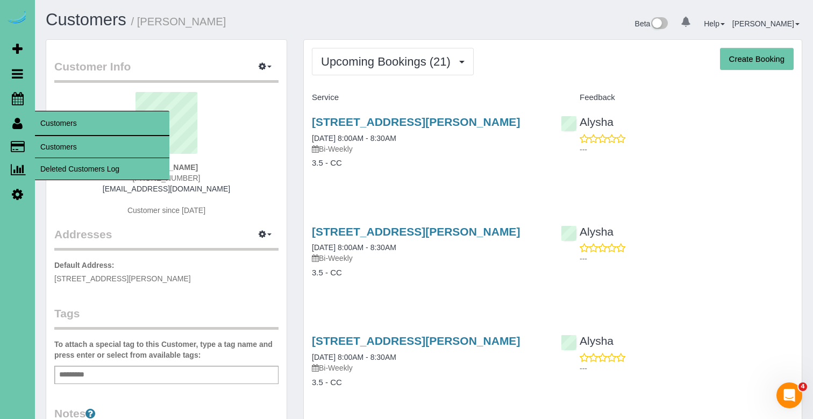
click at [56, 147] on link "Customers" at bounding box center [102, 147] width 134 height 22
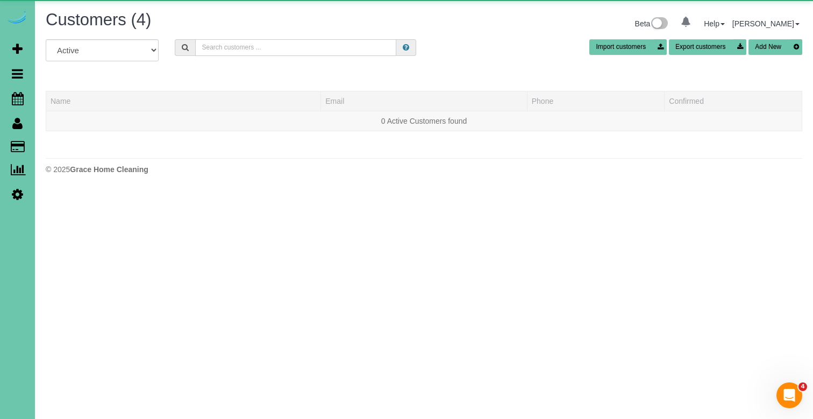
click at [218, 49] on input "text" at bounding box center [295, 47] width 201 height 17
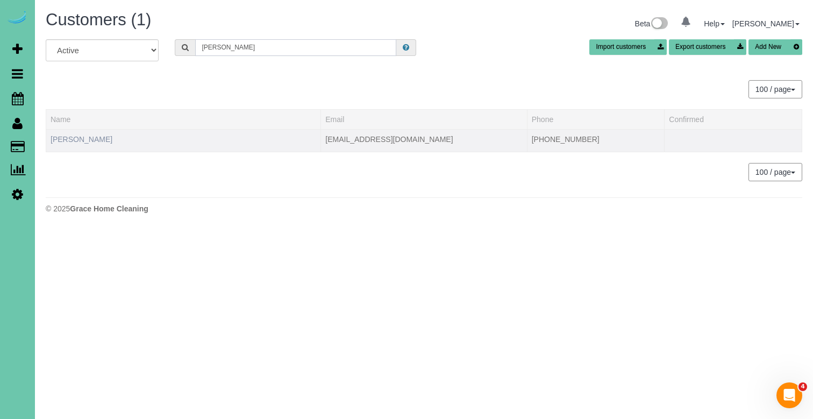
type input "jo r"
click at [81, 141] on link "Jo Robinson" at bounding box center [82, 139] width 62 height 9
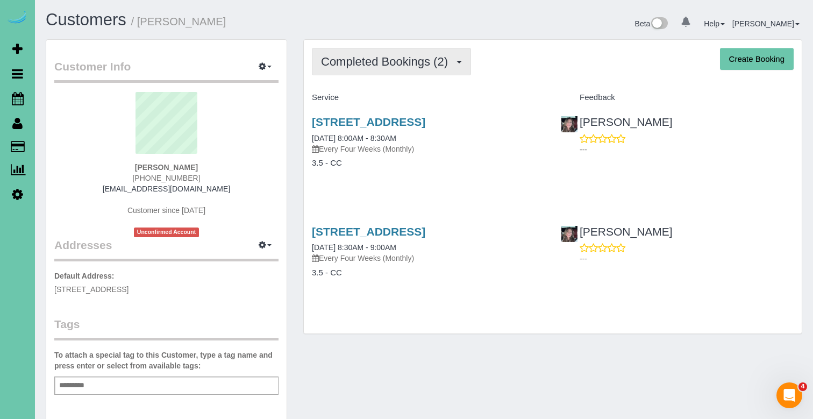
click at [362, 66] on span "Completed Bookings (2)" at bounding box center [387, 61] width 132 height 13
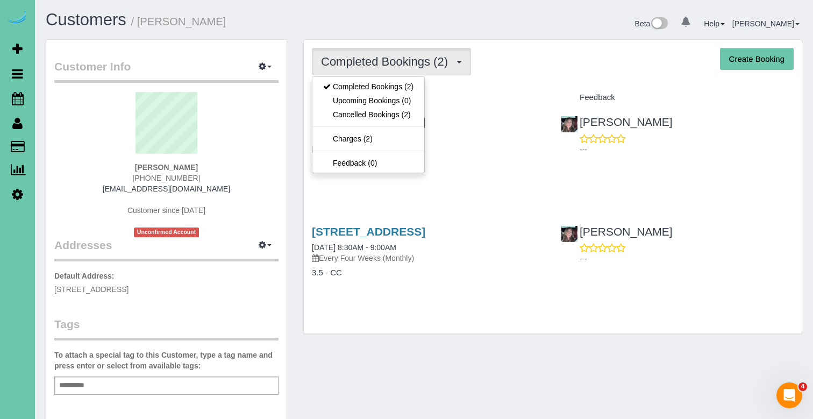
click at [338, 4] on div "Customers / Jo Robinson Beta 0 Your Notifications You have 0 alerts Help Help D…" at bounding box center [424, 349] width 778 height 699
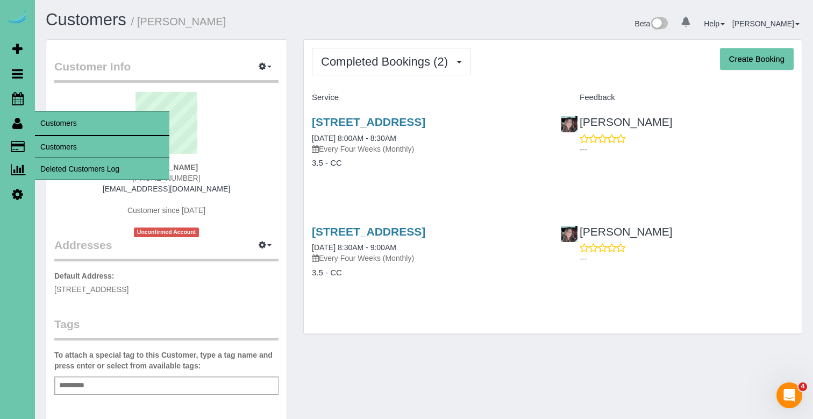
click at [66, 145] on link "Customers" at bounding box center [102, 147] width 134 height 22
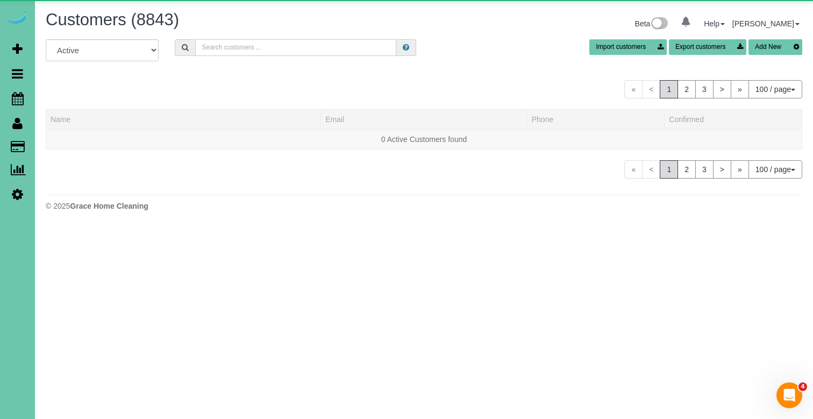
click at [251, 40] on input "text" at bounding box center [295, 47] width 201 height 17
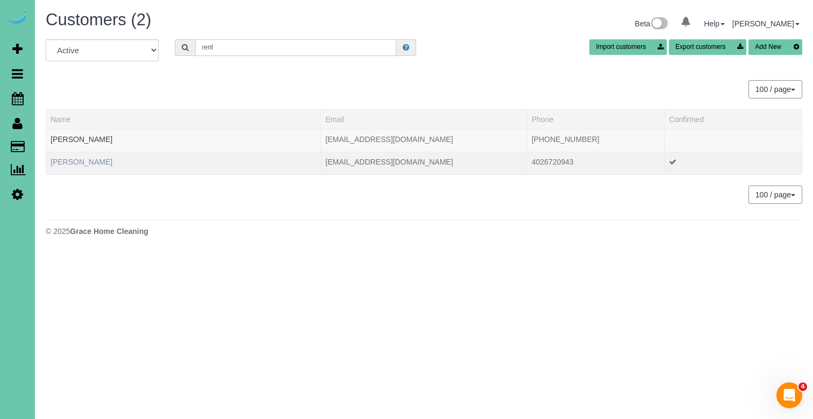
type input "renf"
click at [85, 163] on link "Shana Renfrow" at bounding box center [82, 162] width 62 height 9
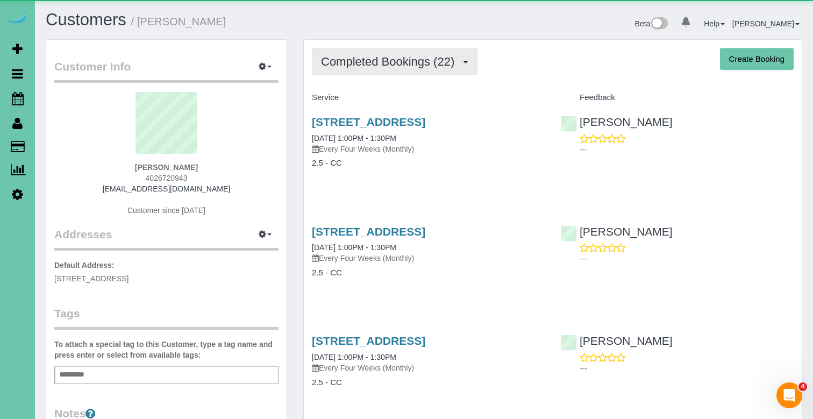
click at [369, 55] on span "Completed Bookings (22)" at bounding box center [390, 61] width 139 height 13
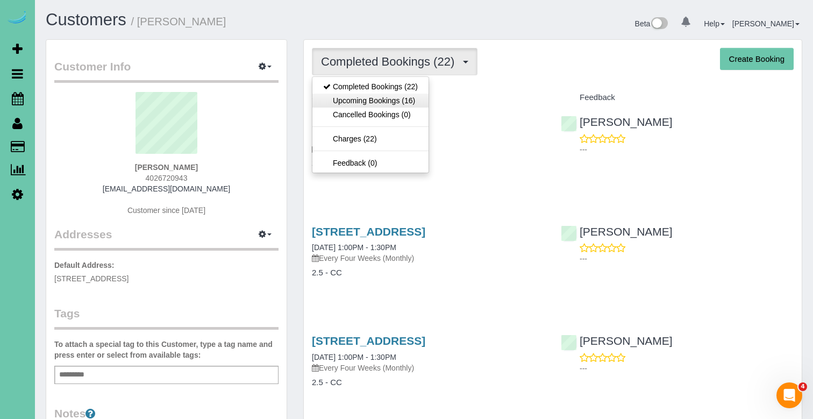
click at [369, 99] on link "Upcoming Bookings (16)" at bounding box center [370, 101] width 116 height 14
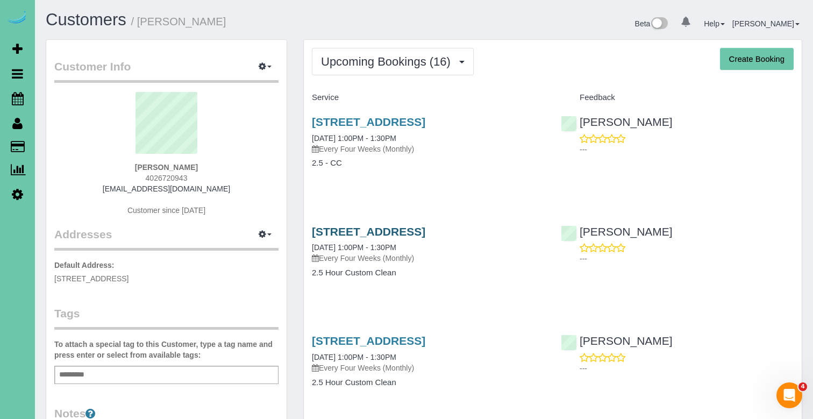
click at [356, 234] on link "5018 N 209th Ave, Elkhorn, NE 68022" at bounding box center [368, 231] width 113 height 12
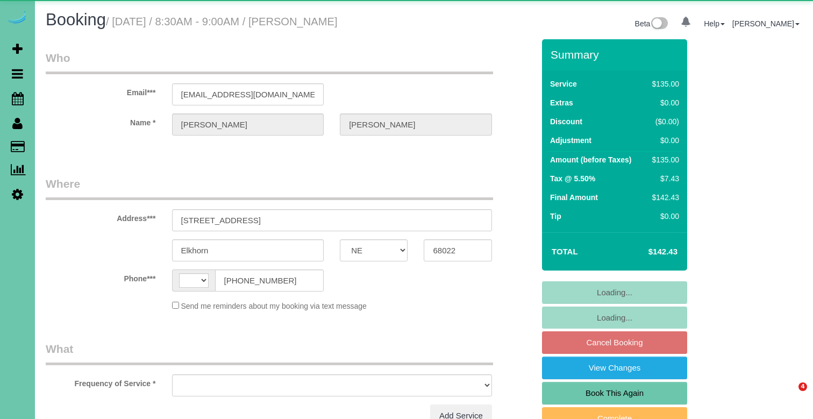
select select "NE"
select select "string:[GEOGRAPHIC_DATA]"
select select "object:632"
select select "string:fspay-5f8fc0a5-f74c-42fb-b82e-9a721704de72"
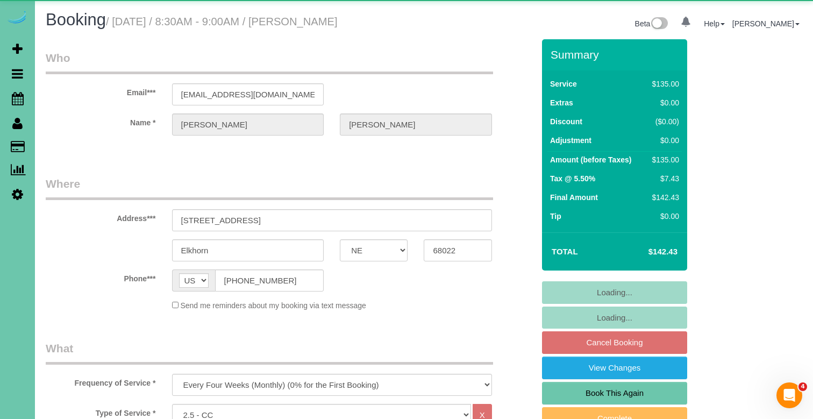
select select "object:882"
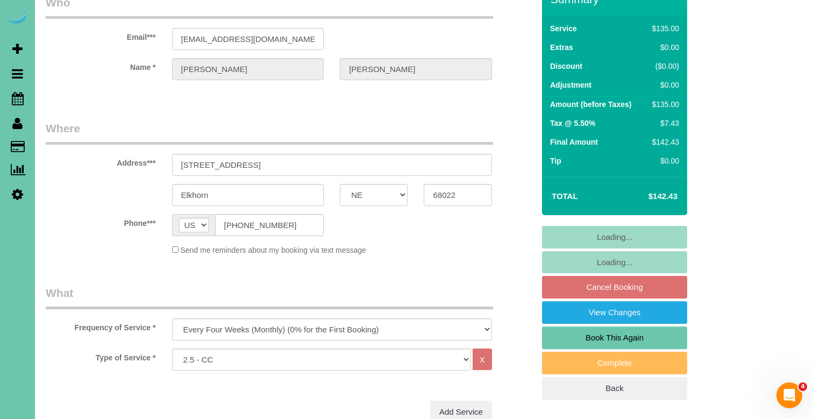
scroll to position [60, 0]
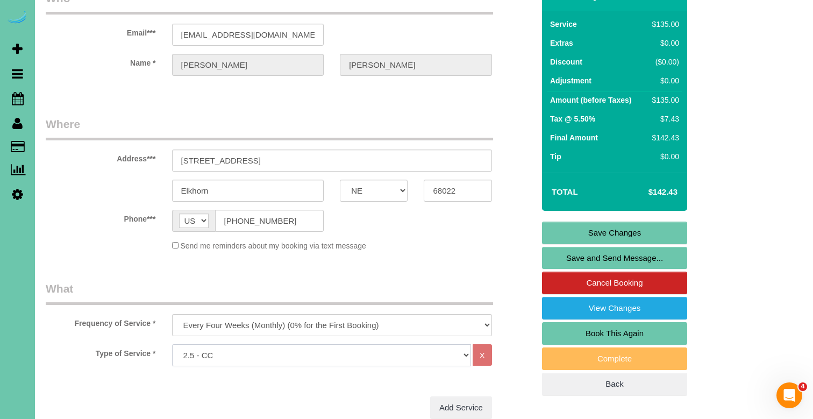
select select "159"
click at [583, 228] on link "Save Changes" at bounding box center [614, 232] width 145 height 23
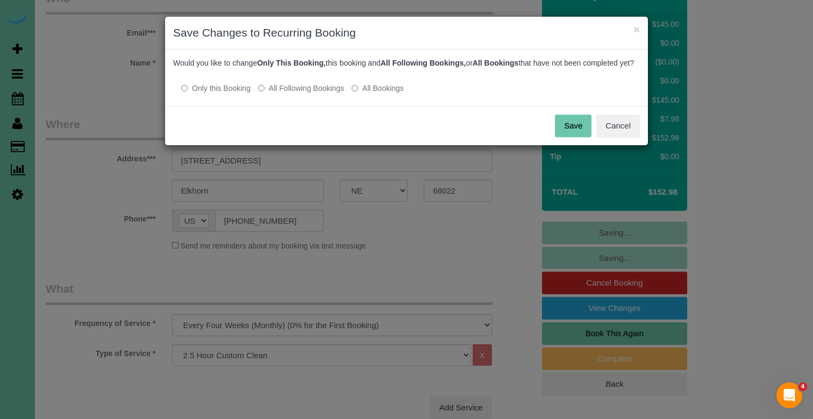
click at [321, 82] on div at bounding box center [406, 77] width 467 height 9
click at [321, 94] on label "All Following Bookings" at bounding box center [301, 88] width 86 height 11
click at [572, 137] on button "Save" at bounding box center [573, 126] width 37 height 23
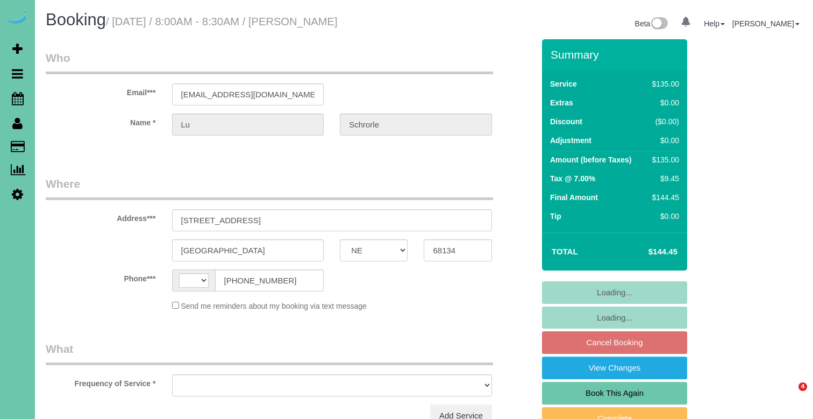
select select "NE"
select select "string:[GEOGRAPHIC_DATA]"
select select "object:616"
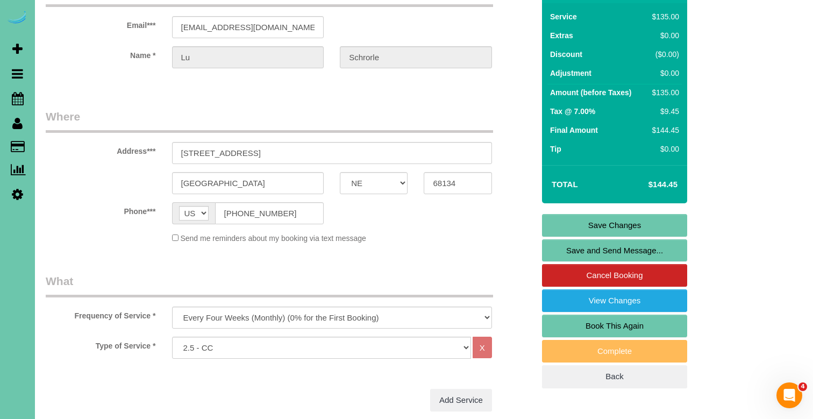
scroll to position [75, 0]
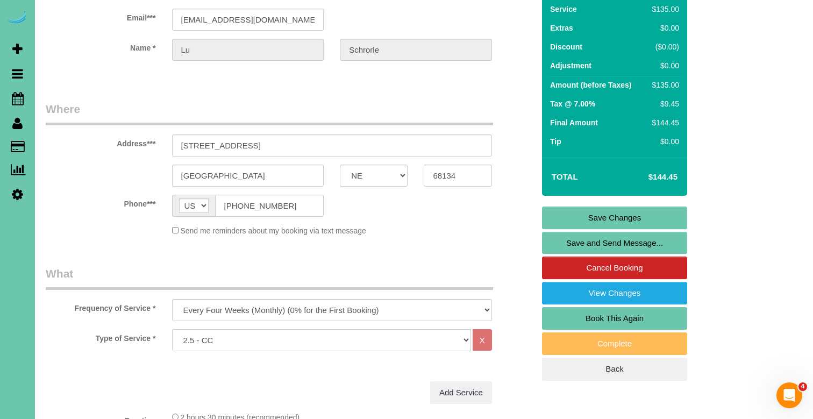
select select "159"
click at [606, 219] on link "Save Changes" at bounding box center [614, 217] width 145 height 23
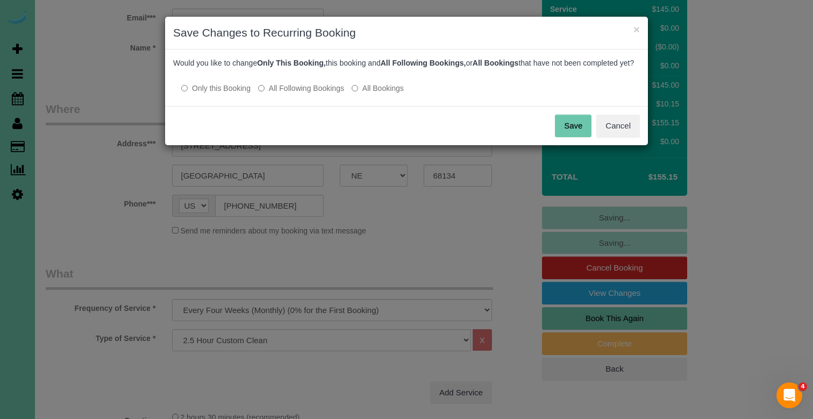
click at [327, 94] on label "All Following Bookings" at bounding box center [301, 88] width 86 height 11
click at [576, 137] on button "Save" at bounding box center [573, 126] width 37 height 23
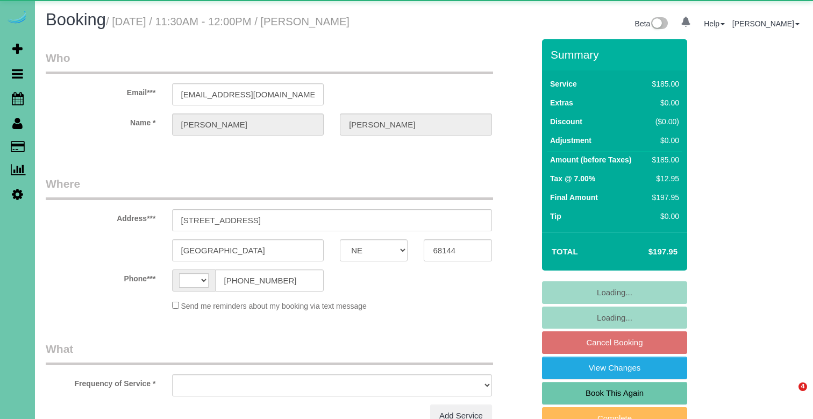
select select "NE"
select select "string:[GEOGRAPHIC_DATA]"
select select "object:617"
select select "string:fspay-5bde6b4e-1cf5-4f24-a5ea-52c3eca82360"
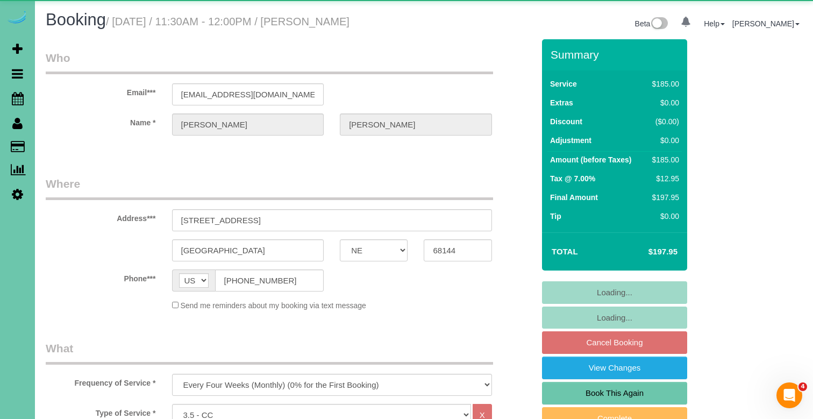
select select "object:885"
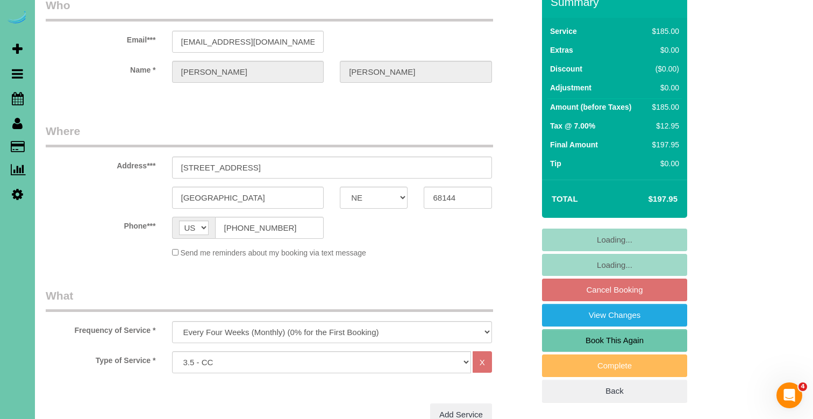
scroll to position [55, 0]
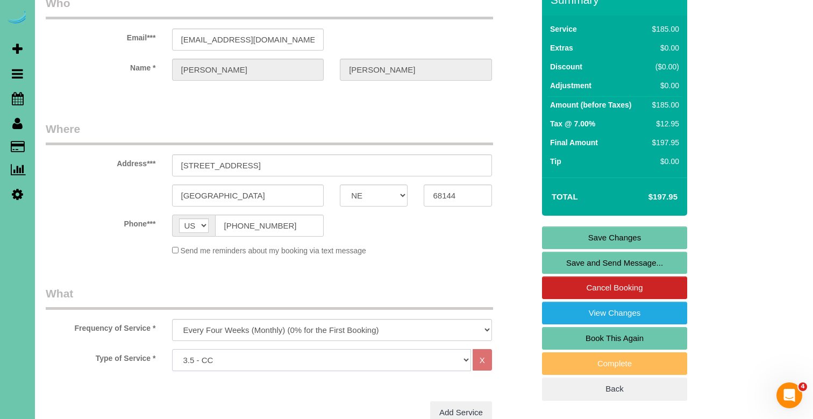
select select "160"
click at [600, 266] on link "Save and Send Message..." at bounding box center [614, 263] width 145 height 23
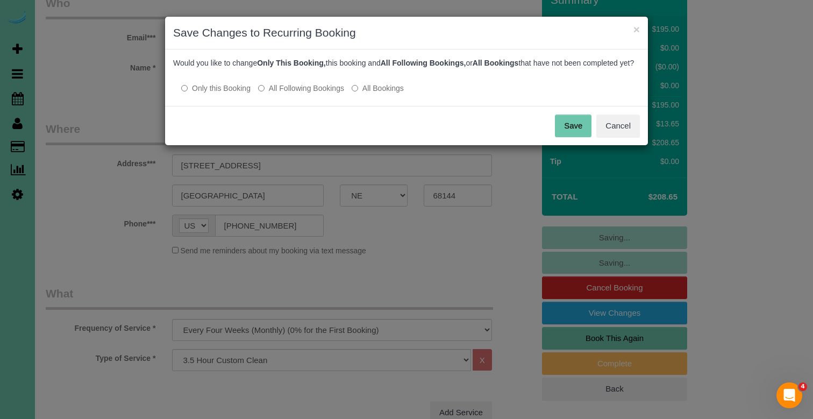
click at [300, 94] on label "All Following Bookings" at bounding box center [301, 88] width 86 height 11
click at [557, 137] on button "Save" at bounding box center [573, 126] width 37 height 23
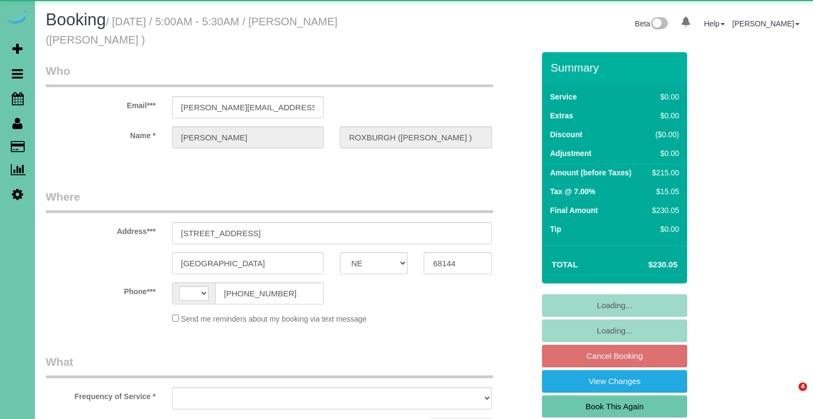
select select "NE"
select select "string:[GEOGRAPHIC_DATA]"
select select "object:370"
select select "string:fspay-858f0d01-cce9-4df5-9d09-18bc533f61da"
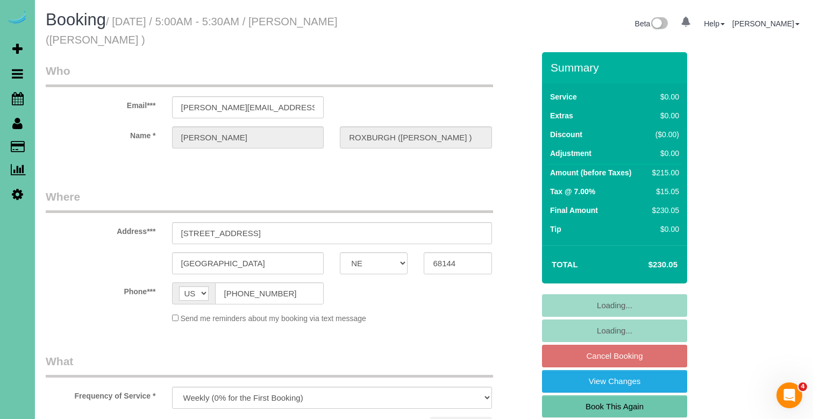
select select "object:650"
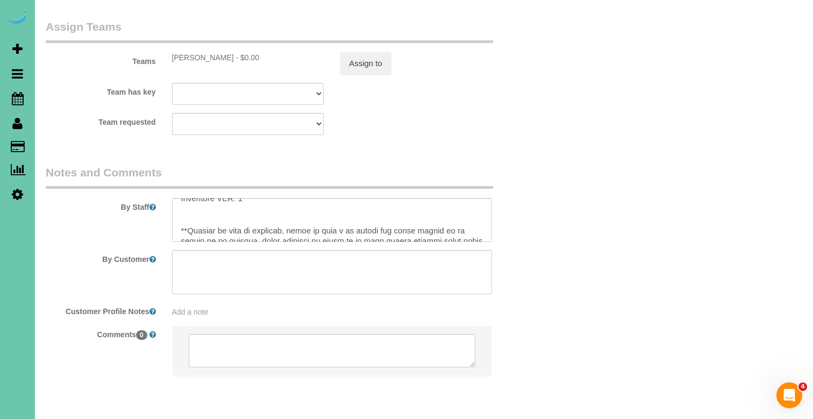
scroll to position [303, 0]
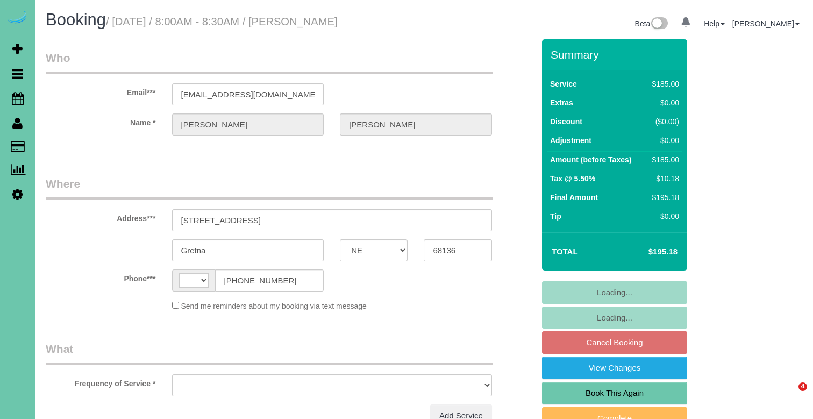
select select "NE"
select select "string:[GEOGRAPHIC_DATA]"
select select "string:fspay-2e1a1c0b-14d8-4dee-8571-adae4ac74e13"
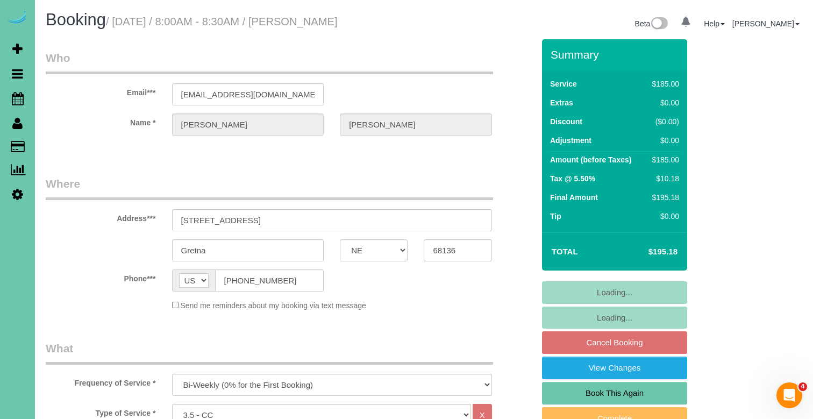
select select "object:885"
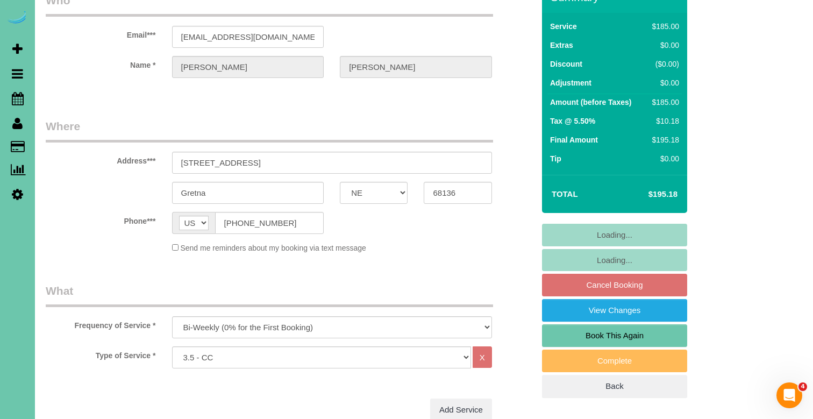
scroll to position [60, 0]
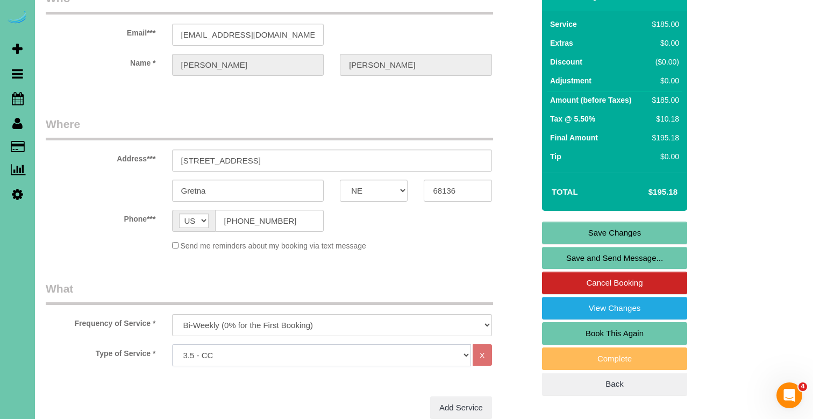
select select "160"
click at [610, 256] on link "Save and Send Message..." at bounding box center [614, 258] width 145 height 23
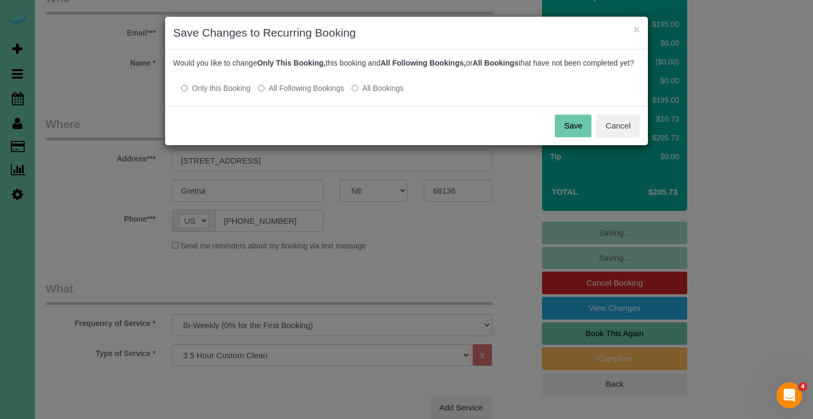
click at [309, 94] on label "All Following Bookings" at bounding box center [301, 88] width 86 height 11
click at [558, 137] on button "Save" at bounding box center [573, 126] width 37 height 23
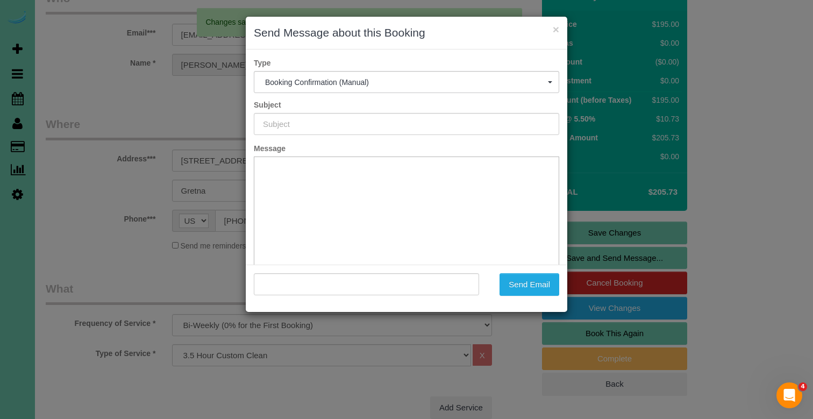
scroll to position [0, 0]
type input "Booking Confirmed!"
type input ""[PERSON_NAME]" <[EMAIL_ADDRESS][DOMAIN_NAME]>"
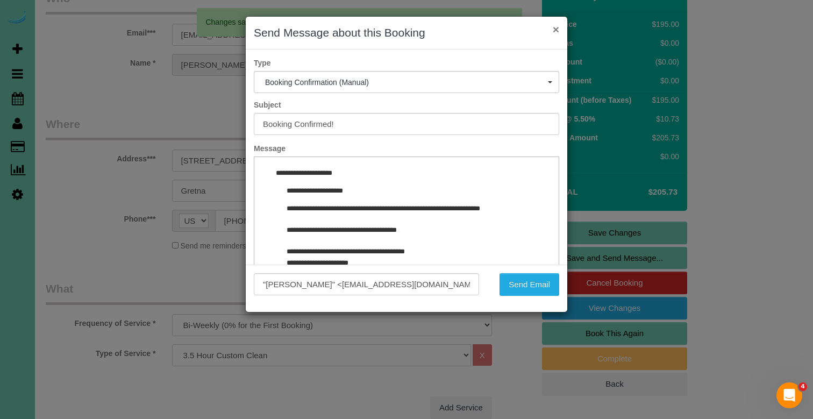
click at [555, 28] on button "×" at bounding box center [556, 29] width 6 height 11
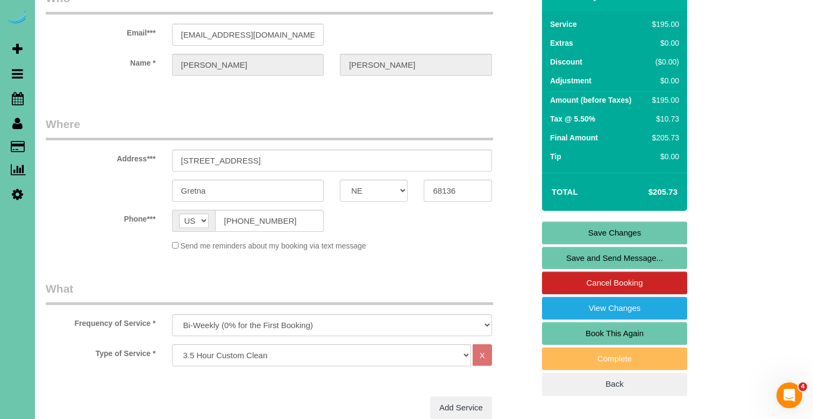
click at [582, 232] on link "Save Changes" at bounding box center [614, 232] width 145 height 23
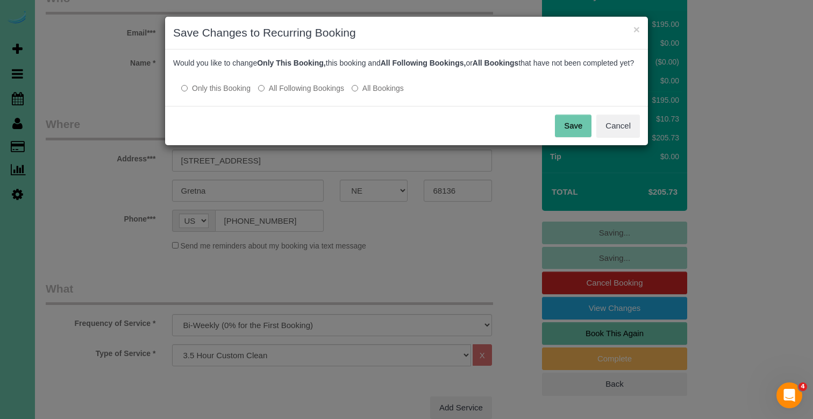
click at [310, 94] on label "All Following Bookings" at bounding box center [301, 88] width 86 height 11
click at [557, 134] on button "Save" at bounding box center [573, 126] width 37 height 23
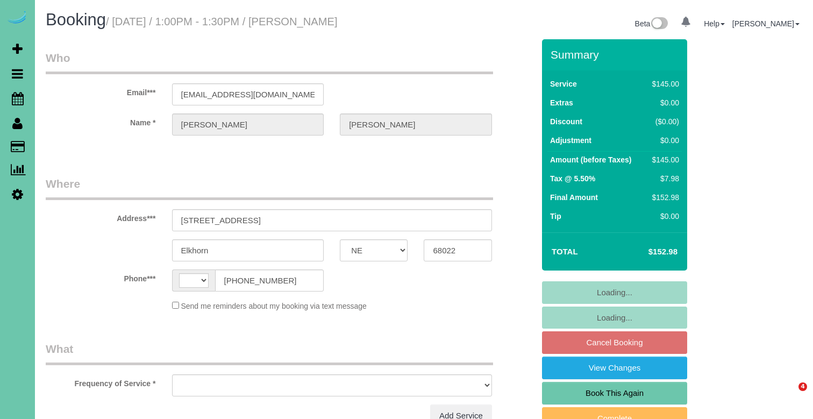
select select "NE"
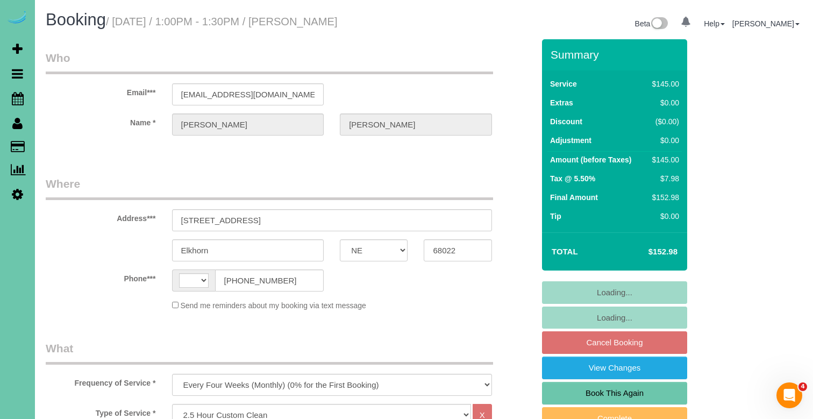
select select "object:389"
select select "string:[GEOGRAPHIC_DATA]"
select select "string:fspay-95c21a09-199c-4bcf-a4ec-8516992466f2"
select select "number:36"
select select "number:41"
